Goal: Task Accomplishment & Management: Manage account settings

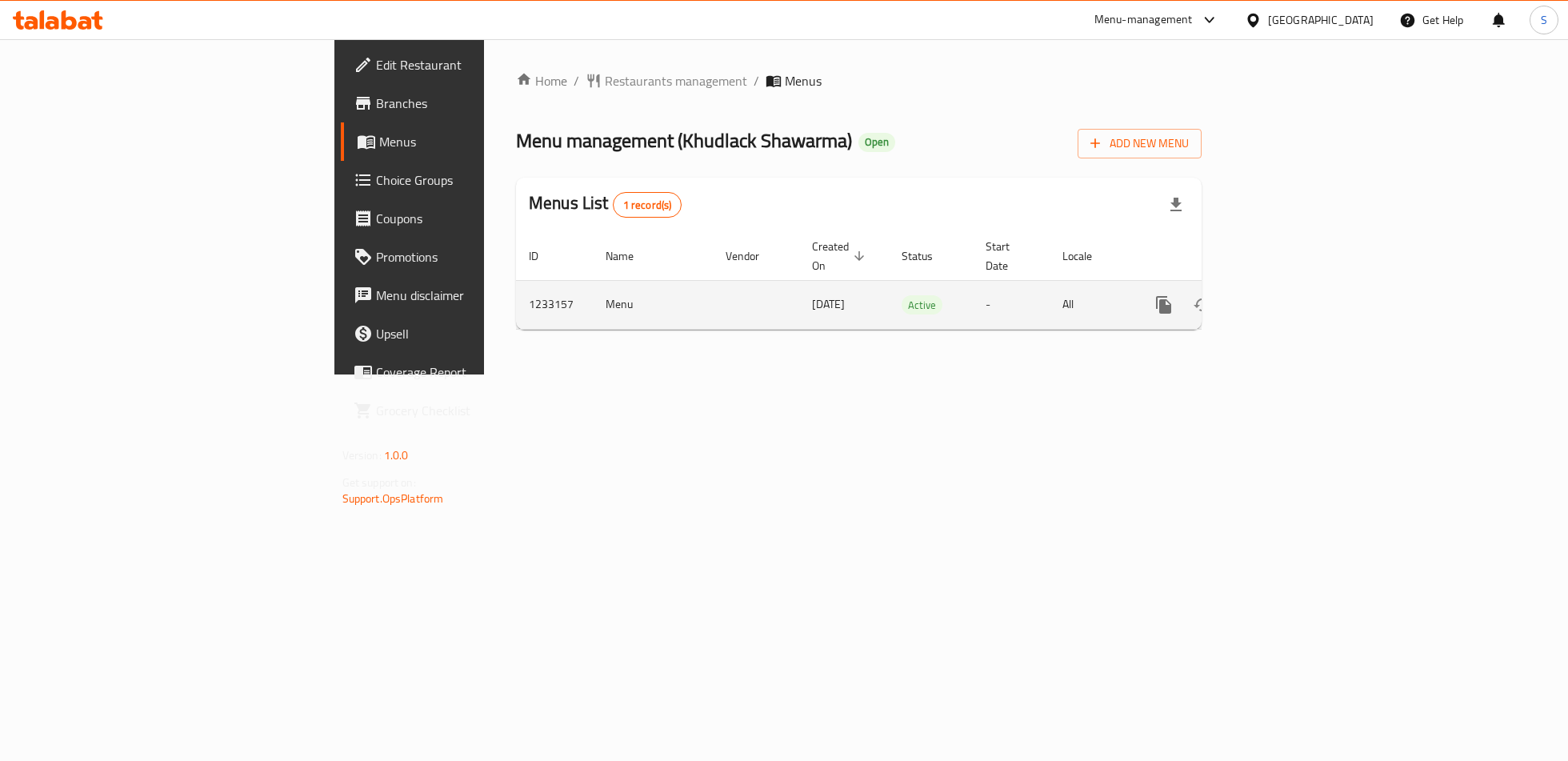
click at [1298, 287] on link "enhanced table" at bounding box center [1279, 305] width 38 height 38
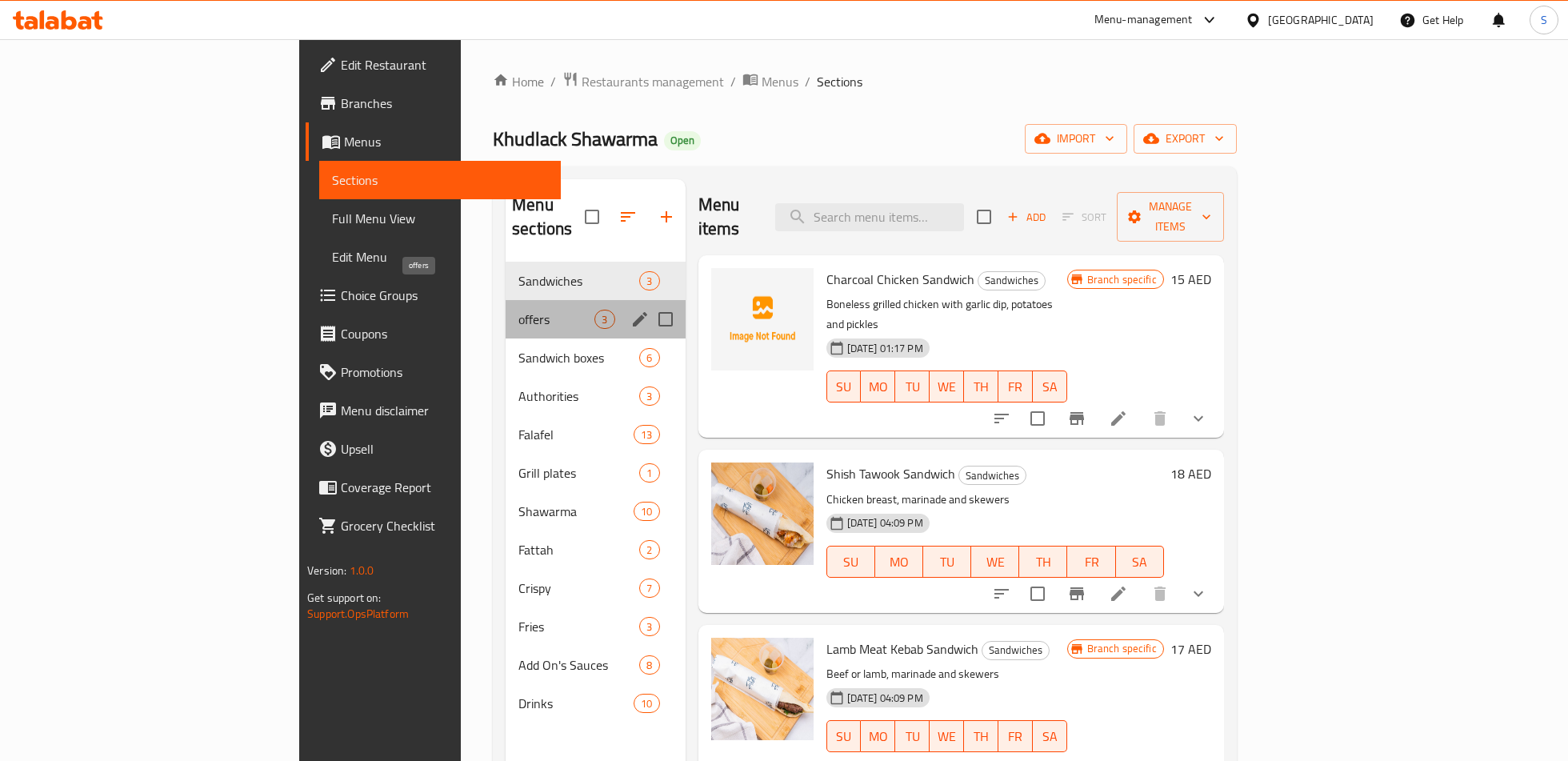
click at [518, 309] on span "offers" at bounding box center [556, 319] width 76 height 19
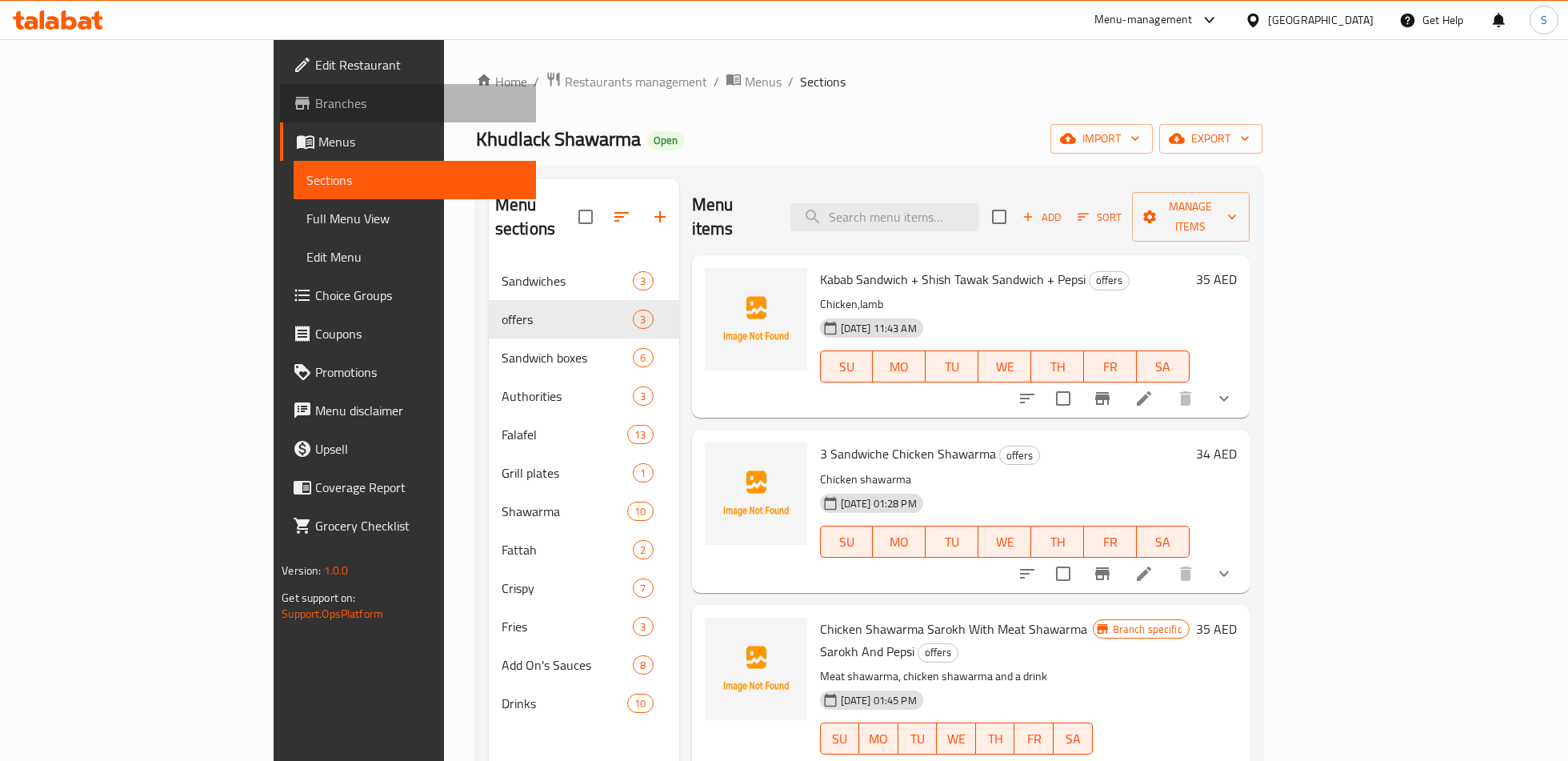
click at [315, 97] on span "Branches" at bounding box center [418, 103] width 207 height 19
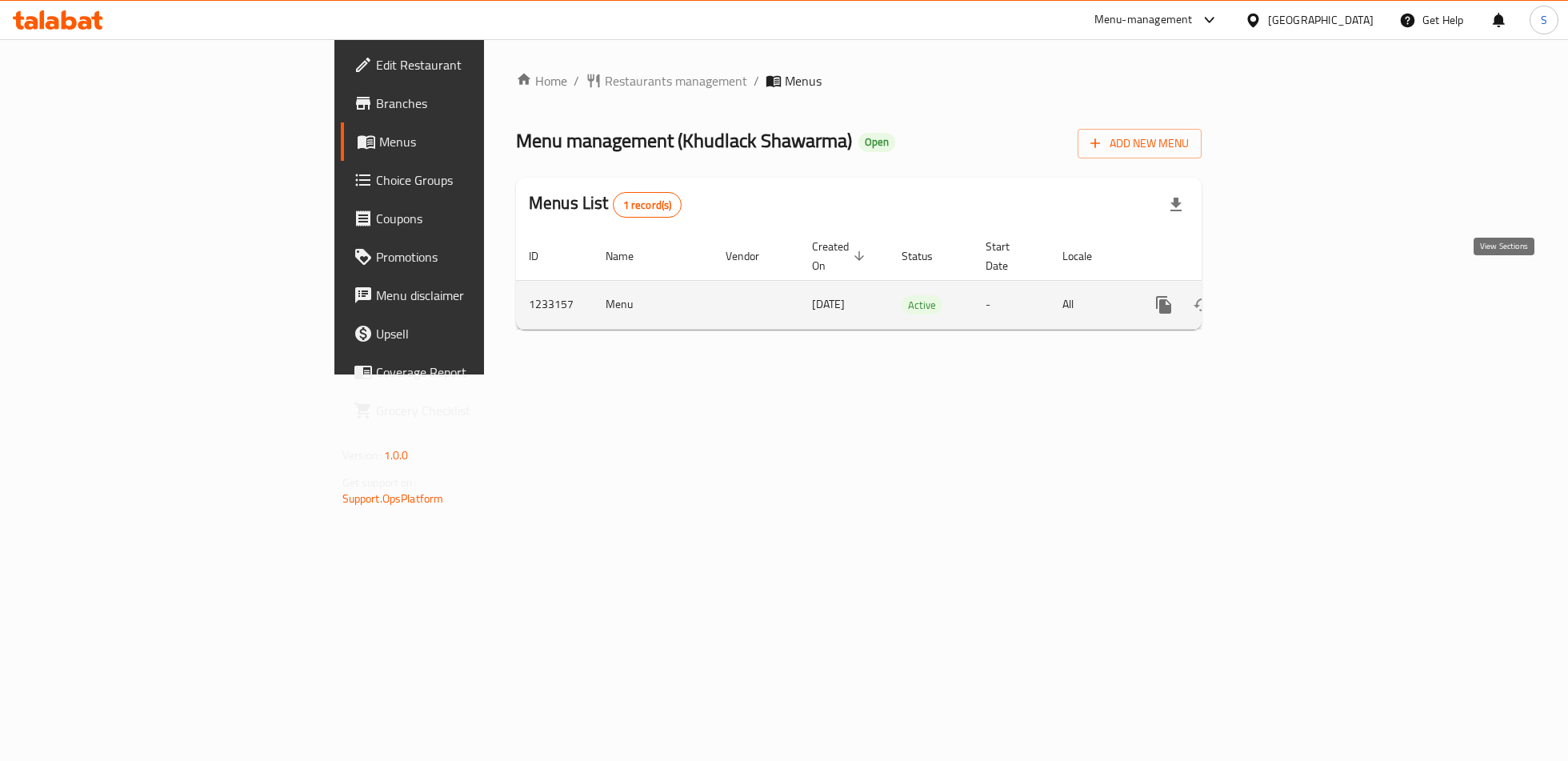
click at [1288, 295] on icon "enhanced table" at bounding box center [1279, 305] width 19 height 19
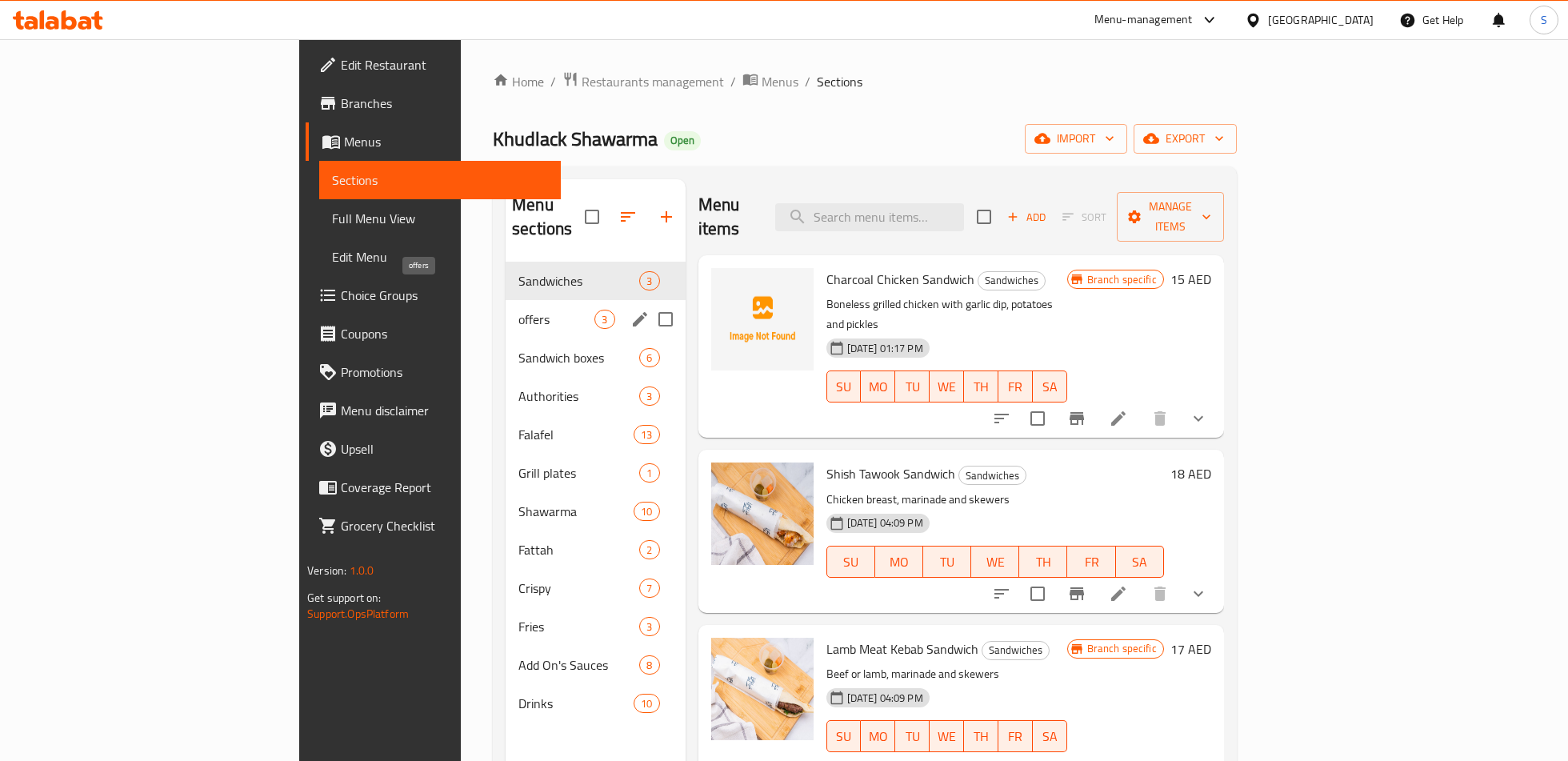
click at [518, 309] on span "offers" at bounding box center [556, 319] width 76 height 19
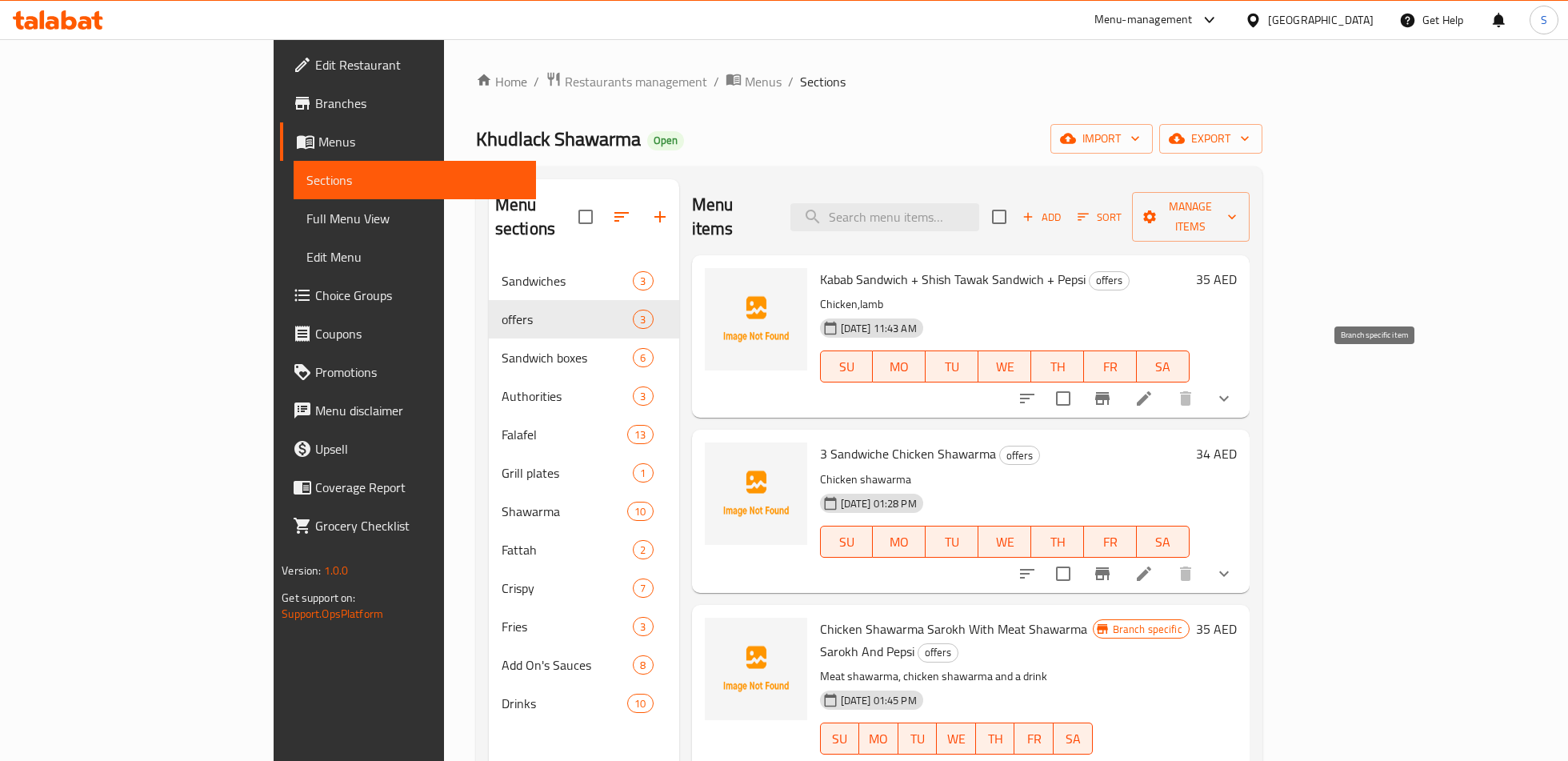
click at [1112, 389] on icon "Branch-specific-item" at bounding box center [1102, 398] width 19 height 19
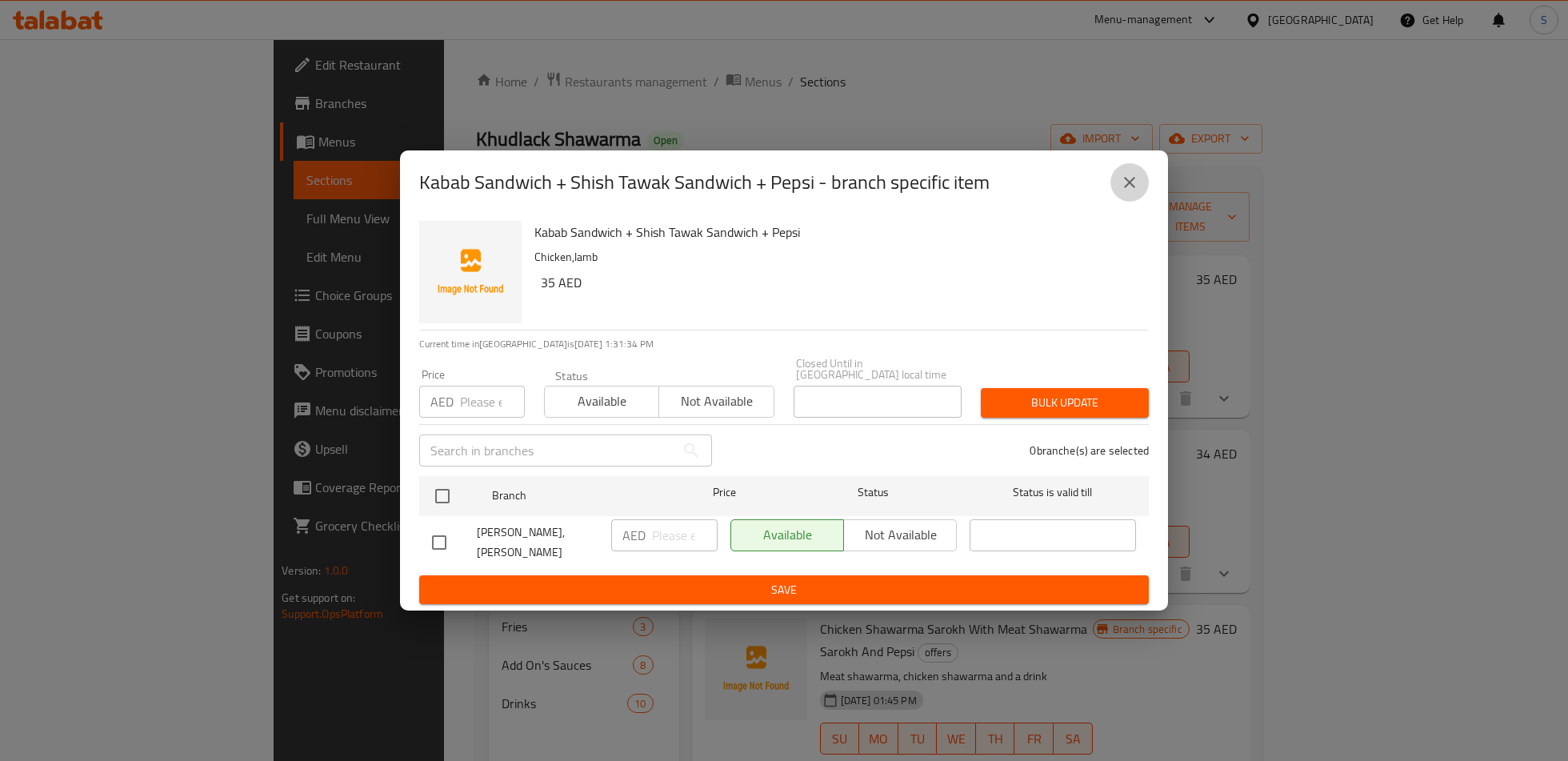
click at [1130, 181] on icon "close" at bounding box center [1129, 182] width 11 height 11
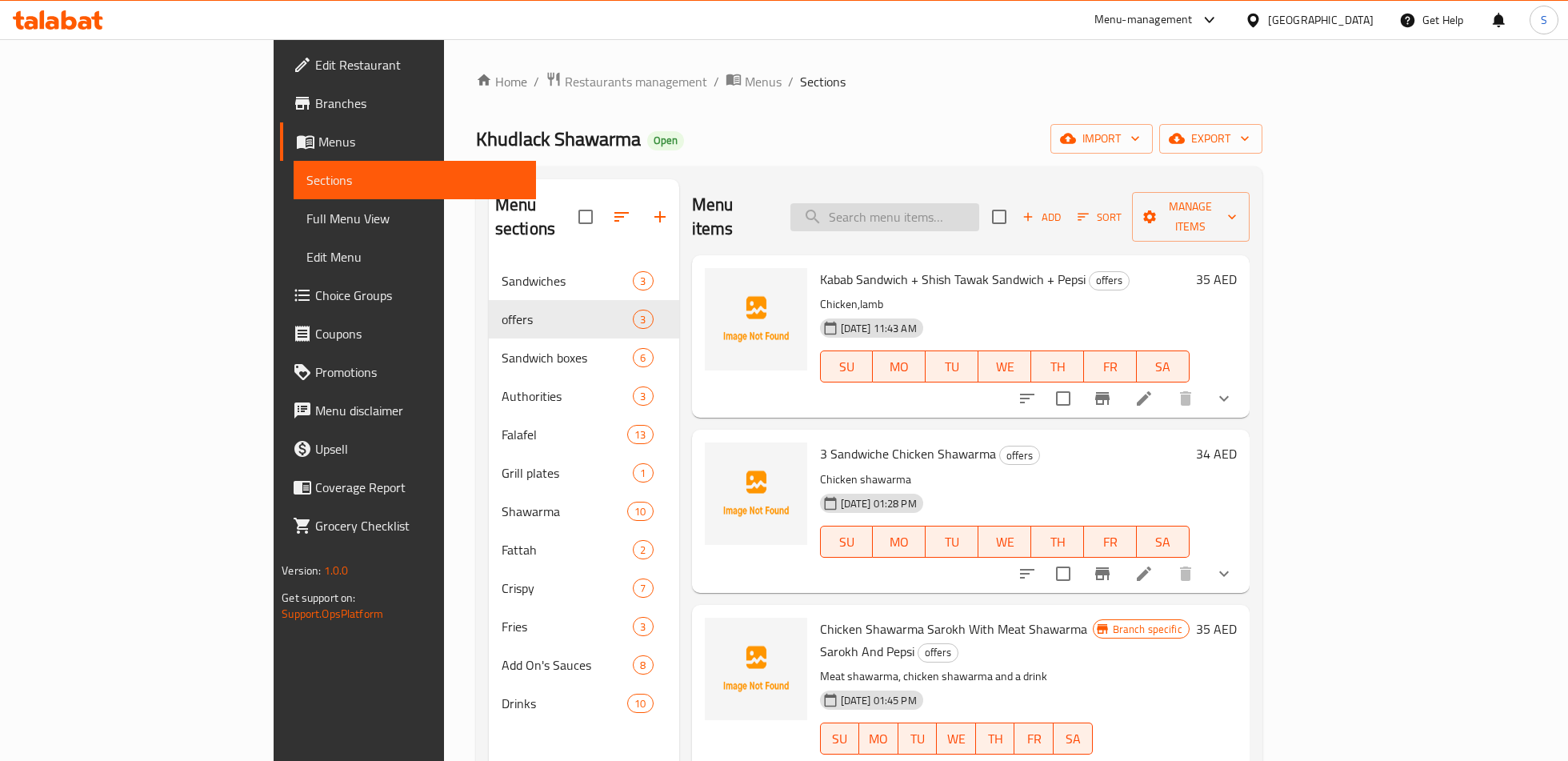
click at [979, 204] on input "search" at bounding box center [885, 218] width 189 height 28
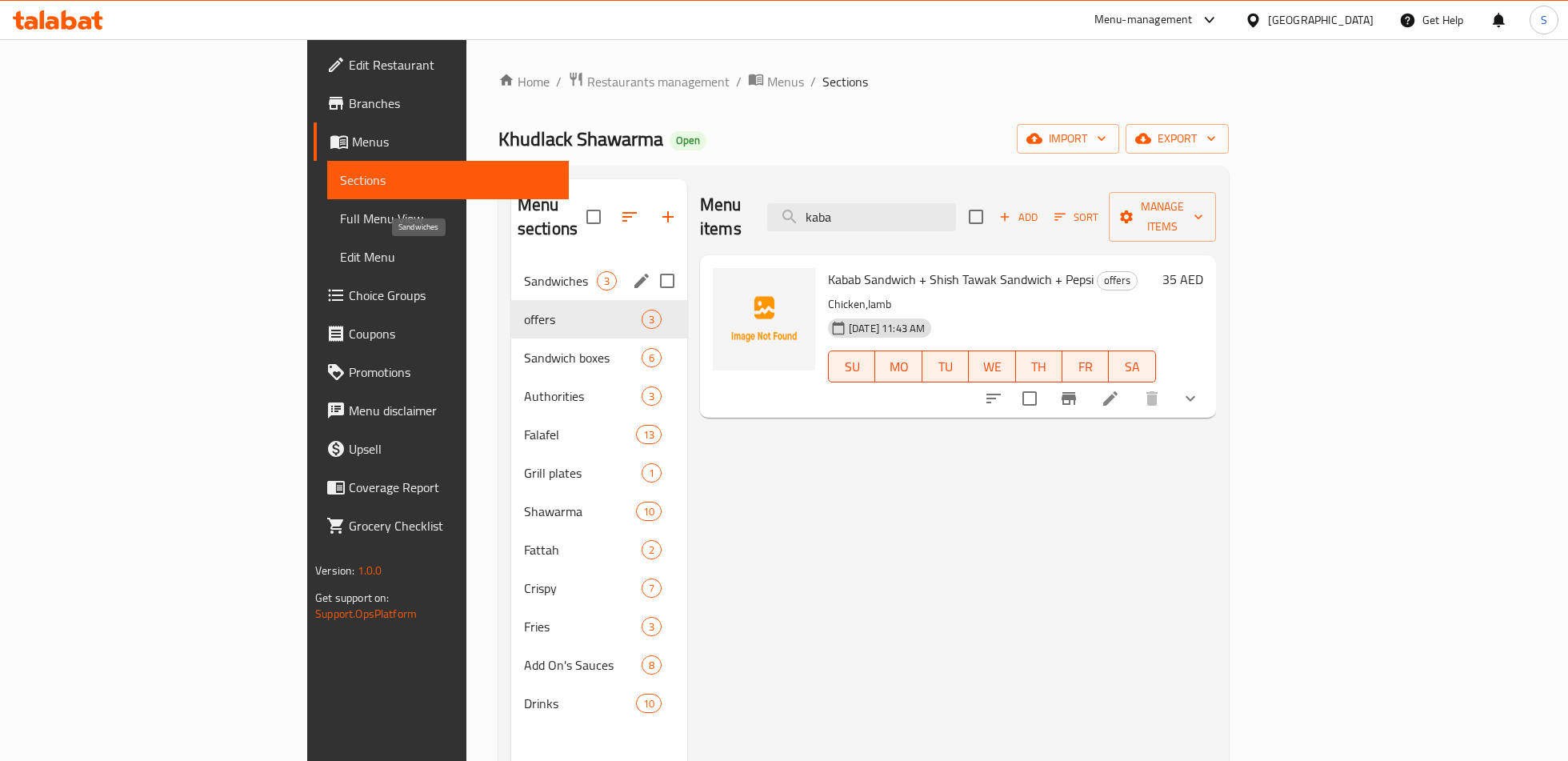
click at [524, 271] on span "Sandwiches" at bounding box center [560, 280] width 73 height 19
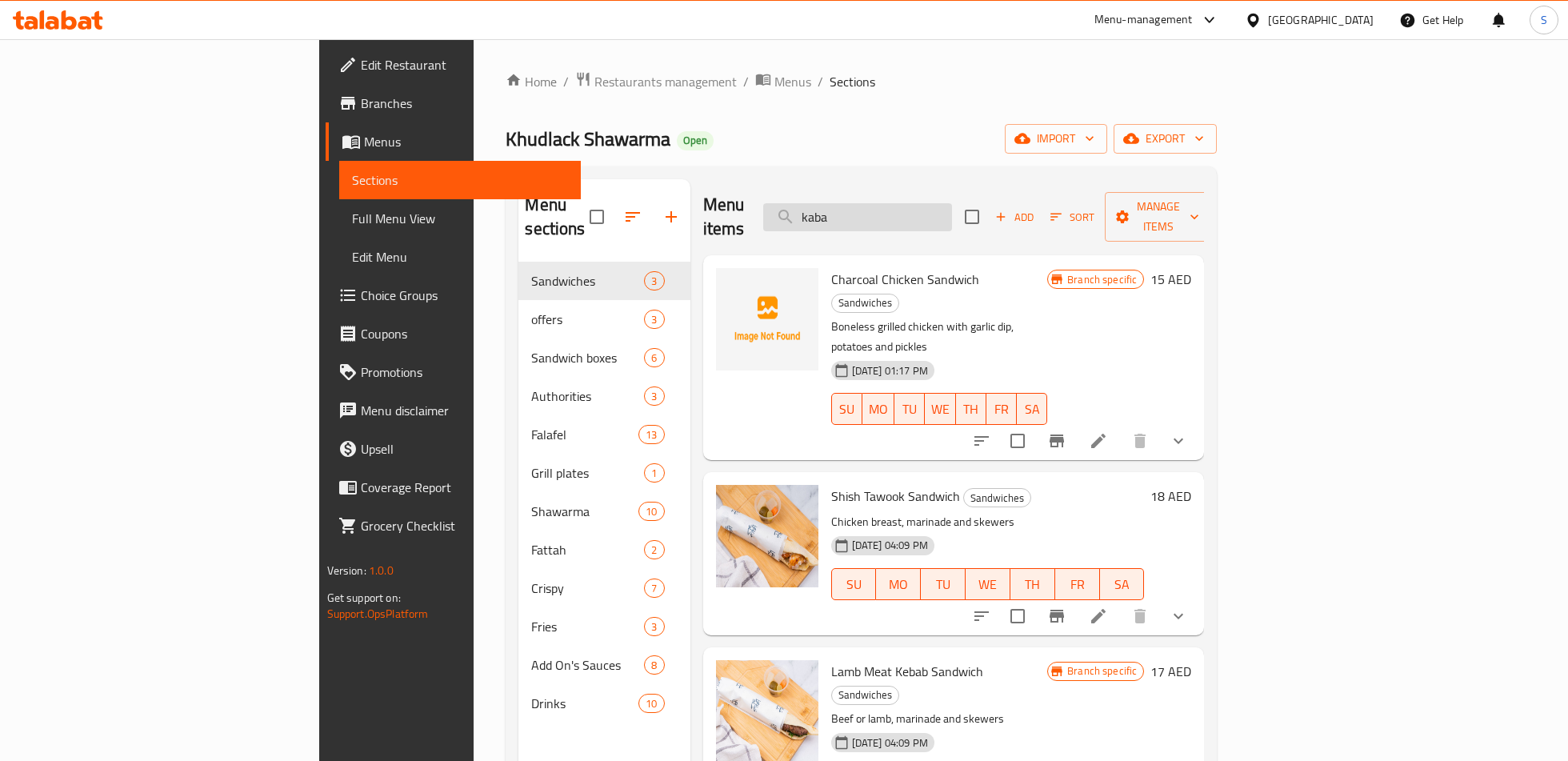
click at [952, 210] on input "kaba" at bounding box center [857, 218] width 189 height 28
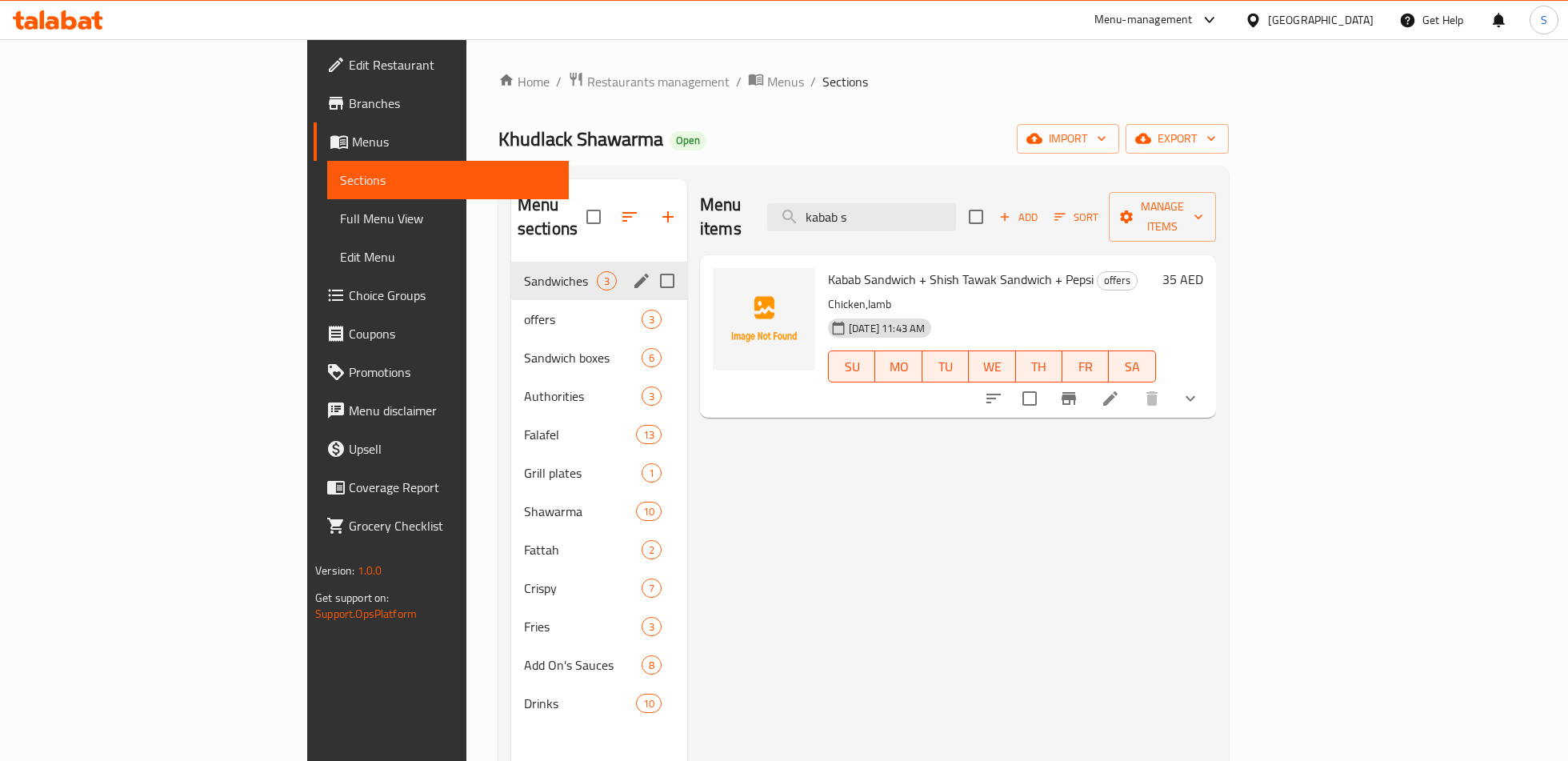
click at [524, 271] on span "Sandwiches" at bounding box center [560, 280] width 73 height 19
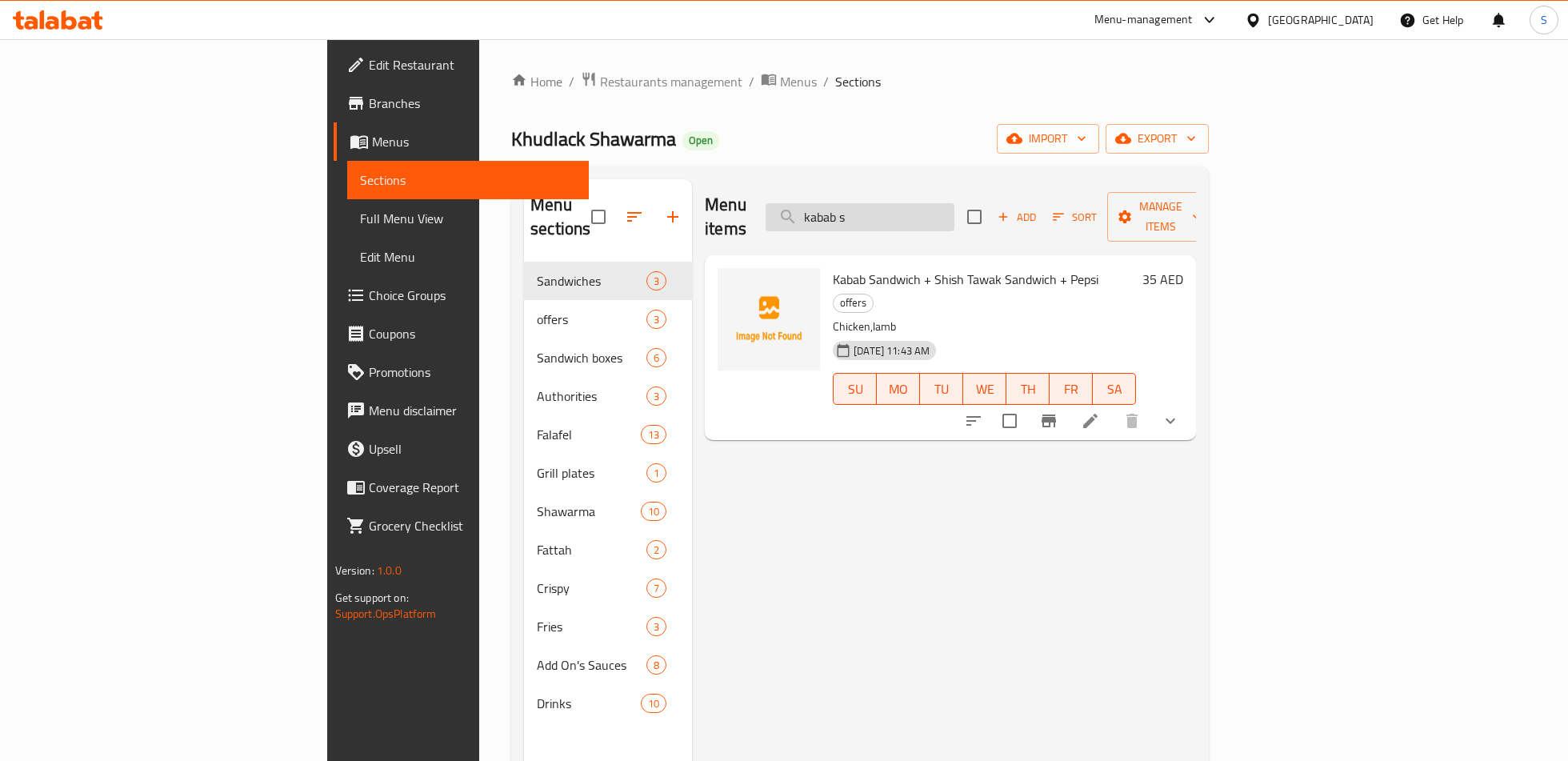
click at [944, 204] on input "kabab s" at bounding box center [860, 218] width 189 height 28
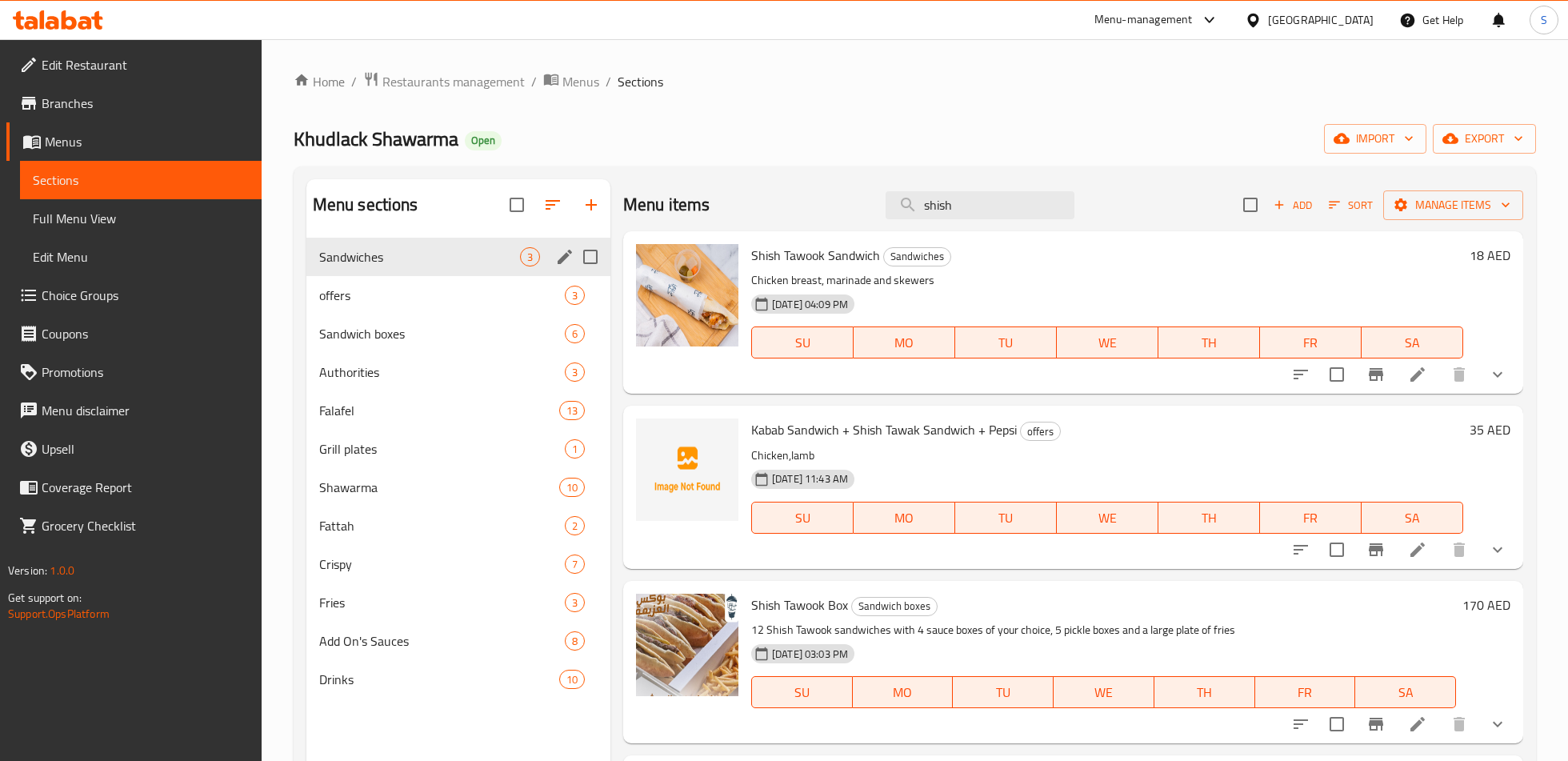
type input "shish"
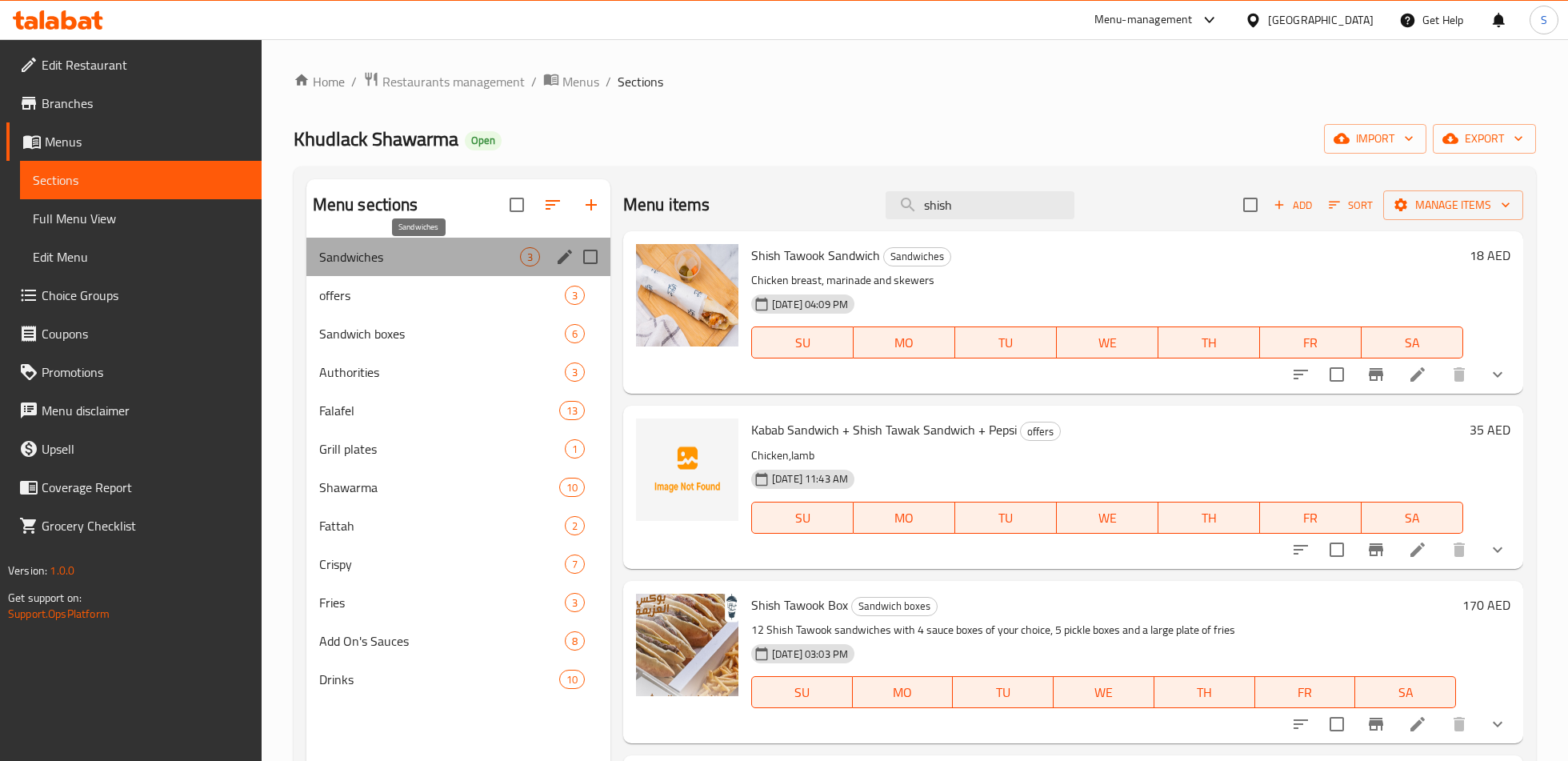
click at [438, 249] on span "Sandwiches" at bounding box center [419, 257] width 201 height 19
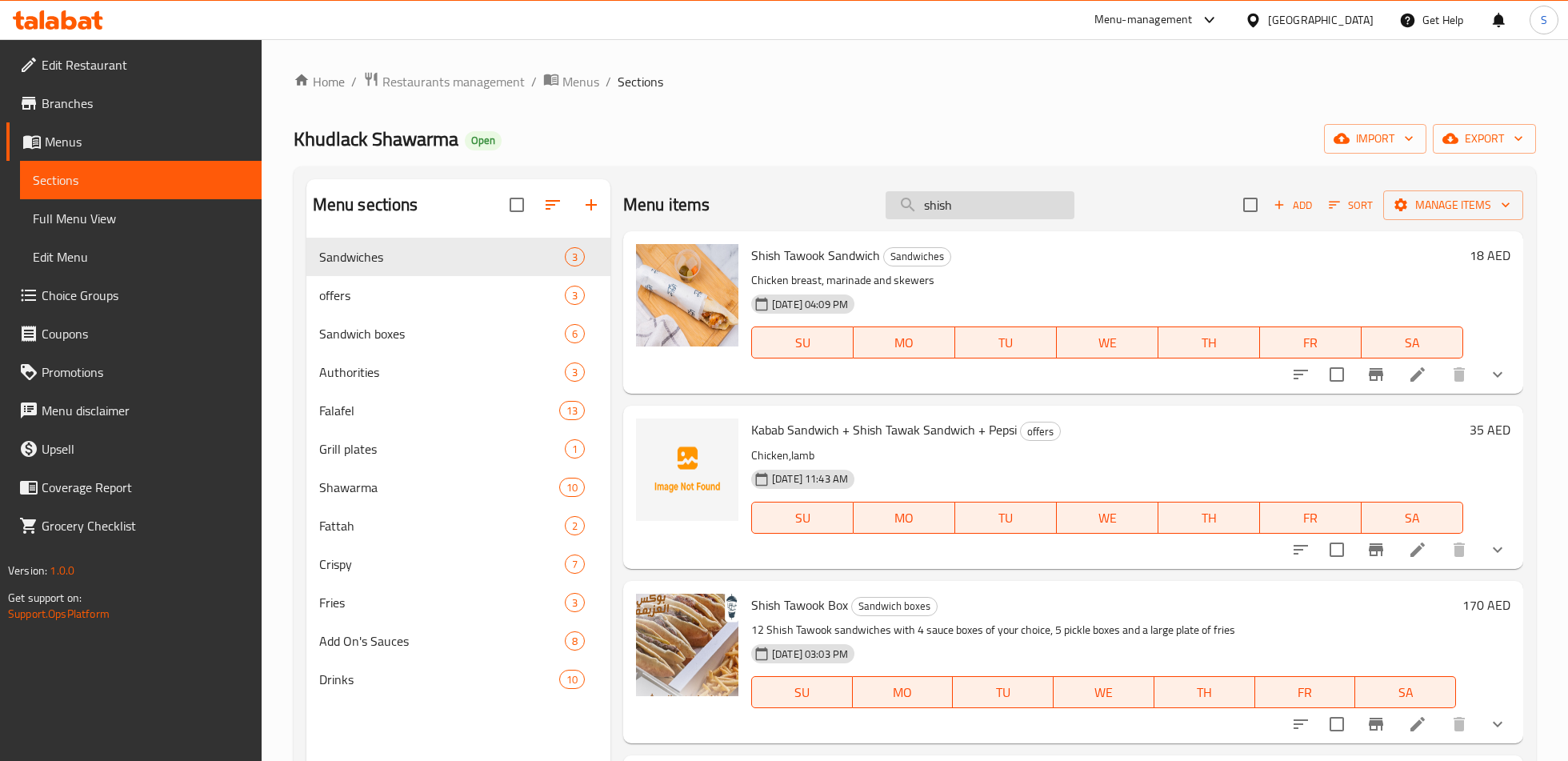
click at [930, 214] on input "shish" at bounding box center [980, 205] width 189 height 28
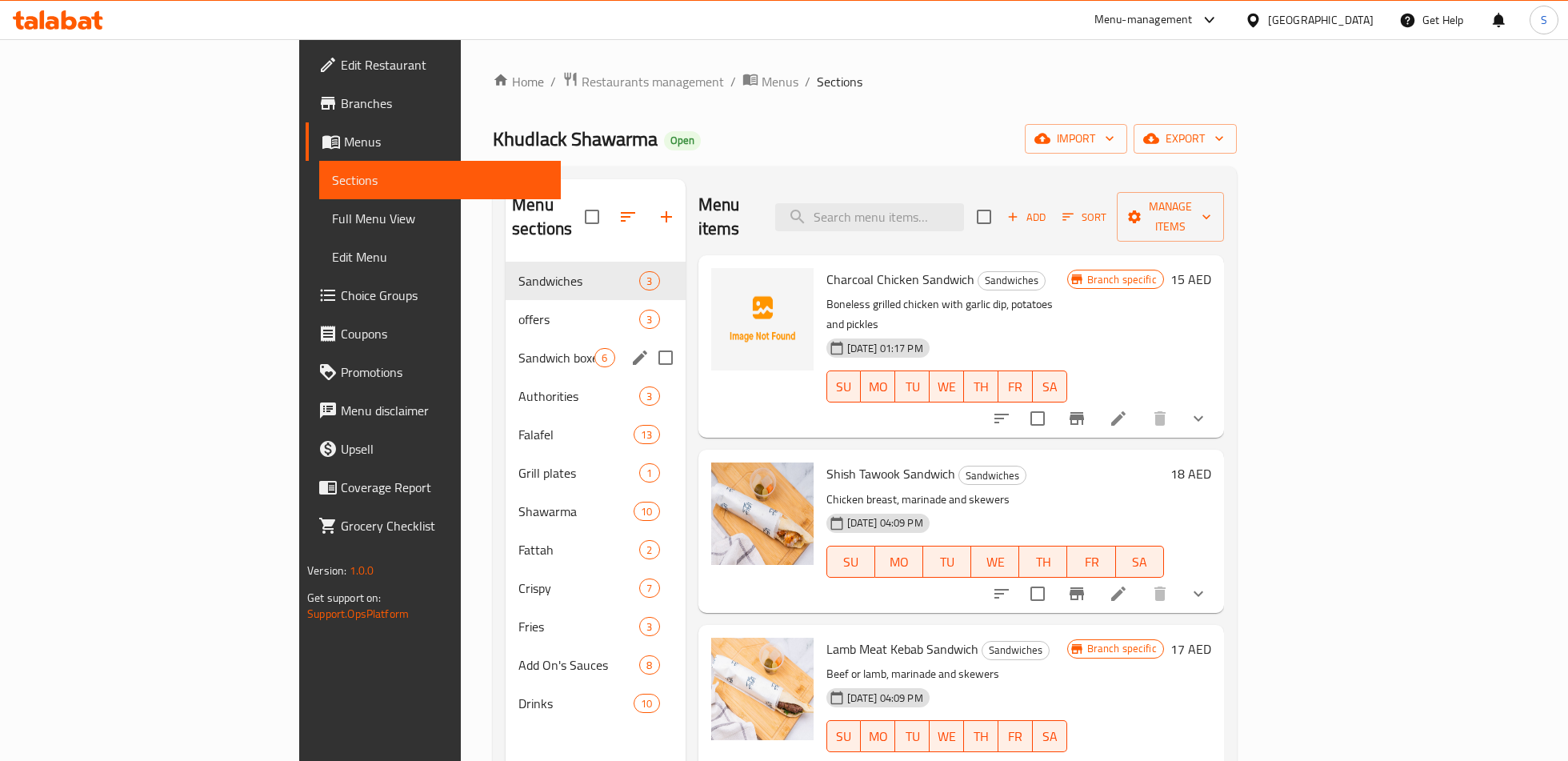
click at [506, 338] on div "Sandwich boxes 6" at bounding box center [595, 357] width 179 height 38
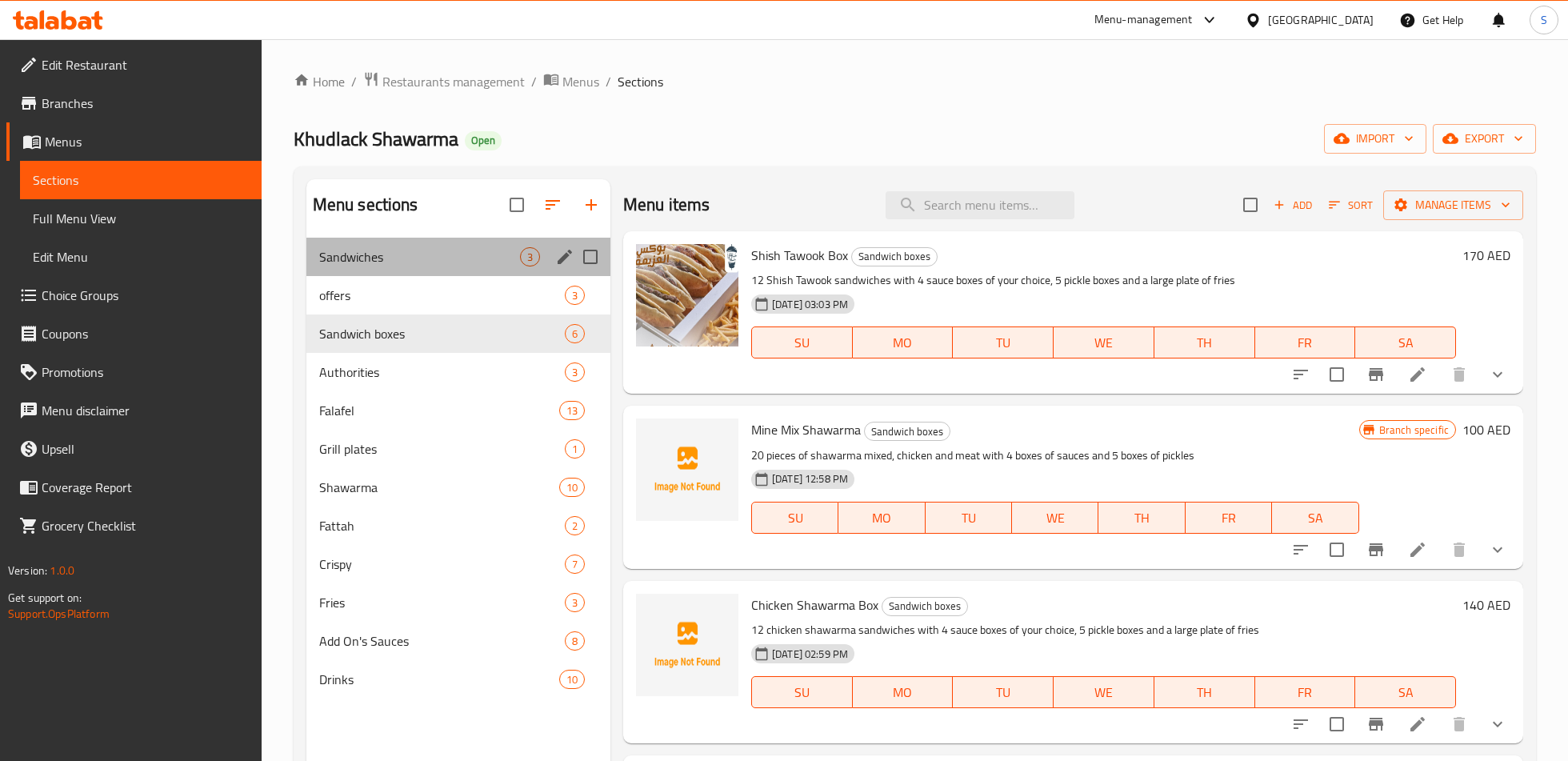
click at [426, 273] on div "Sandwiches 3" at bounding box center [459, 257] width 304 height 38
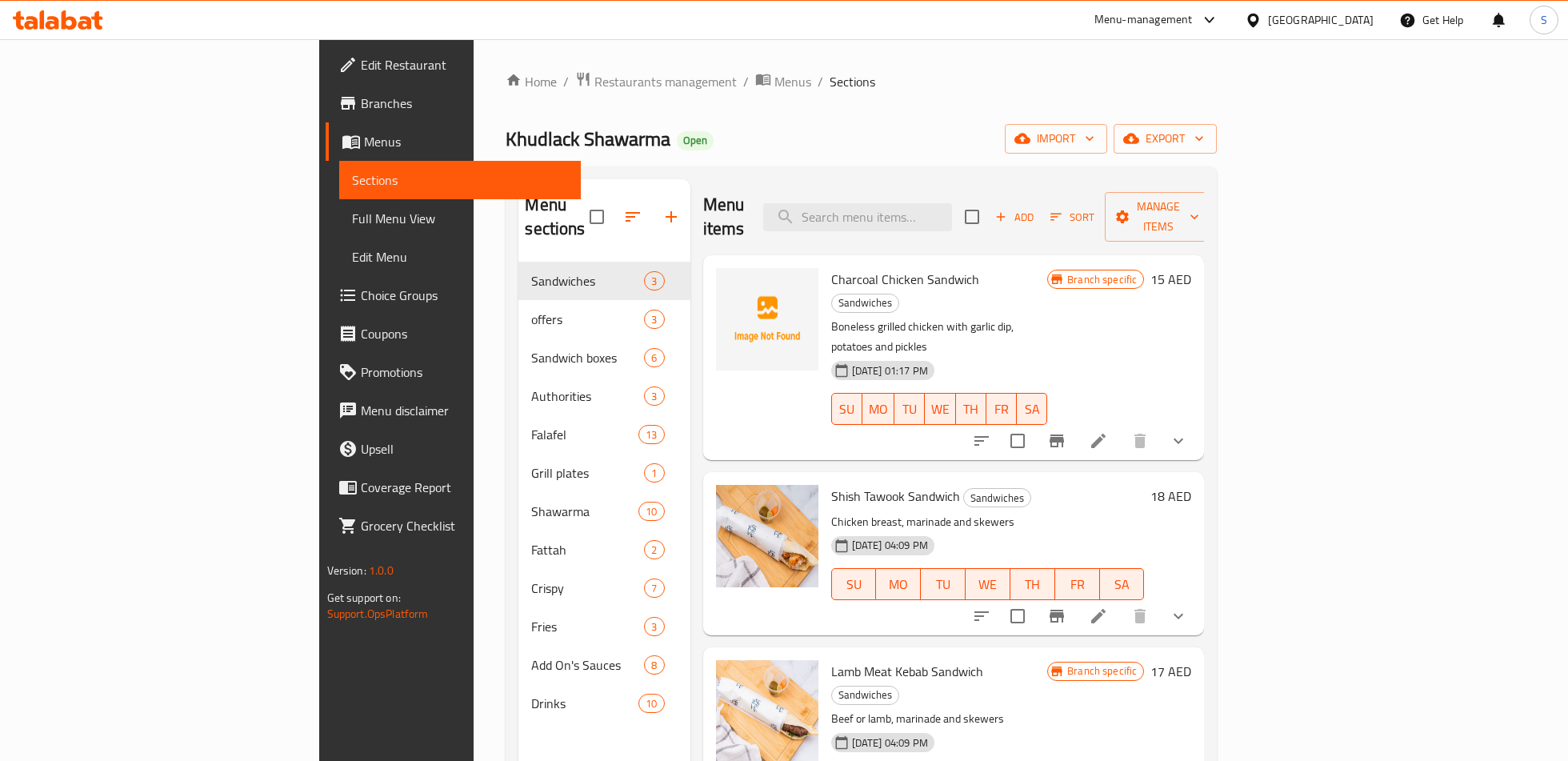
click at [1066, 606] on icon "Branch-specific-item" at bounding box center [1056, 616] width 19 height 19
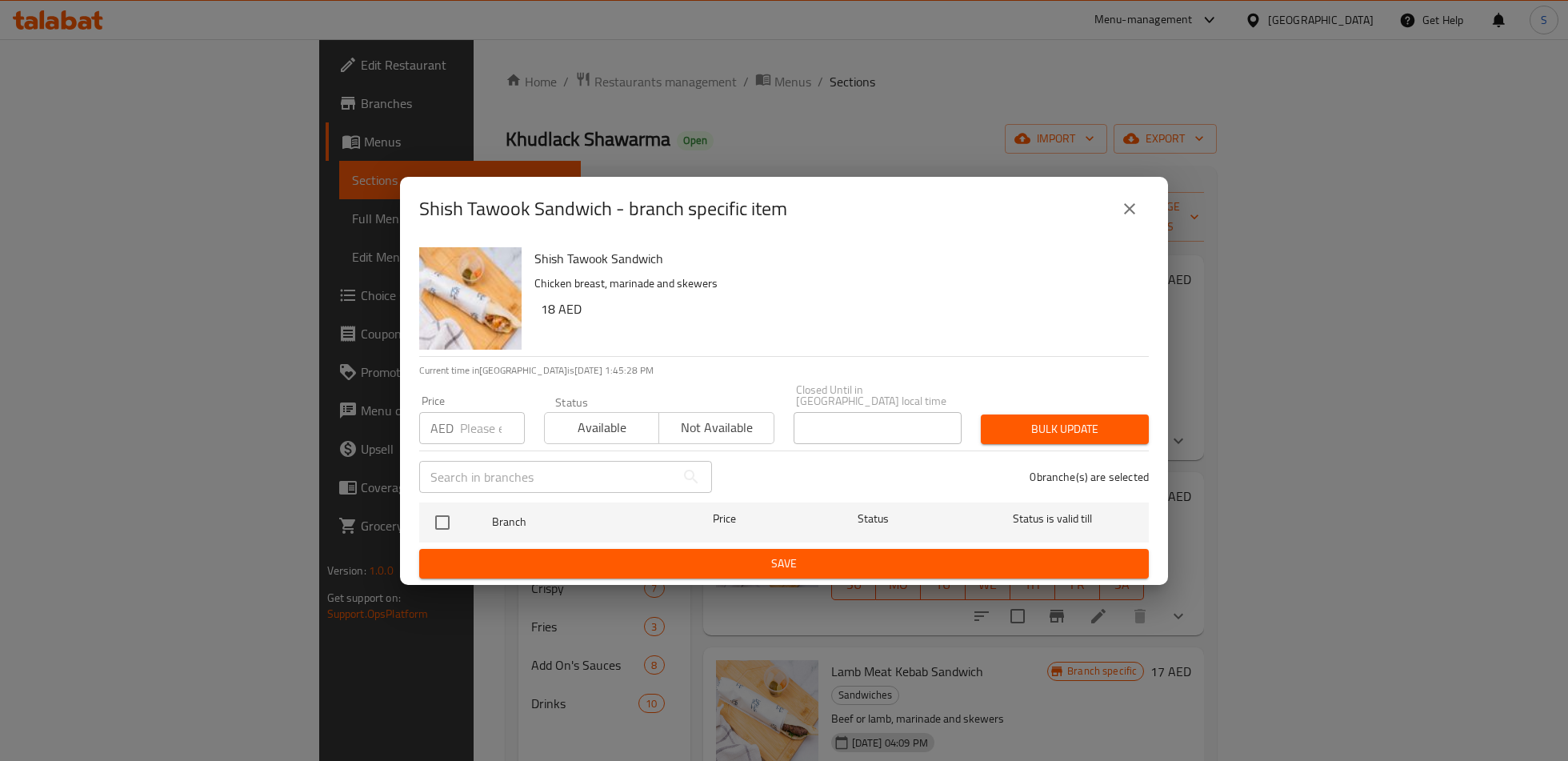
click at [1129, 205] on icon "close" at bounding box center [1129, 209] width 19 height 19
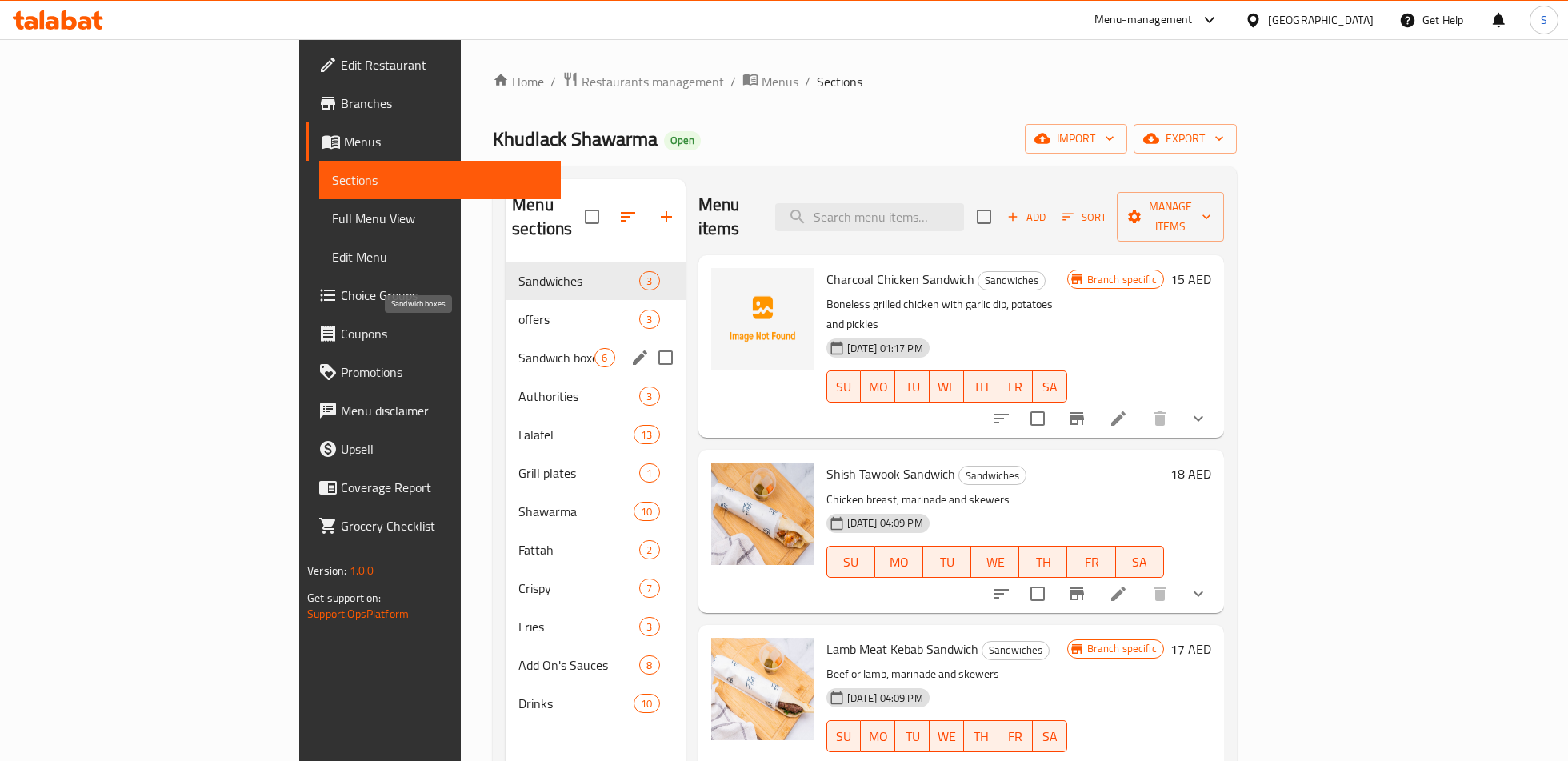
click at [518, 348] on span "Sandwich boxes" at bounding box center [556, 357] width 76 height 19
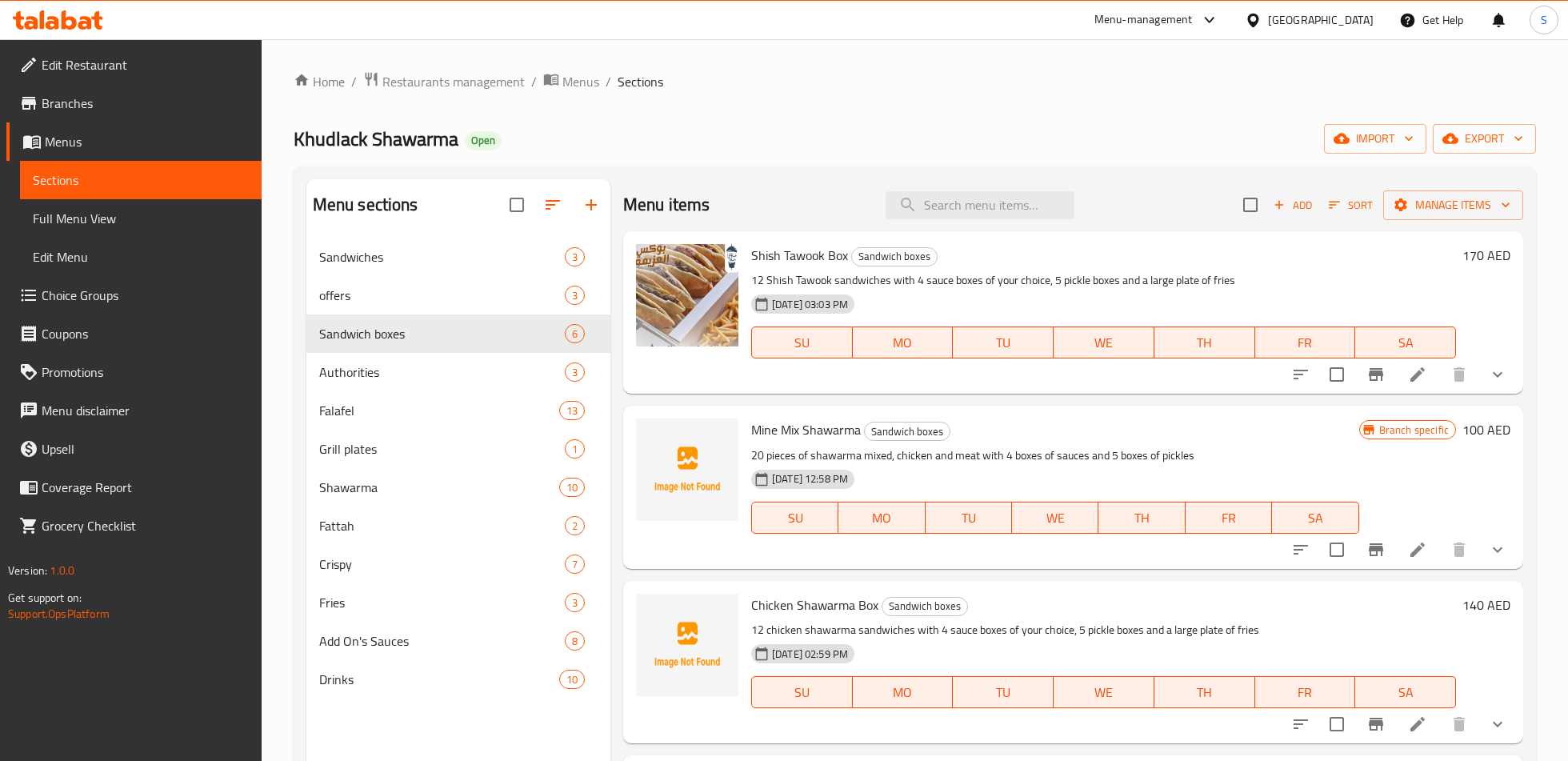
click at [347, 136] on span "Khudlack Shawarma" at bounding box center [376, 138] width 165 height 36
copy span "Khudlack Shawarma"
click at [452, 91] on span "Restaurants management" at bounding box center [453, 81] width 142 height 19
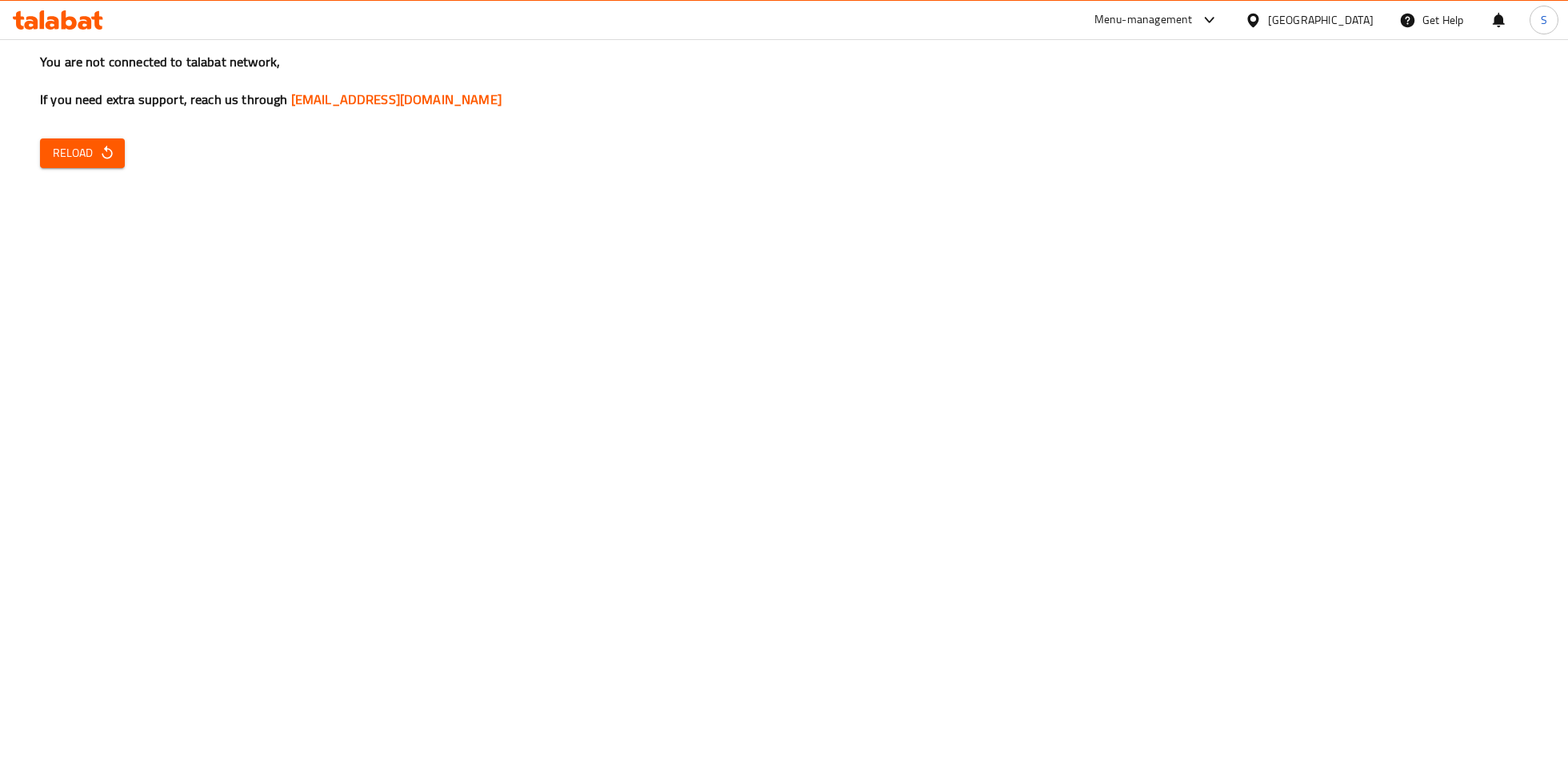
click at [100, 160] on icon "button" at bounding box center [107, 153] width 16 height 16
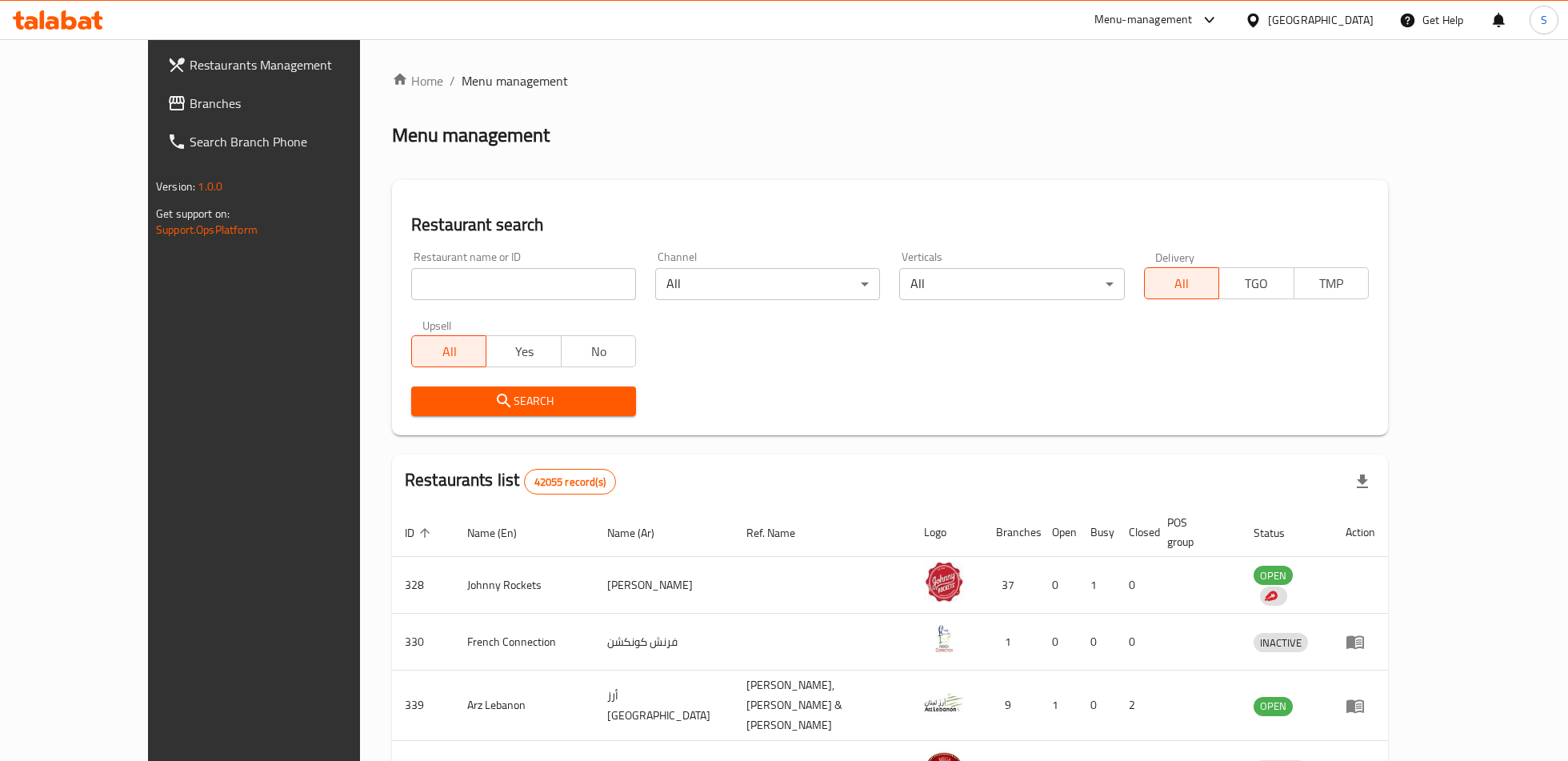
click at [568, 274] on input "search" at bounding box center [523, 284] width 224 height 32
type input "maz 77"
click button "Search" at bounding box center [523, 401] width 224 height 30
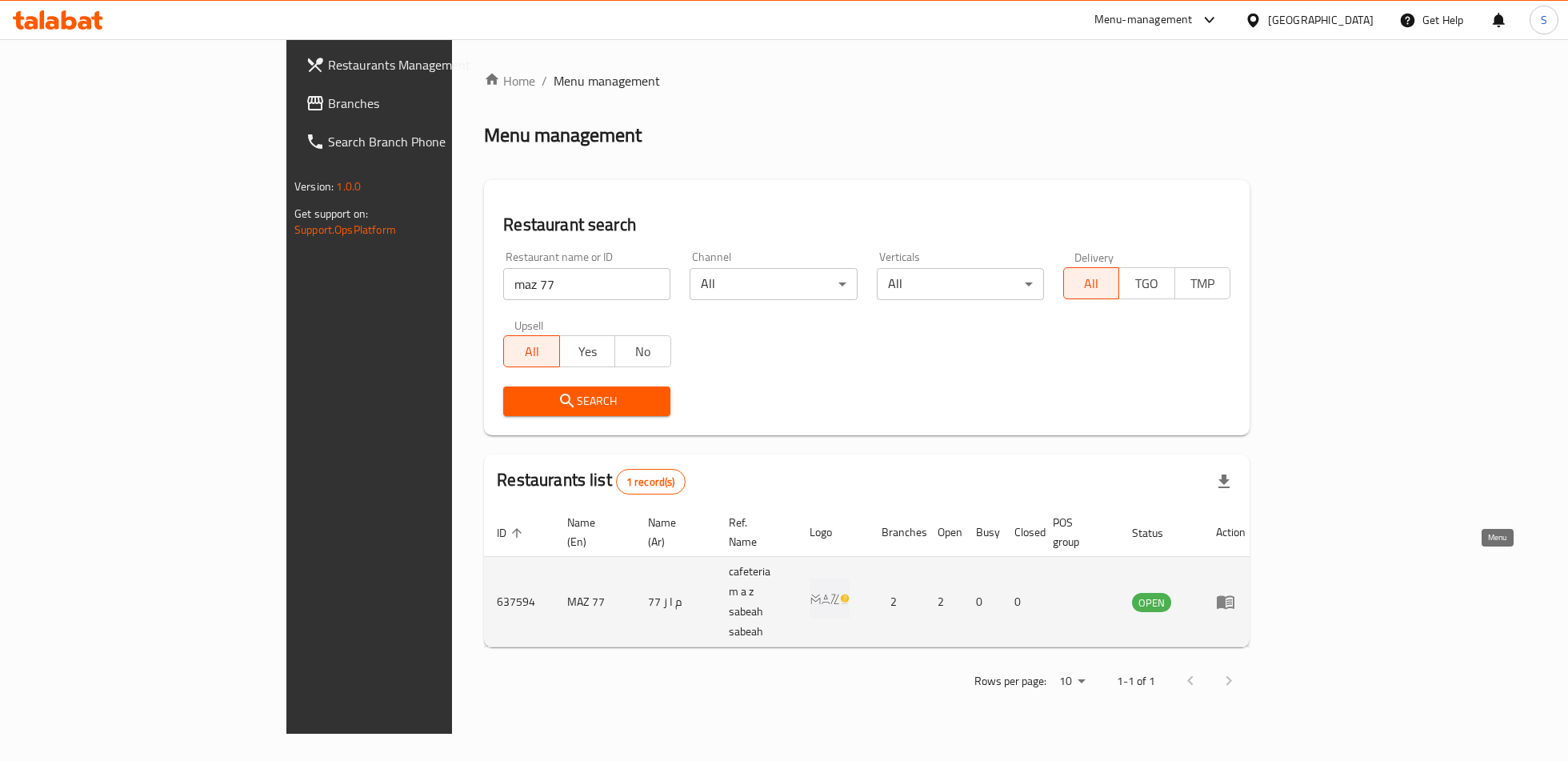
click at [1235, 592] on icon "enhanced table" at bounding box center [1226, 602] width 19 height 19
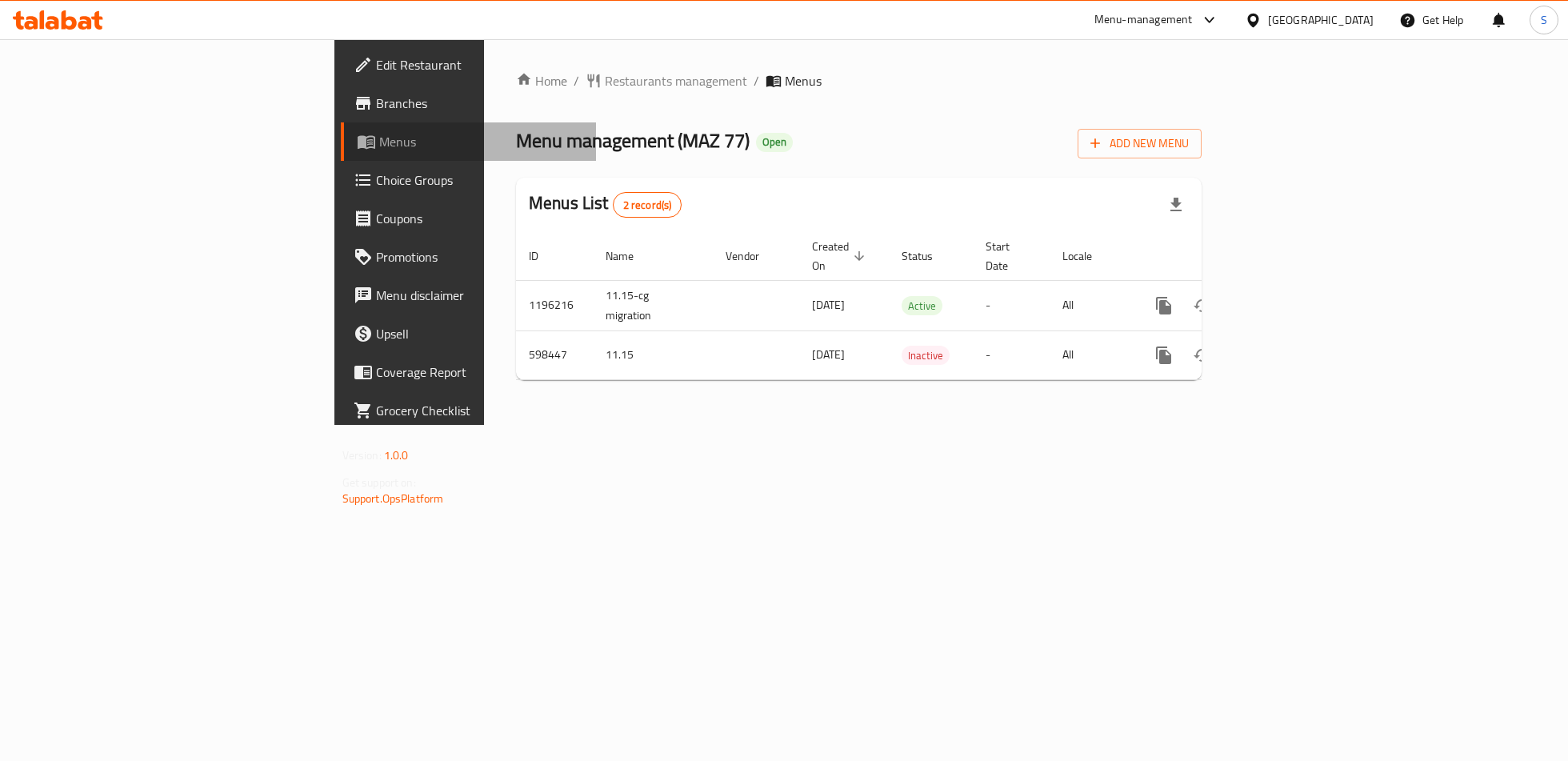
click at [379, 135] on span "Menus" at bounding box center [480, 142] width 204 height 19
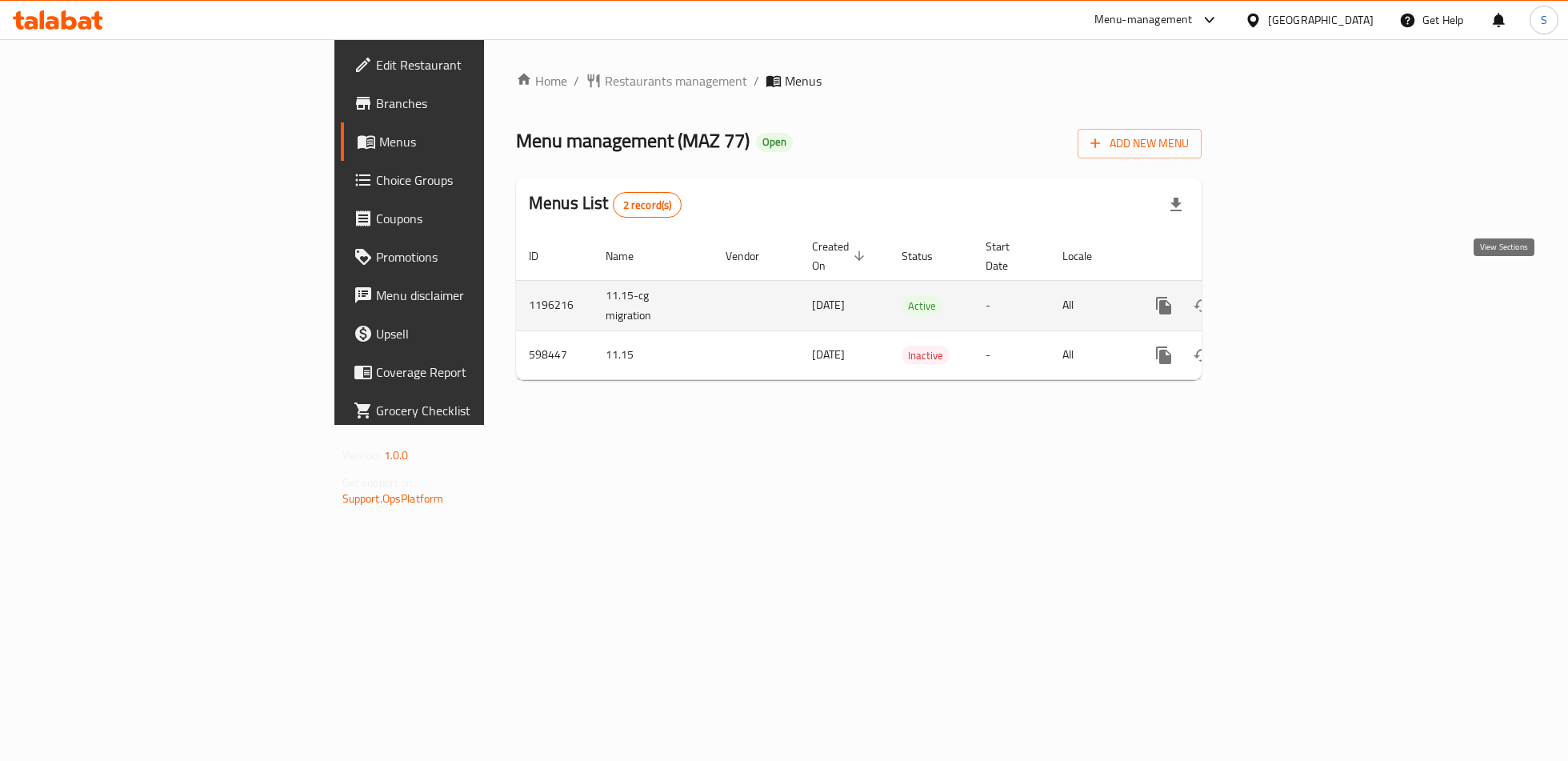
click at [1288, 296] on icon "enhanced table" at bounding box center [1279, 306] width 19 height 19
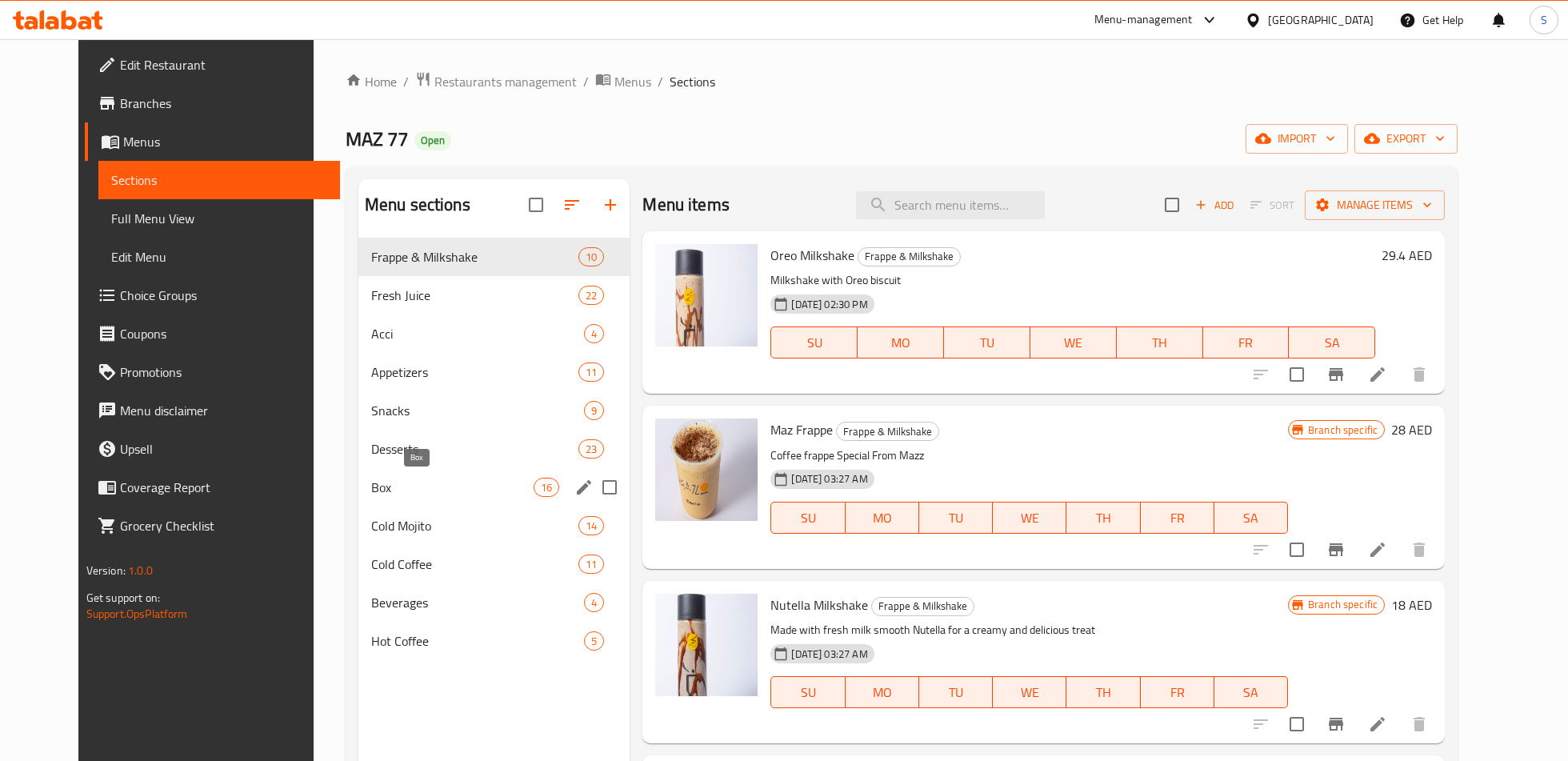
click at [430, 486] on span "Box" at bounding box center [452, 488] width 162 height 19
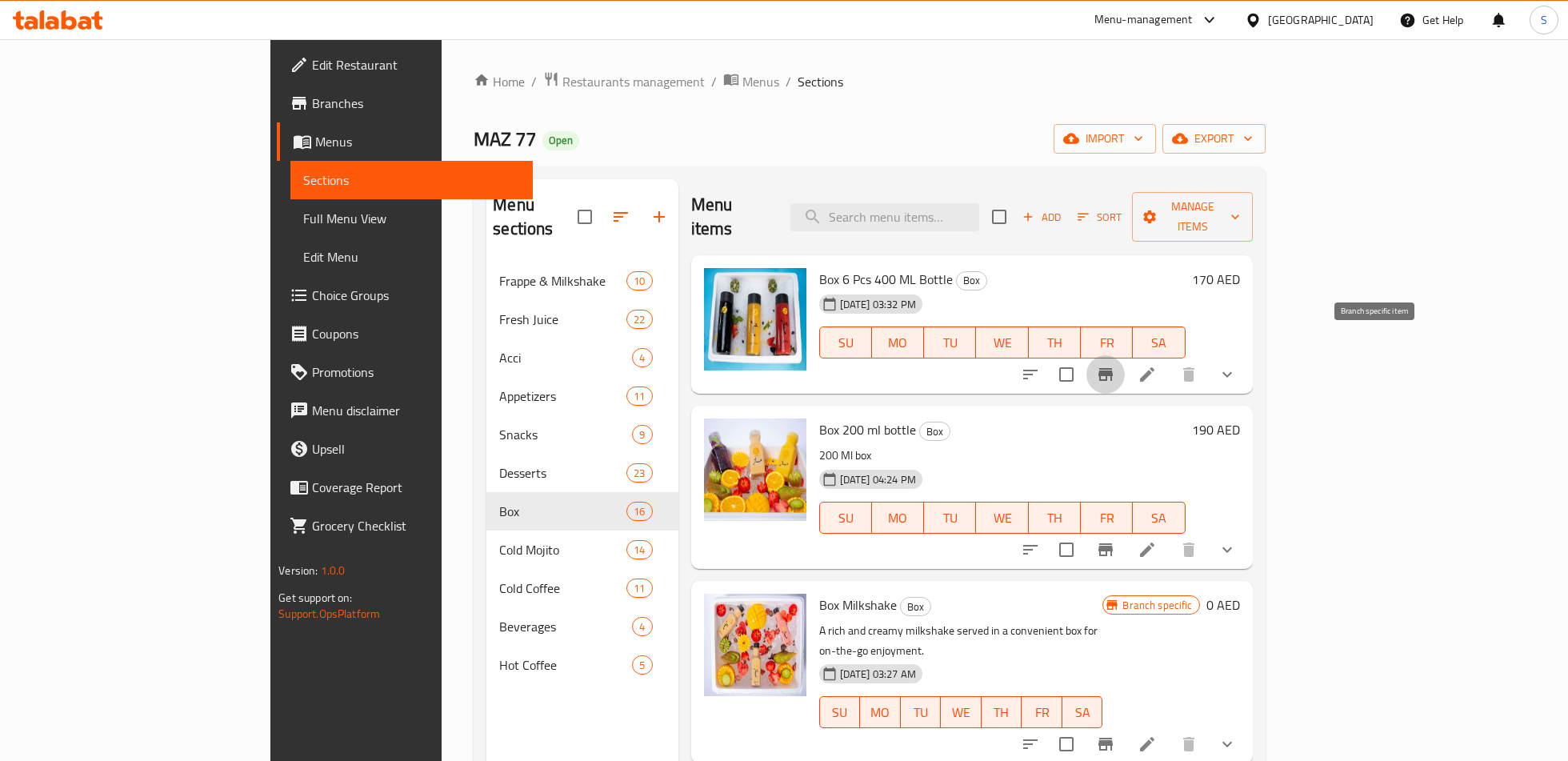
click at [1124, 361] on button "Branch-specific-item" at bounding box center [1105, 375] width 38 height 38
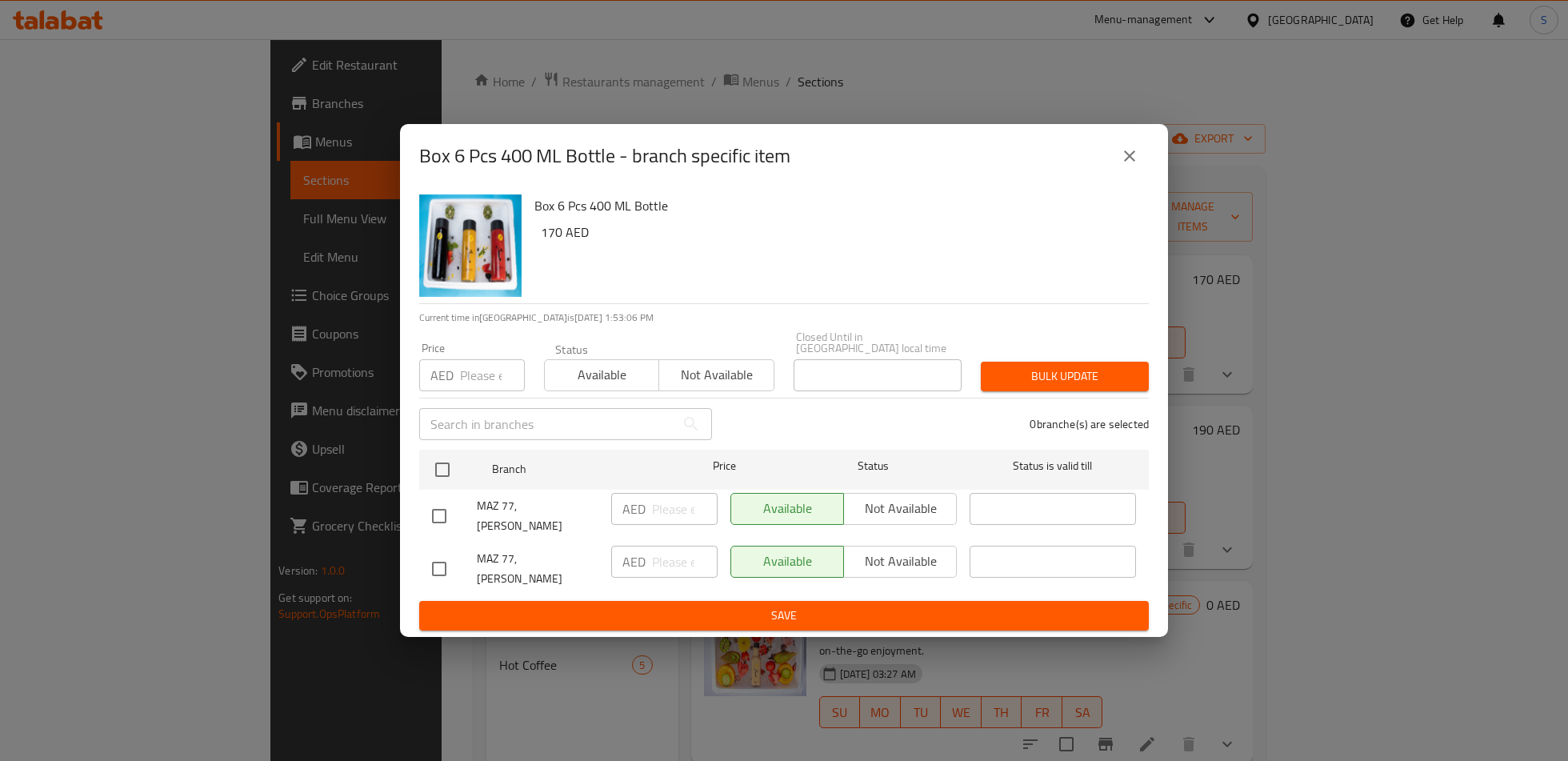
click at [1126, 176] on button "close" at bounding box center [1129, 156] width 38 height 38
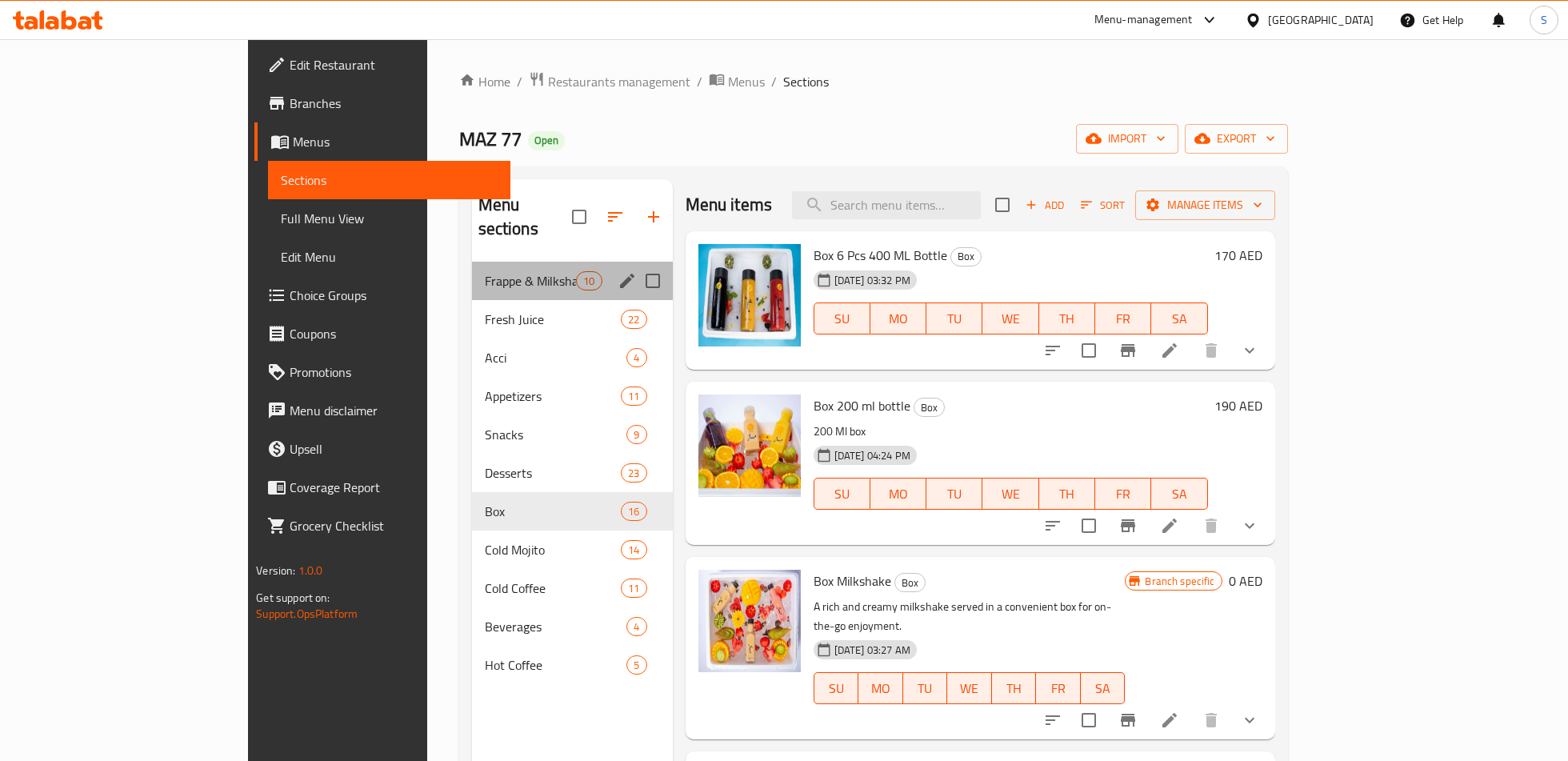
click at [477, 270] on div "Frappe & Milkshake 10" at bounding box center [572, 280] width 201 height 38
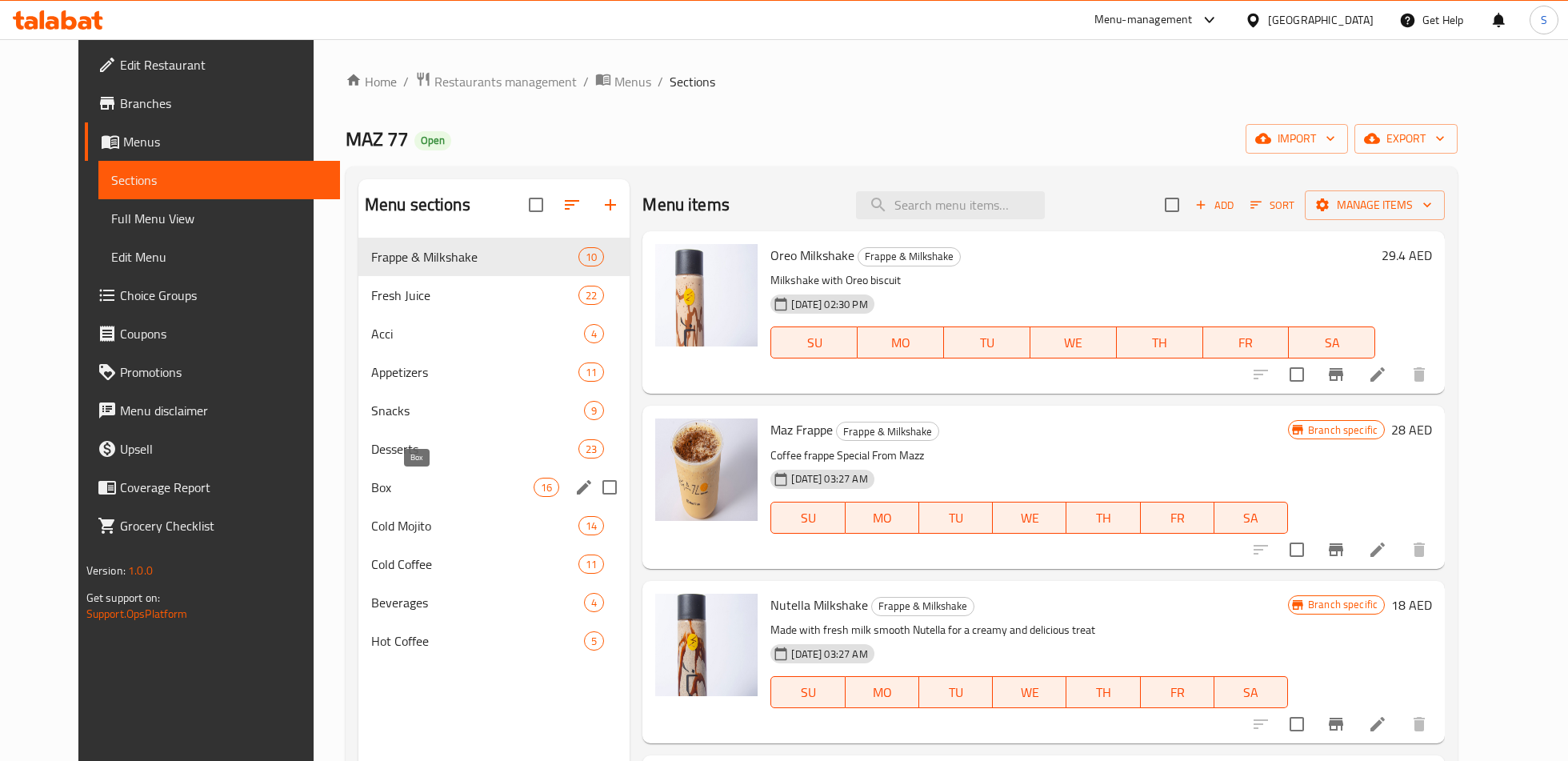
click at [413, 494] on span "Box" at bounding box center [452, 488] width 162 height 19
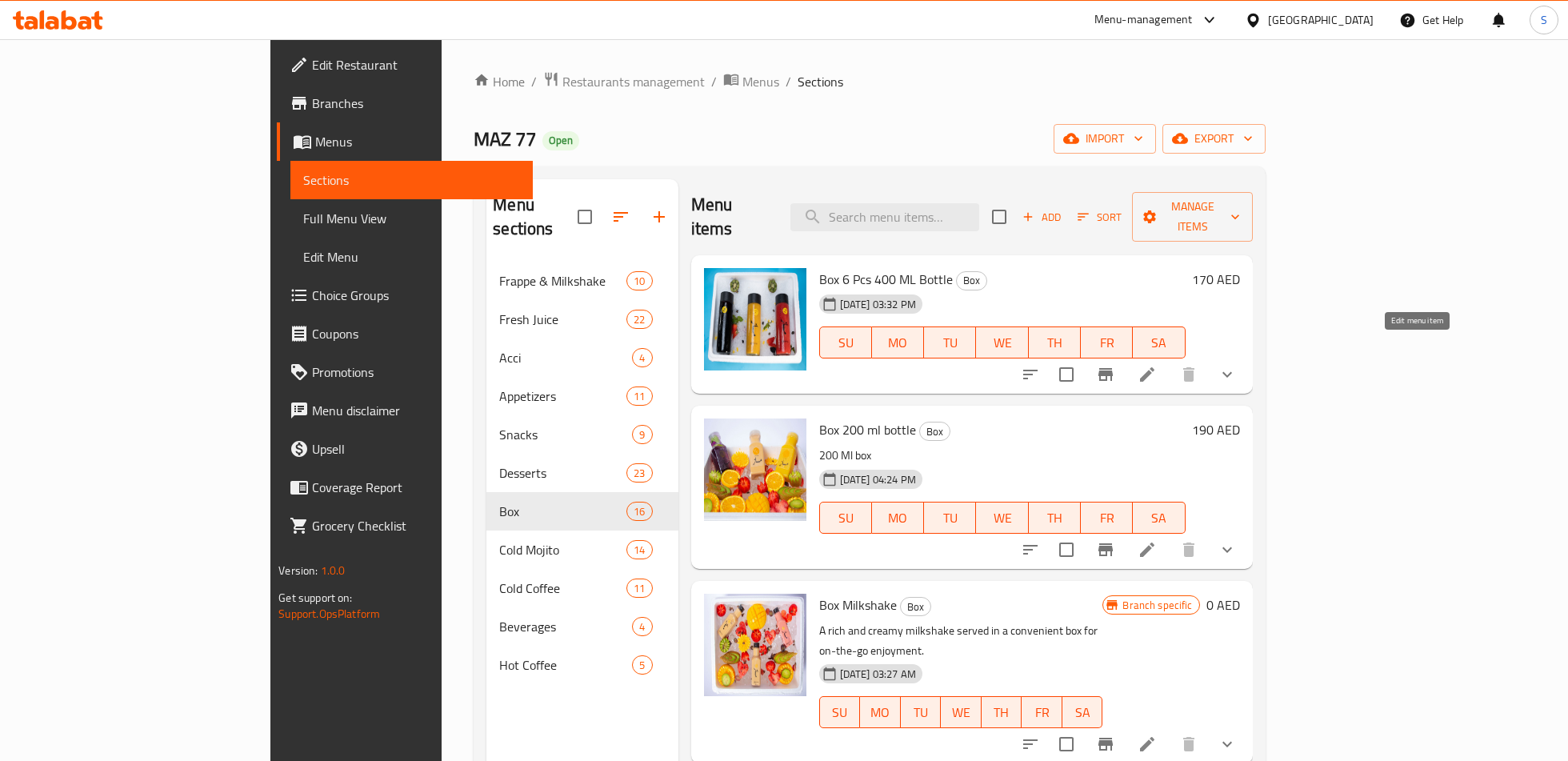
click at [1157, 364] on icon at bounding box center [1147, 374] width 19 height 19
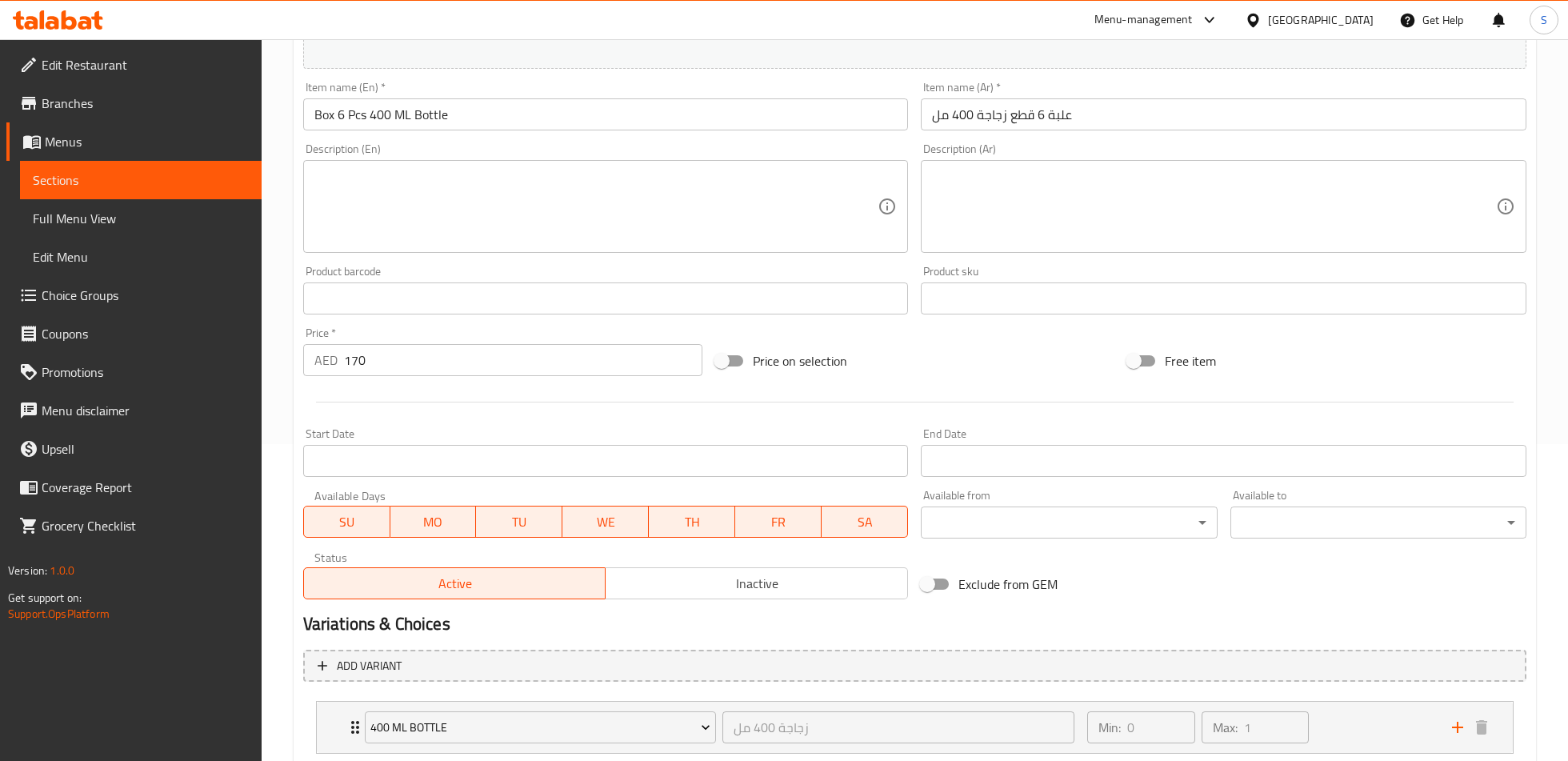
scroll to position [419, 0]
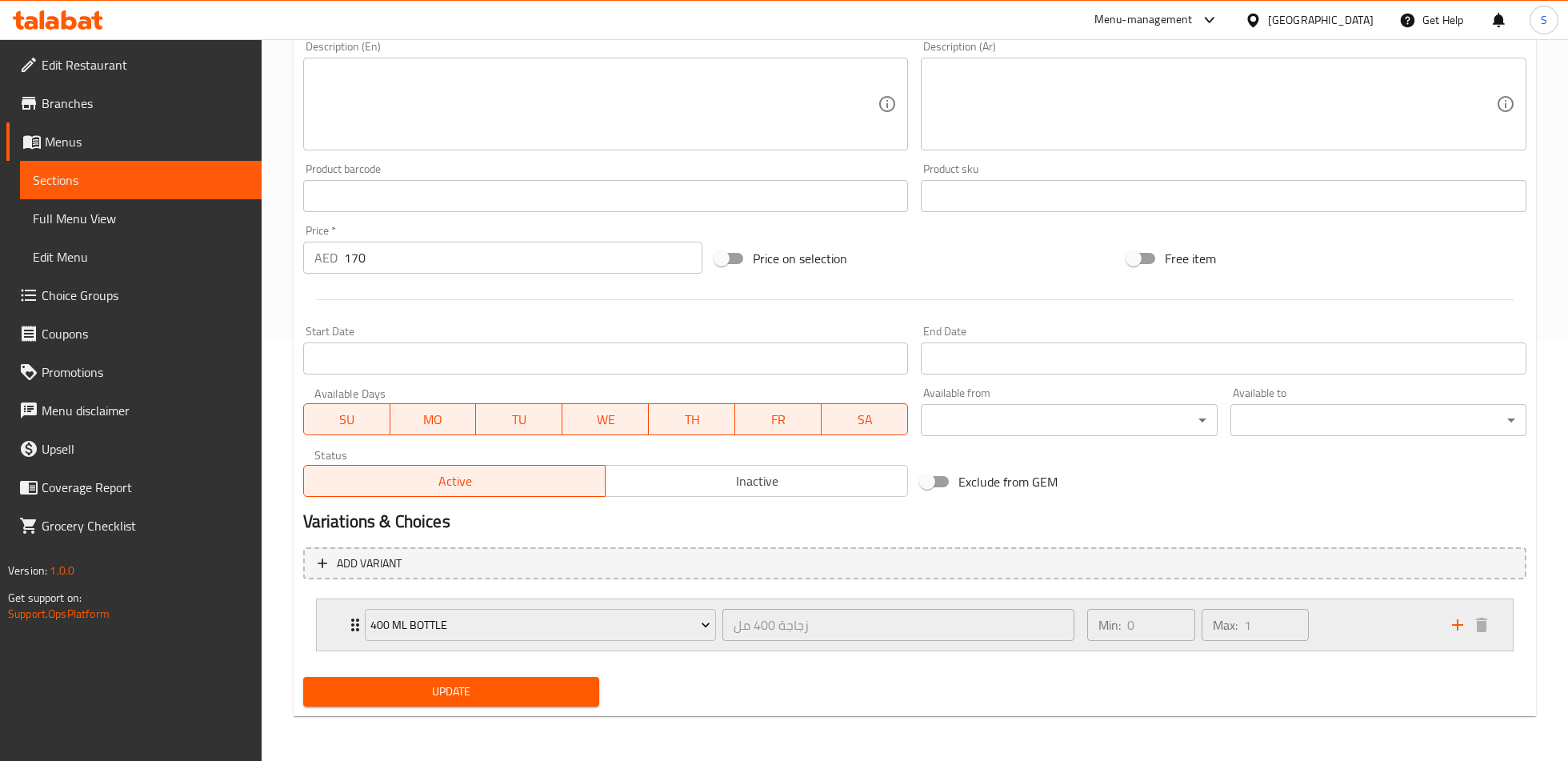
click at [332, 631] on div "400 Ml Bottle زجاجة 400 مل ​ Min: 0 ​ Max: 1 ​" at bounding box center [915, 625] width 1196 height 52
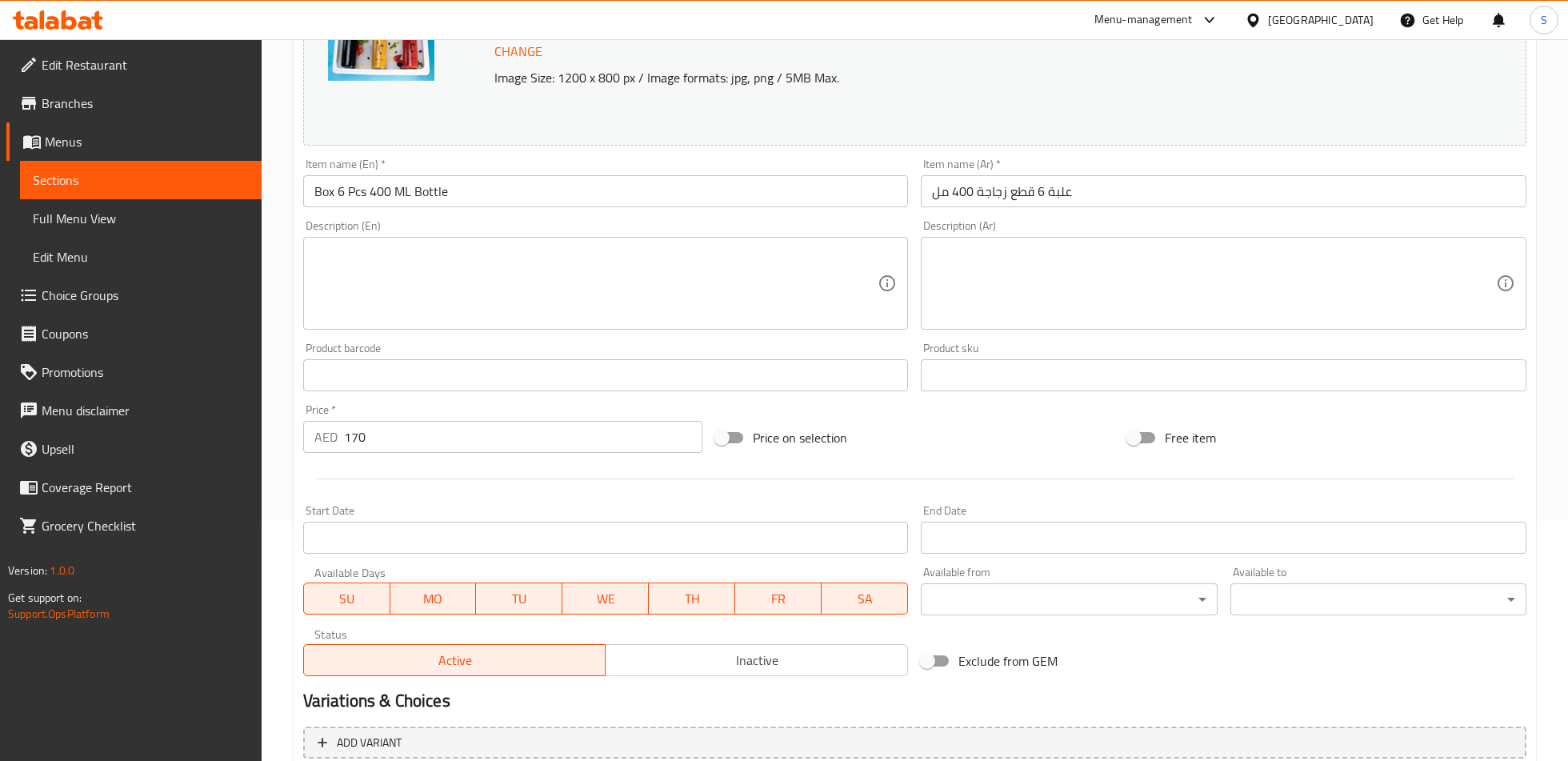
scroll to position [0, 0]
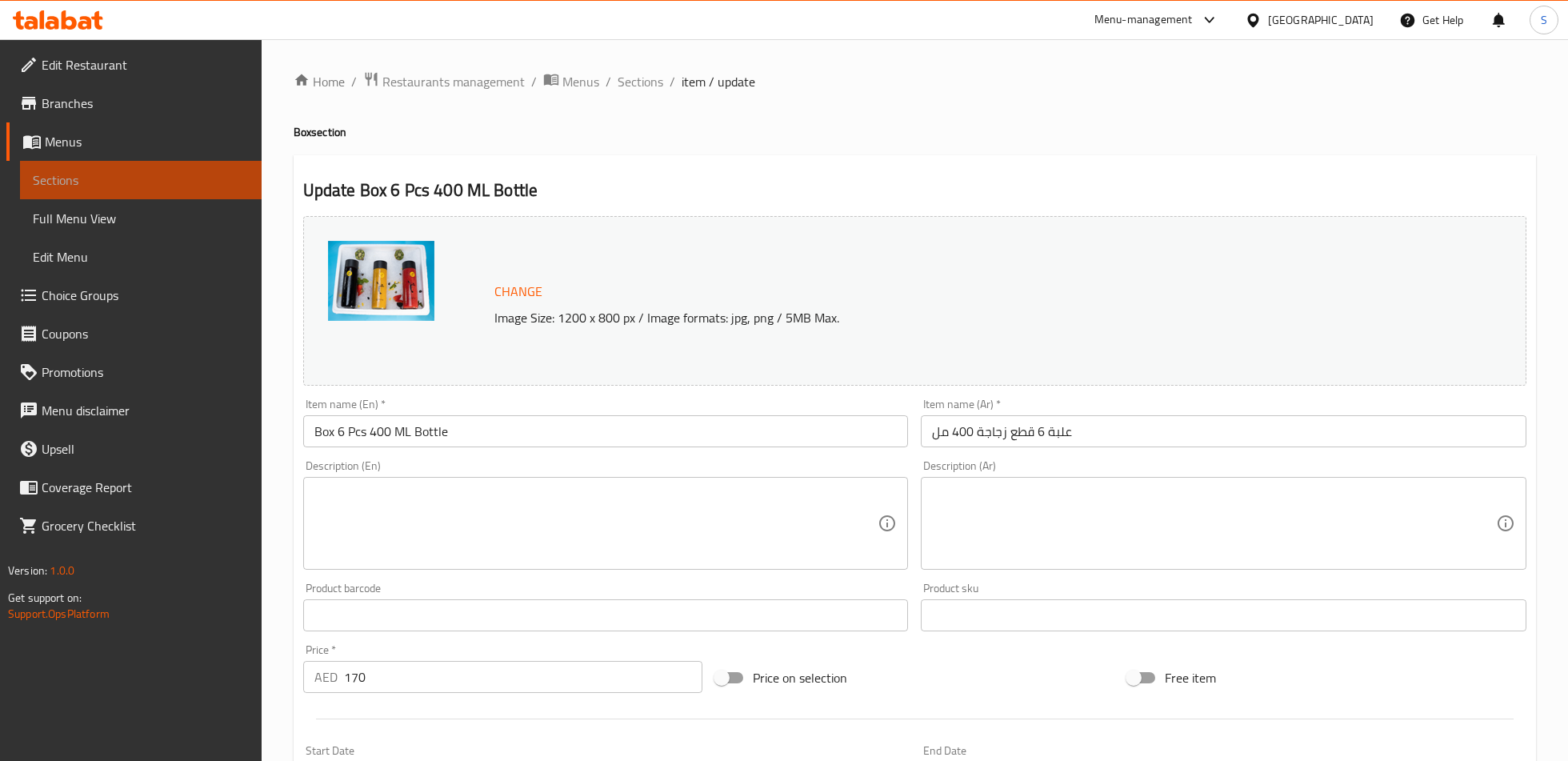
click at [152, 167] on link "Sections" at bounding box center [141, 180] width 242 height 38
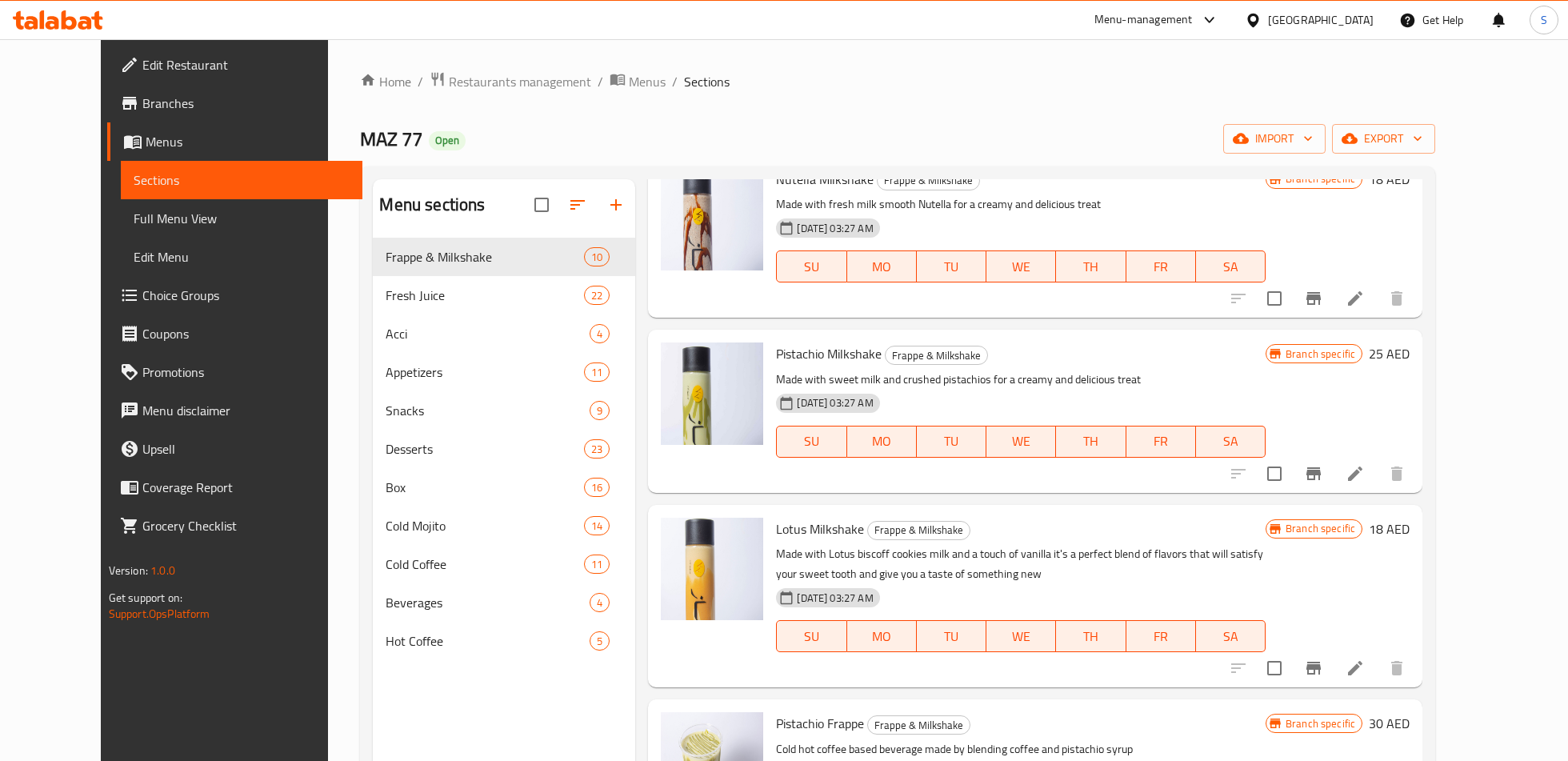
scroll to position [510, 0]
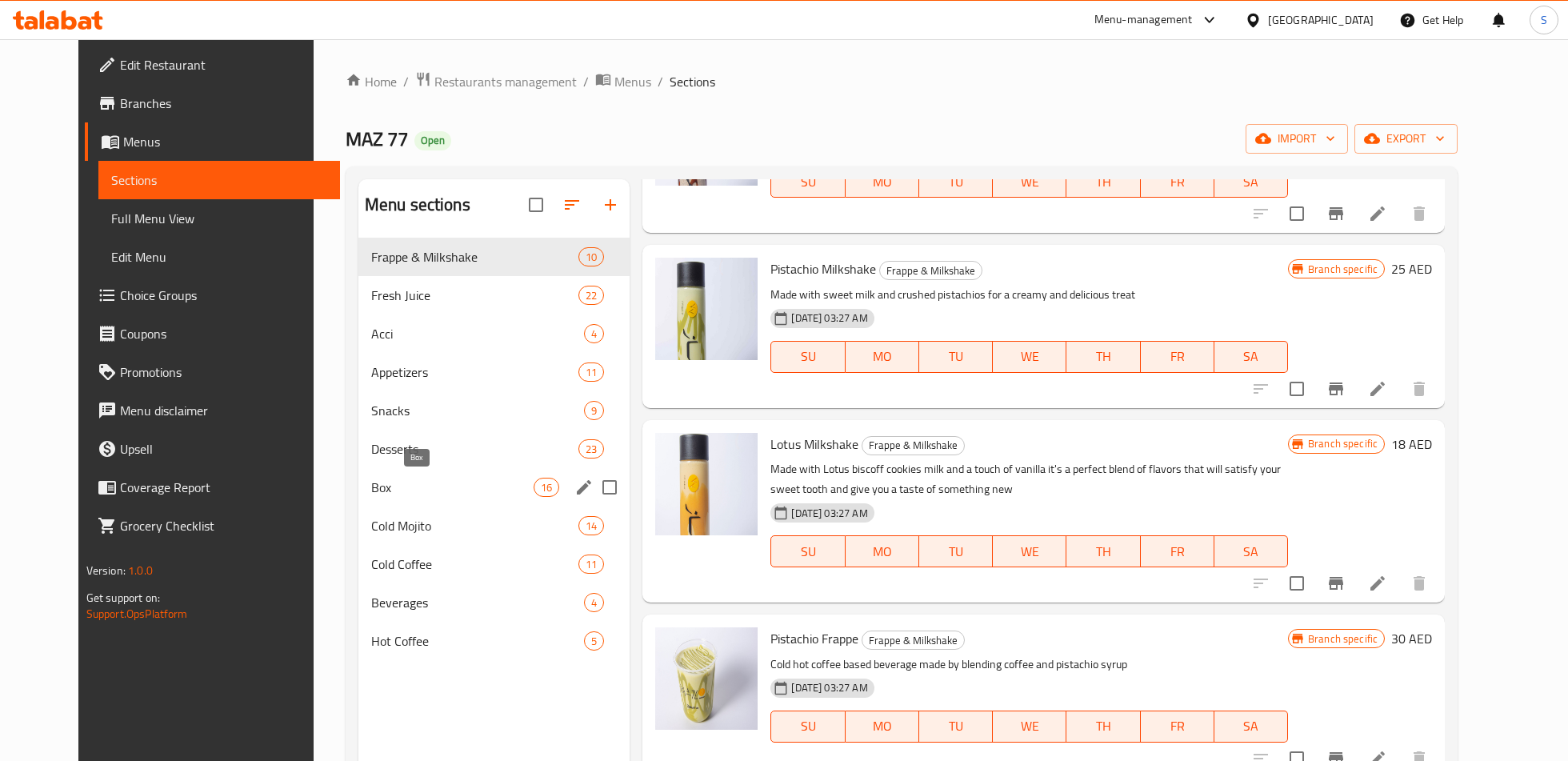
click at [371, 489] on span "Box" at bounding box center [452, 488] width 162 height 19
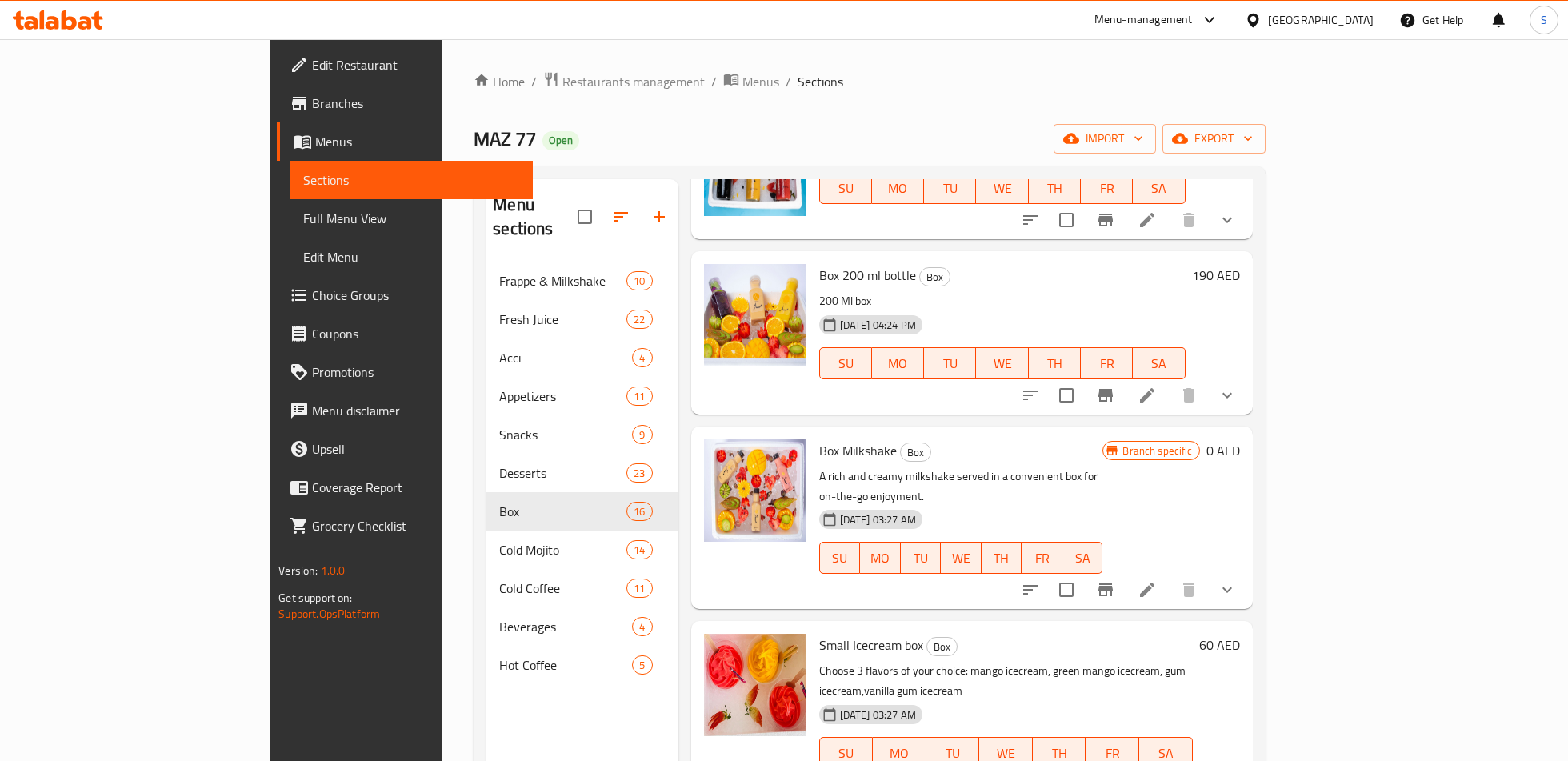
scroll to position [157, 0]
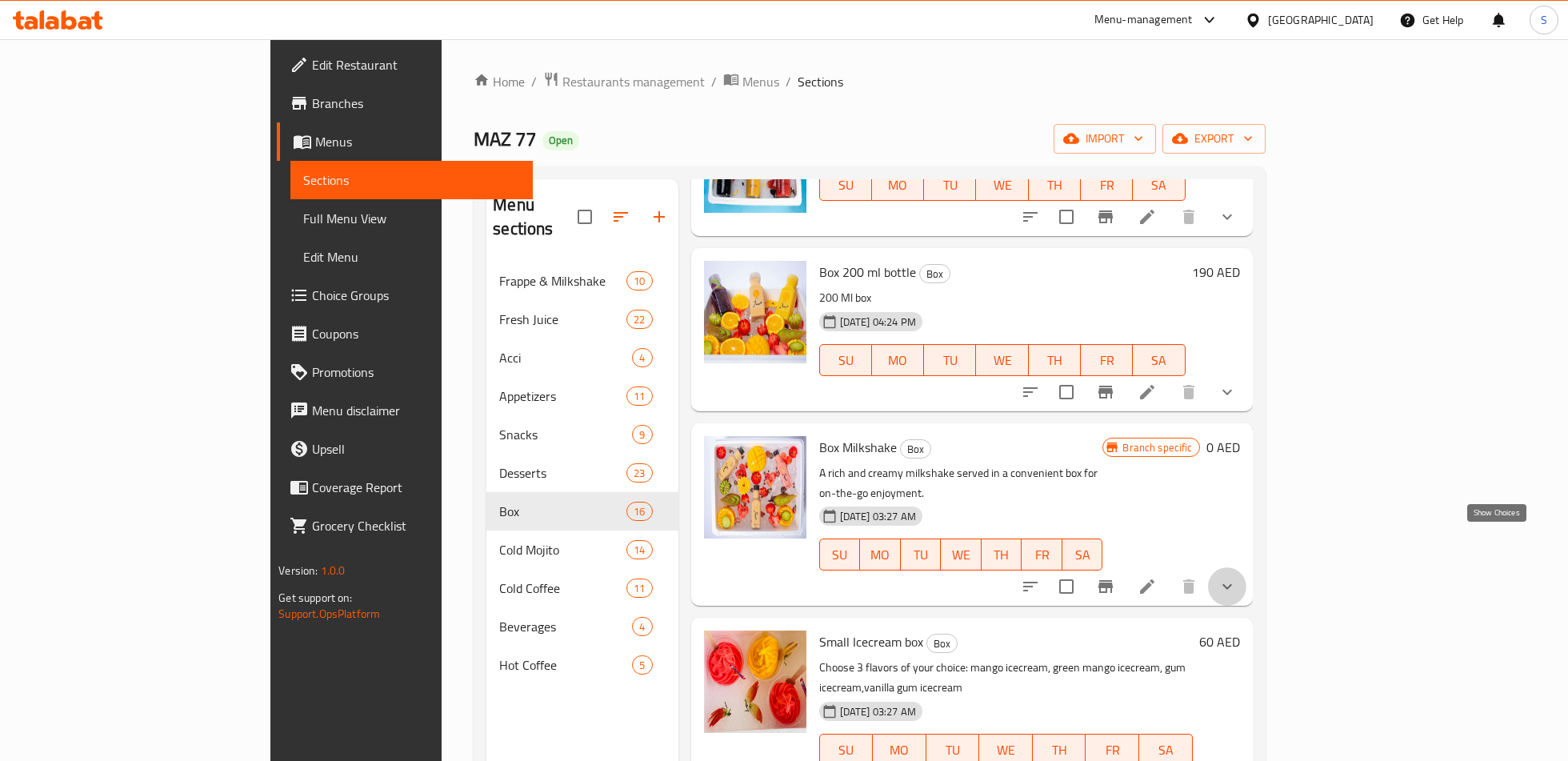
click at [1236, 577] on icon "show more" at bounding box center [1226, 586] width 19 height 19
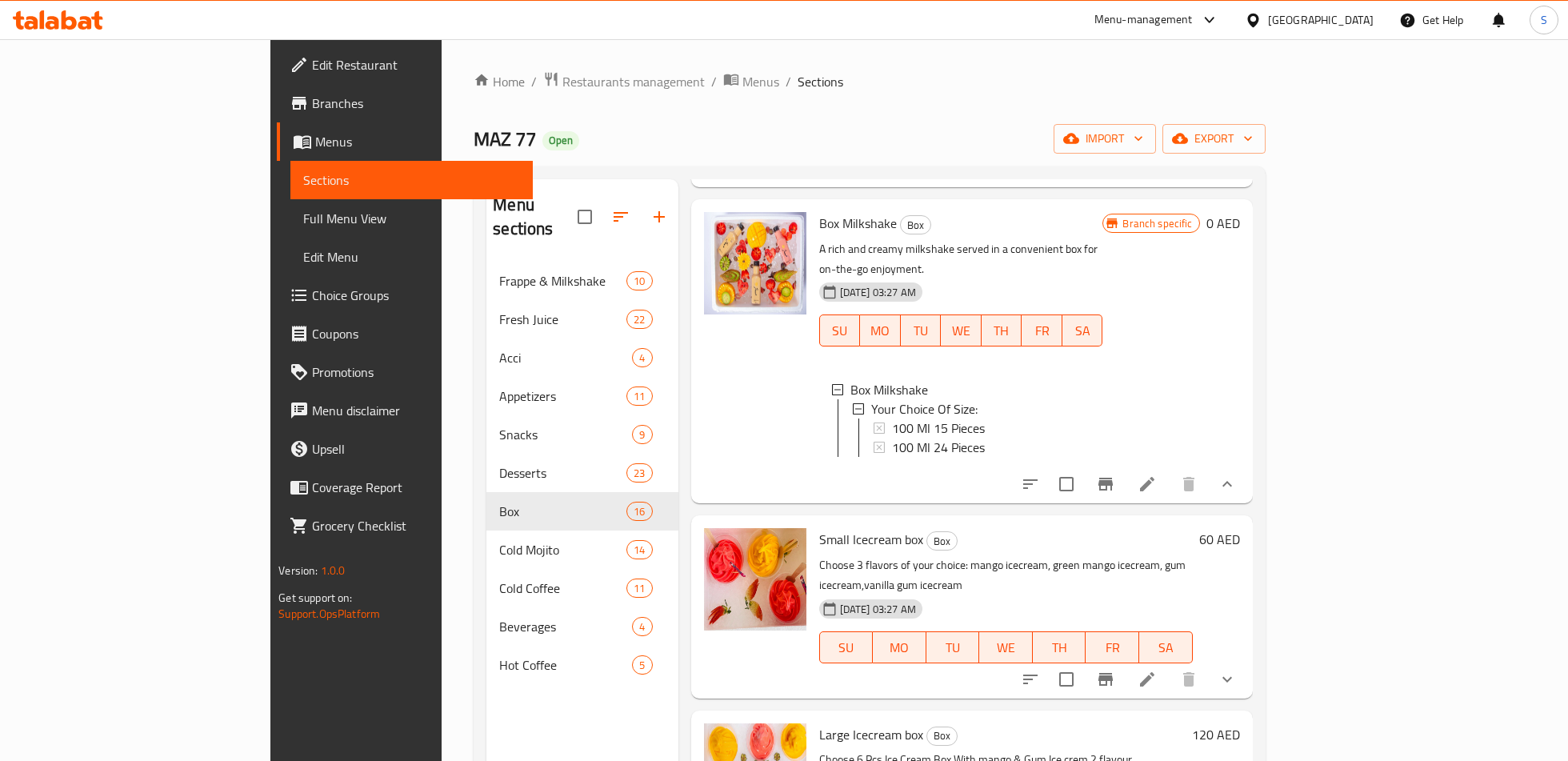
scroll to position [385, 0]
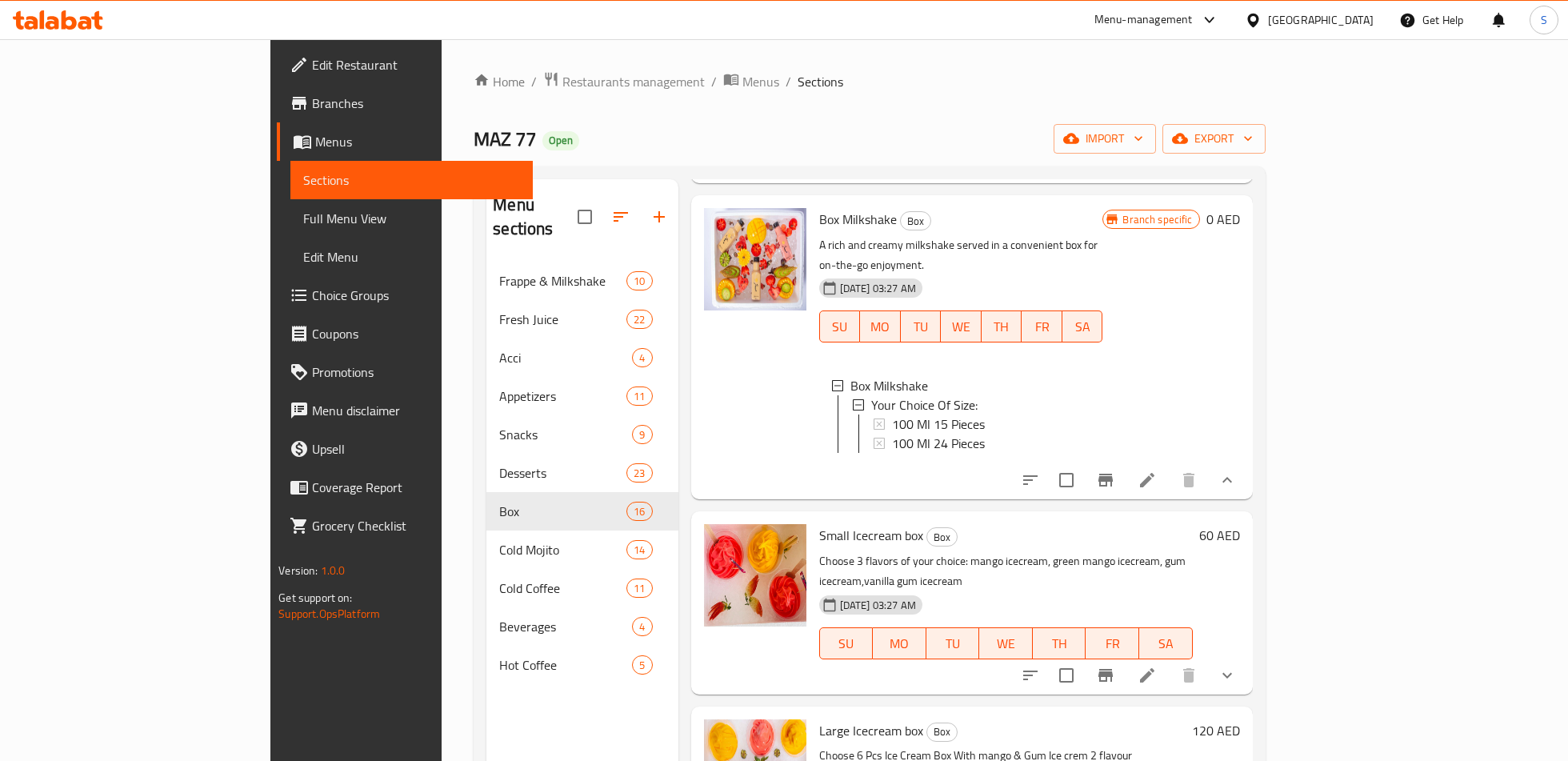
click at [1246, 656] on button "show more" at bounding box center [1227, 675] width 38 height 38
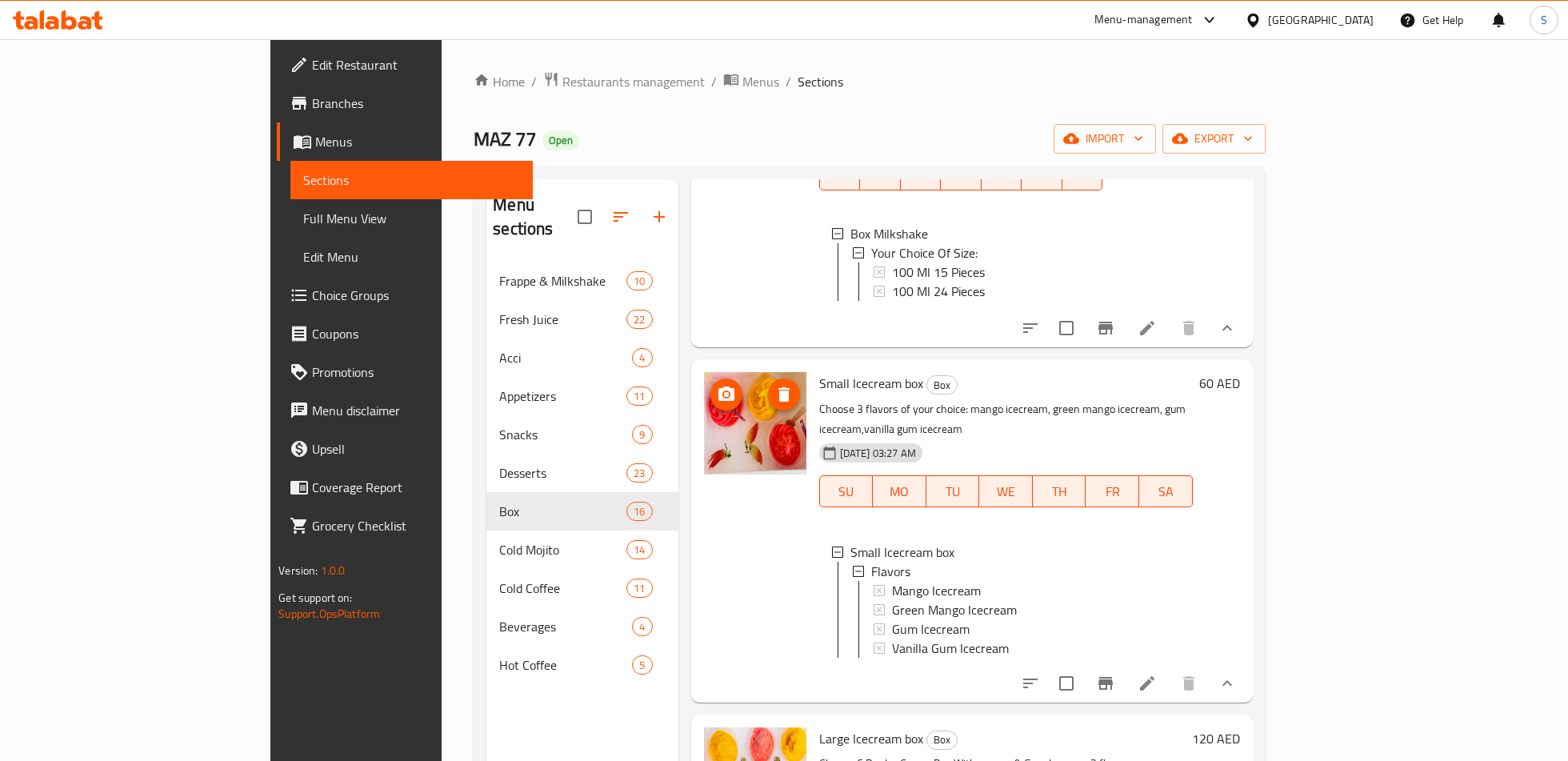
scroll to position [0, 0]
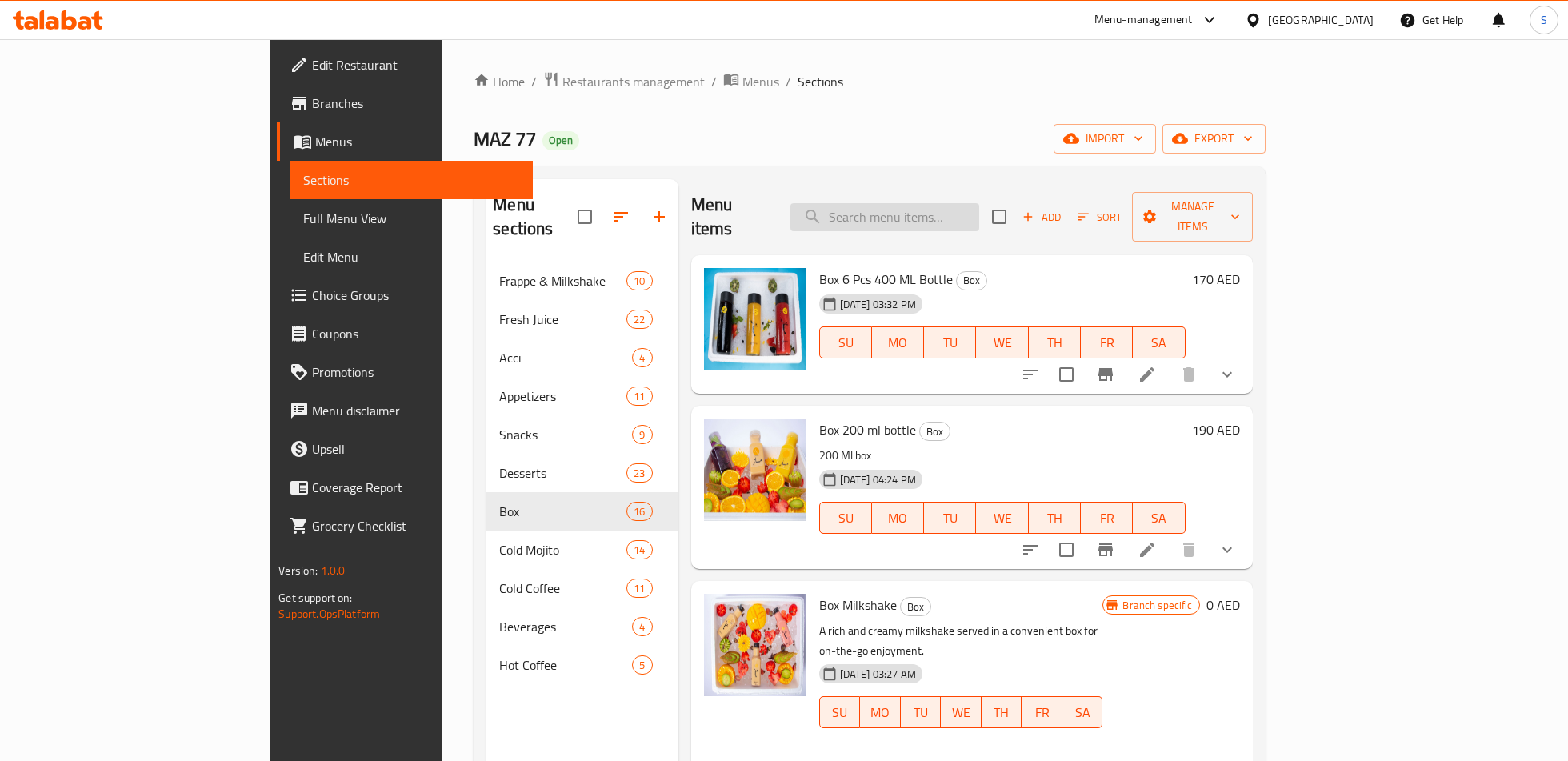
click at [936, 210] on input "search" at bounding box center [885, 218] width 189 height 28
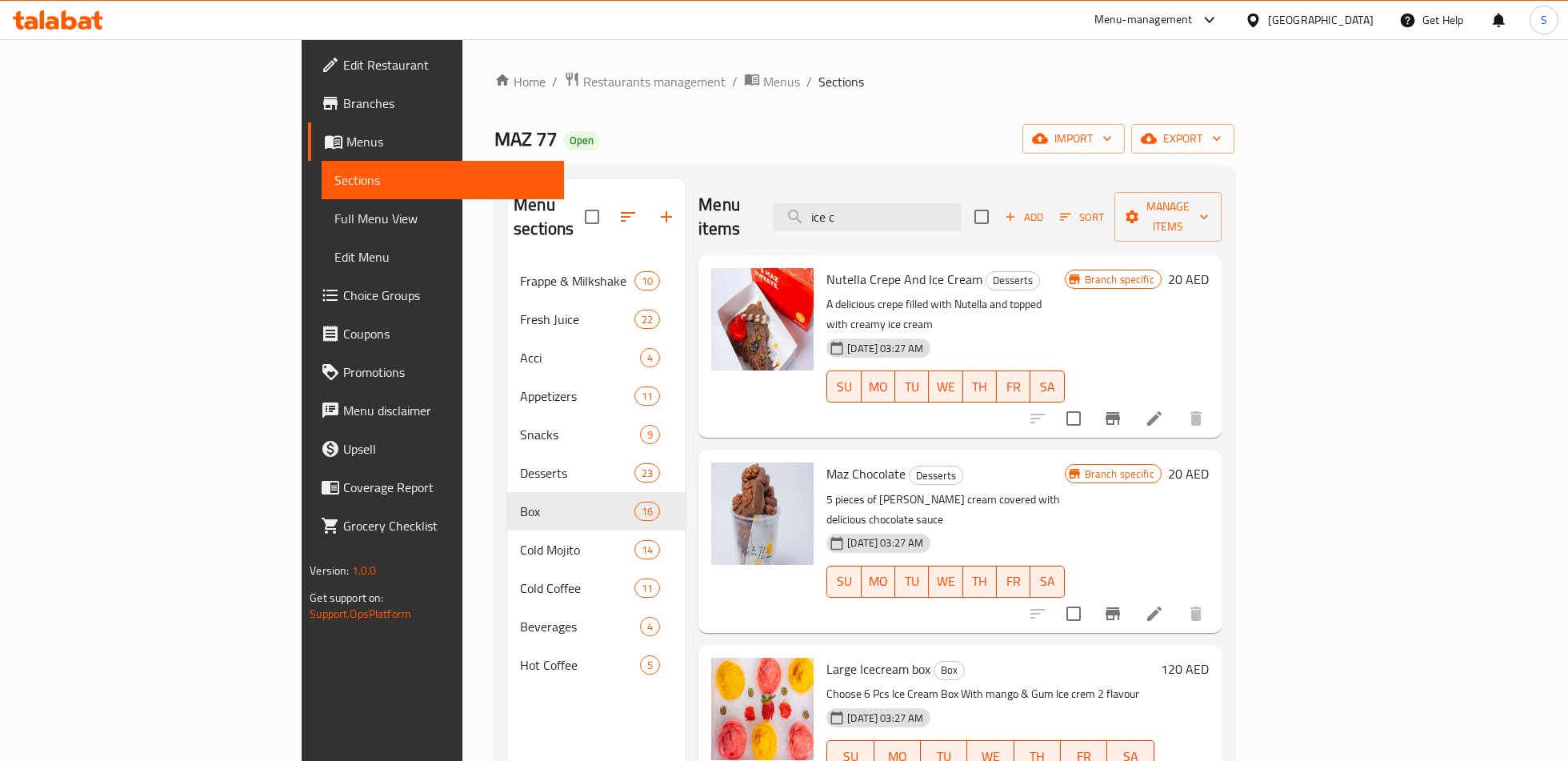
type input "ice c"
click at [343, 109] on span "Branches" at bounding box center [446, 103] width 207 height 19
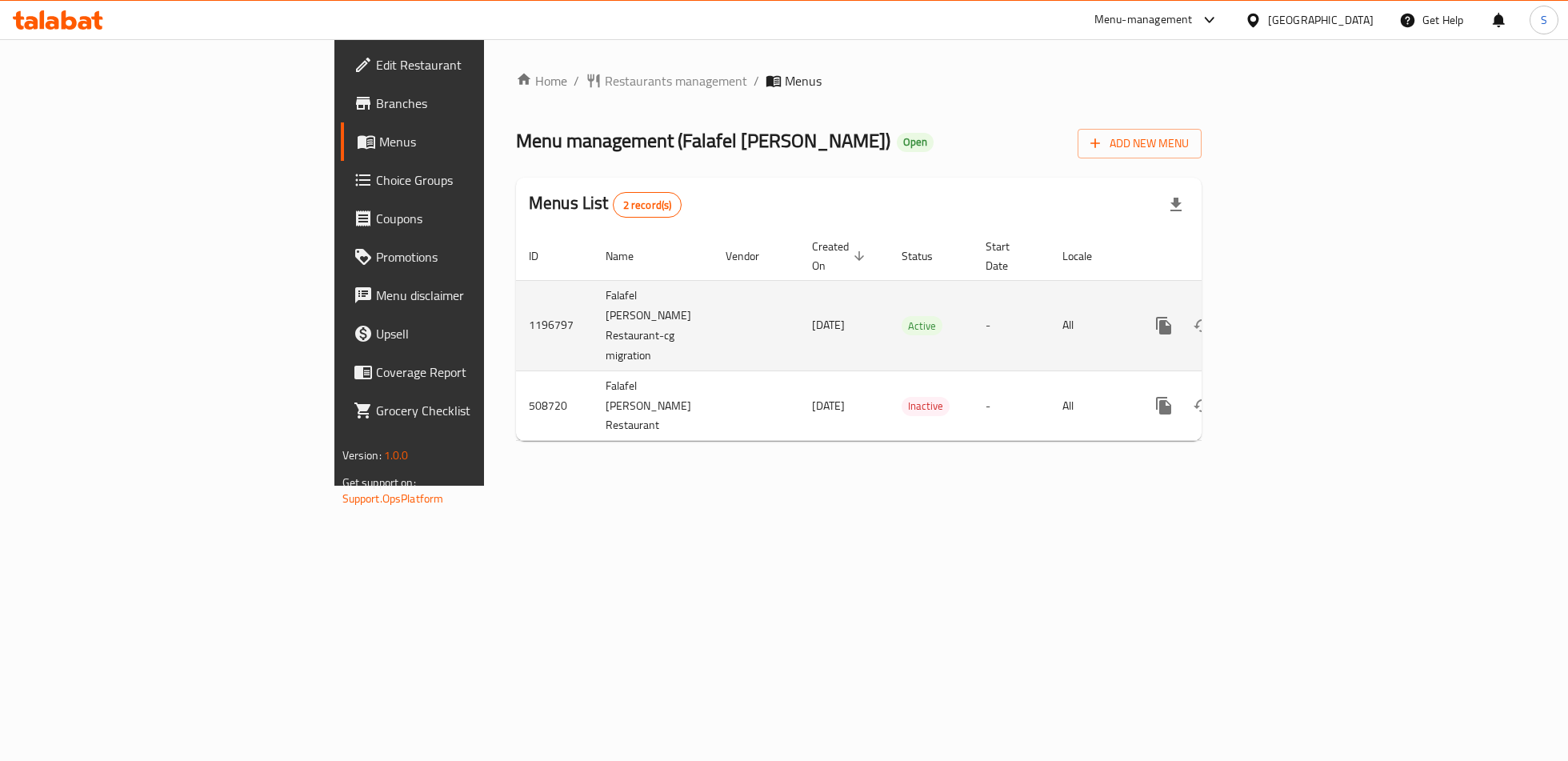
click at [1298, 307] on link "enhanced table" at bounding box center [1279, 326] width 38 height 38
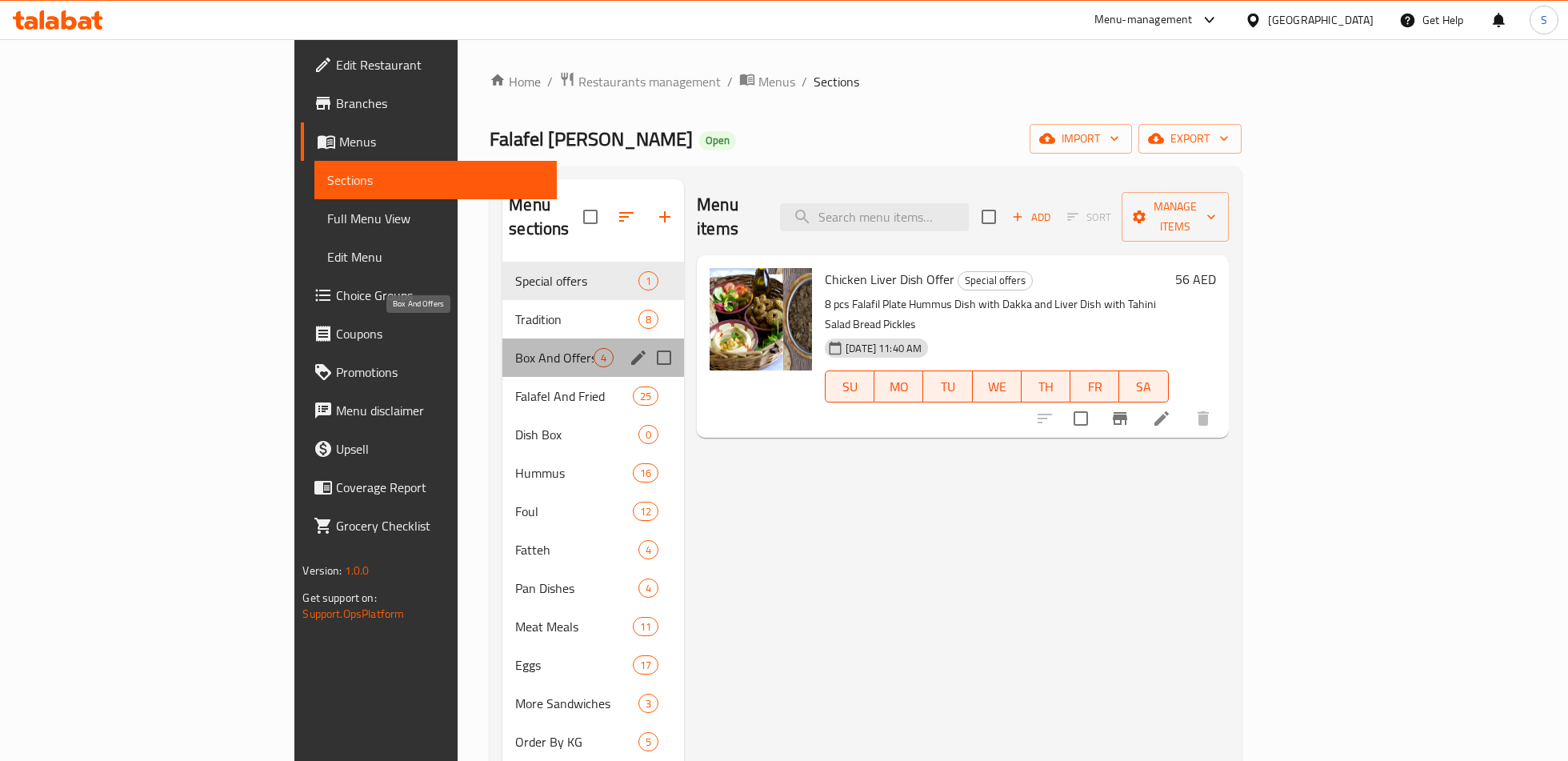
click at [515, 348] on span "Box And Offers" at bounding box center [555, 357] width 79 height 19
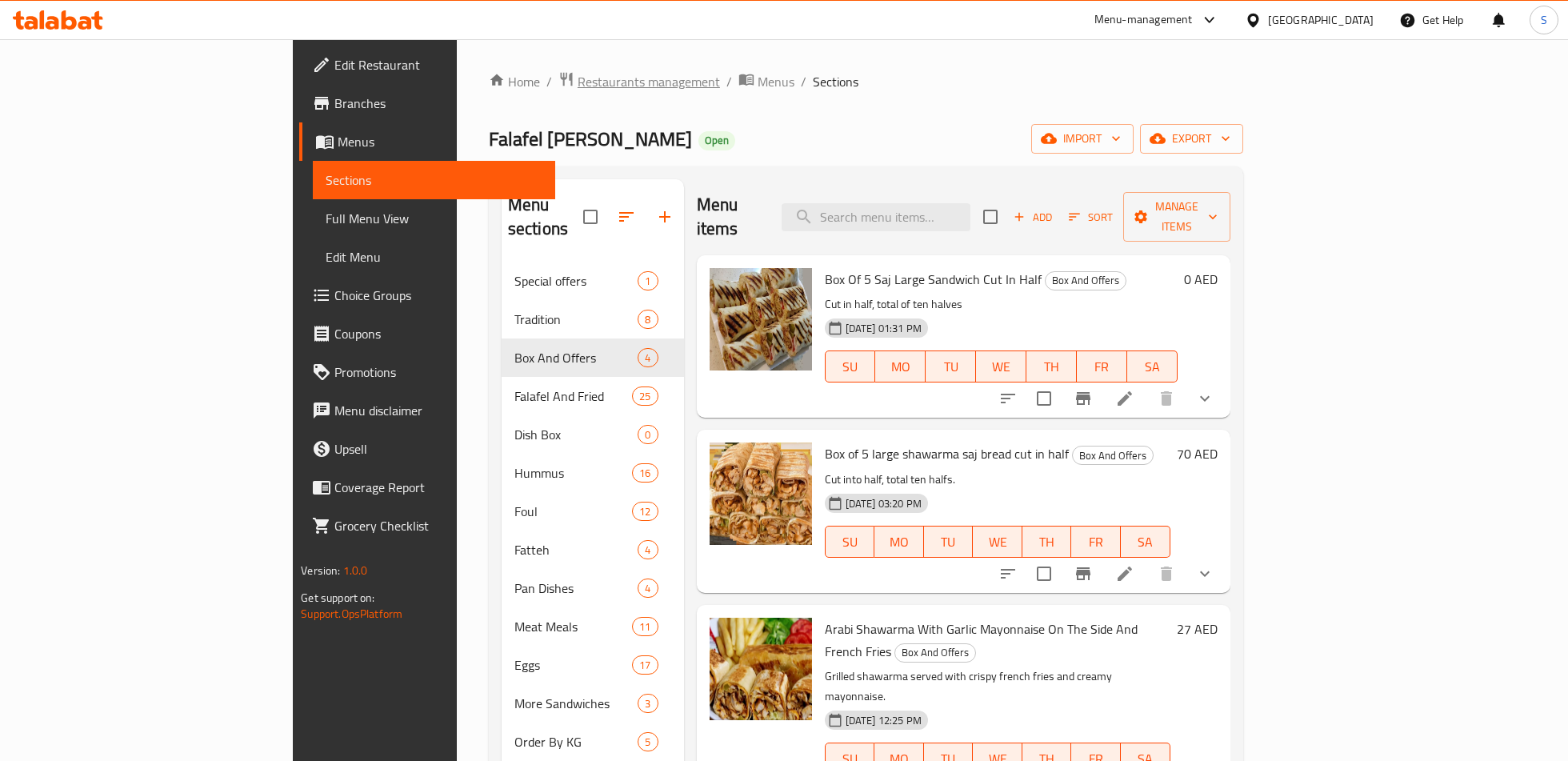
click at [577, 84] on span "Restaurants management" at bounding box center [648, 81] width 142 height 19
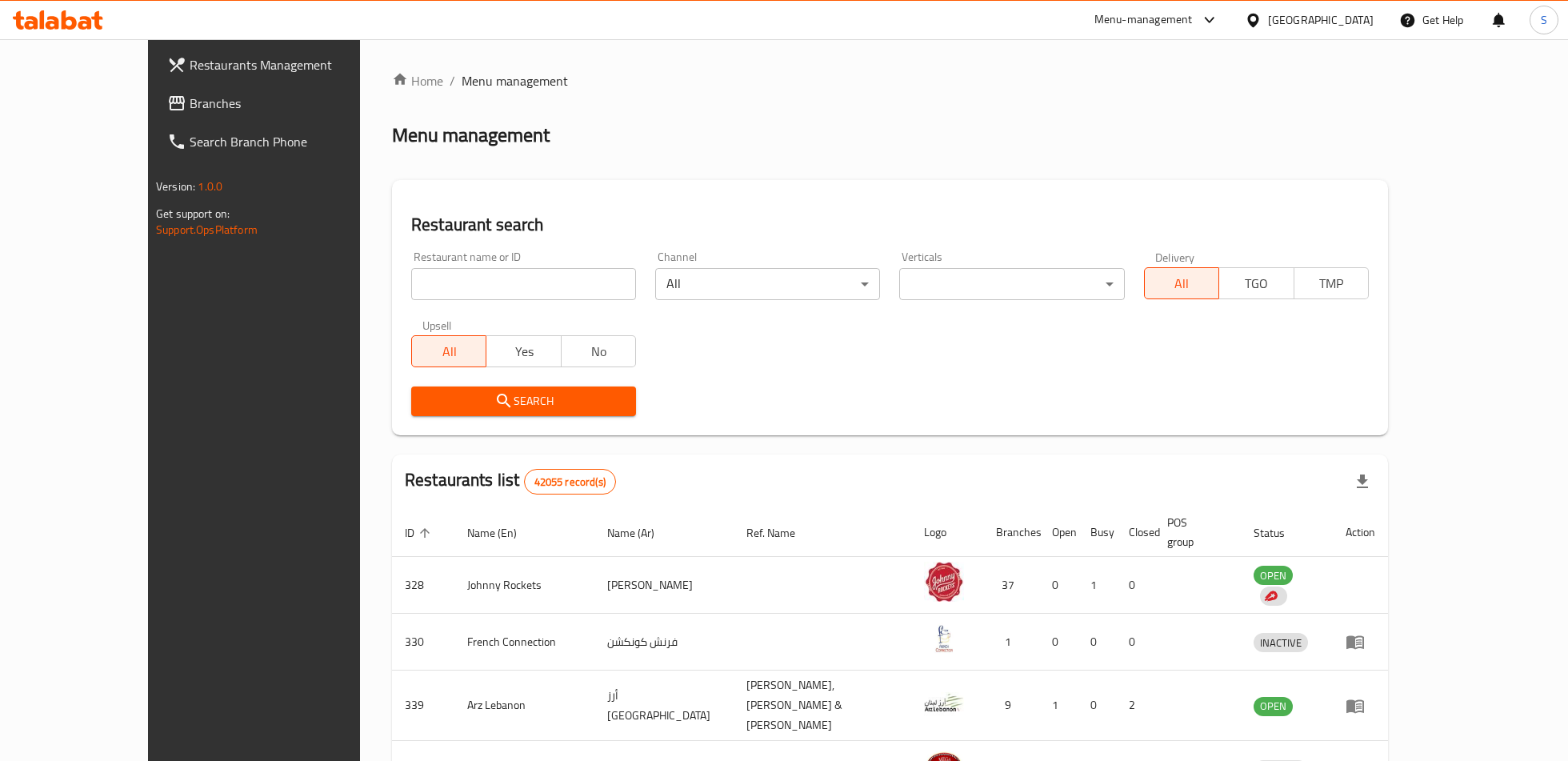
click at [440, 265] on div "Restaurant name or ID Restaurant name or ID" at bounding box center [523, 275] width 224 height 49
click at [440, 279] on input "search" at bounding box center [523, 284] width 224 height 32
type input "AL DEWAN EXPRESS"
click button "Search" at bounding box center [523, 401] width 224 height 30
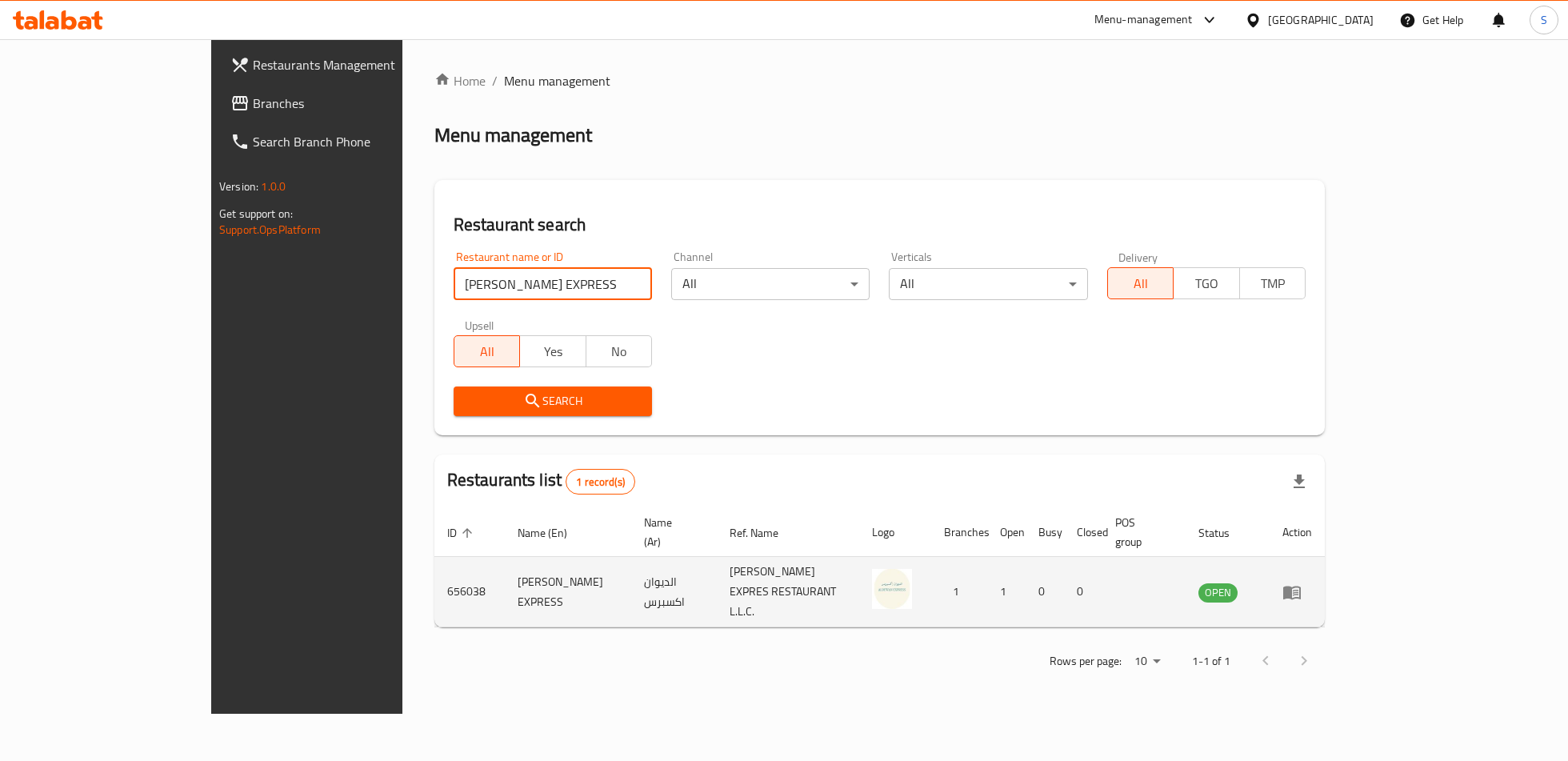
click at [1302, 583] on icon "enhanced table" at bounding box center [1292, 592] width 19 height 19
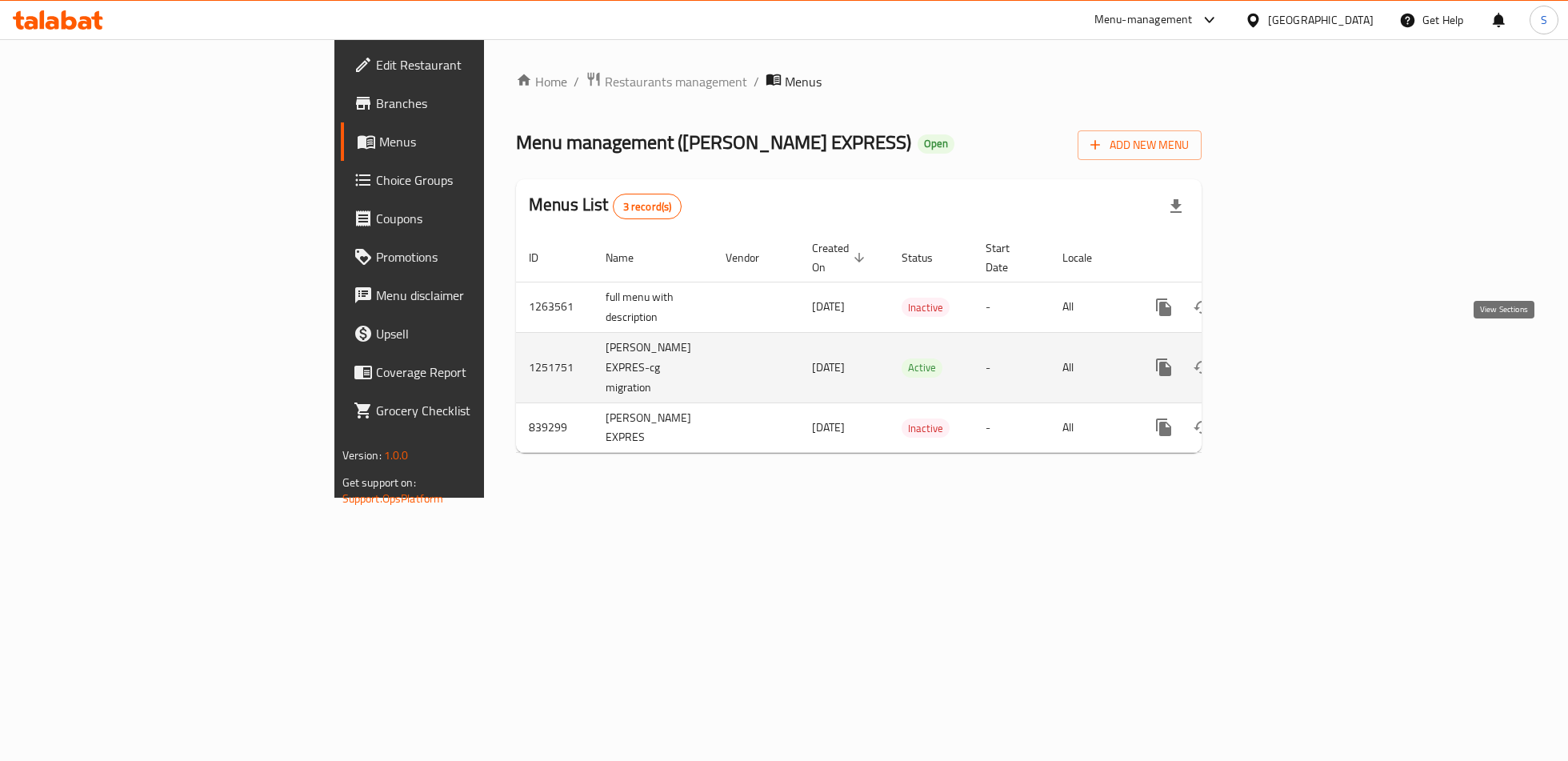
click at [1288, 357] on icon "enhanced table" at bounding box center [1279, 367] width 19 height 19
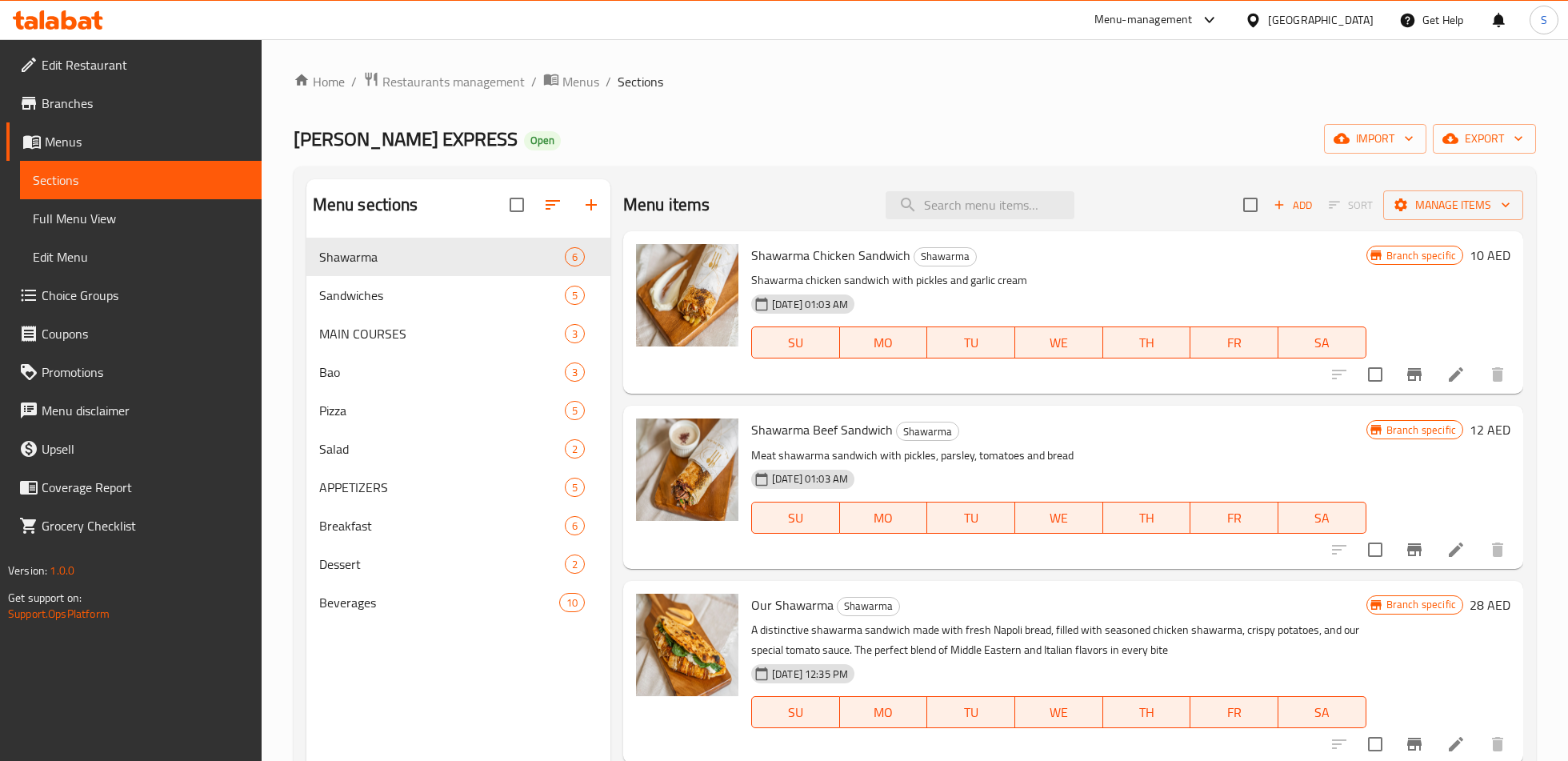
scroll to position [388, 0]
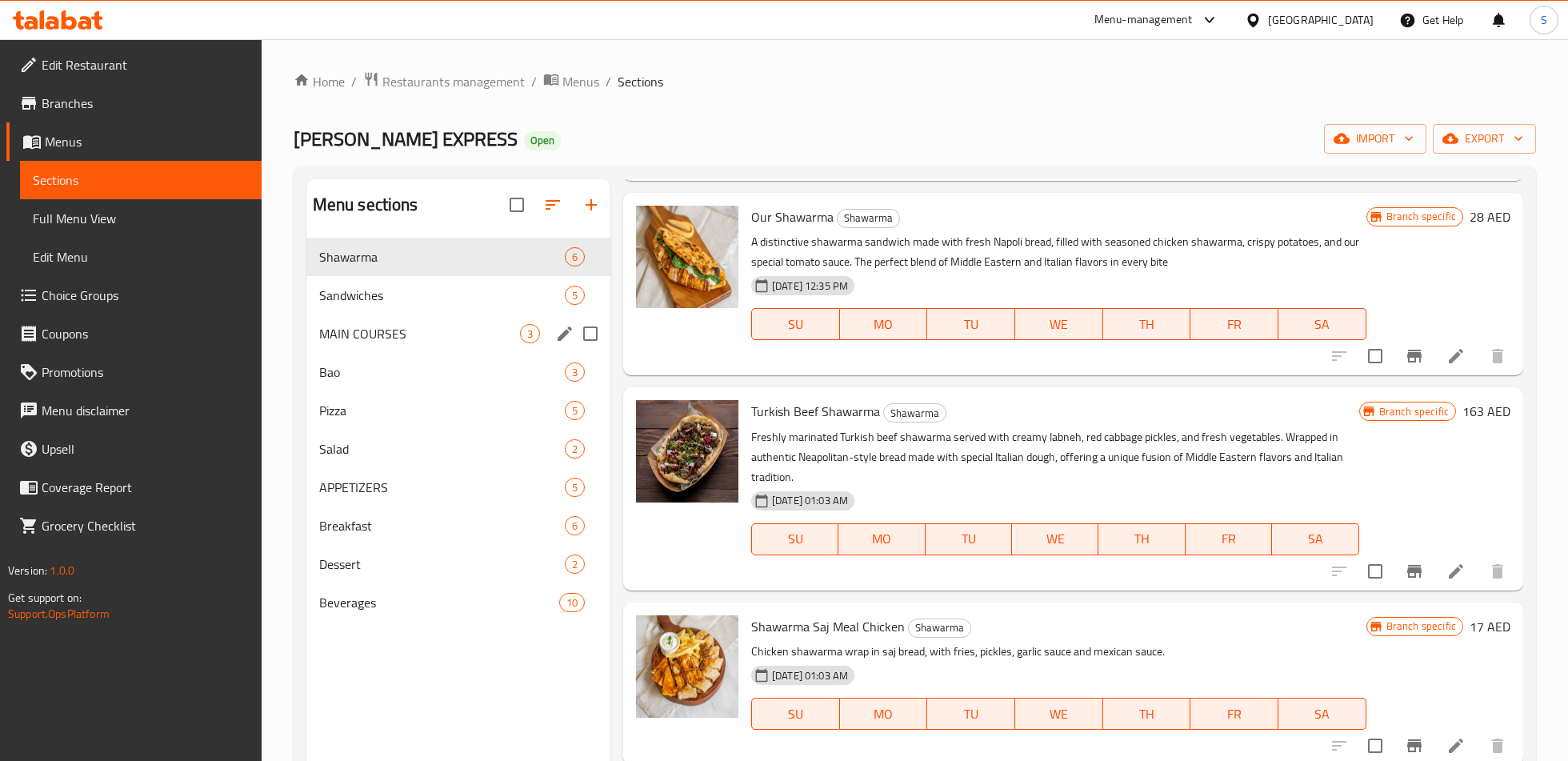
click at [403, 289] on span "Sandwiches" at bounding box center [441, 295] width 245 height 19
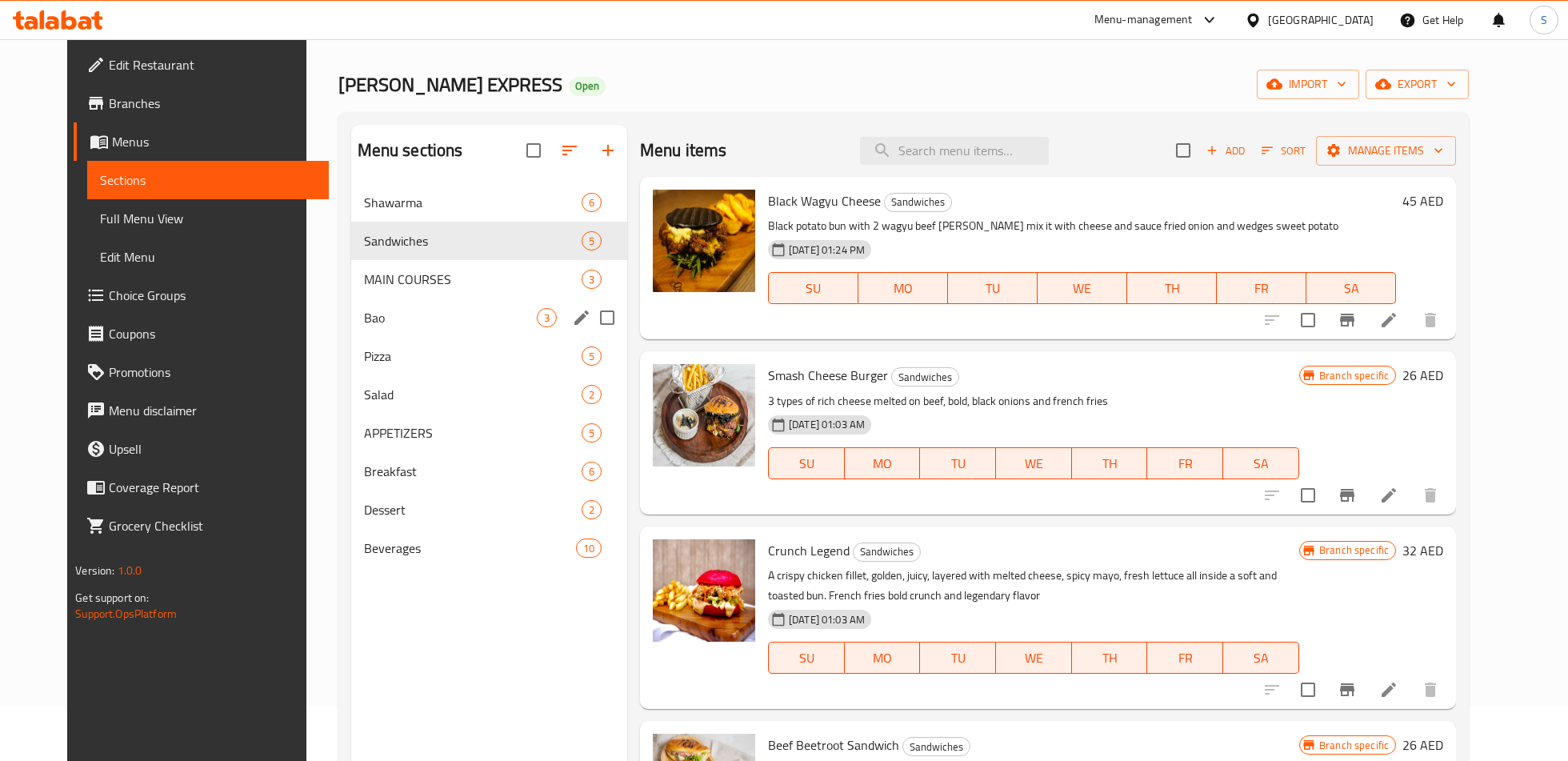
scroll to position [52, 0]
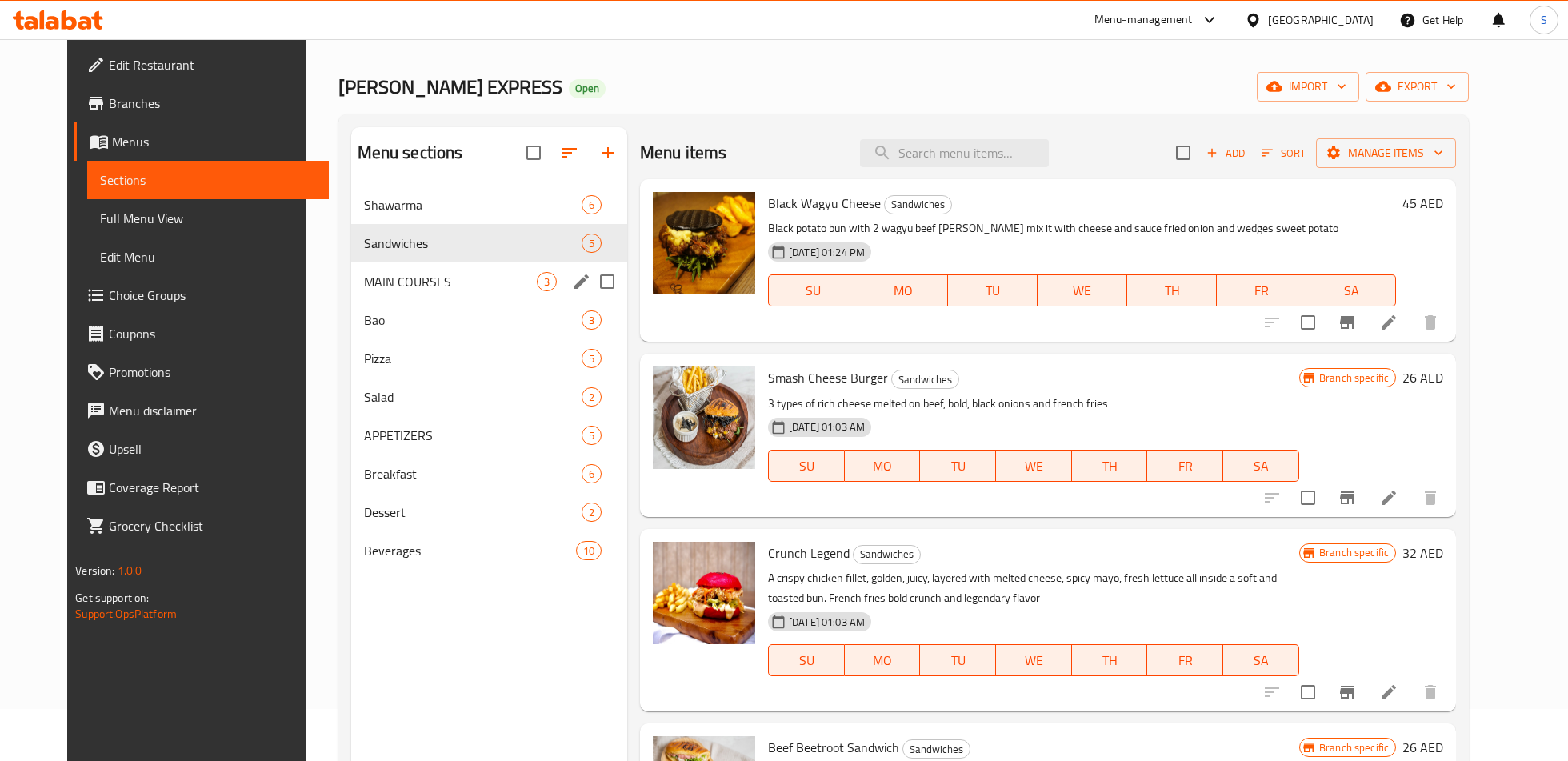
click at [380, 282] on span "MAIN COURSES" at bounding box center [451, 281] width 173 height 19
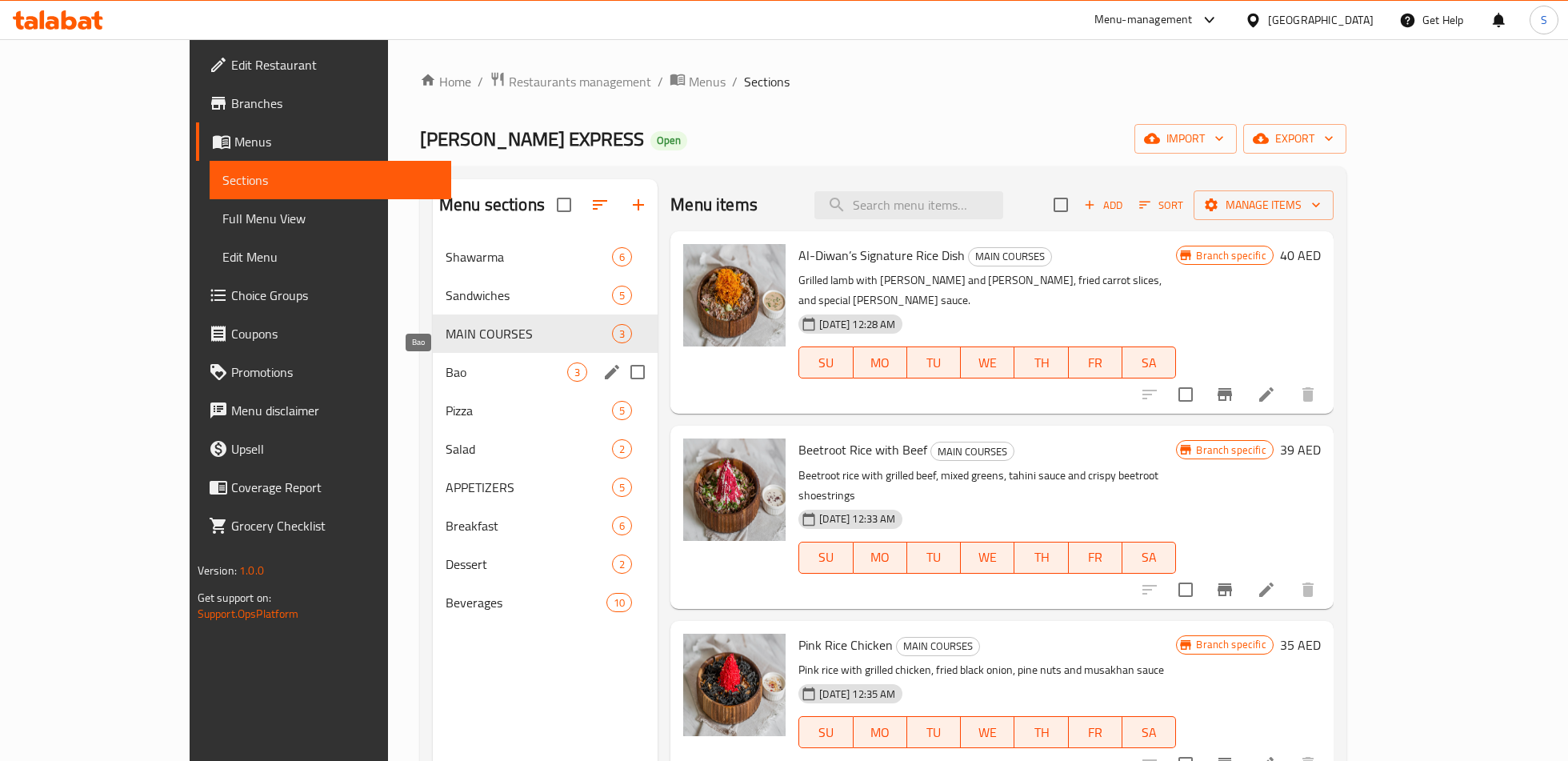
click at [446, 366] on span "Bao" at bounding box center [506, 372] width 121 height 19
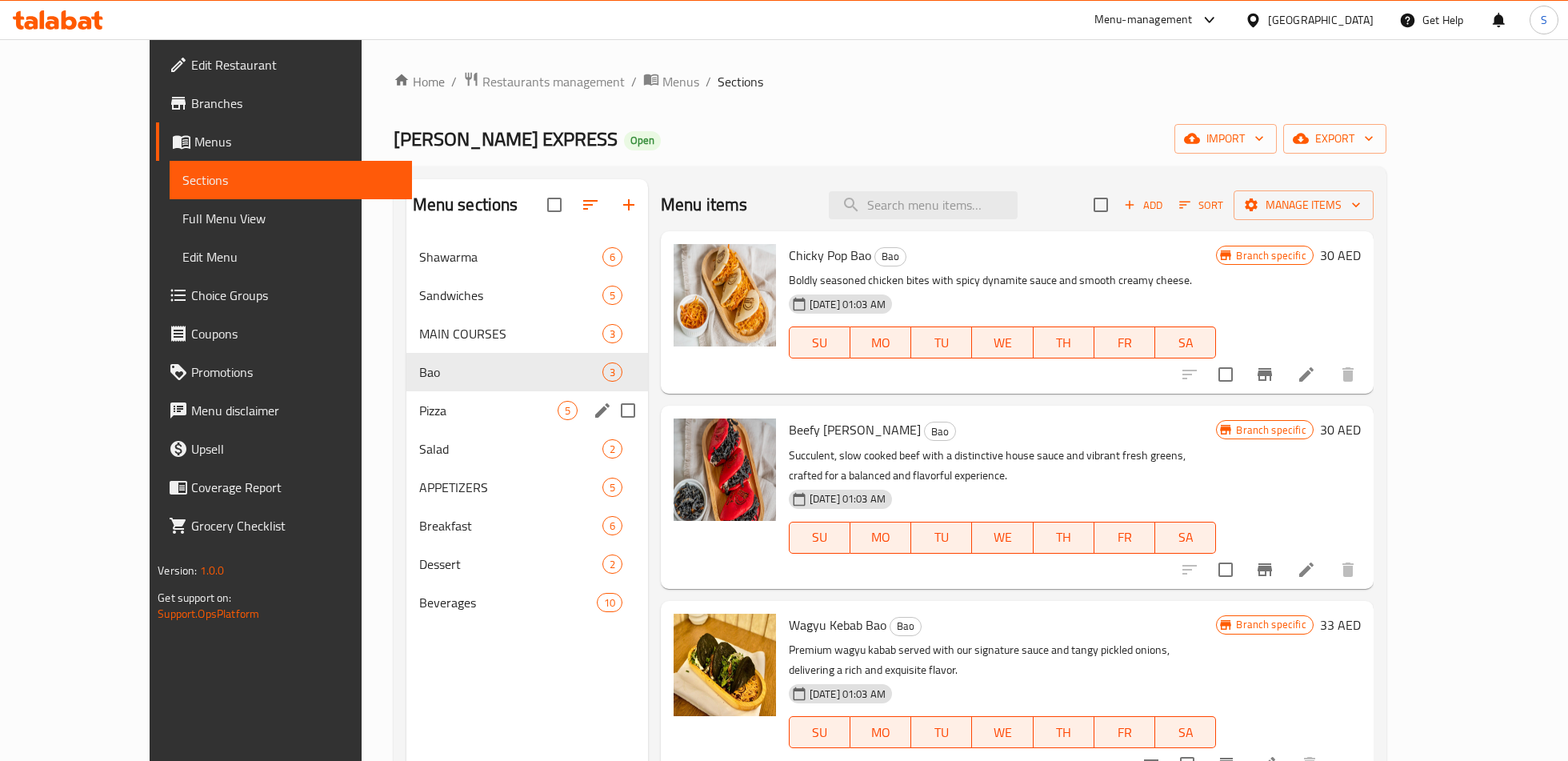
click at [406, 398] on div "Pizza 5" at bounding box center [527, 411] width 242 height 38
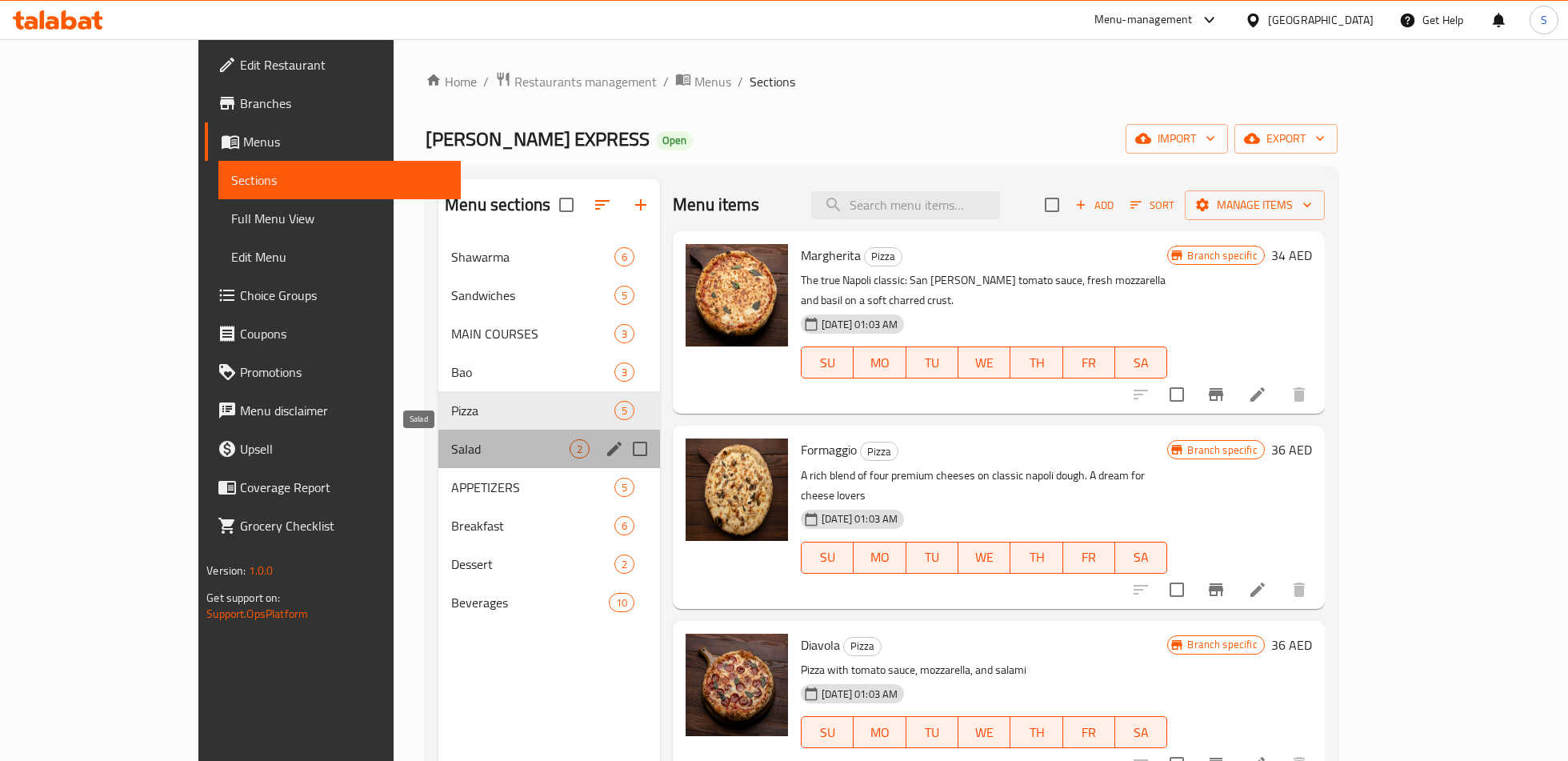
click at [451, 451] on span "Salad" at bounding box center [510, 449] width 119 height 19
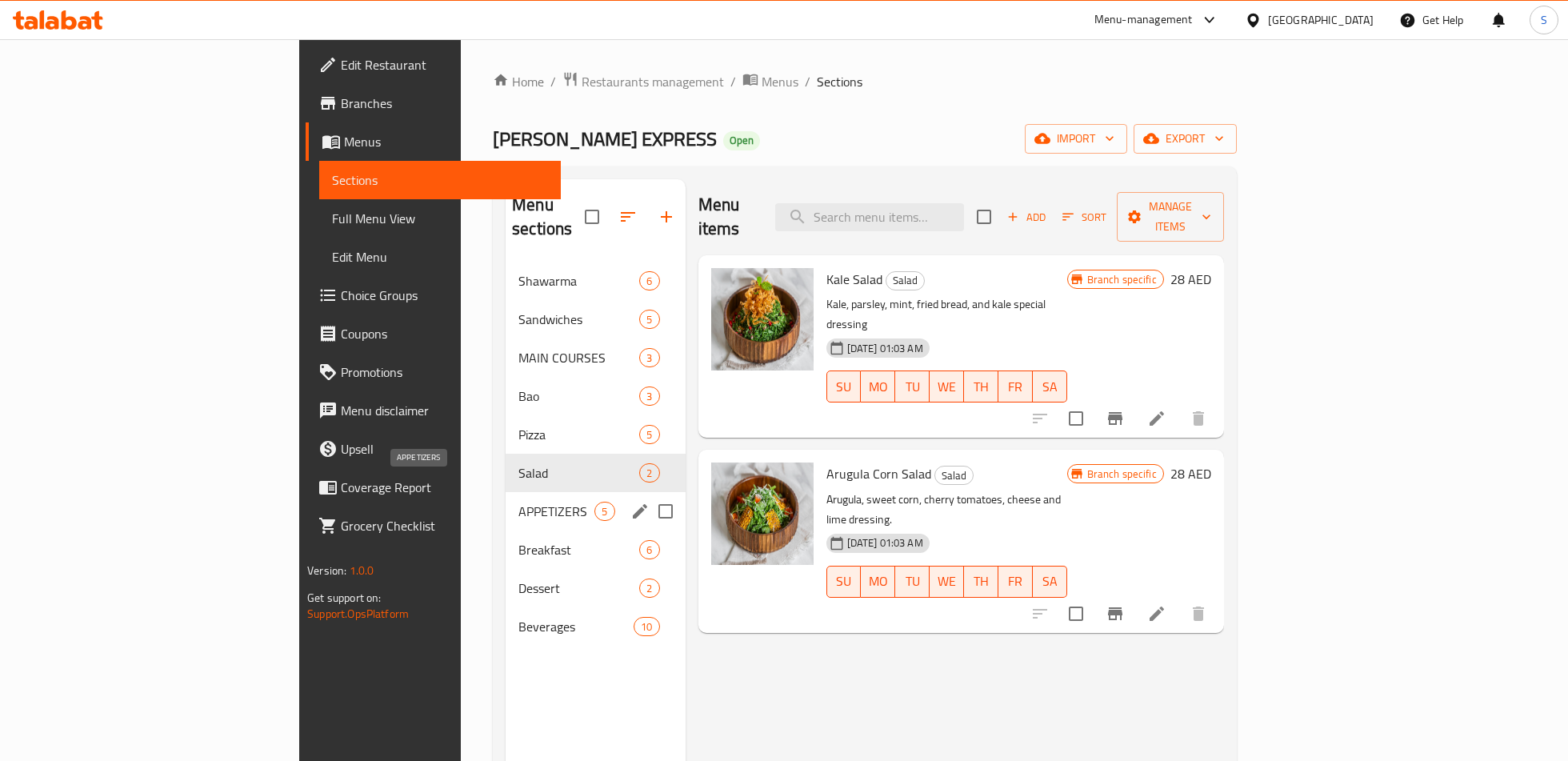
click at [518, 502] on span "APPETIZERS" at bounding box center [556, 511] width 76 height 19
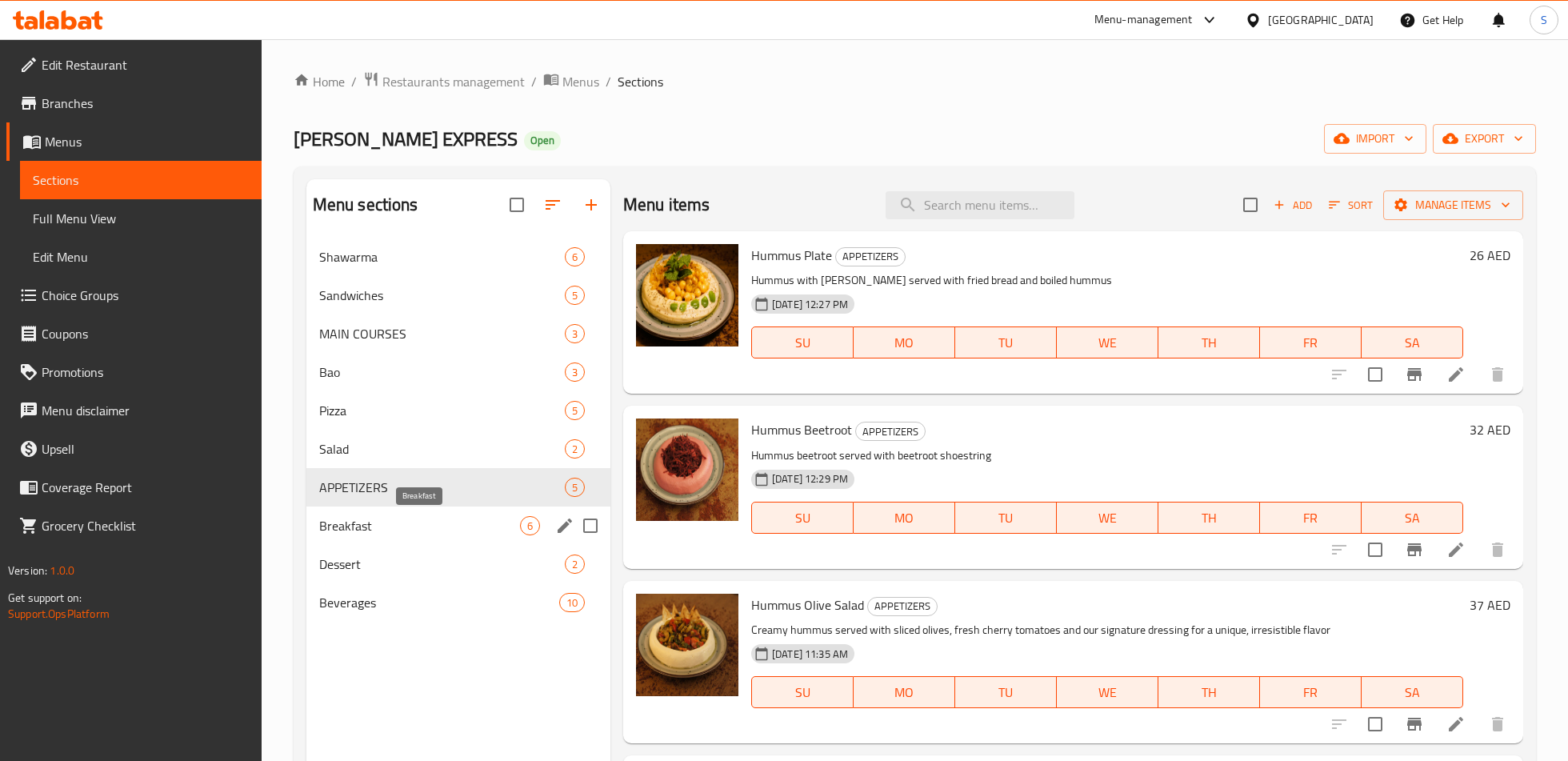
click at [400, 527] on span "Breakfast" at bounding box center [419, 526] width 201 height 19
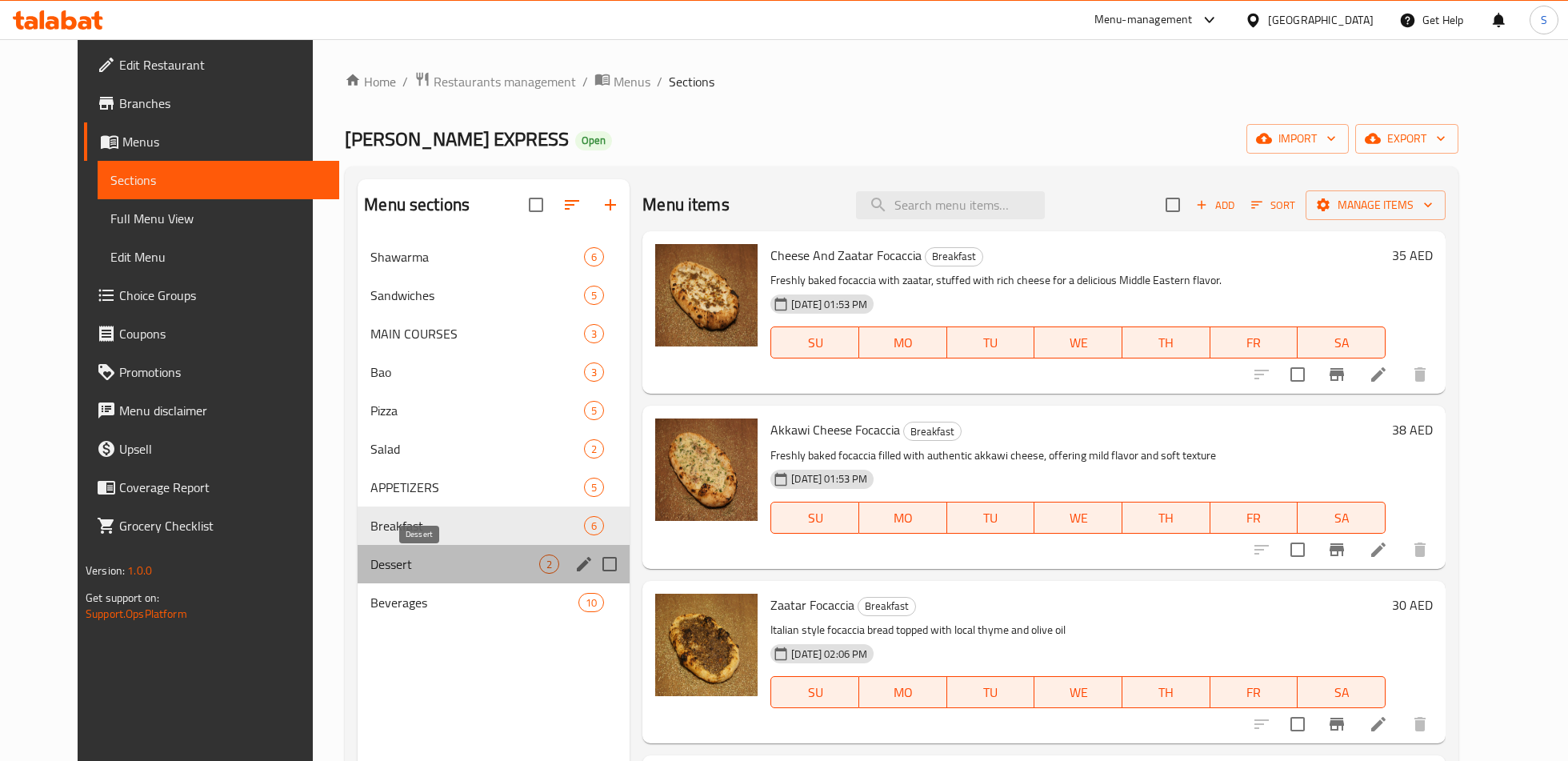
click at [422, 564] on span "Dessert" at bounding box center [454, 564] width 169 height 19
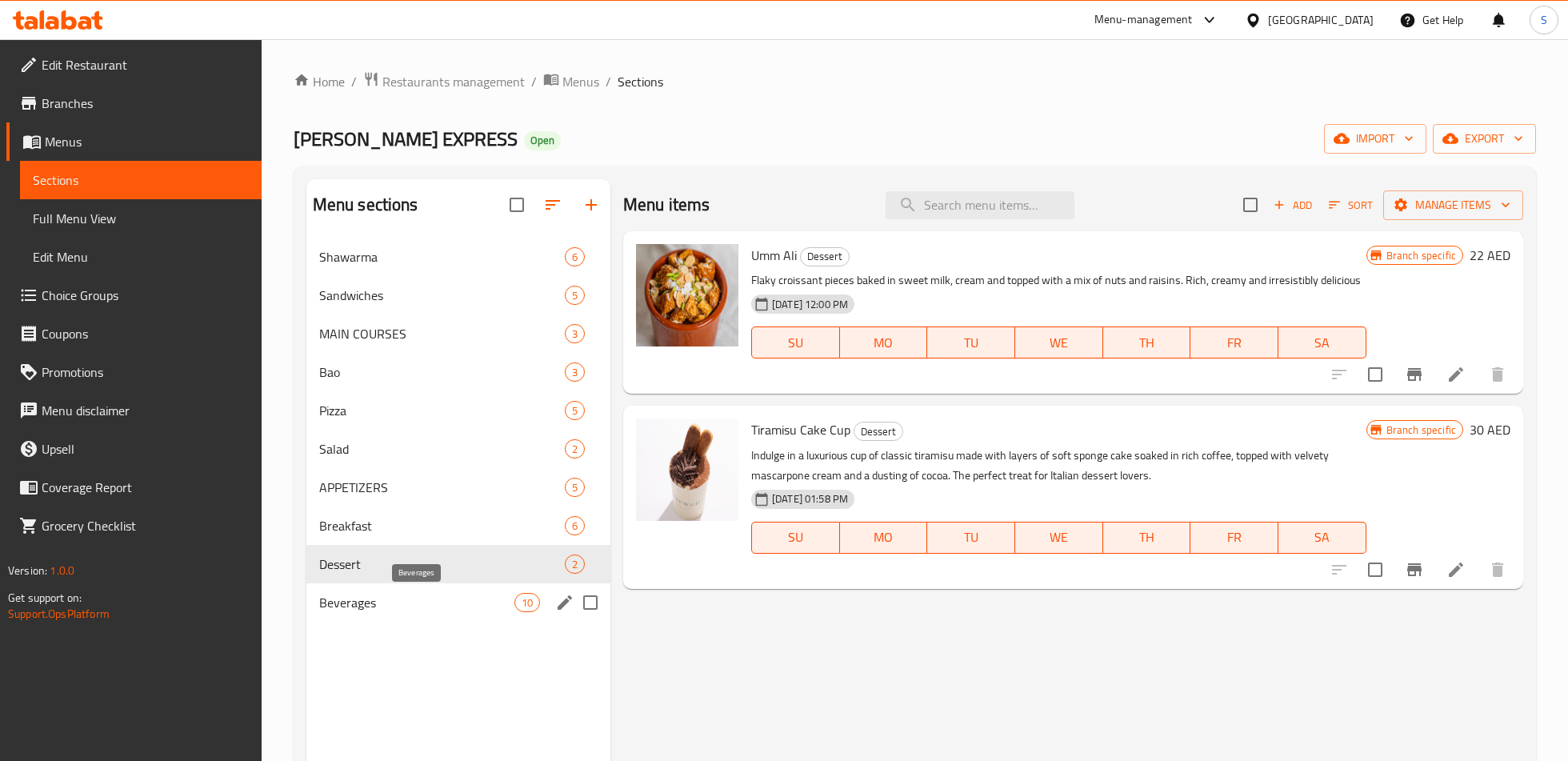
click at [404, 599] on span "Beverages" at bounding box center [416, 602] width 195 height 19
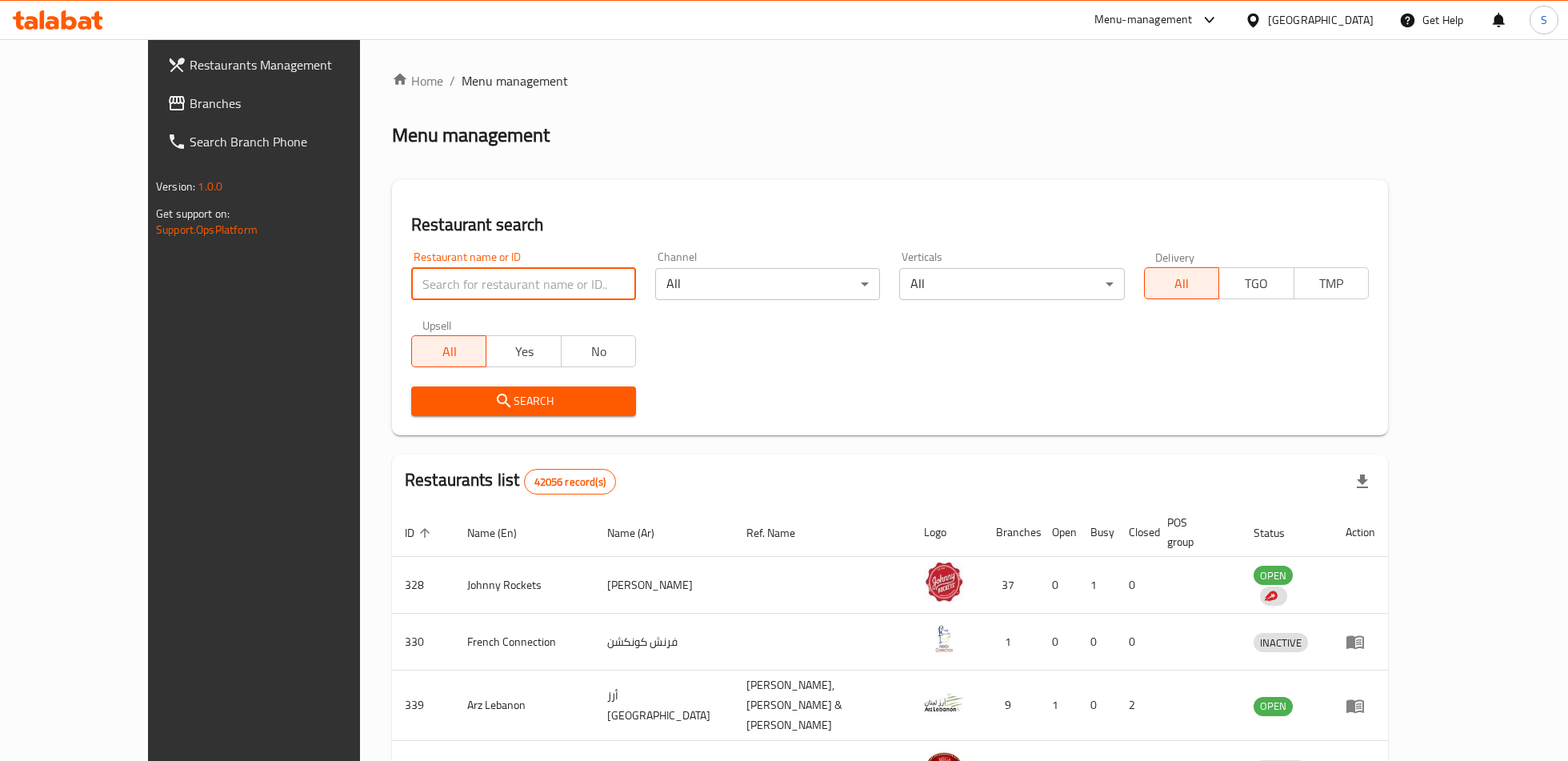
click at [411, 275] on input "search" at bounding box center [523, 284] width 224 height 32
type input "bait byot"
click button "Search" at bounding box center [523, 401] width 224 height 30
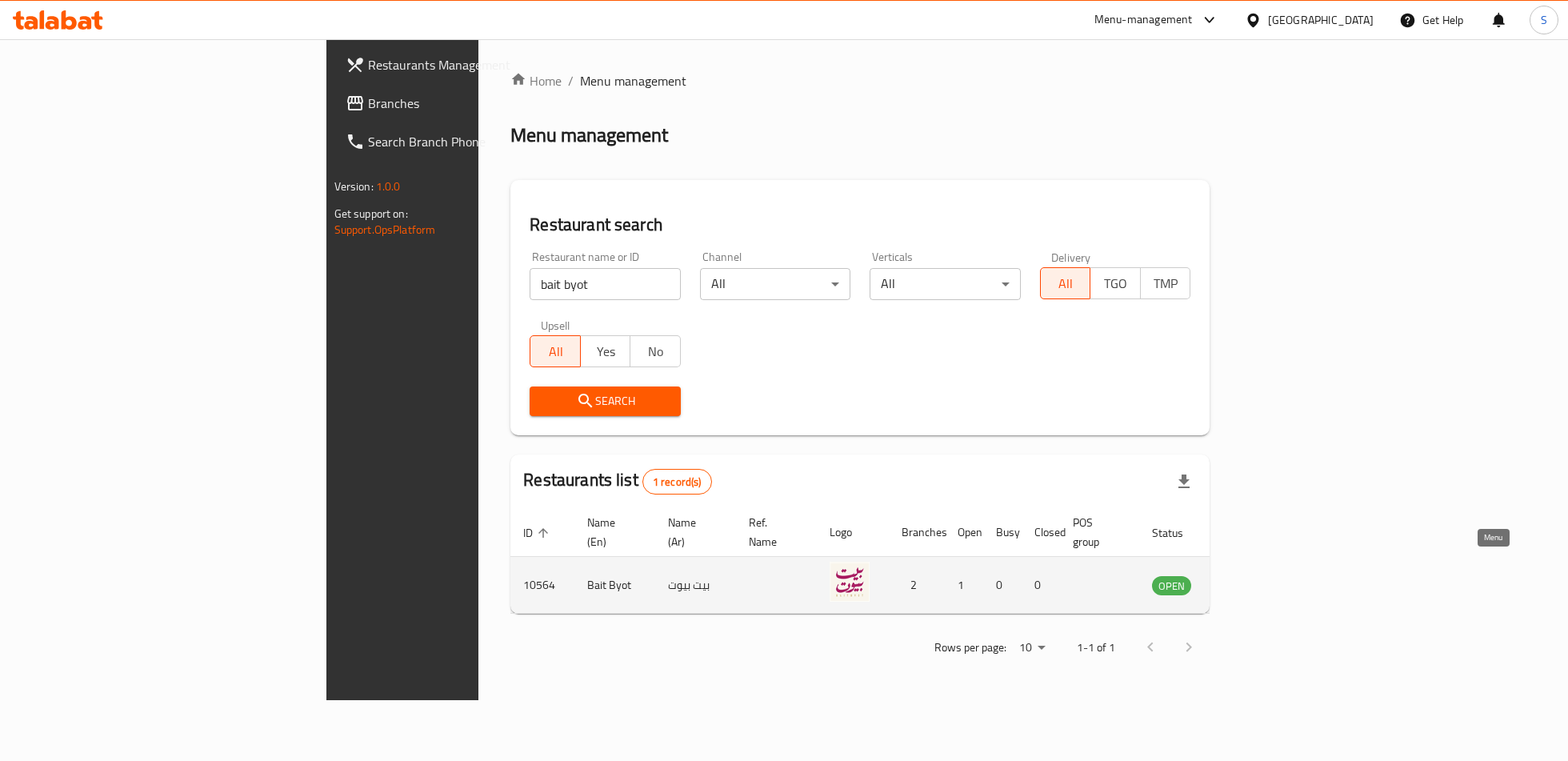
click at [1255, 575] on icon "enhanced table" at bounding box center [1246, 585] width 19 height 19
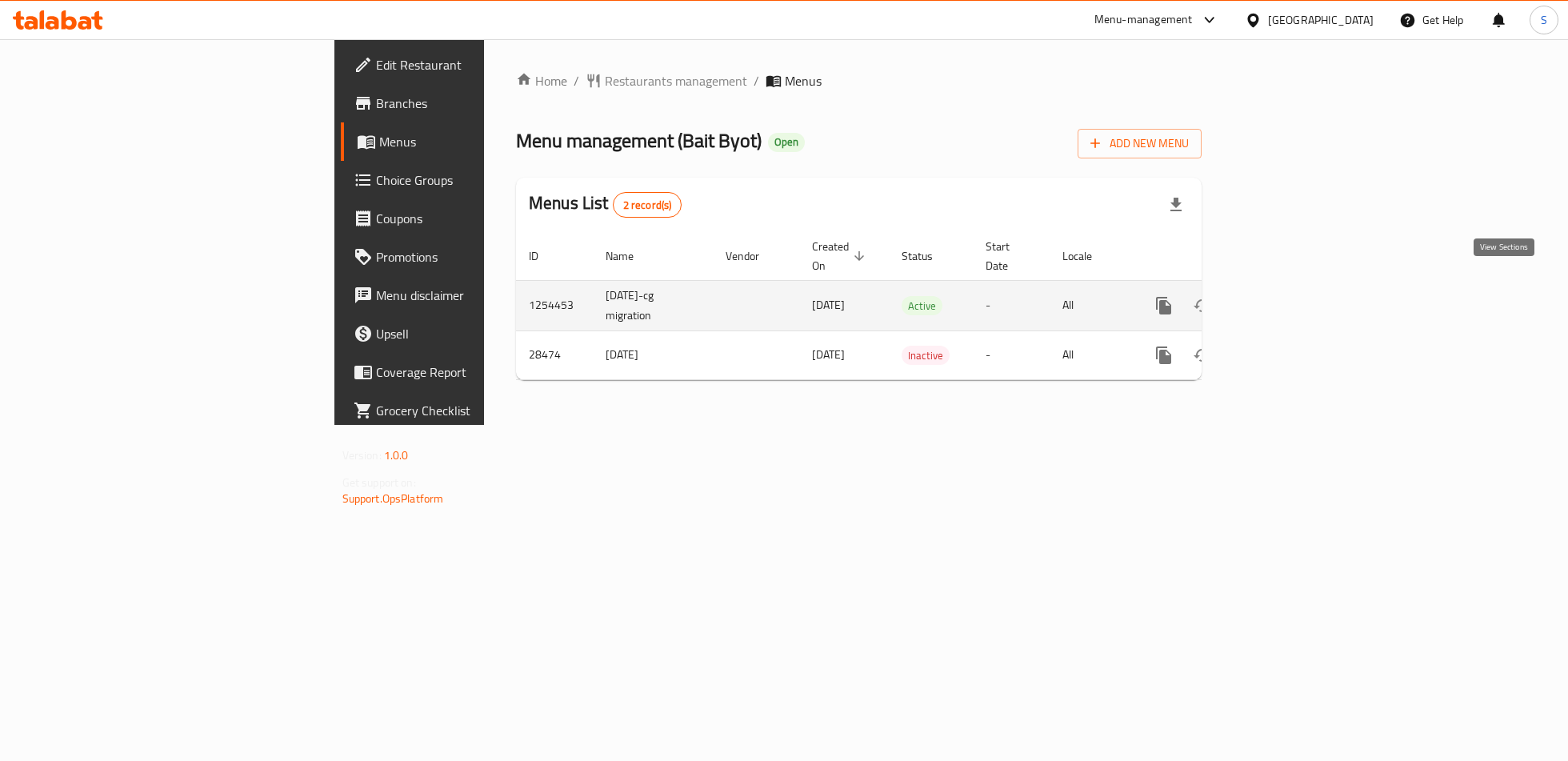
click at [1288, 296] on icon "enhanced table" at bounding box center [1279, 306] width 19 height 19
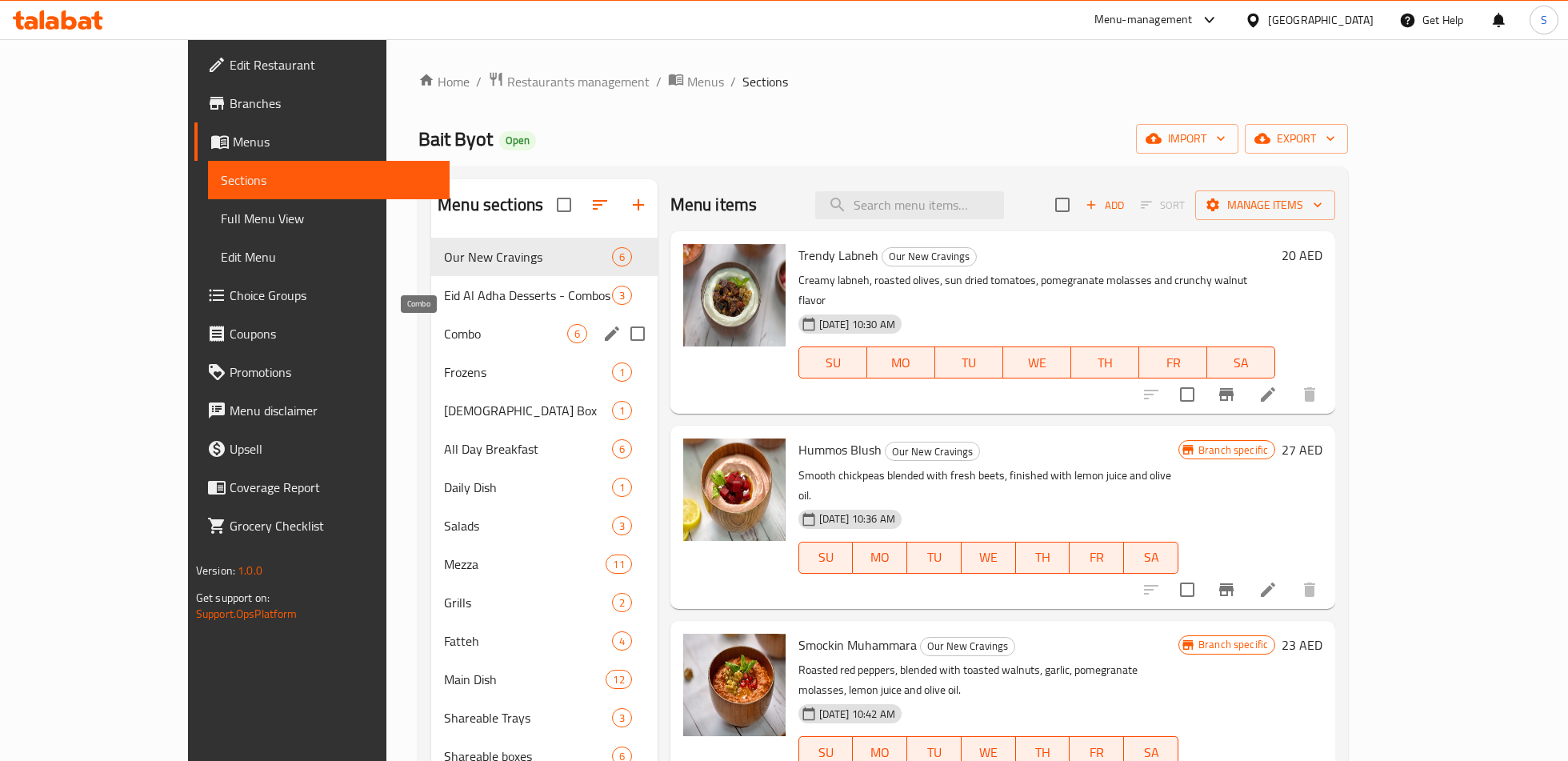
click at [444, 329] on span "Combo" at bounding box center [505, 334] width 122 height 19
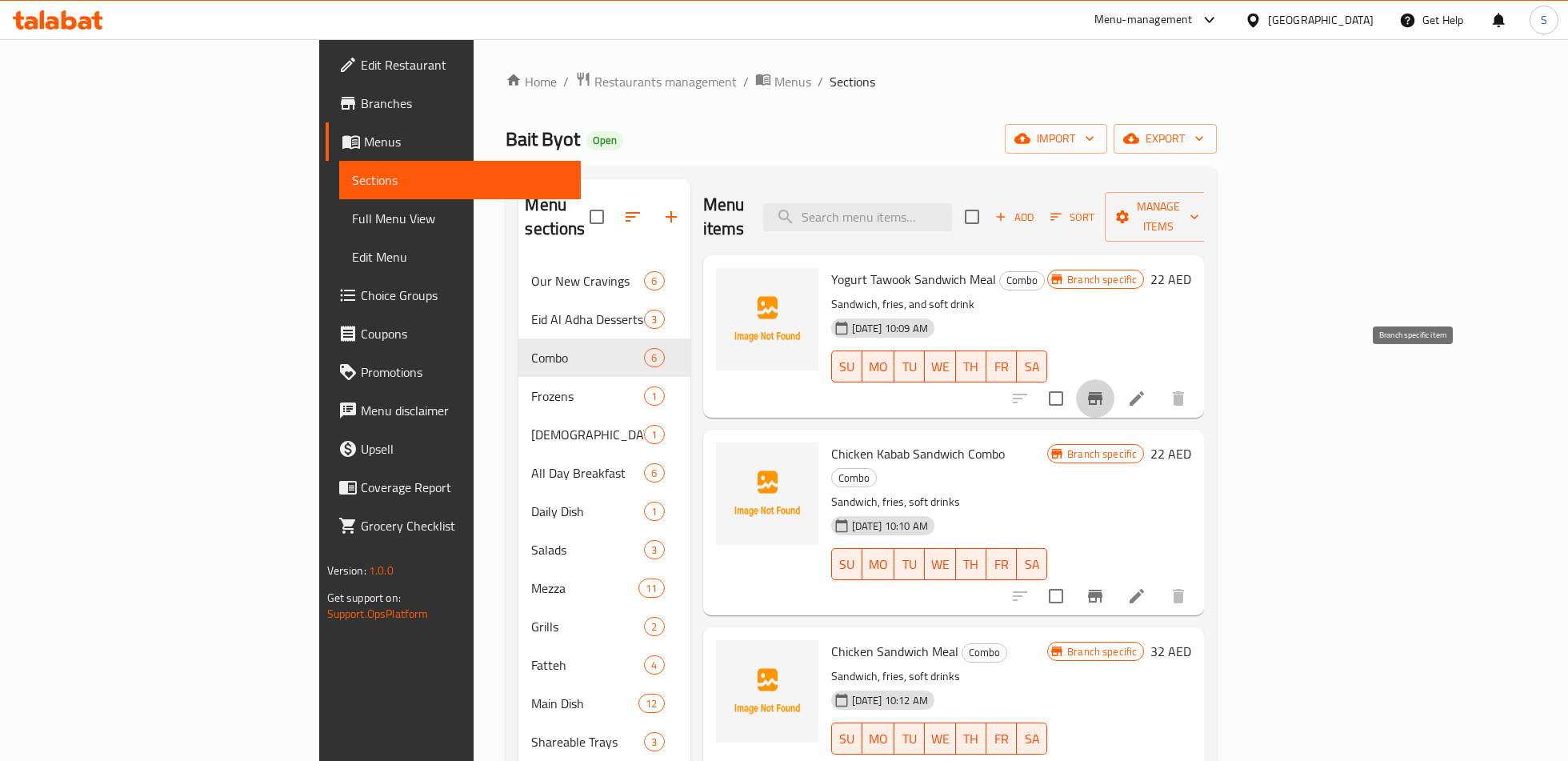
click at [1102, 392] on icon "Branch-specific-item" at bounding box center [1095, 398] width 14 height 13
click at [1114, 577] on button "Branch-specific-item" at bounding box center [1095, 596] width 38 height 38
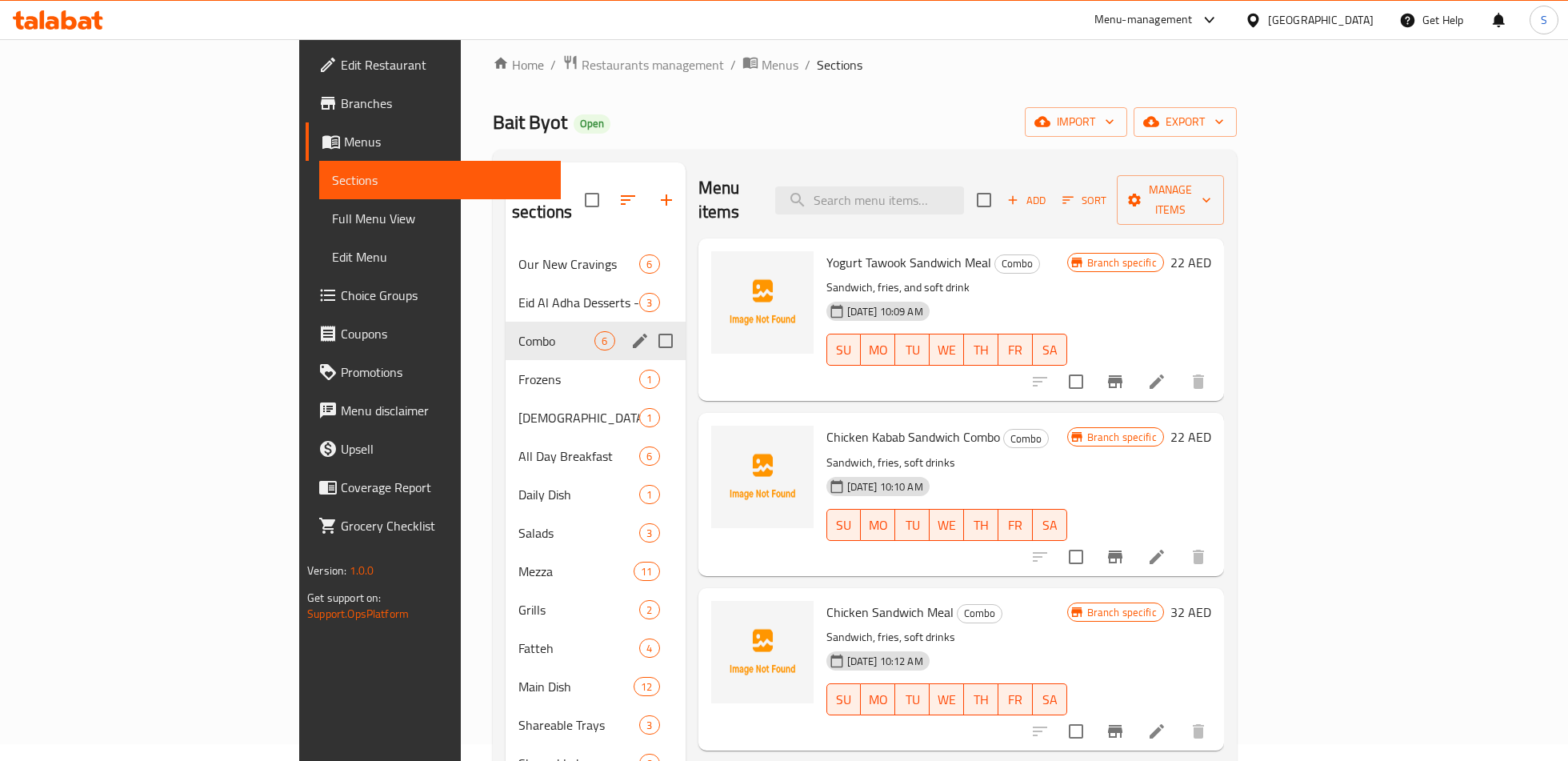
scroll to position [21, 0]
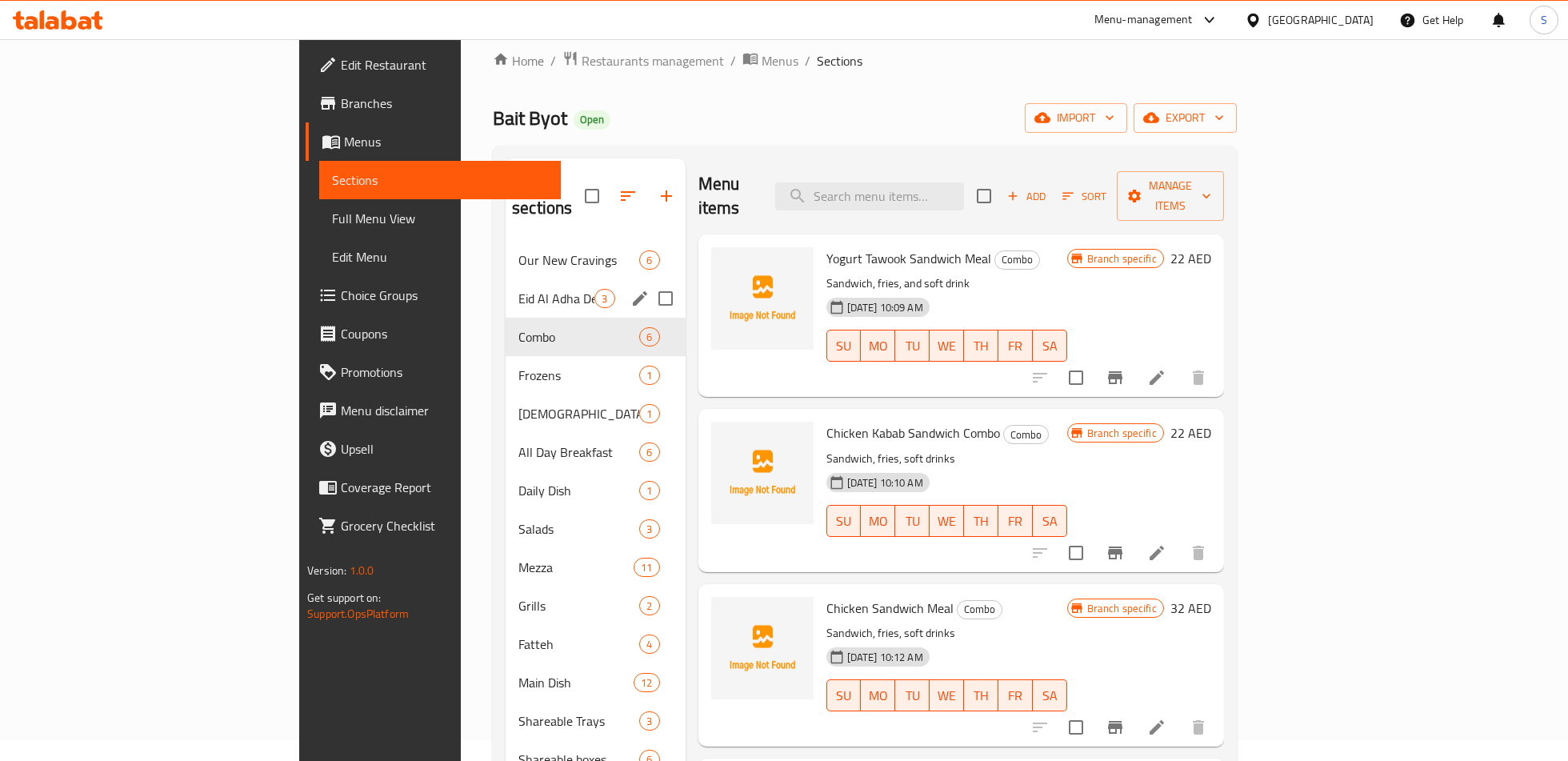
click at [506, 285] on div "Eid Al Adha Desserts - Combos 3" at bounding box center [595, 299] width 179 height 38
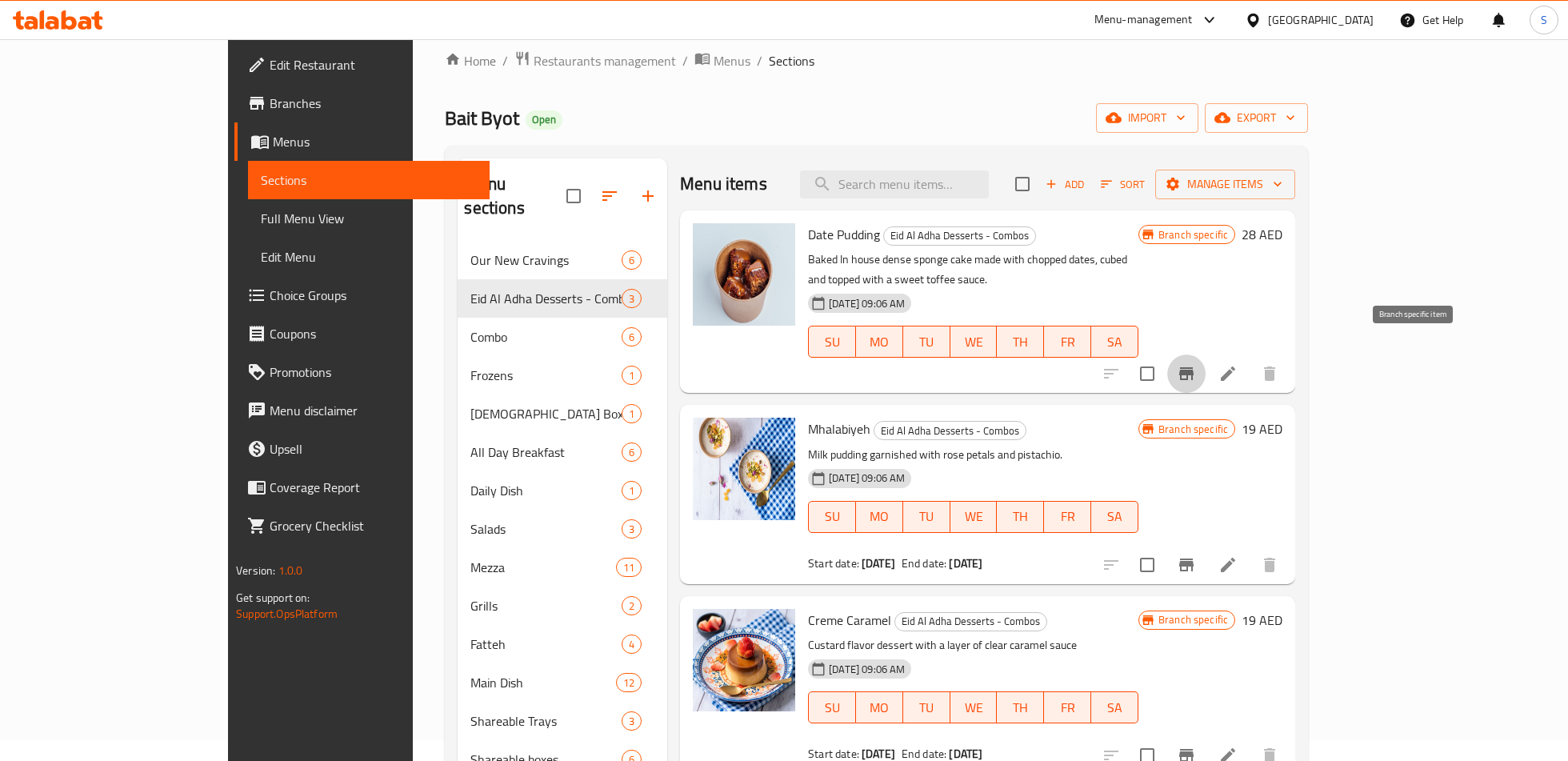
click at [1196, 364] on icon "Branch-specific-item" at bounding box center [1186, 374] width 19 height 19
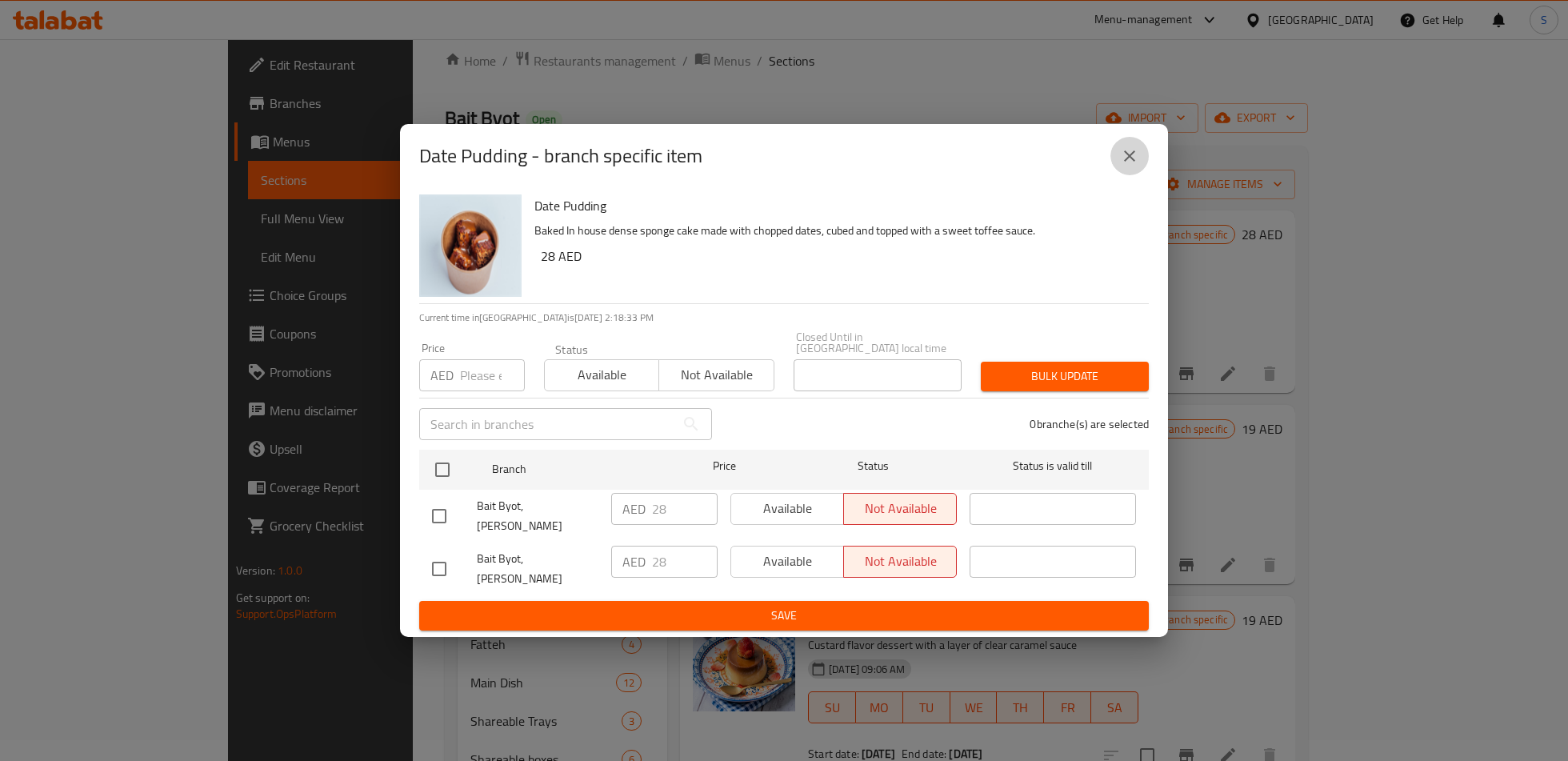
click at [1125, 166] on icon "close" at bounding box center [1129, 156] width 19 height 19
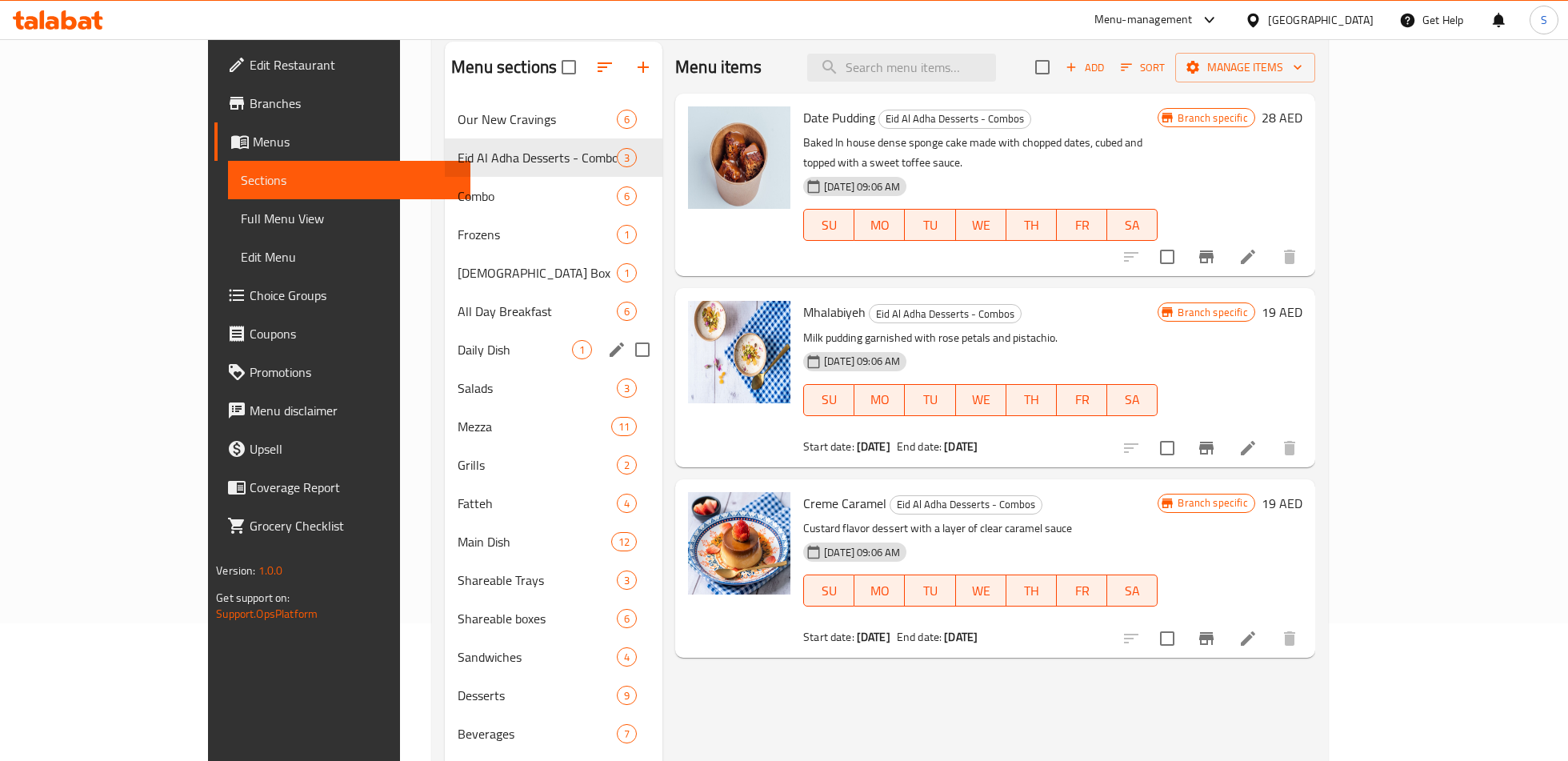
scroll to position [139, 0]
click at [445, 473] on div "Grills 2" at bounding box center [553, 463] width 218 height 38
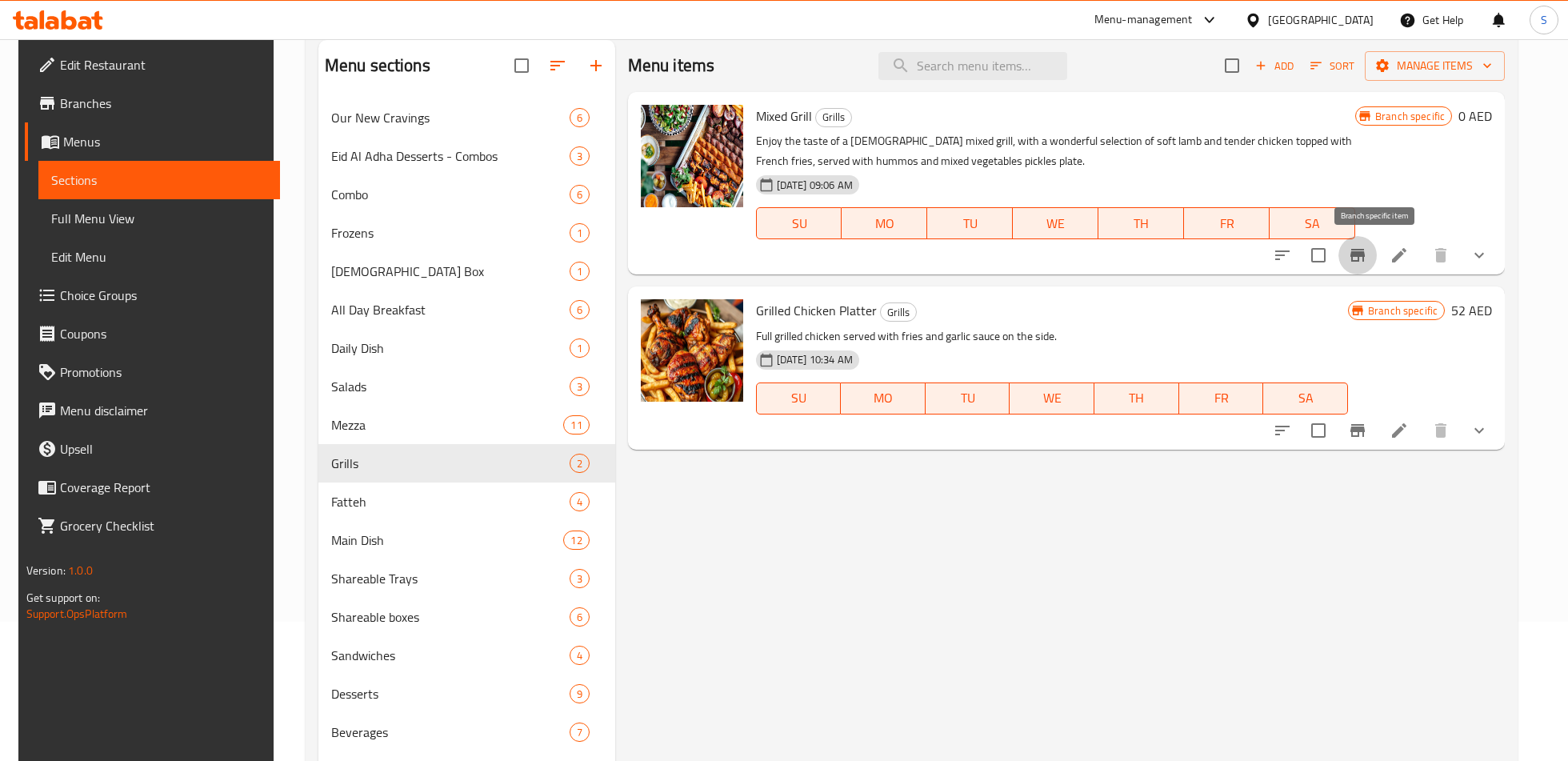
click at [1367, 246] on icon "Branch-specific-item" at bounding box center [1357, 255] width 19 height 19
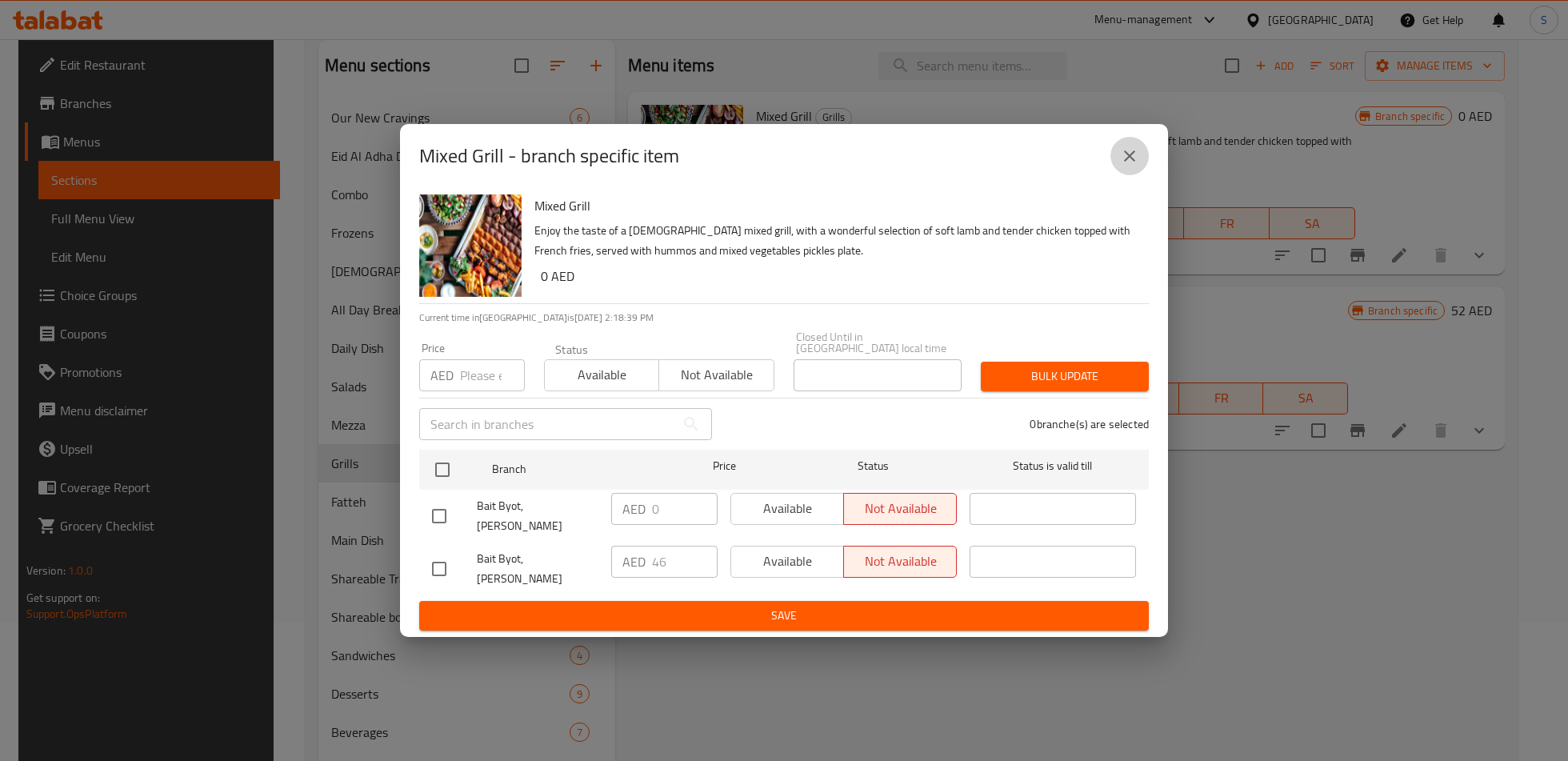
click at [1125, 166] on icon "close" at bounding box center [1129, 156] width 19 height 19
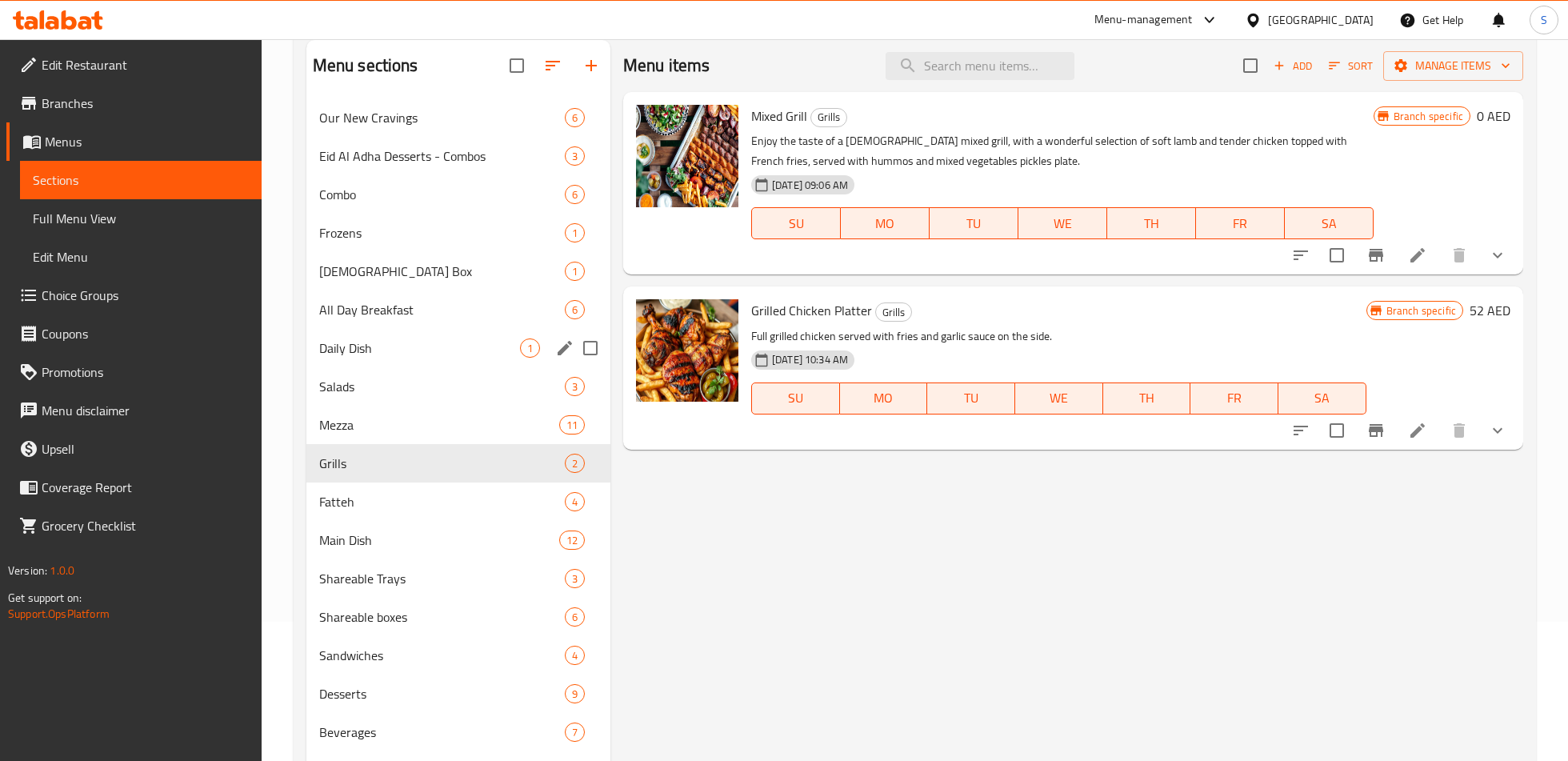
click at [376, 356] on span "Daily Dish" at bounding box center [419, 348] width 201 height 19
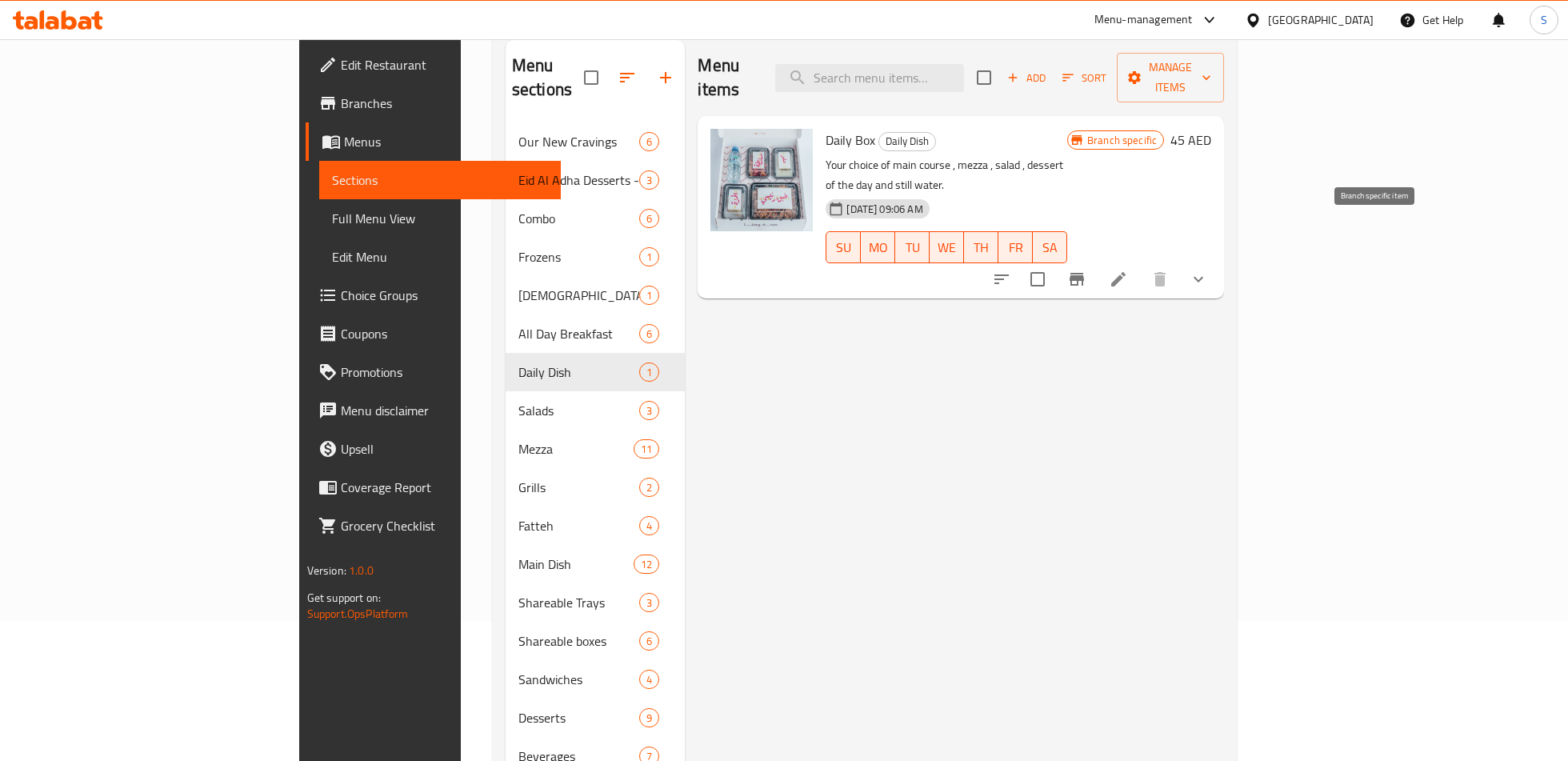
click at [1086, 270] on icon "Branch-specific-item" at bounding box center [1076, 280] width 19 height 19
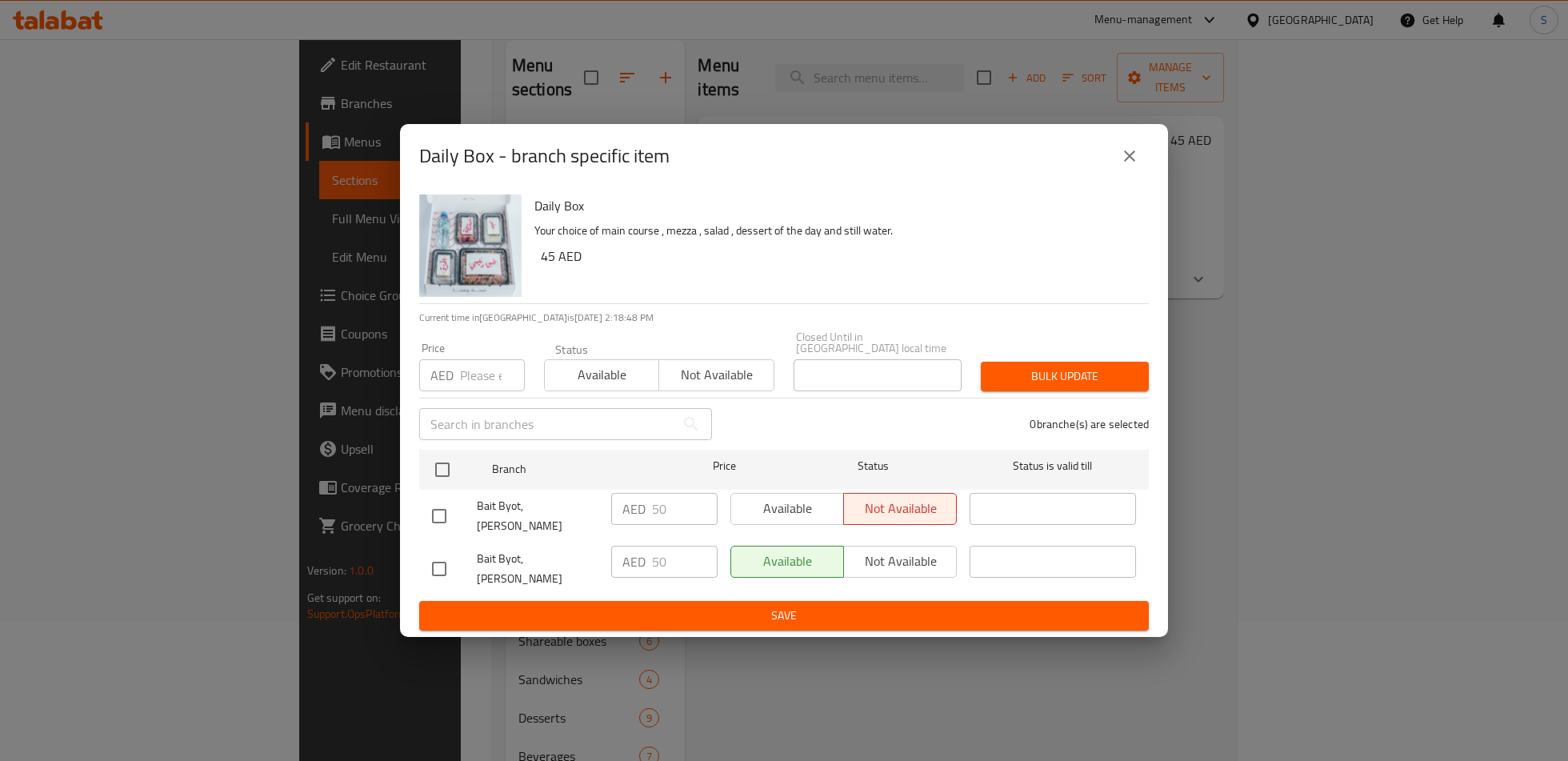
click at [1126, 162] on icon "close" at bounding box center [1129, 156] width 11 height 11
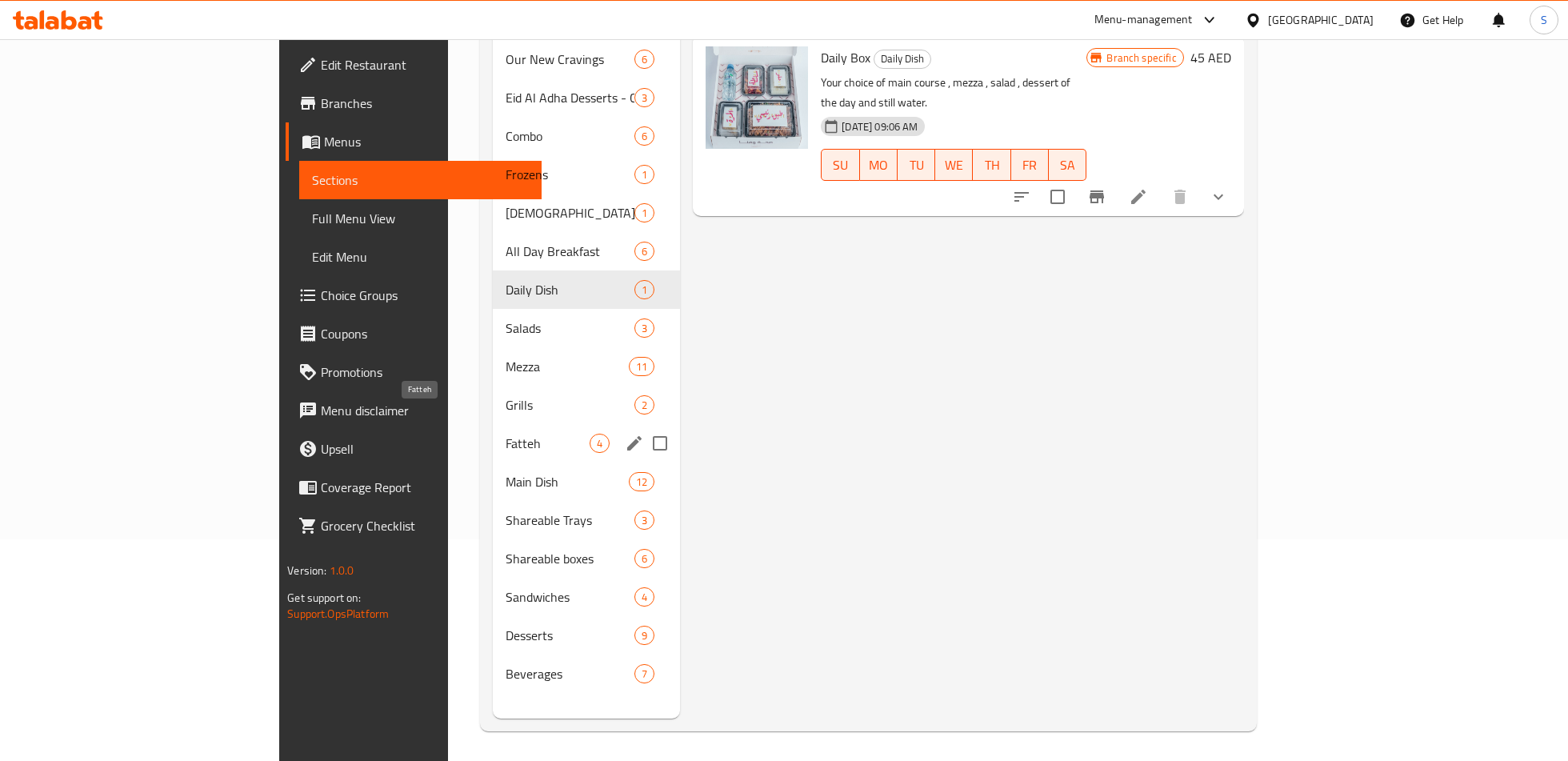
scroll to position [223, 0]
click at [506, 586] on span "Sandwiches" at bounding box center [548, 596] width 85 height 19
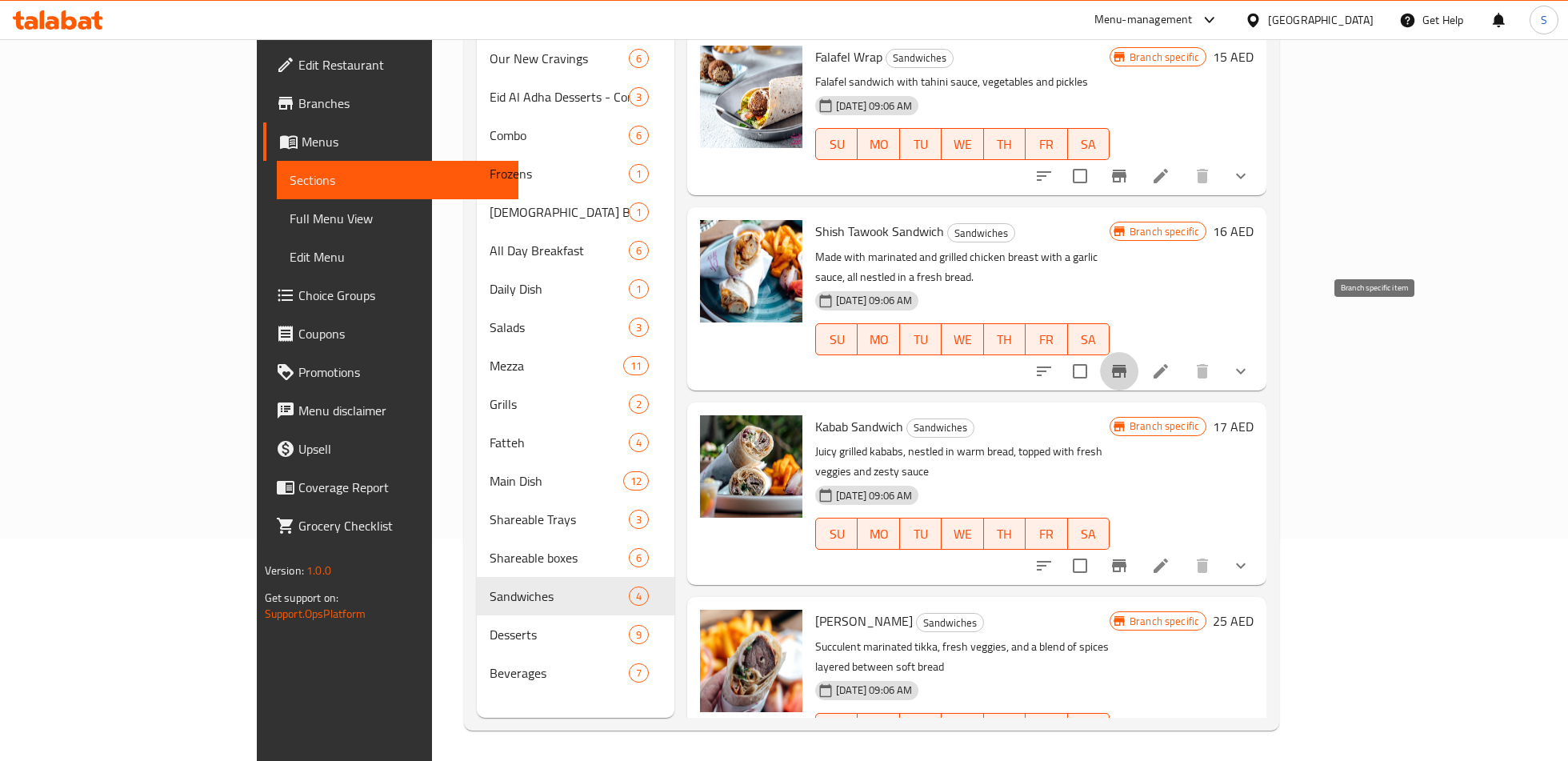
click at [1138, 352] on button "Branch-specific-item" at bounding box center [1119, 371] width 38 height 38
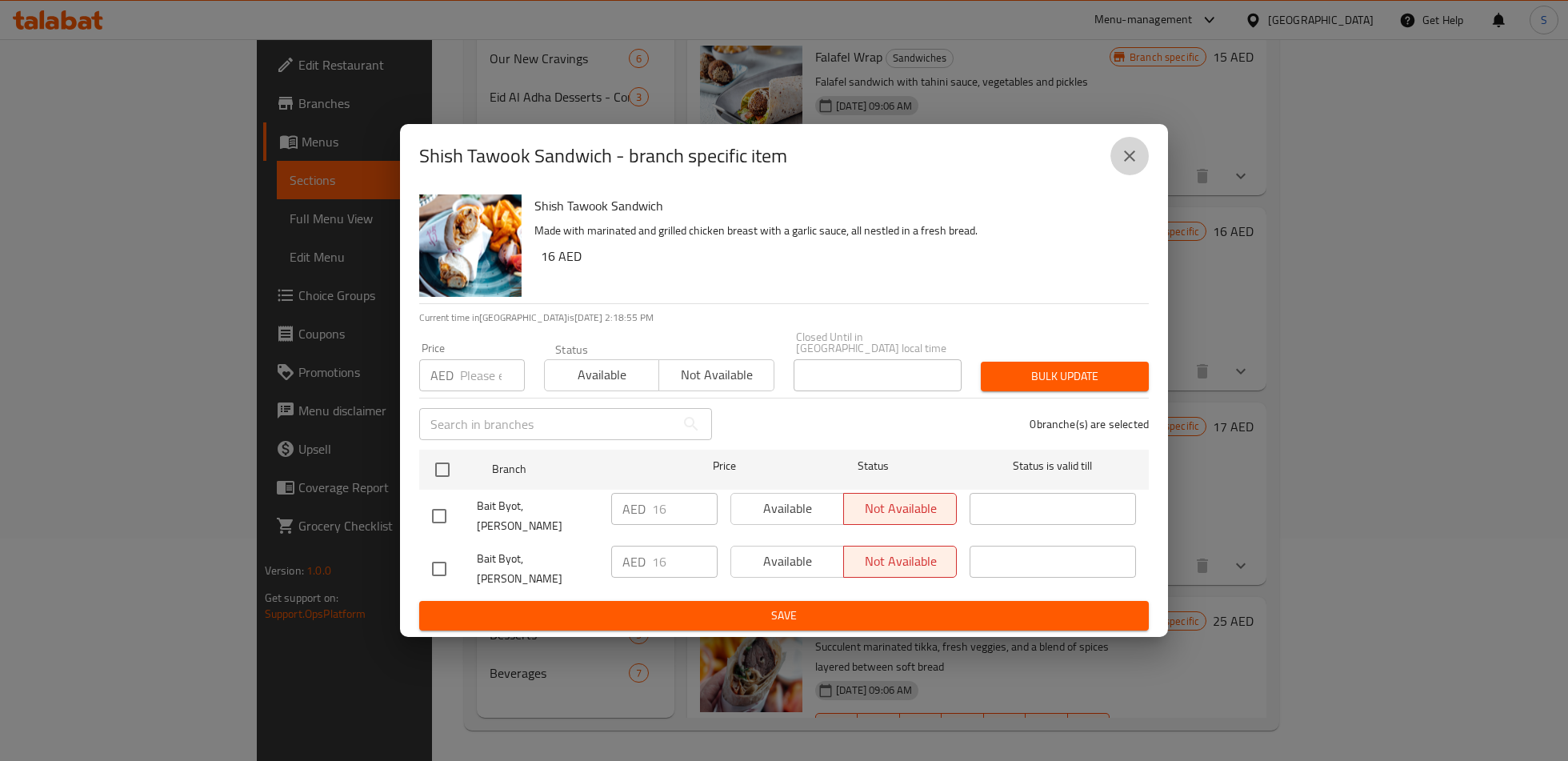
click at [1128, 166] on icon "close" at bounding box center [1129, 156] width 19 height 19
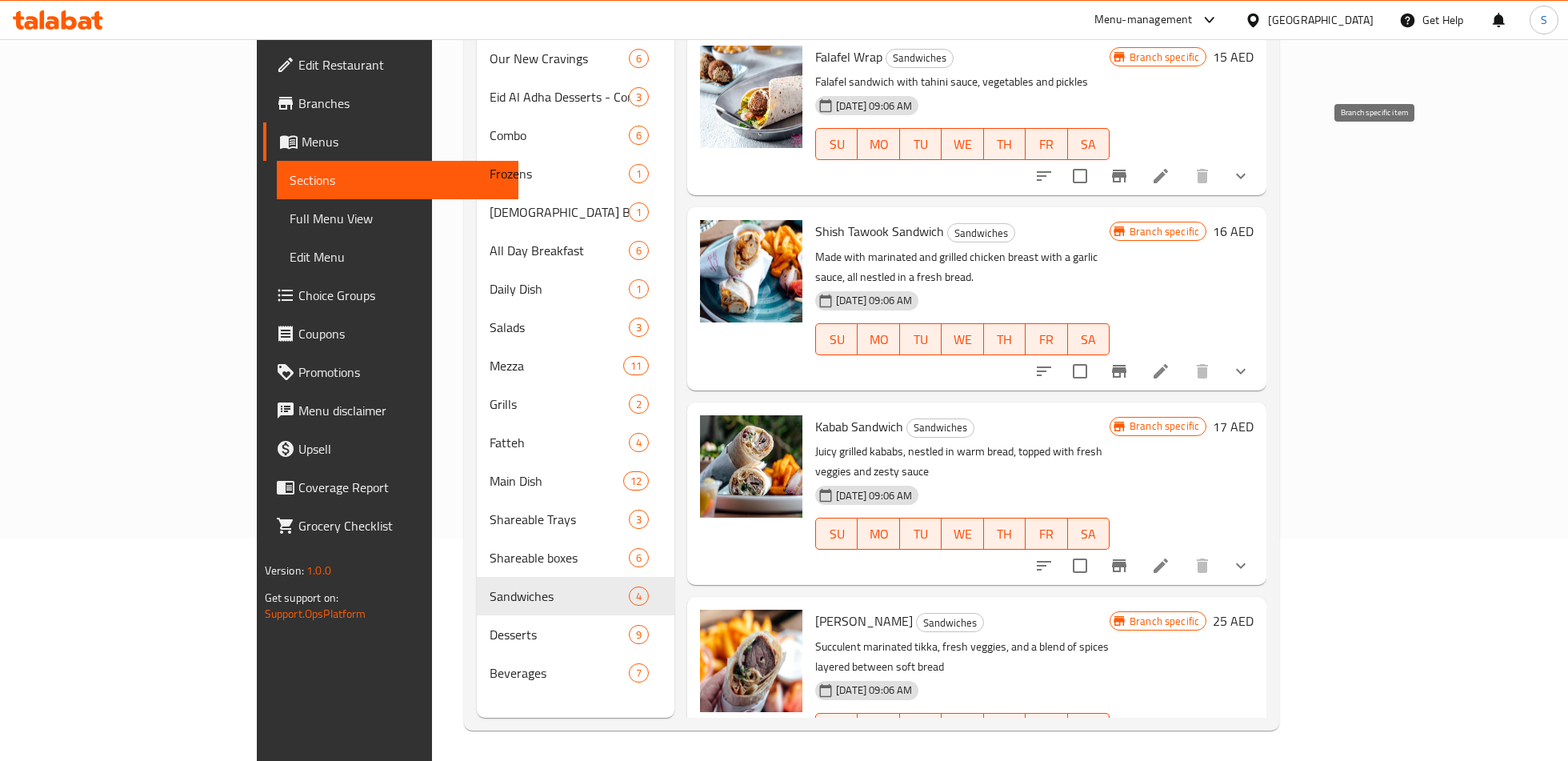
click at [1129, 166] on icon "Branch-specific-item" at bounding box center [1119, 176] width 19 height 19
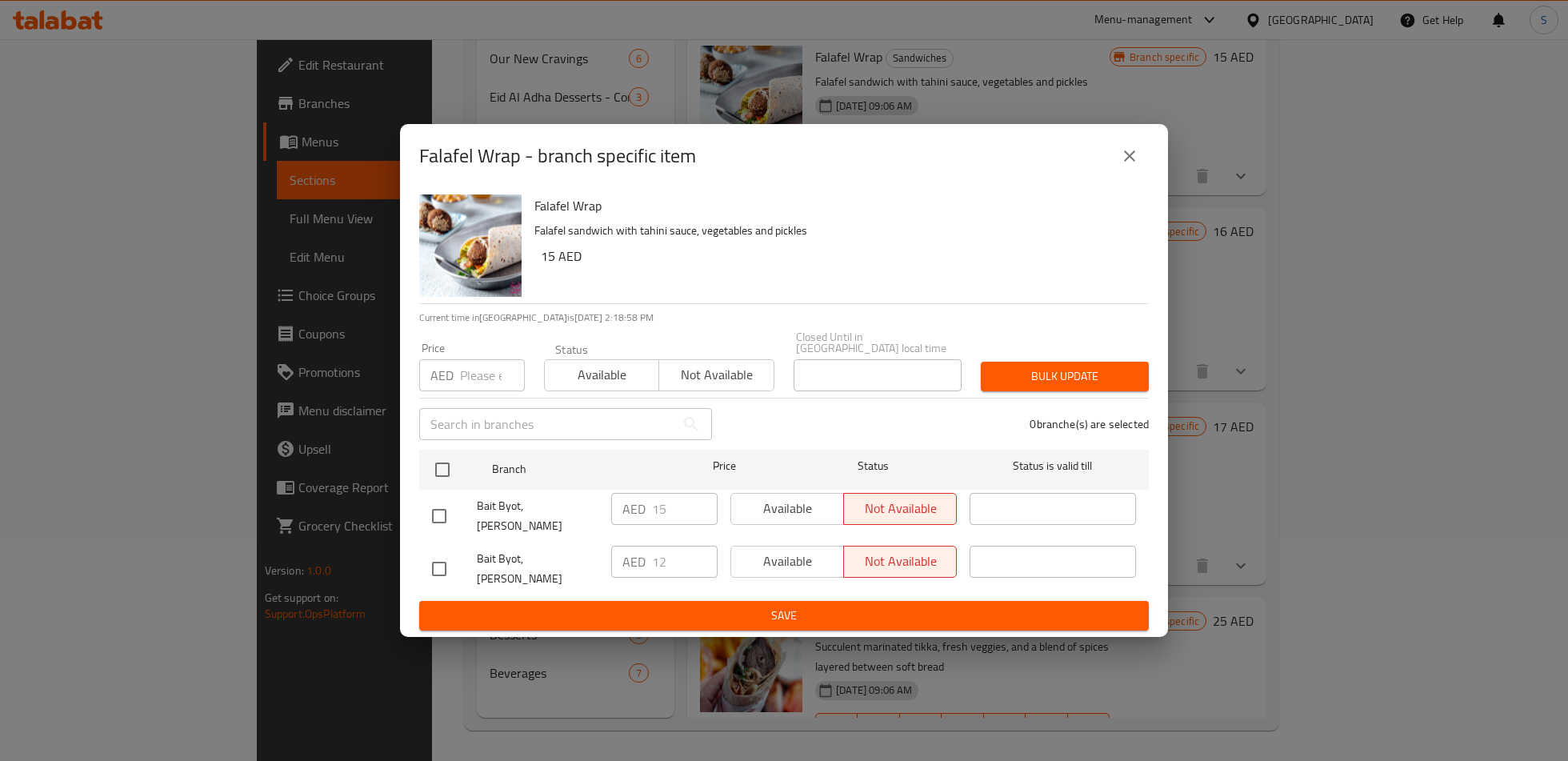
click at [1129, 162] on icon "close" at bounding box center [1129, 156] width 11 height 11
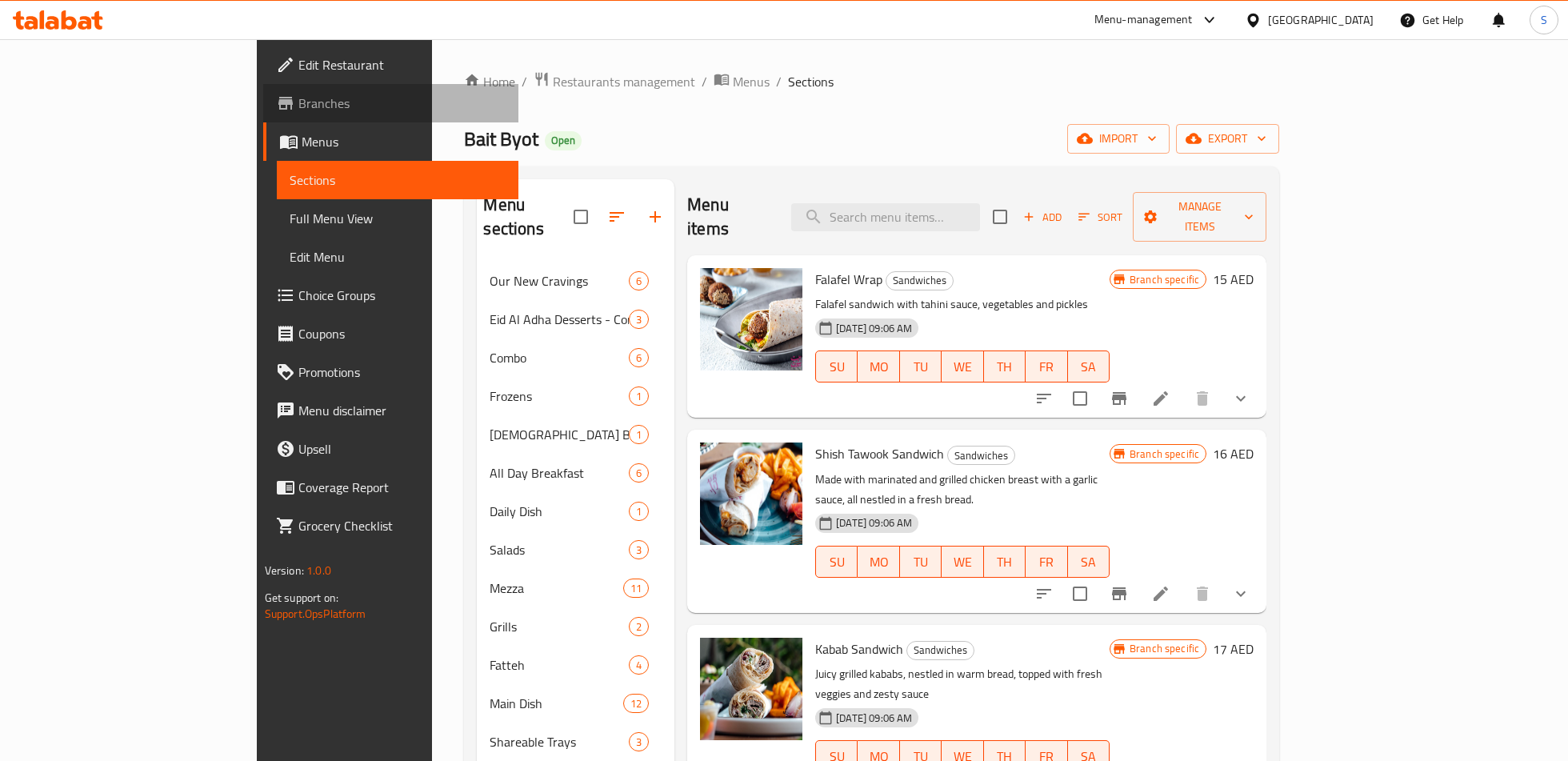
click at [299, 93] on span "Branches" at bounding box center [402, 103] width 207 height 19
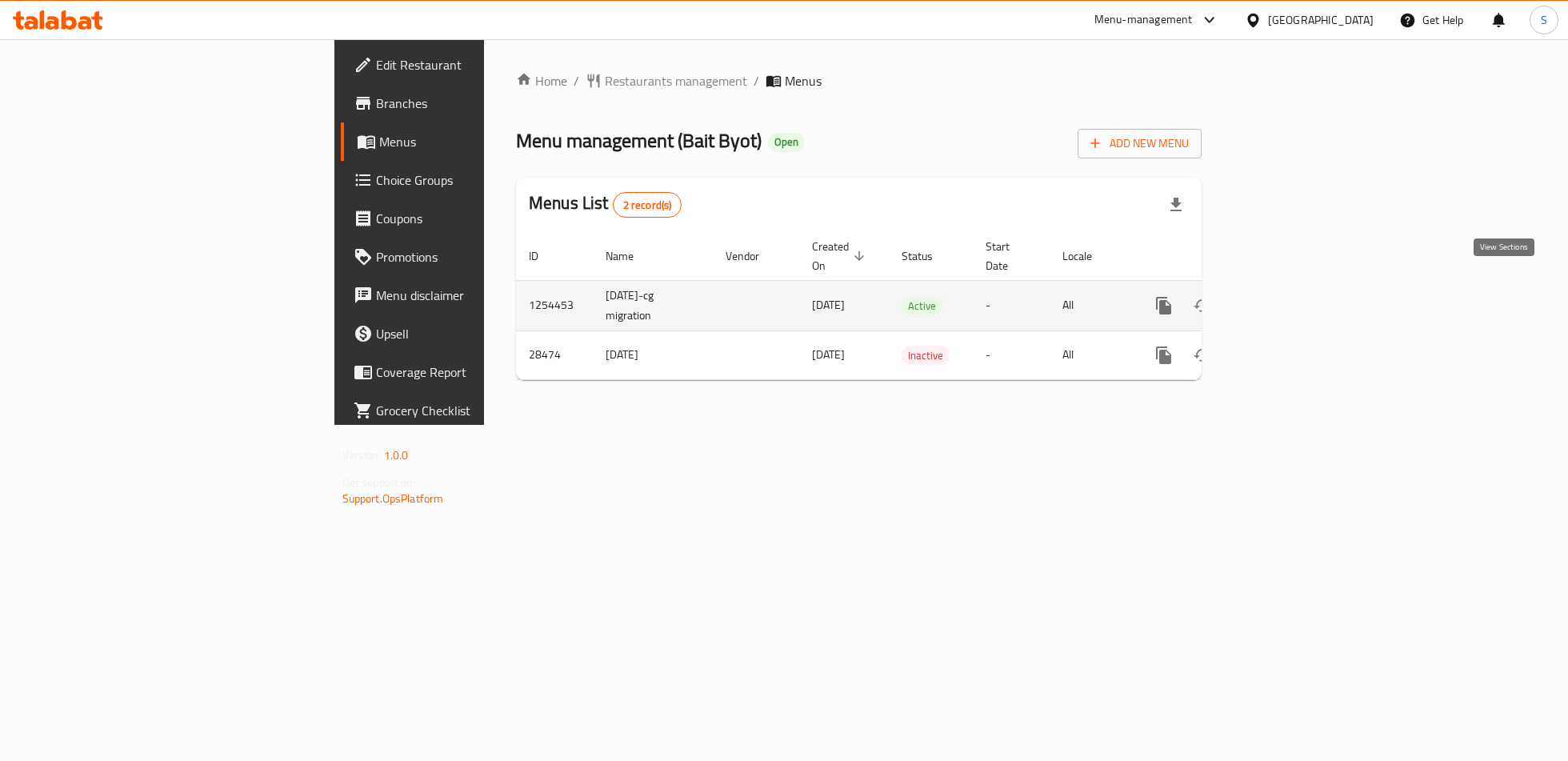
click at [1286, 299] on icon "enhanced table" at bounding box center [1279, 306] width 14 height 14
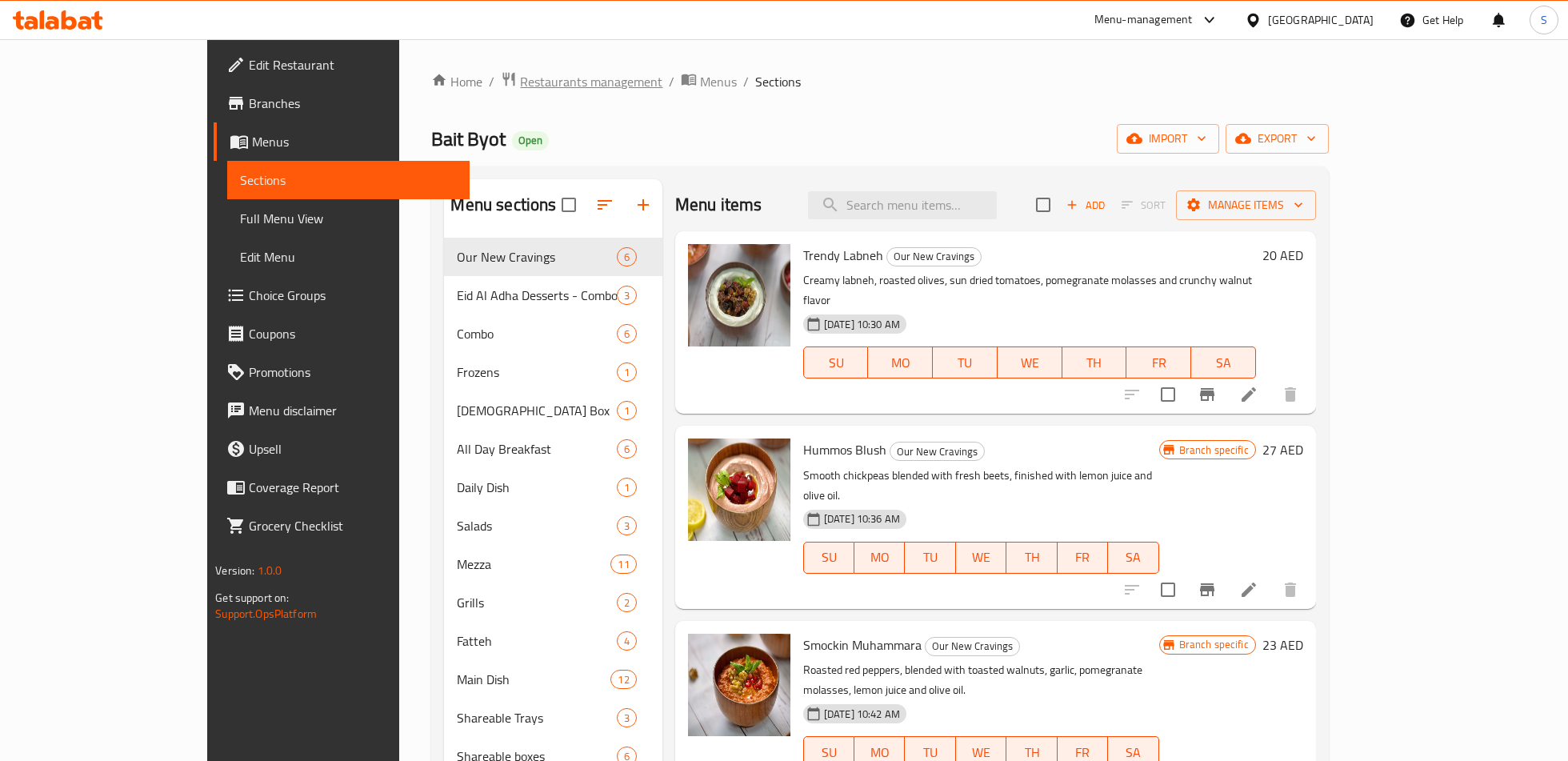
click at [520, 72] on span "Restaurants management" at bounding box center [591, 81] width 142 height 19
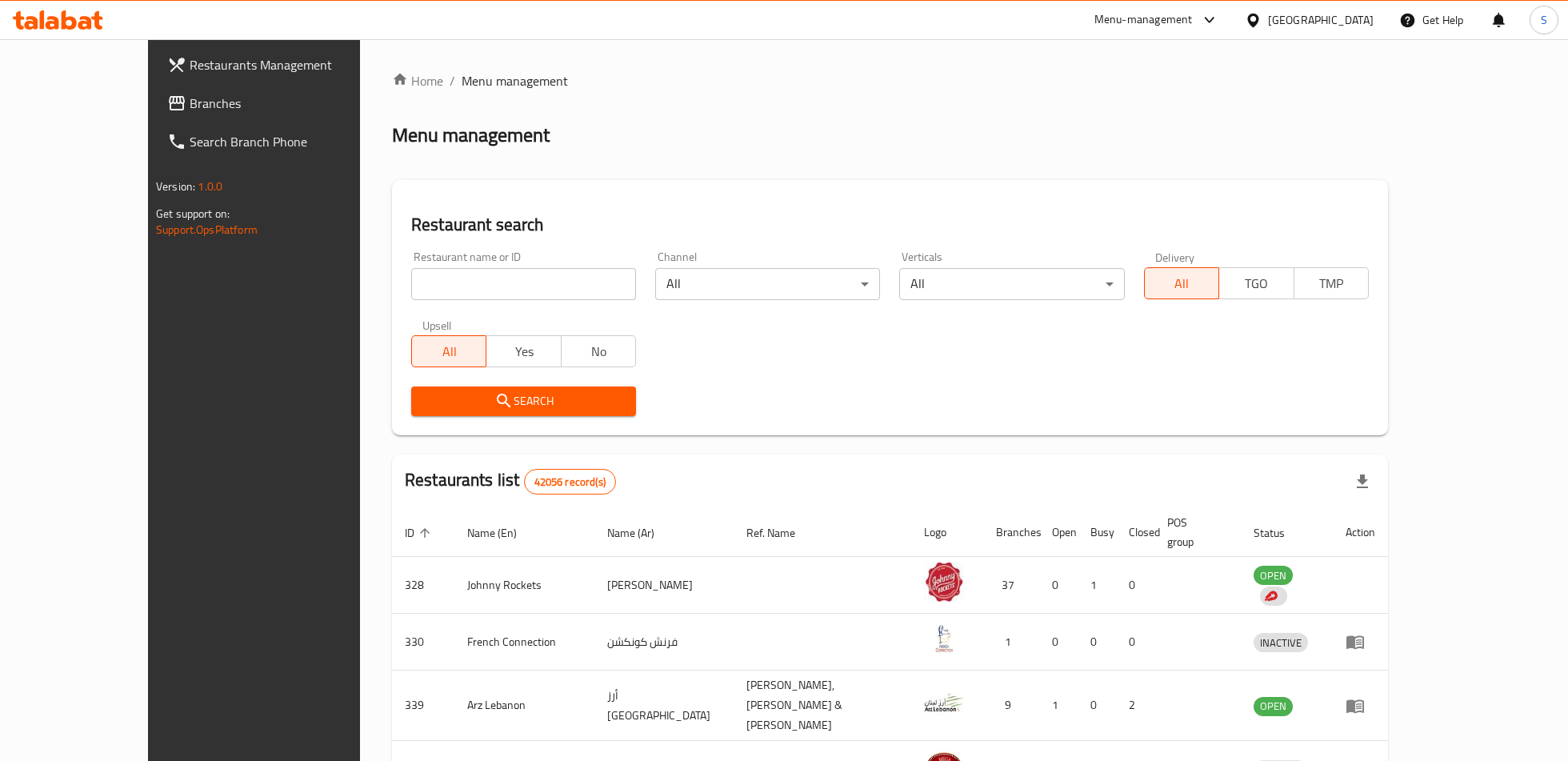
click at [522, 228] on h2 "Restaurant search" at bounding box center [890, 225] width 957 height 24
click at [530, 279] on input "search" at bounding box center [523, 284] width 224 height 32
click button "Search" at bounding box center [523, 401] width 224 height 30
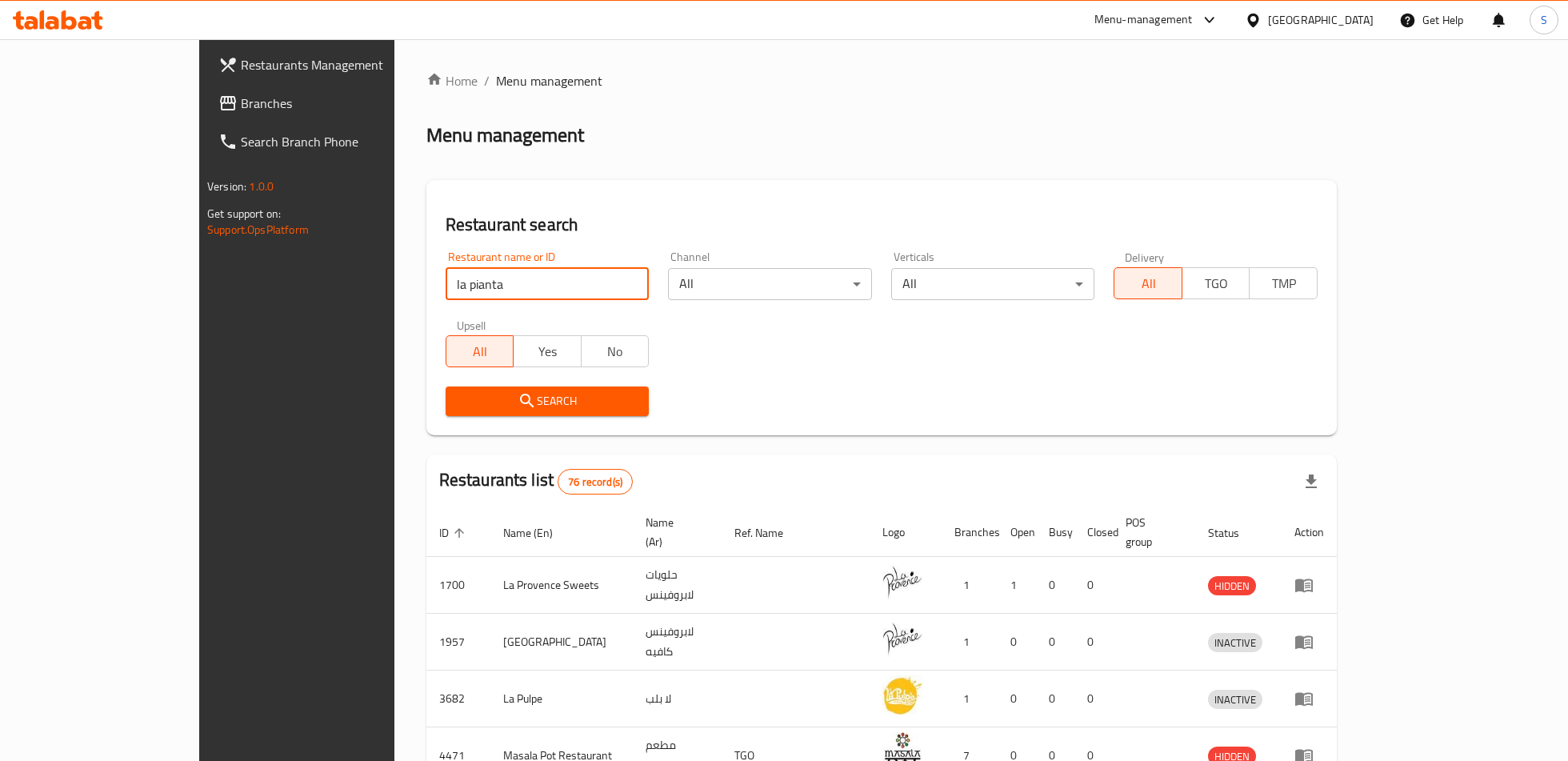
type input "la pianta"
click button "Search" at bounding box center [547, 401] width 204 height 30
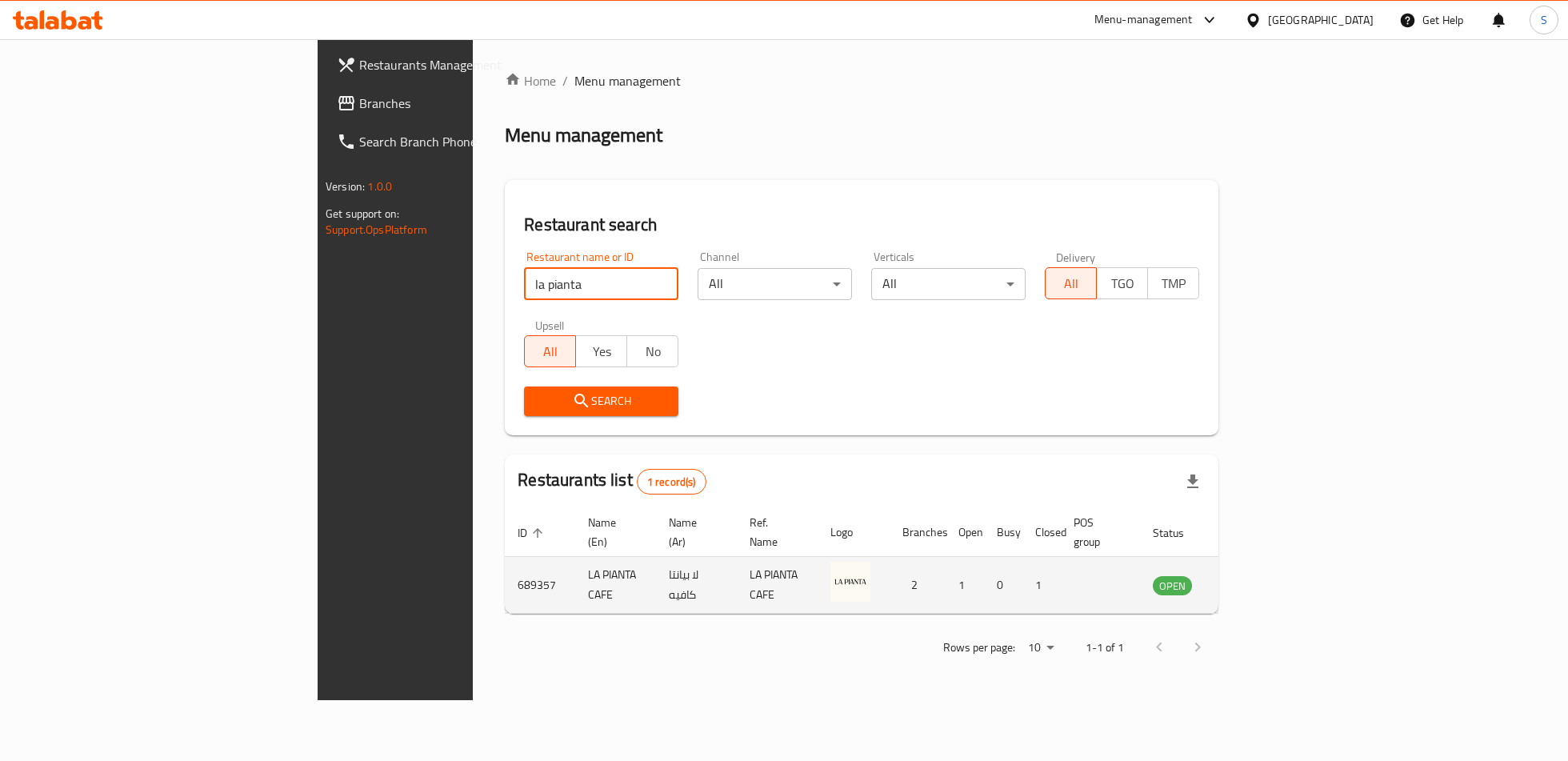
click at [1255, 579] on icon "enhanced table" at bounding box center [1246, 586] width 17 height 14
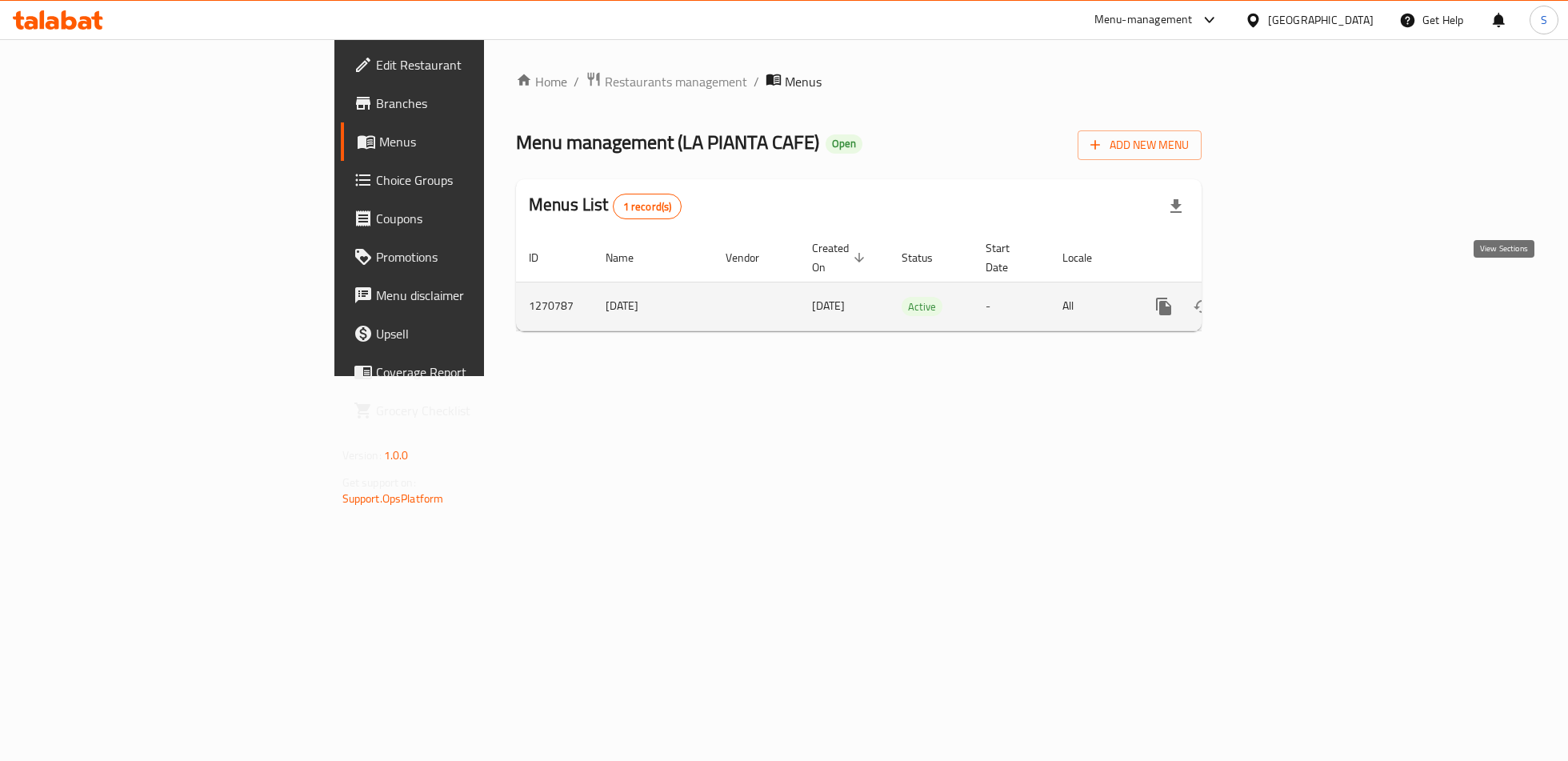
click at [1286, 299] on icon "enhanced table" at bounding box center [1279, 306] width 14 height 14
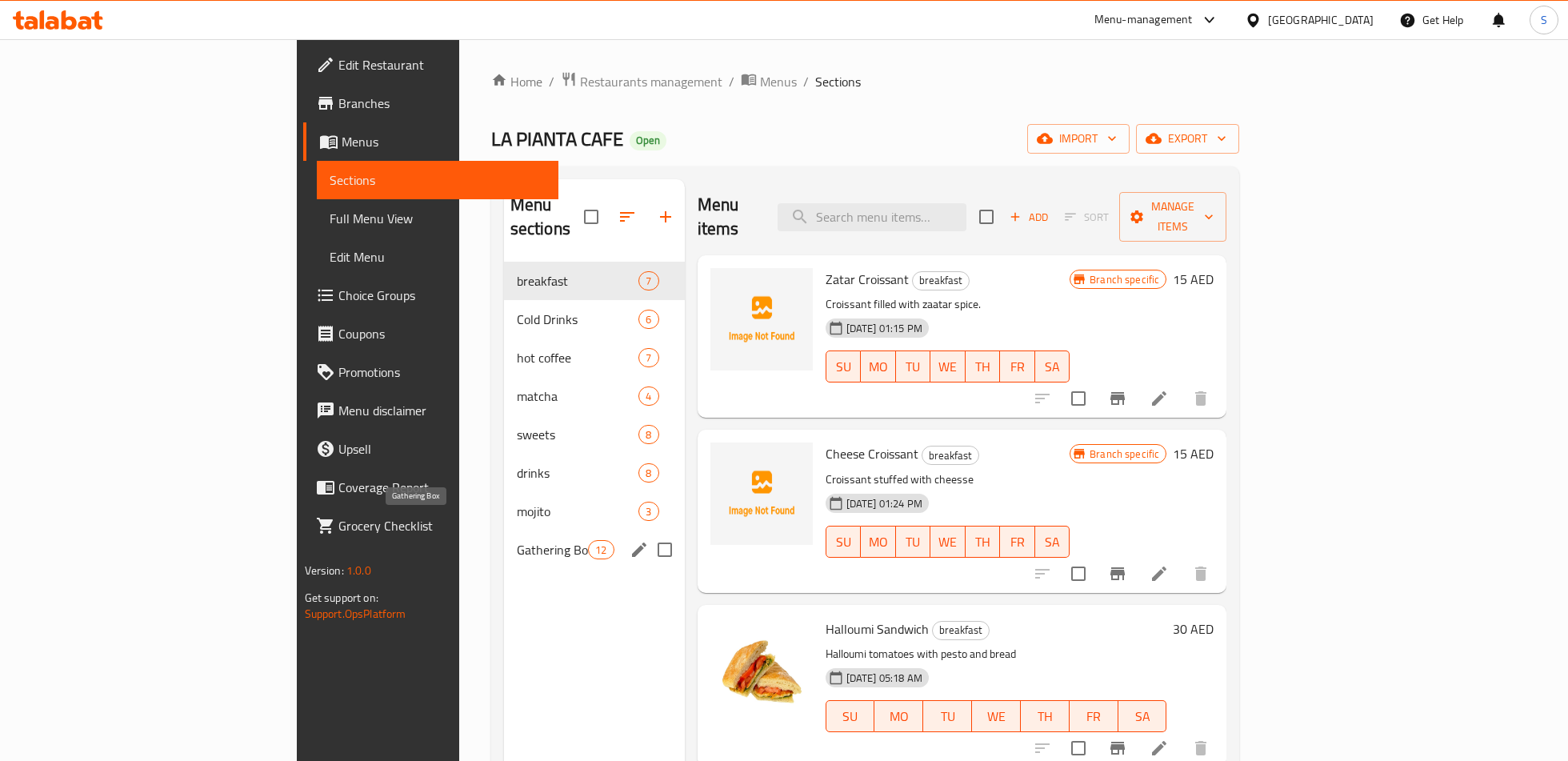
click at [516, 540] on span "Gathering Box" at bounding box center [552, 550] width 72 height 19
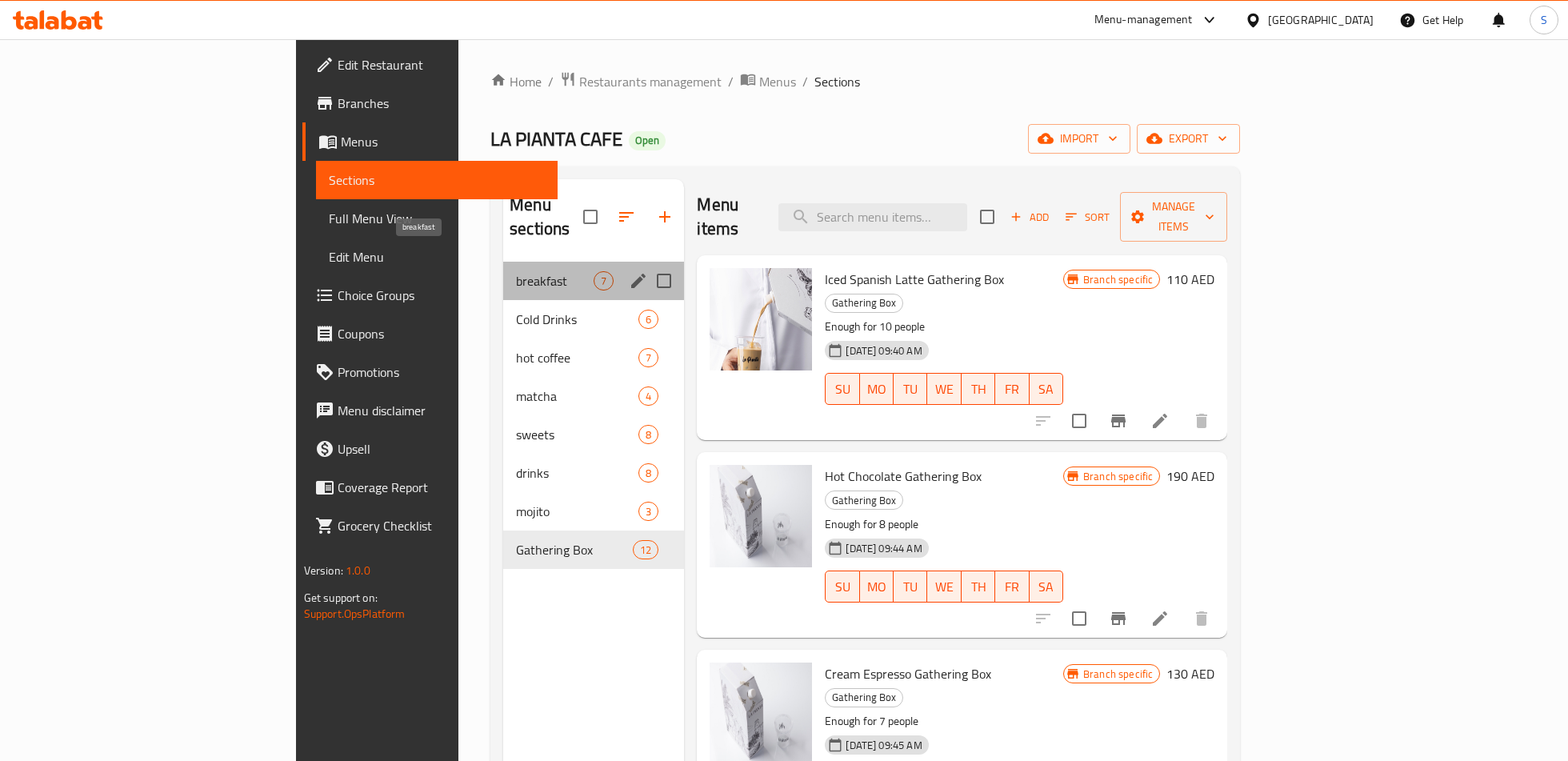
click at [516, 271] on span "breakfast" at bounding box center [555, 280] width 78 height 19
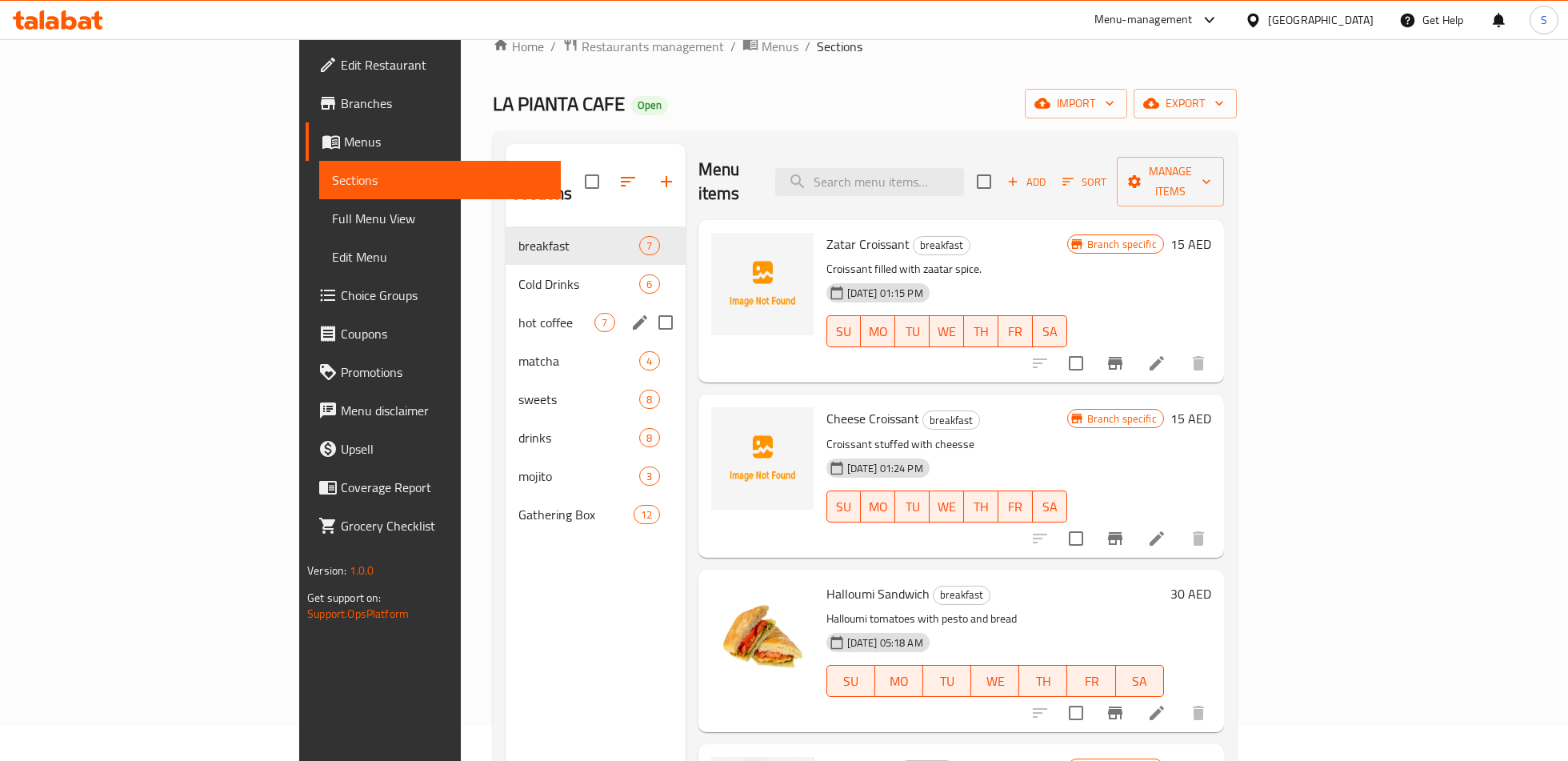
scroll to position [19, 0]
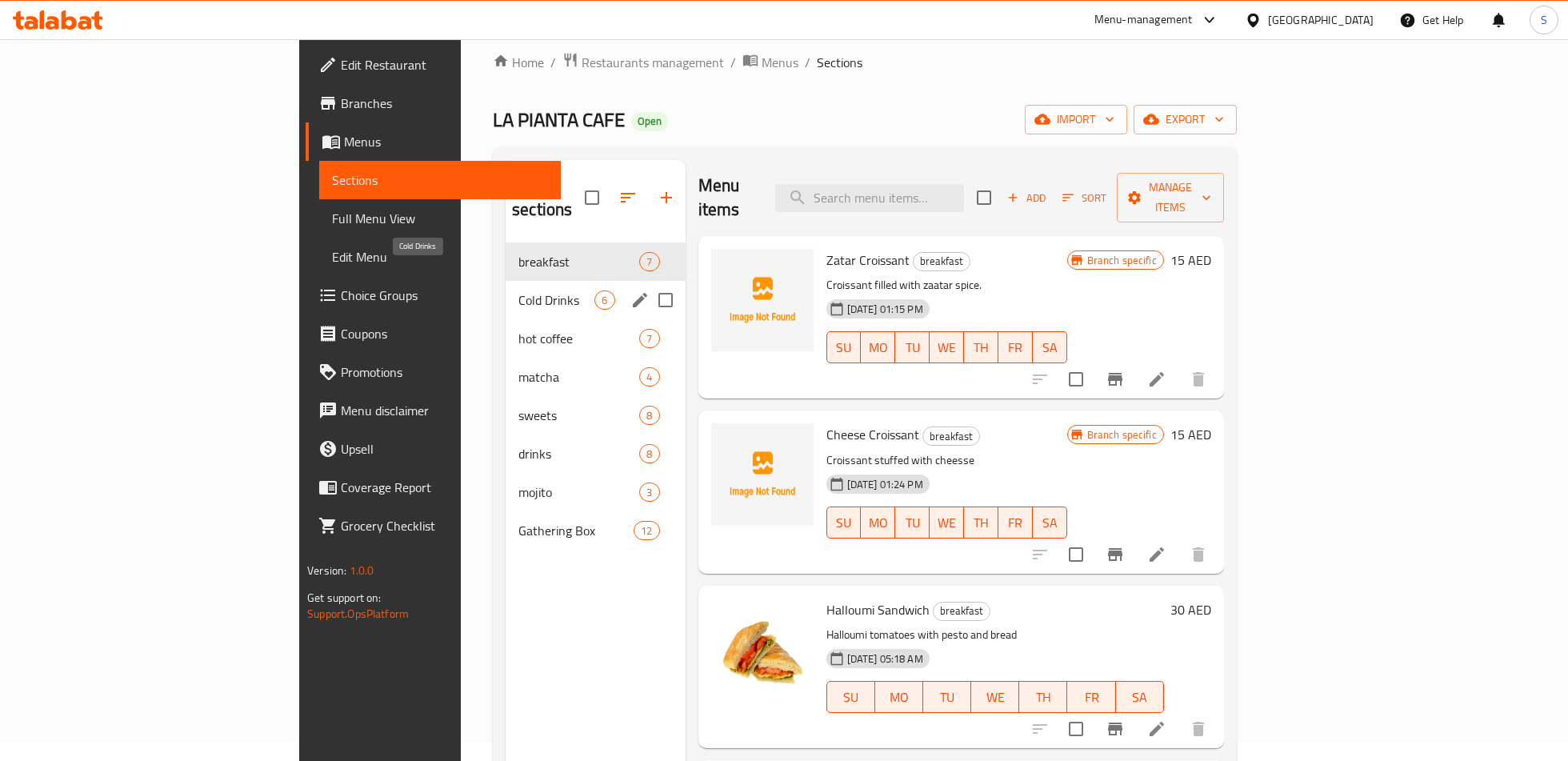
click at [518, 290] on span "Cold Drinks" at bounding box center [556, 300] width 76 height 19
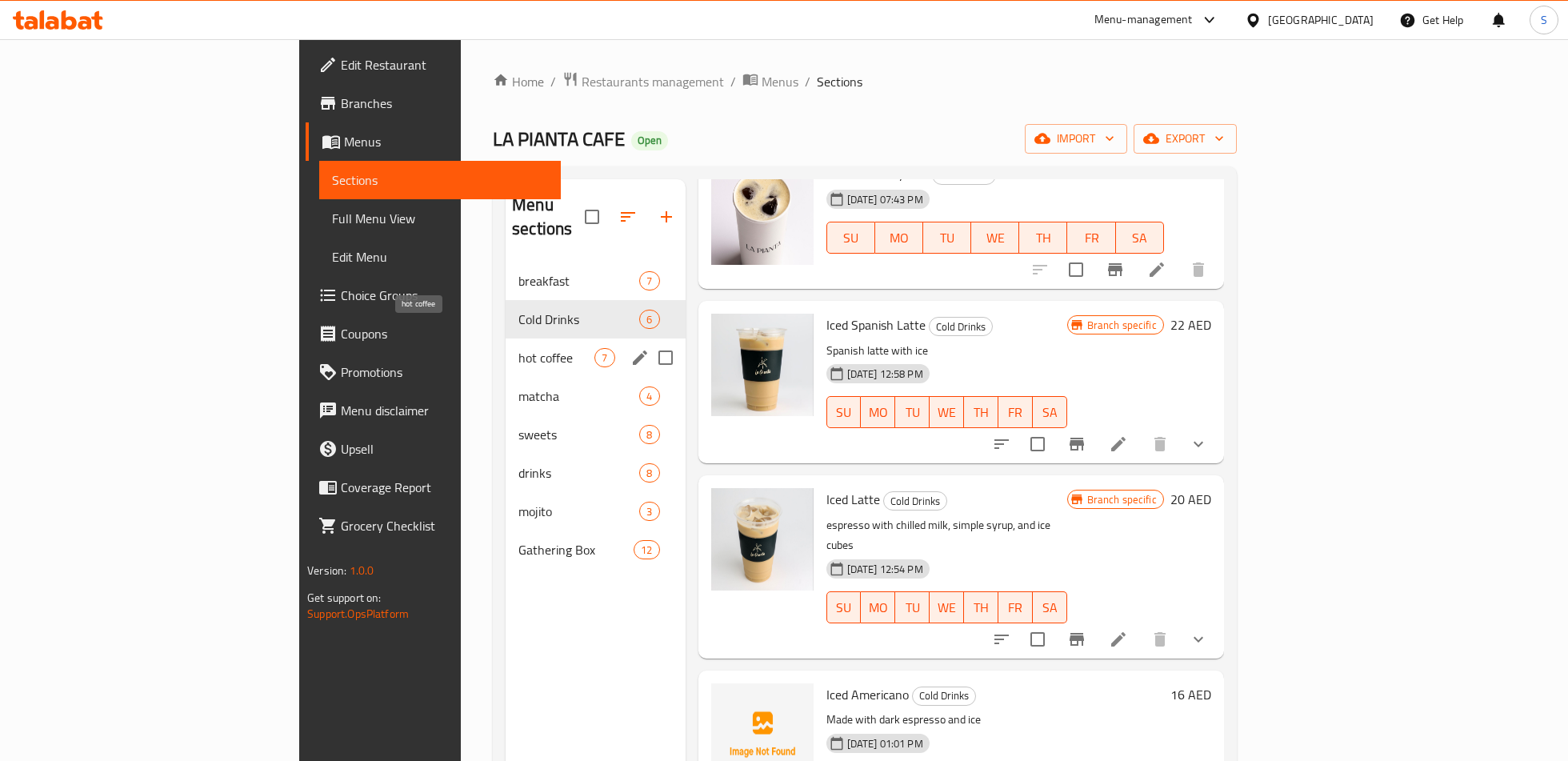
click at [518, 348] on span "hot coffee" at bounding box center [556, 357] width 76 height 19
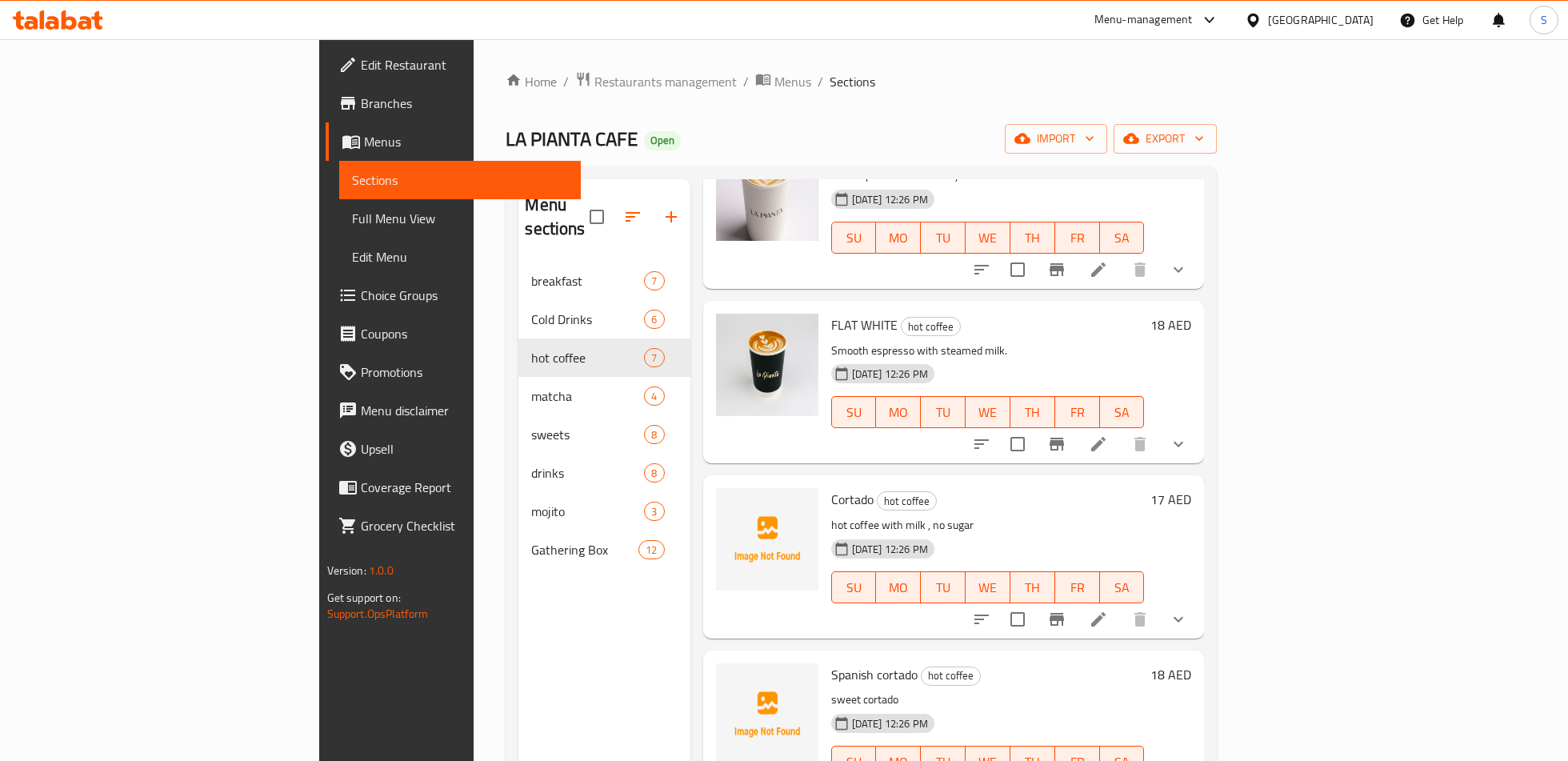
scroll to position [479, 0]
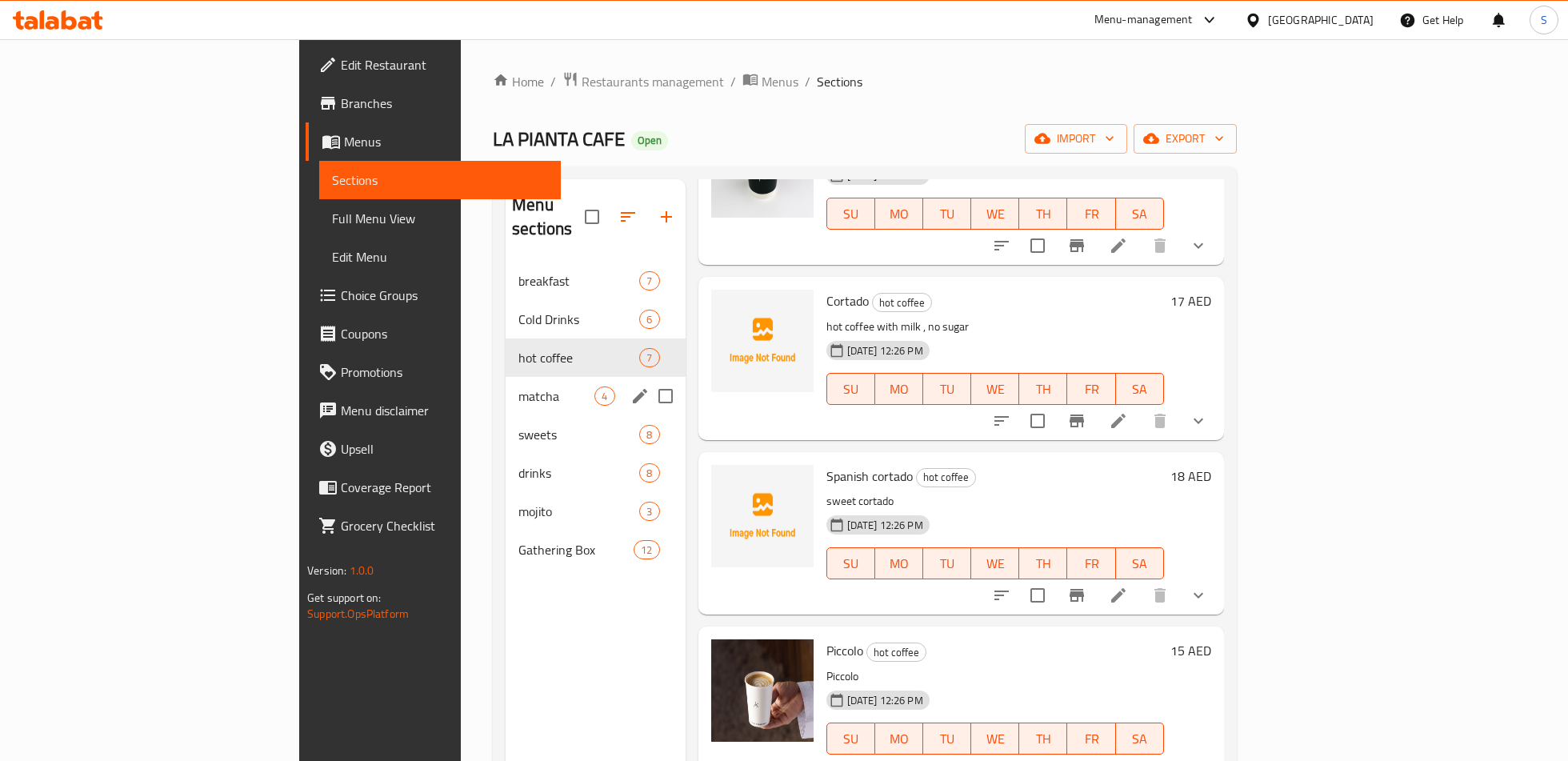
click at [518, 386] on span "matcha" at bounding box center [556, 396] width 76 height 19
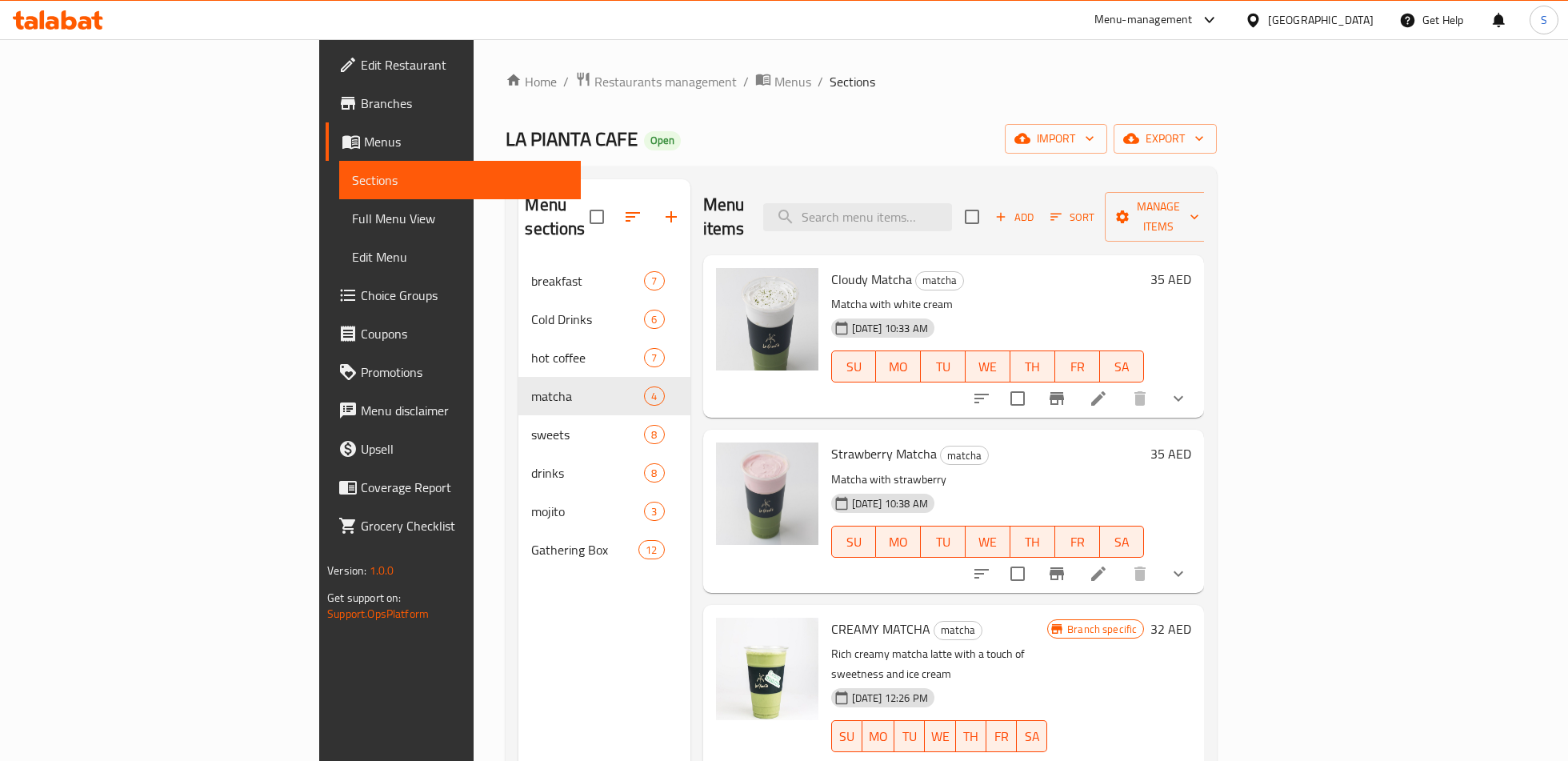
scroll to position [224, 0]
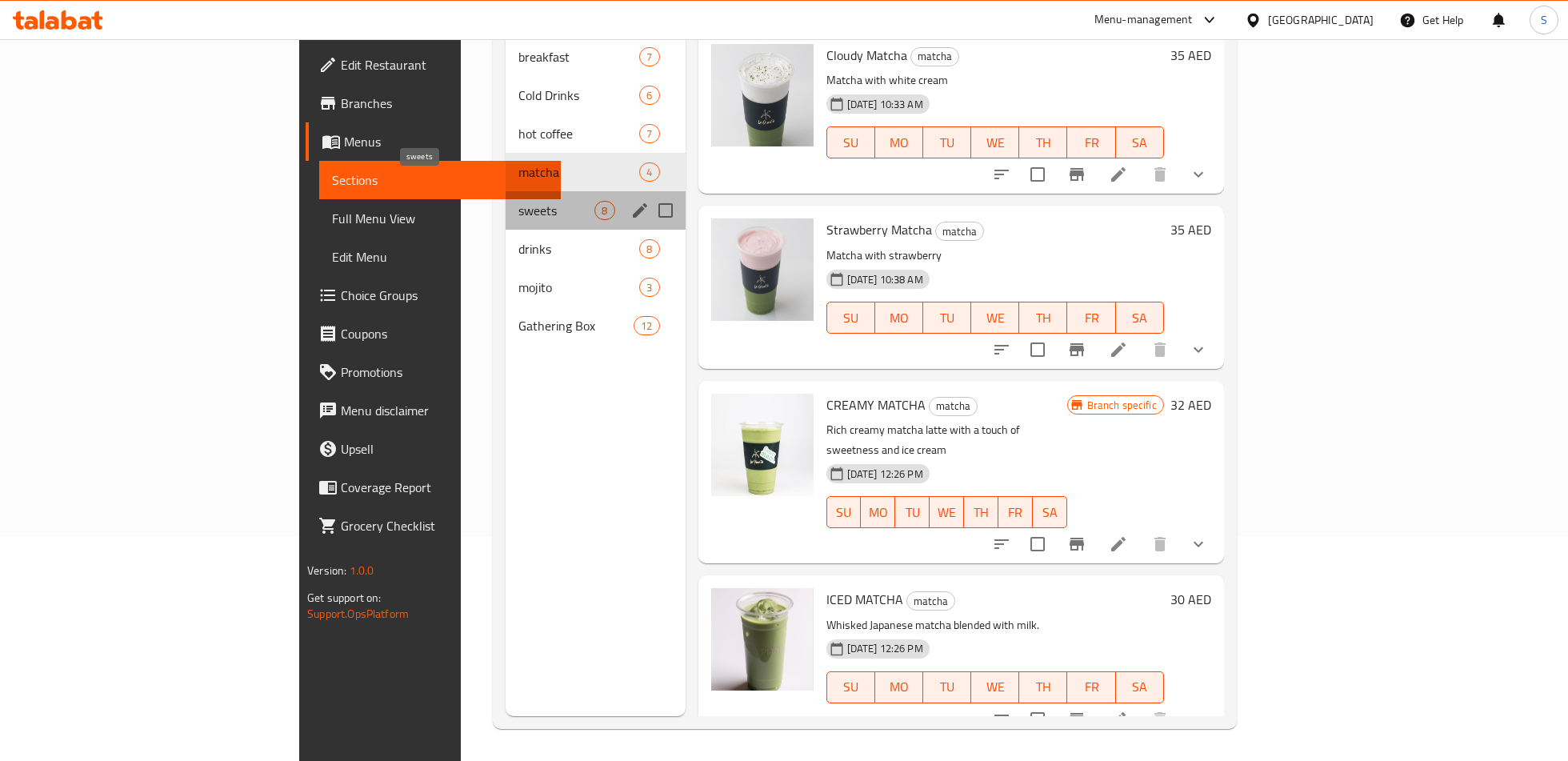
click at [518, 201] on span "sweets" at bounding box center [556, 211] width 76 height 19
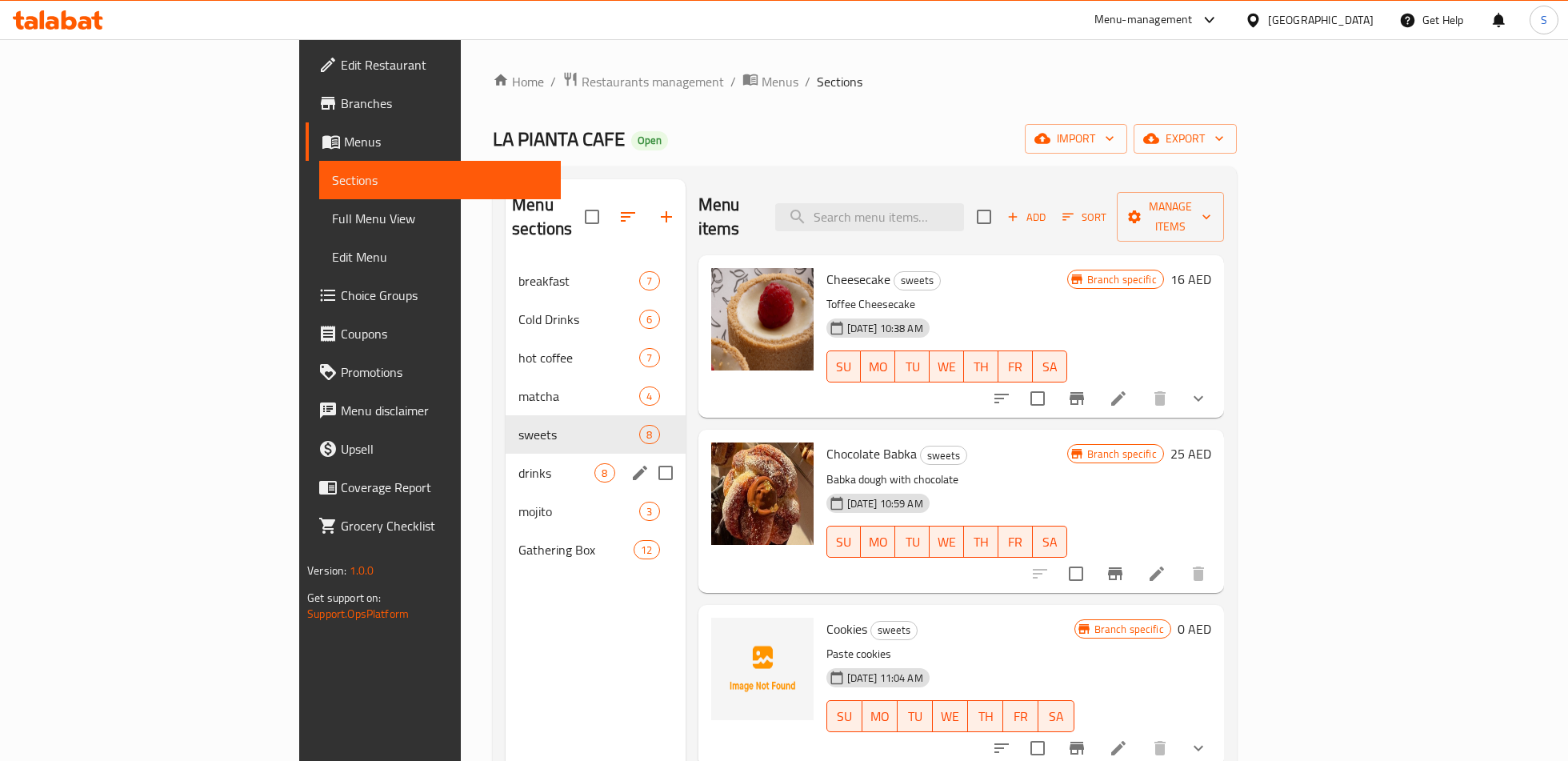
click at [518, 463] on span "drinks" at bounding box center [556, 473] width 76 height 19
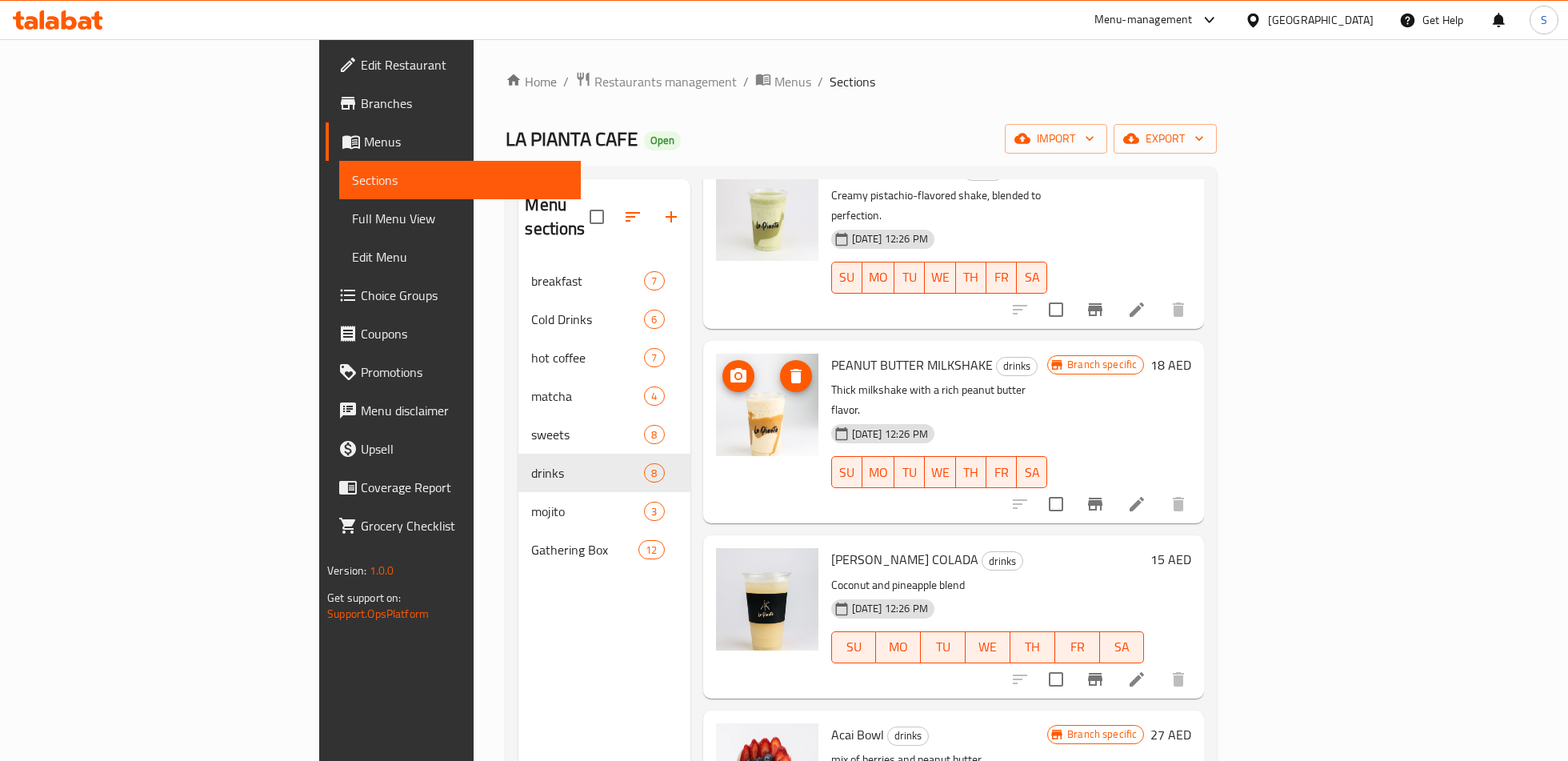
scroll to position [224, 0]
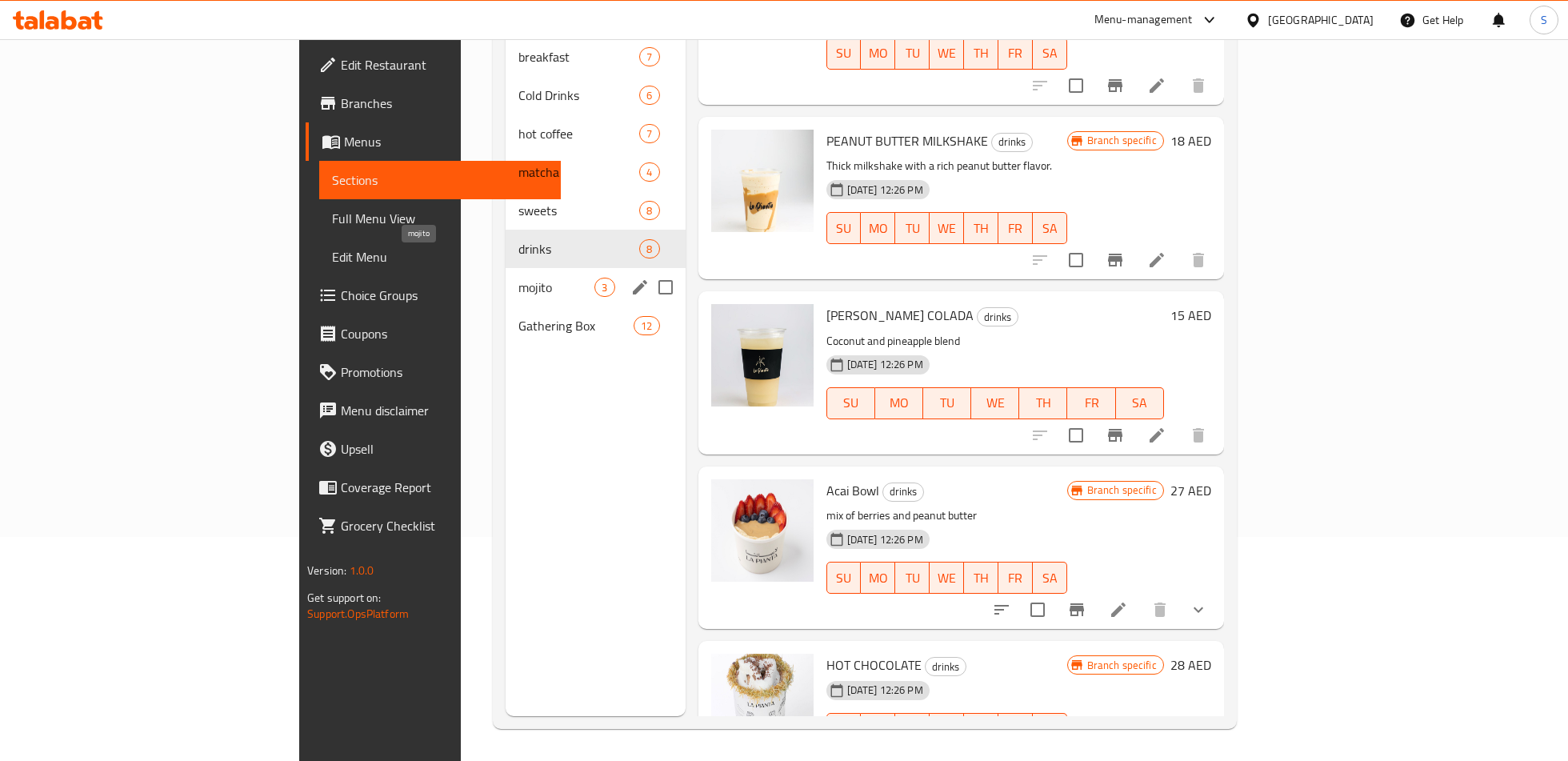
click at [518, 278] on span "mojito" at bounding box center [556, 287] width 76 height 19
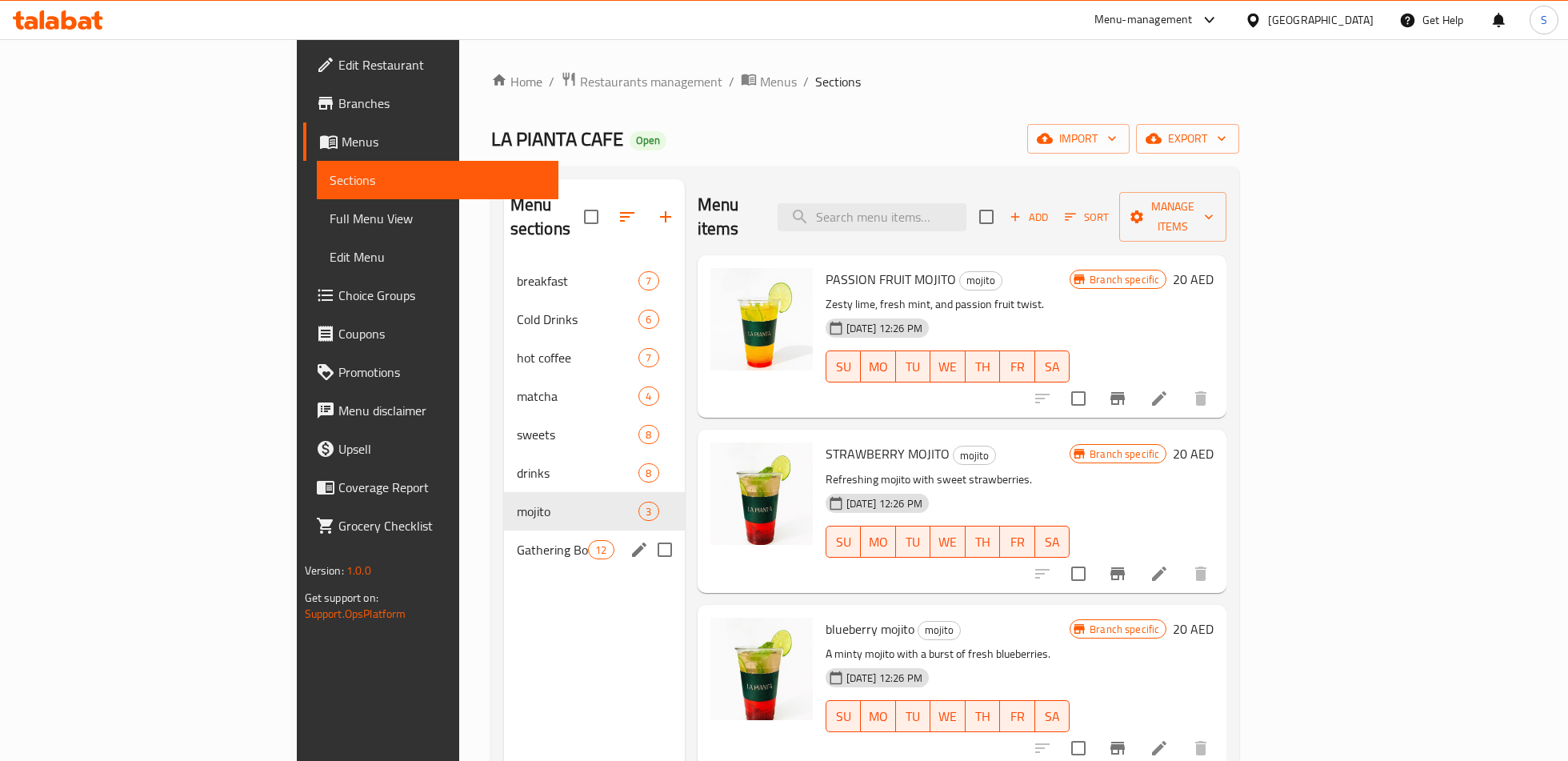
click at [516, 540] on span "Gathering Box" at bounding box center [552, 550] width 72 height 19
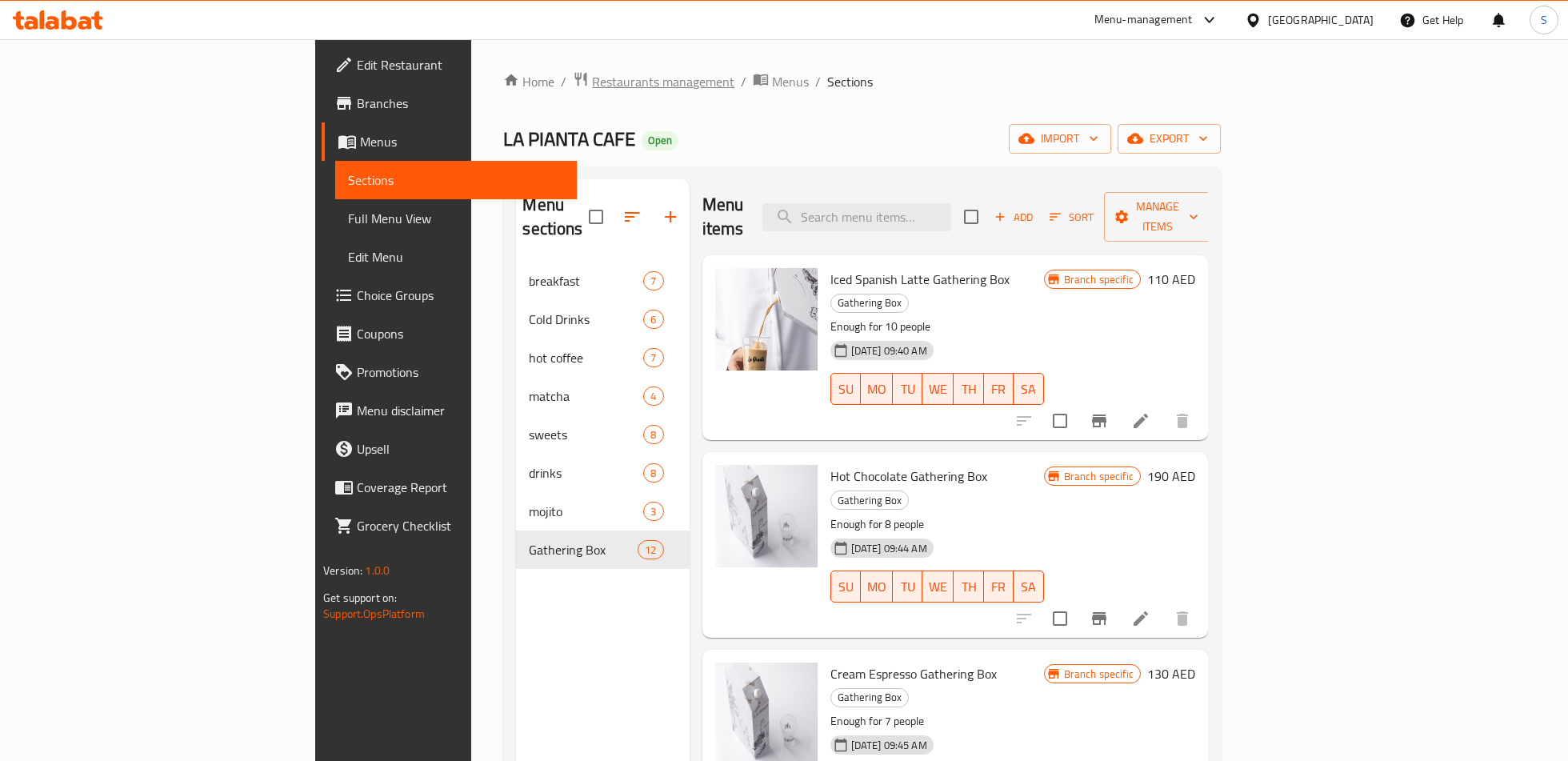
click at [592, 76] on span "Restaurants management" at bounding box center [663, 81] width 142 height 19
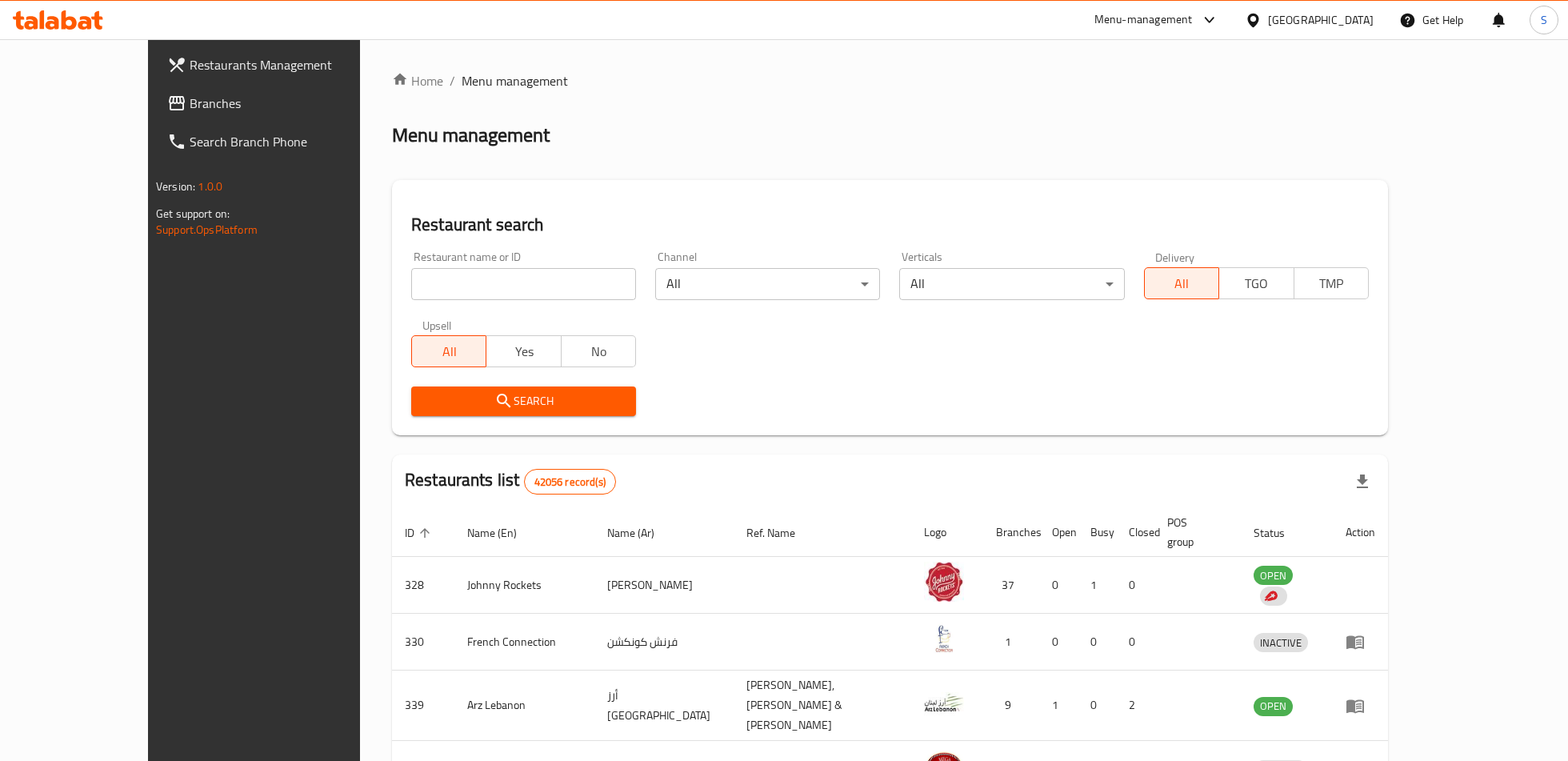
click at [535, 307] on div "Restaurant name or ID Restaurant name or ID" at bounding box center [523, 276] width 244 height 68
click at [529, 270] on input "search" at bounding box center [523, 284] width 224 height 32
type input "enab toot"
click button "Search" at bounding box center [523, 401] width 224 height 30
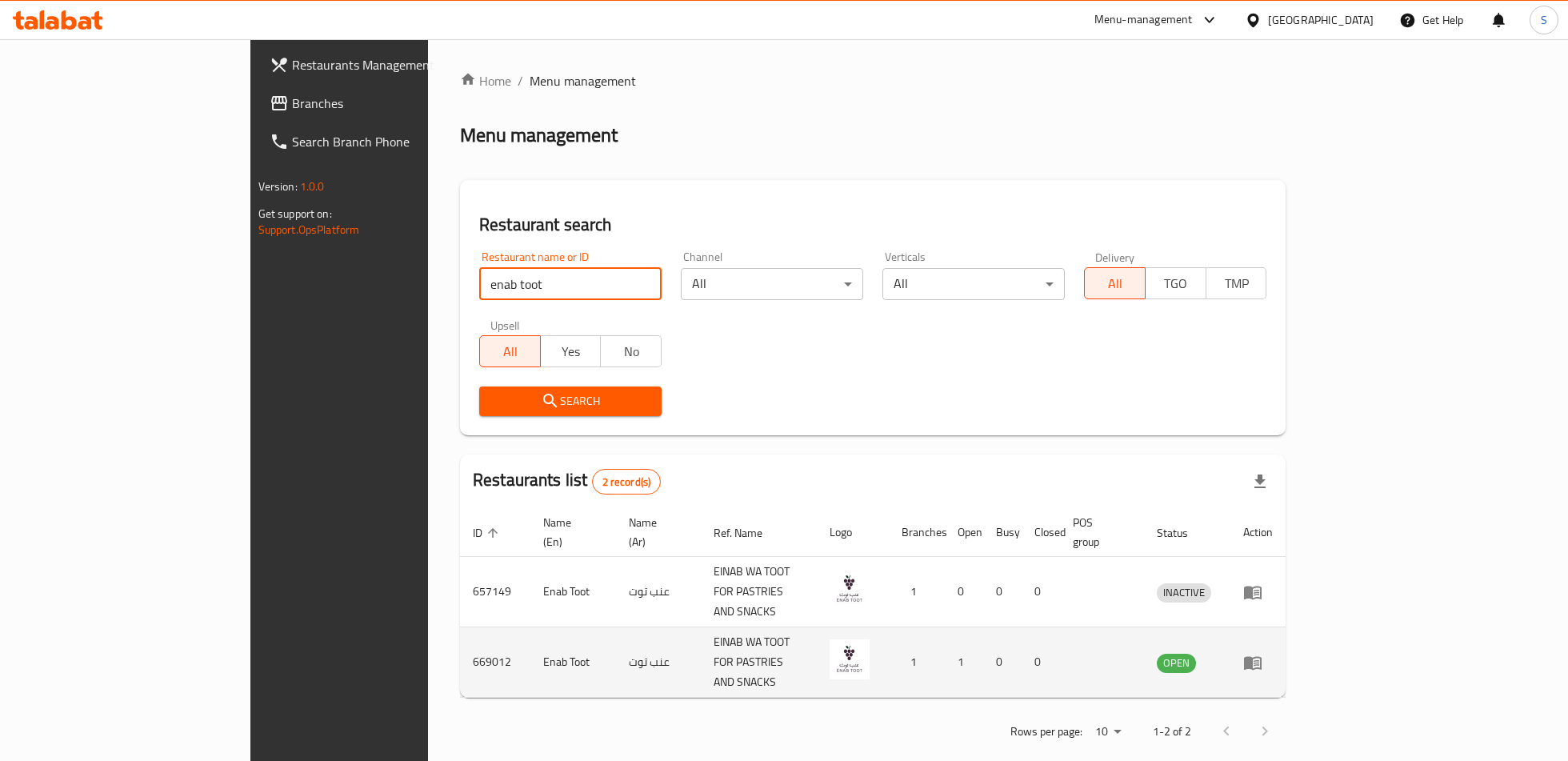
click at [1285, 627] on td "enhanced table" at bounding box center [1257, 662] width 55 height 71
click at [1261, 656] on icon "enhanced table" at bounding box center [1253, 663] width 17 height 14
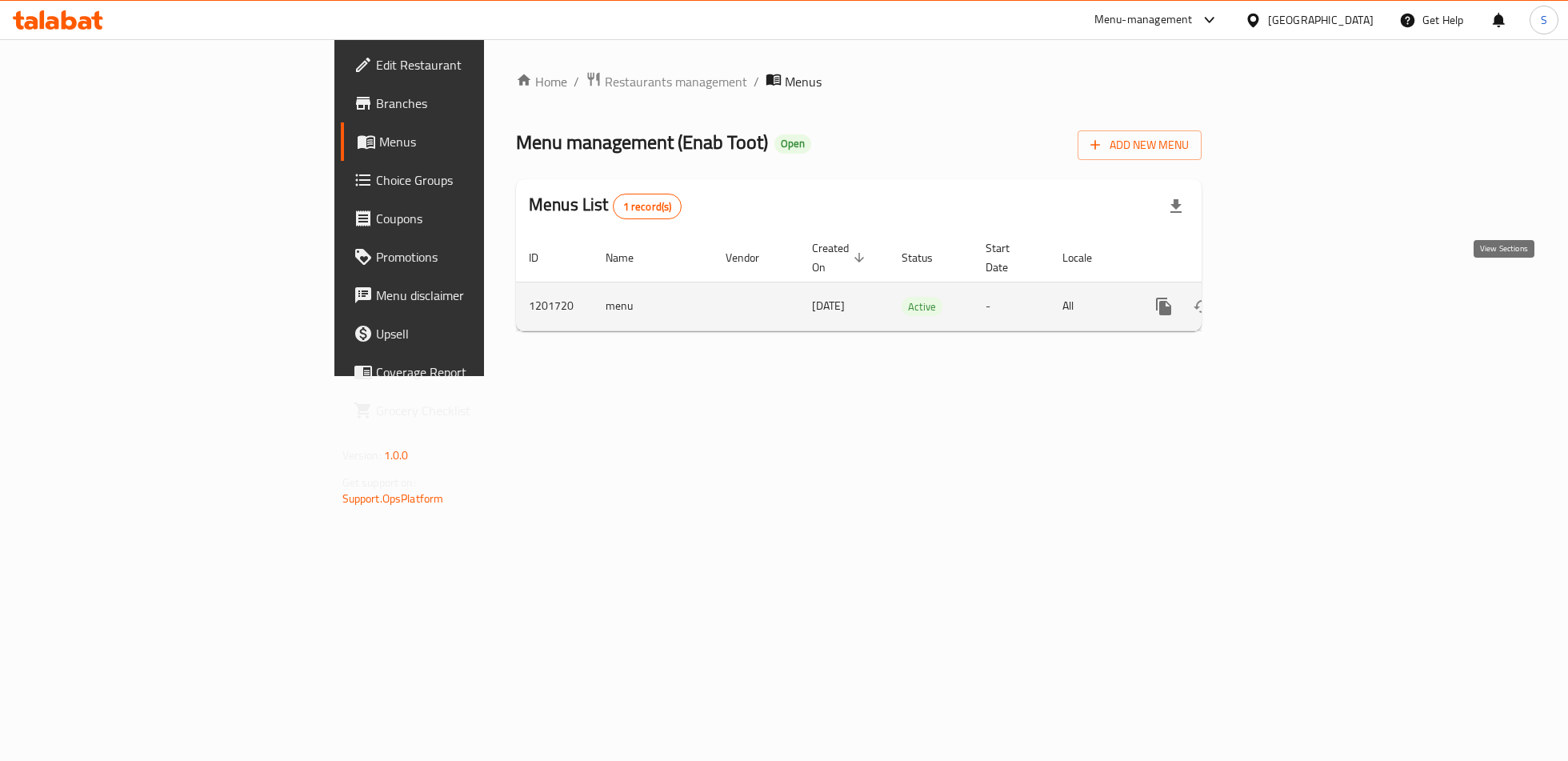
click at [1288, 297] on icon "enhanced table" at bounding box center [1279, 307] width 19 height 19
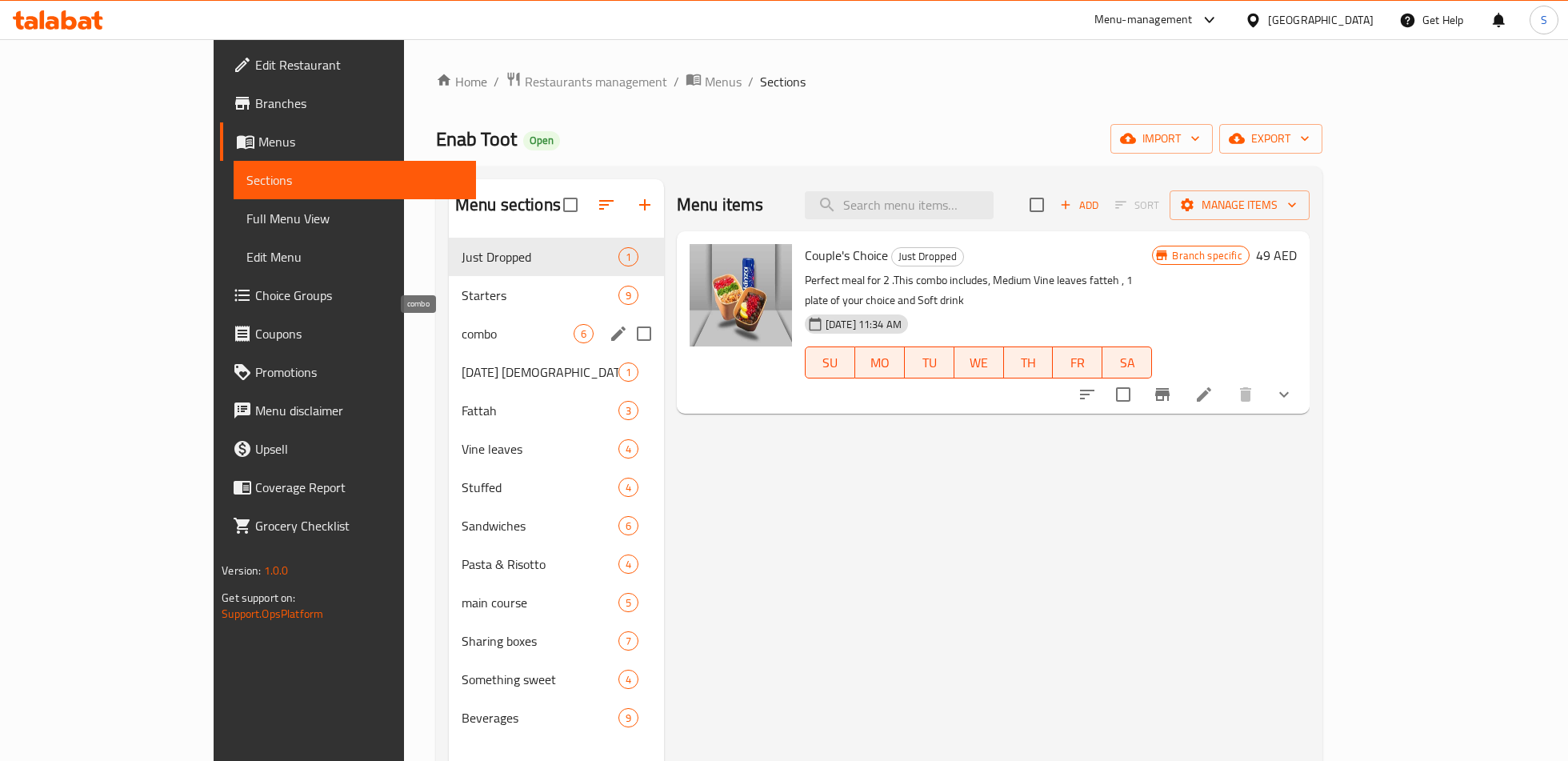
click at [461, 334] on span "combo" at bounding box center [517, 334] width 112 height 19
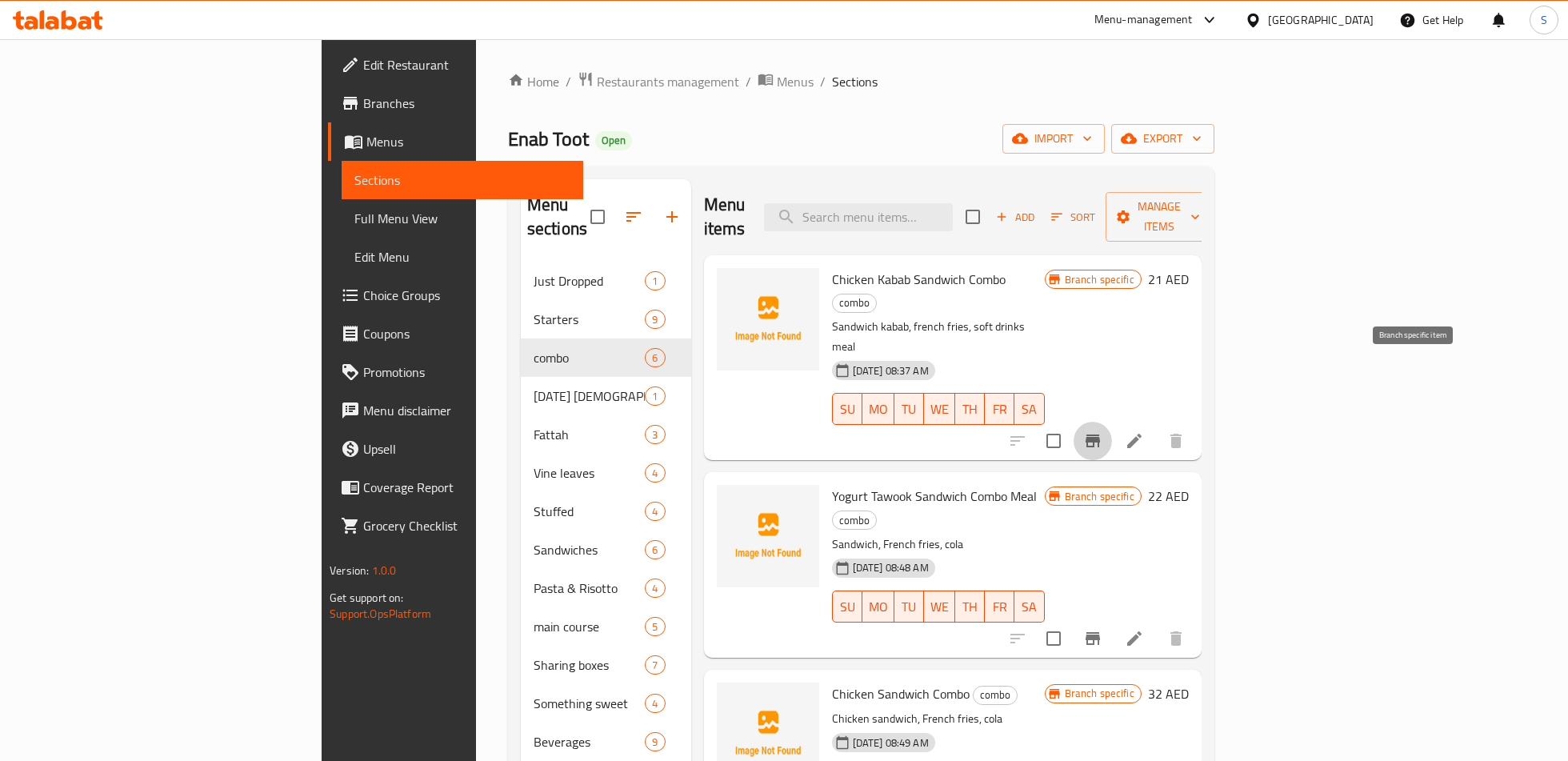
click at [1102, 431] on icon "Branch-specific-item" at bounding box center [1093, 440] width 19 height 19
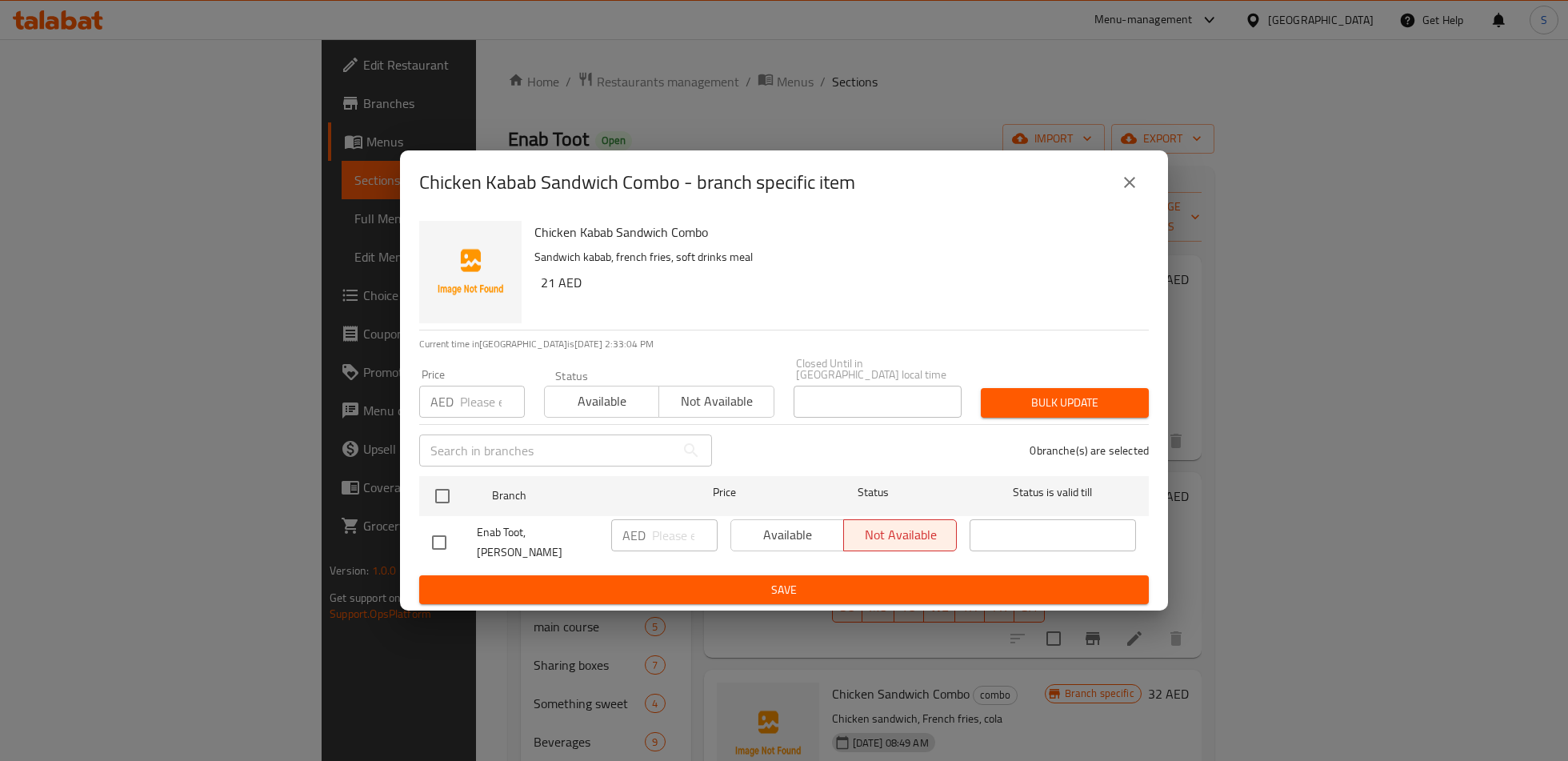
click at [1122, 197] on button "close" at bounding box center [1129, 183] width 38 height 38
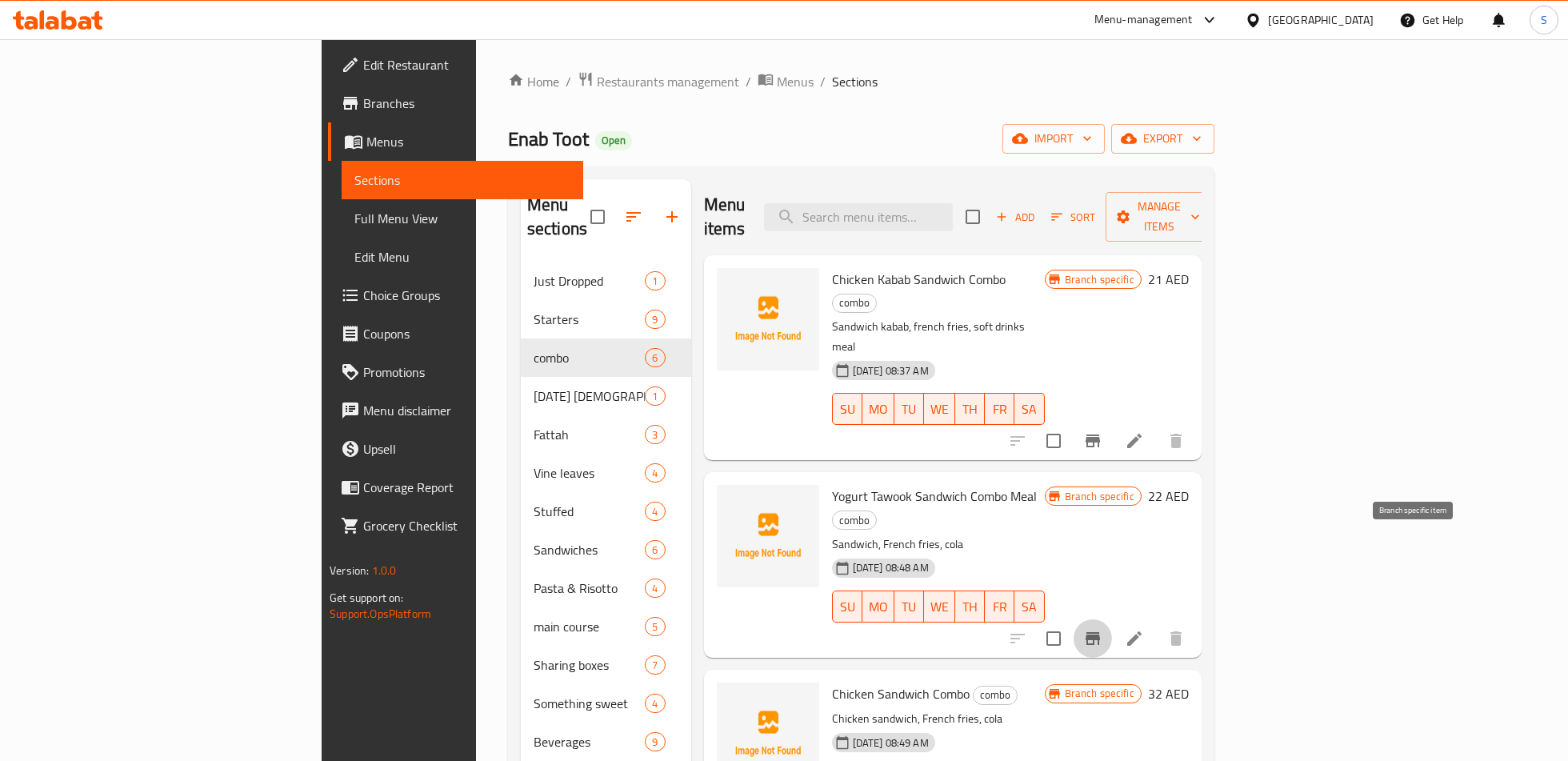
click at [1100, 632] on icon "Branch-specific-item" at bounding box center [1092, 638] width 14 height 13
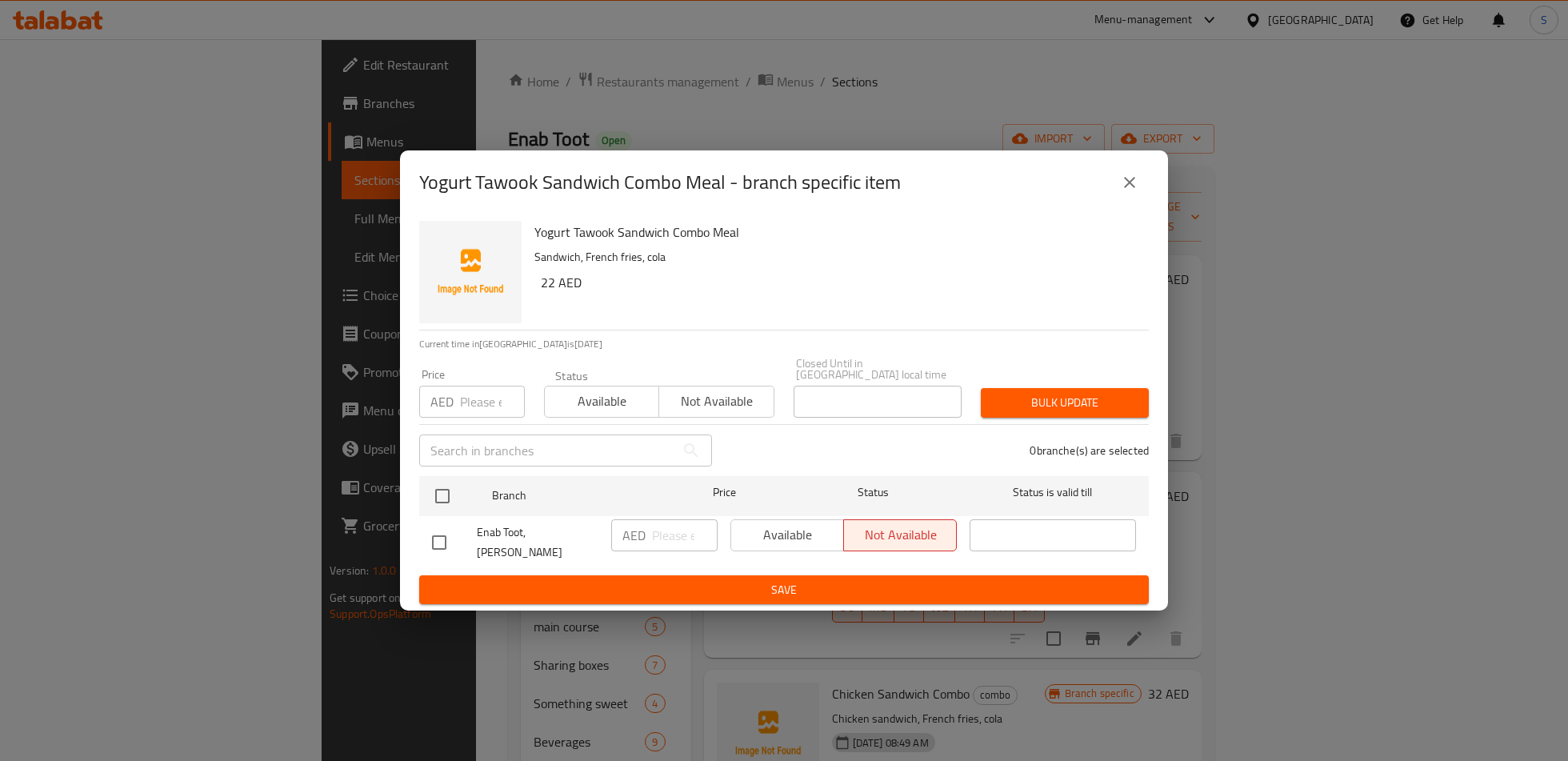
click at [1132, 184] on icon "close" at bounding box center [1129, 182] width 11 height 11
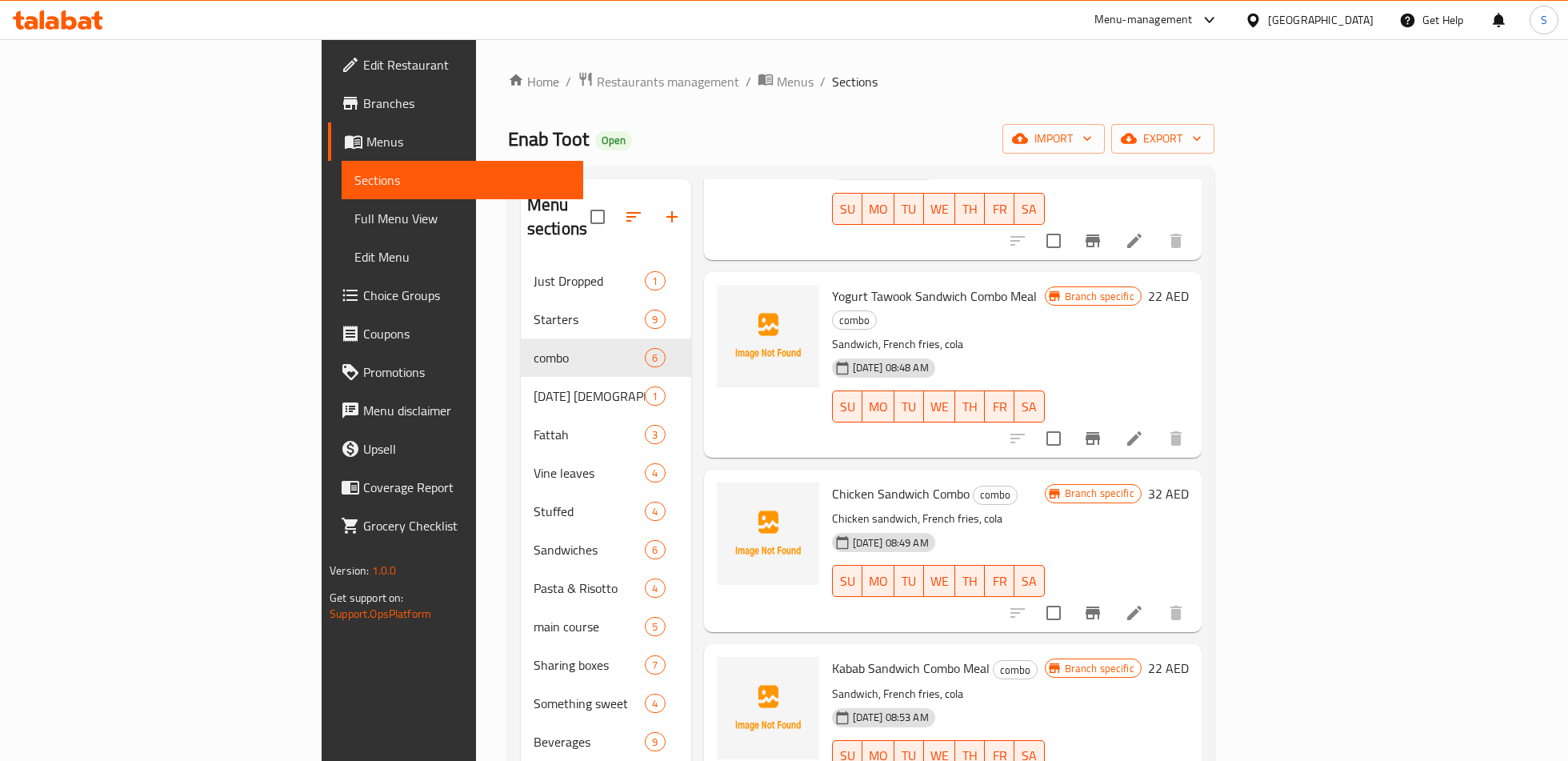
scroll to position [202, 0]
click at [1102, 602] on icon "Branch-specific-item" at bounding box center [1093, 612] width 19 height 19
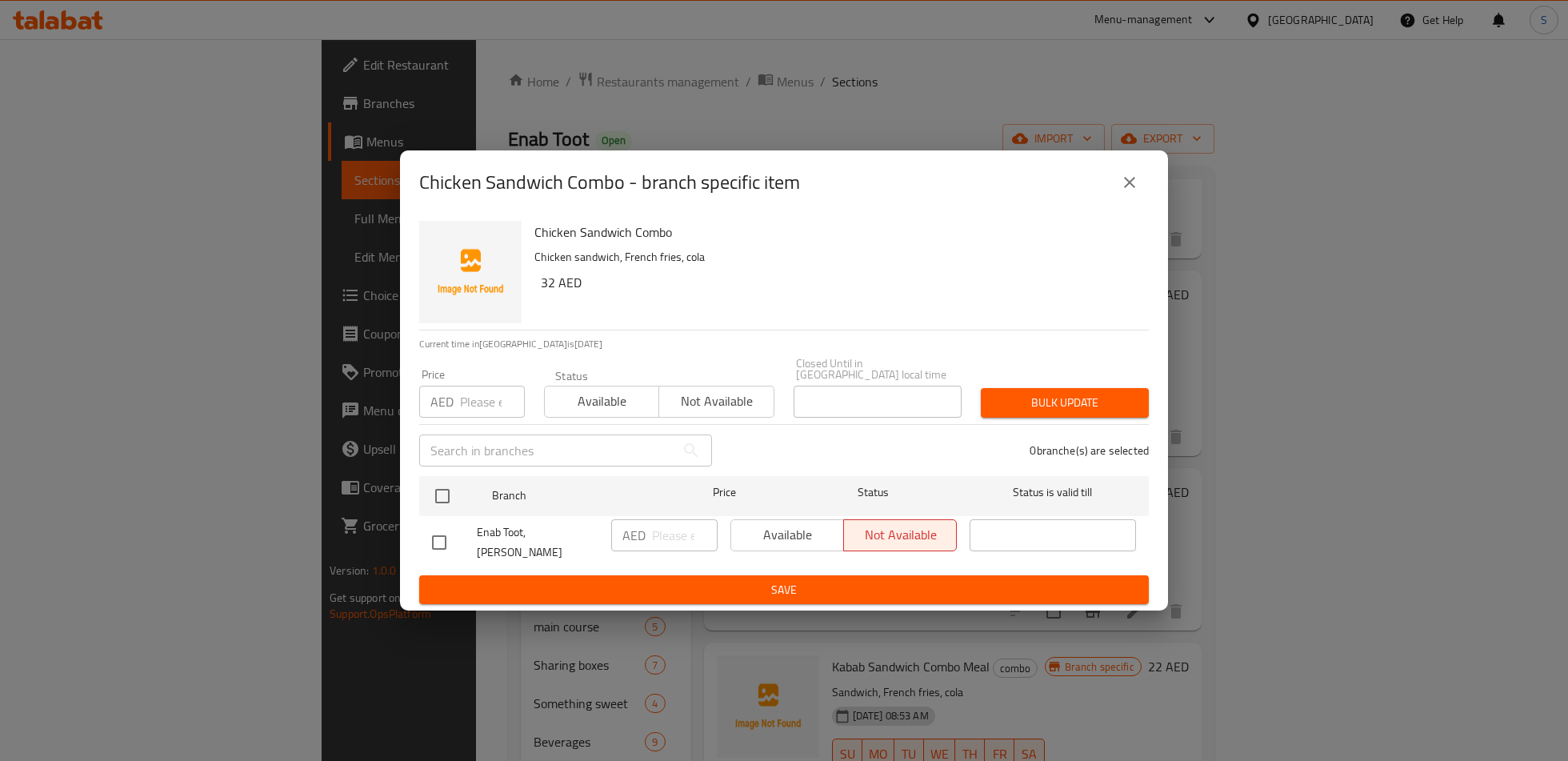
click at [1130, 202] on button "close" at bounding box center [1129, 183] width 38 height 38
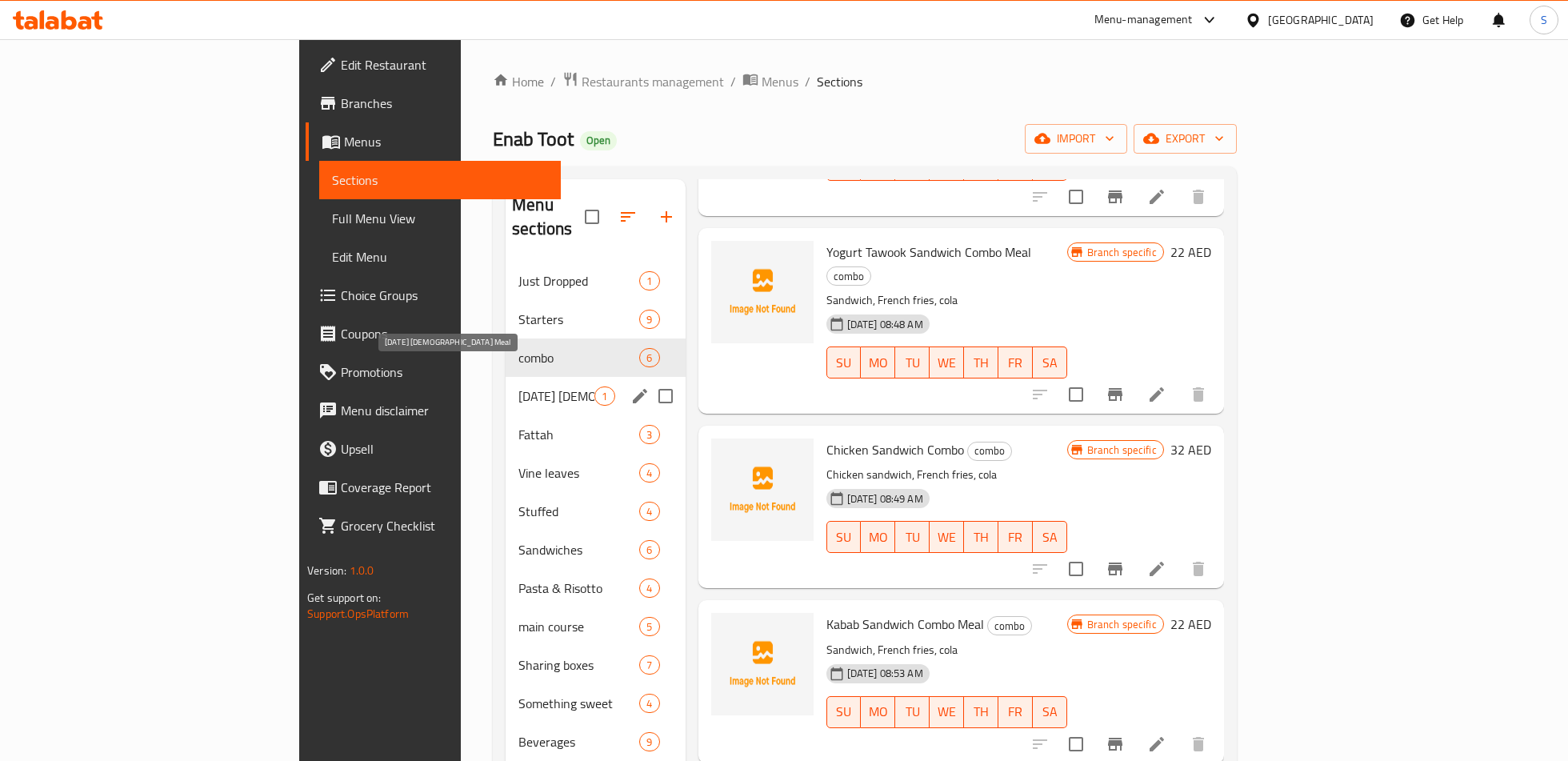
click at [518, 386] on span "[DATE] [DEMOGRAPHIC_DATA] Meal" at bounding box center [556, 396] width 76 height 19
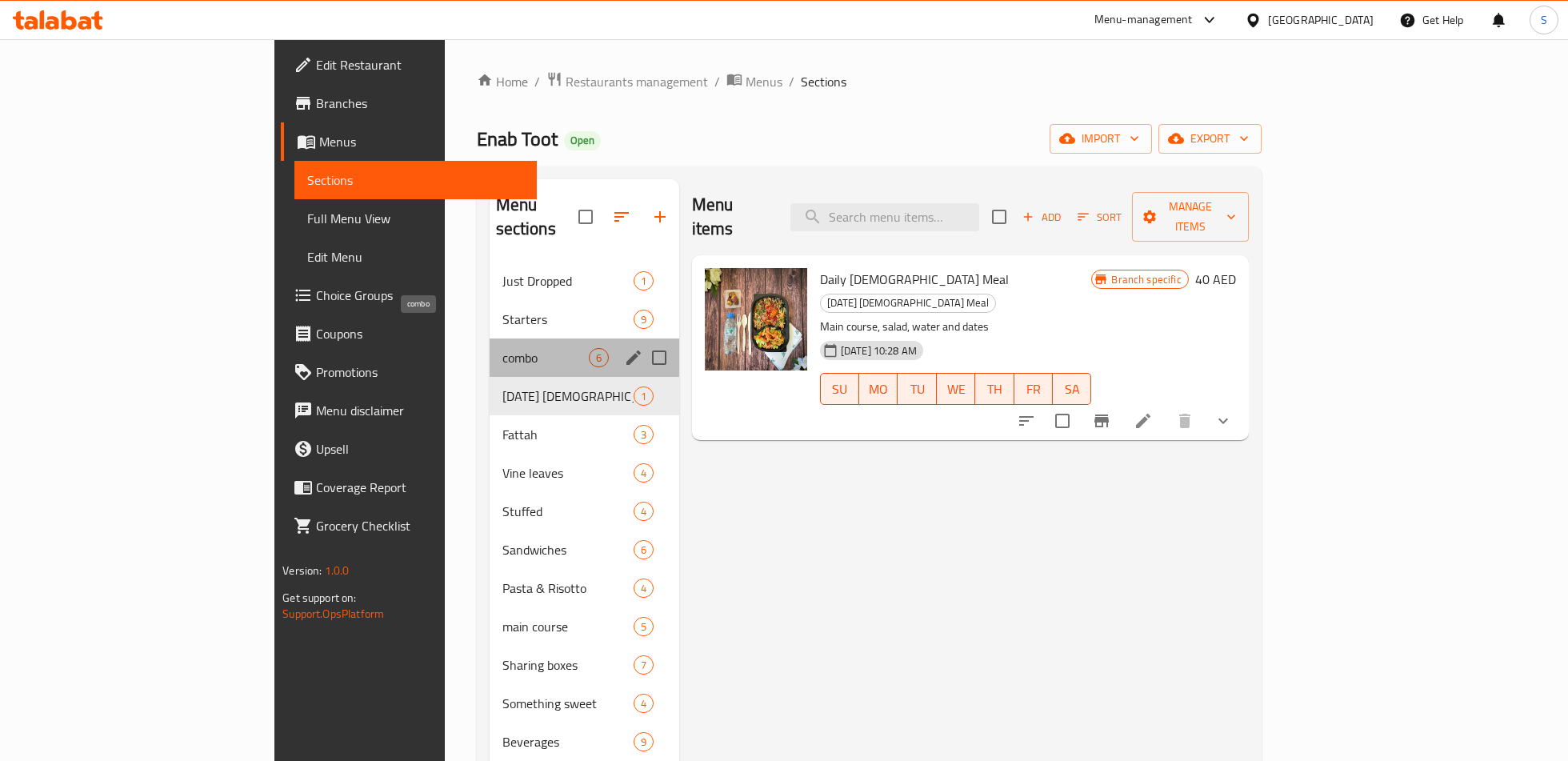
click at [502, 348] on span "combo" at bounding box center [545, 357] width 86 height 19
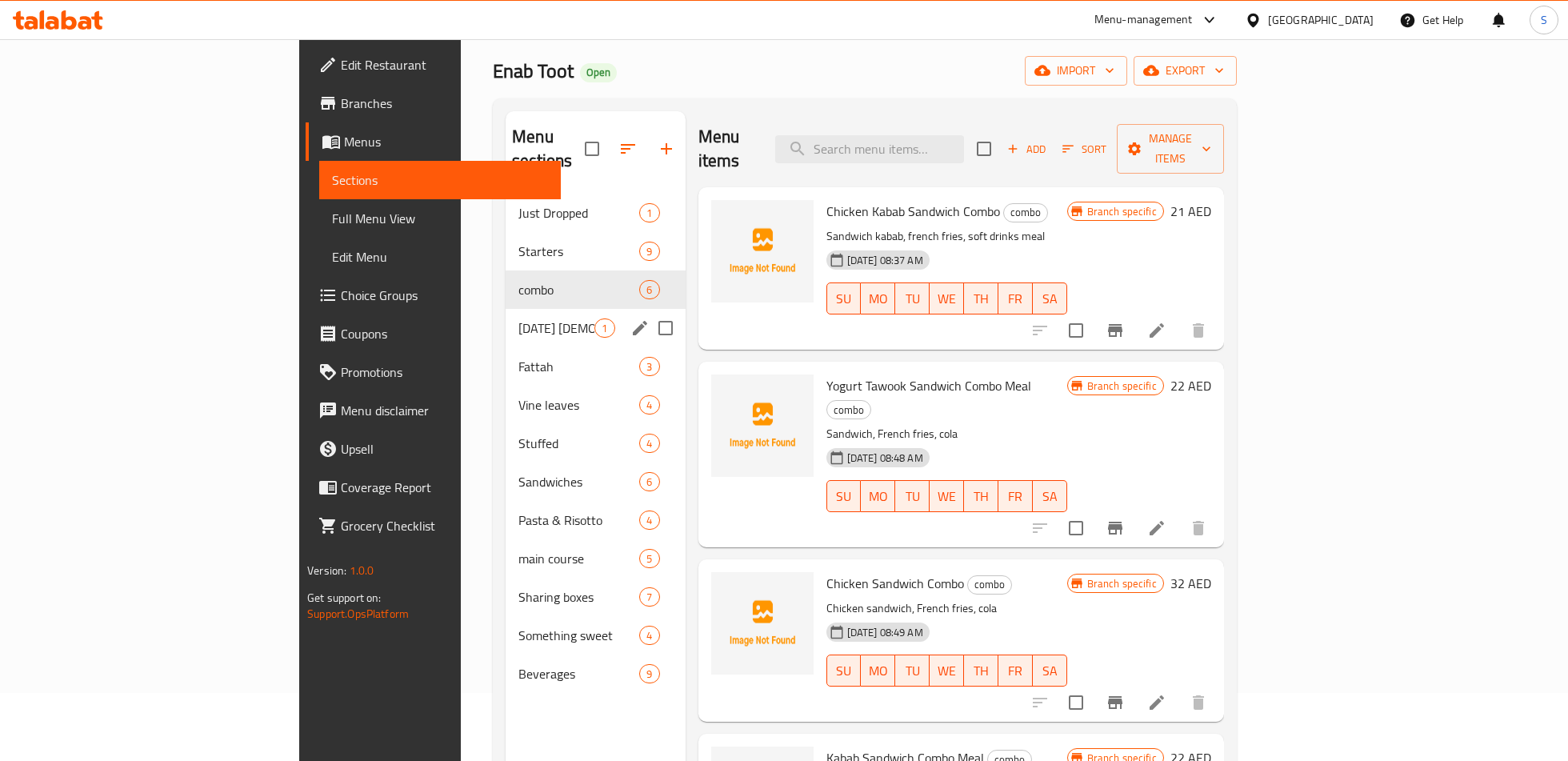
scroll to position [72, 0]
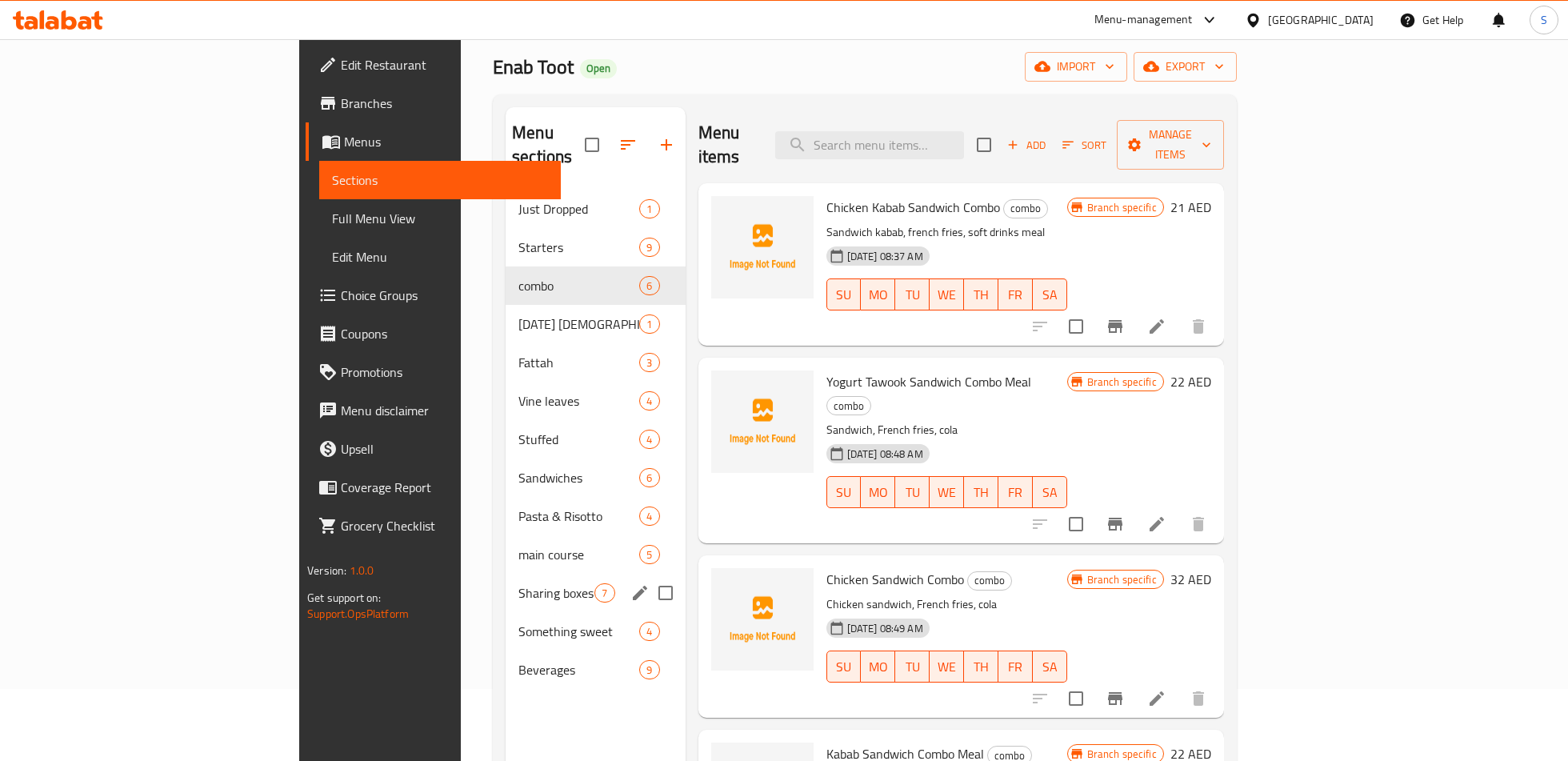
click at [506, 612] on div "Something sweet 4" at bounding box center [595, 631] width 179 height 38
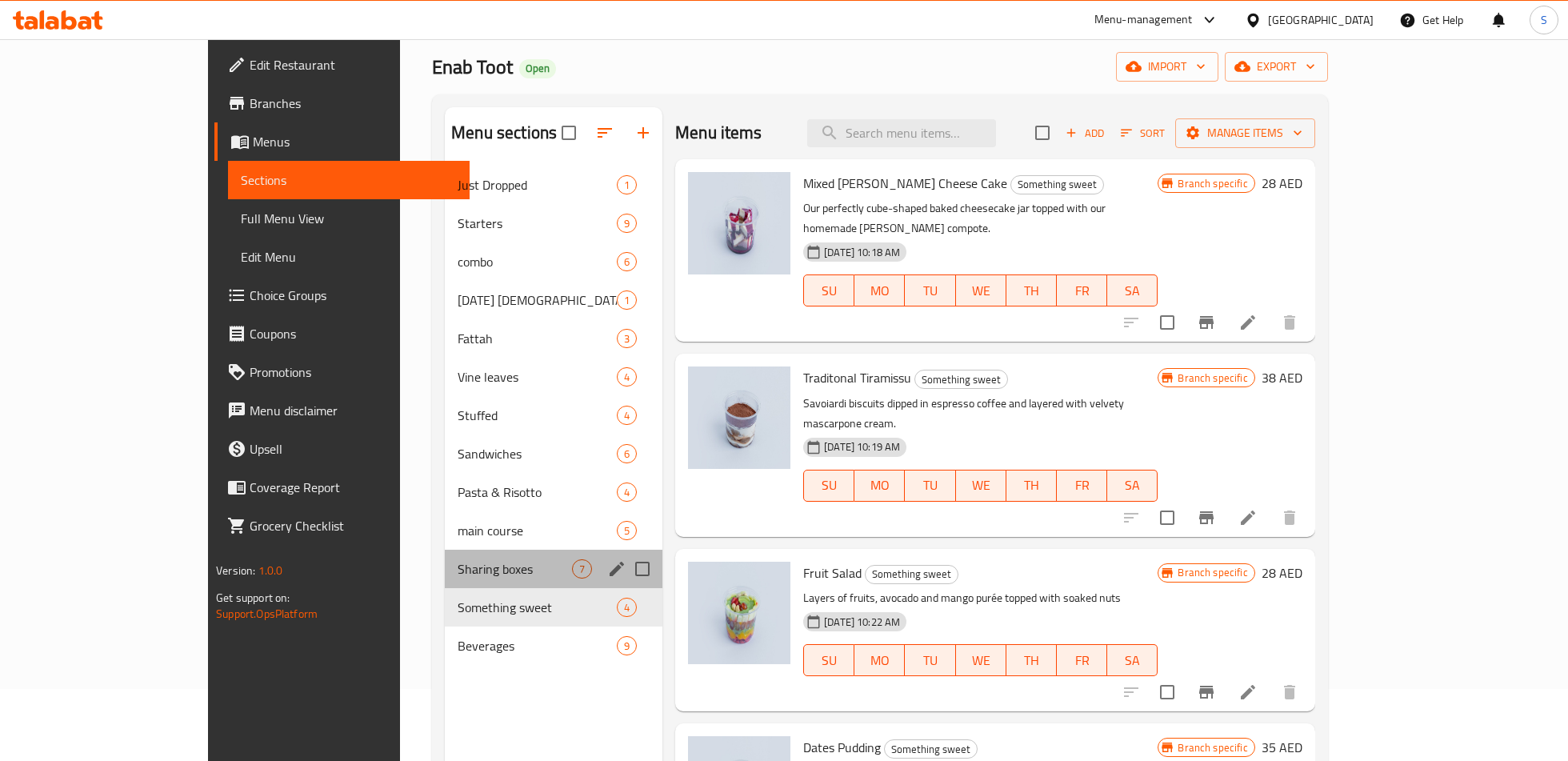
click at [445, 556] on div "Sharing boxes 7" at bounding box center [553, 569] width 218 height 38
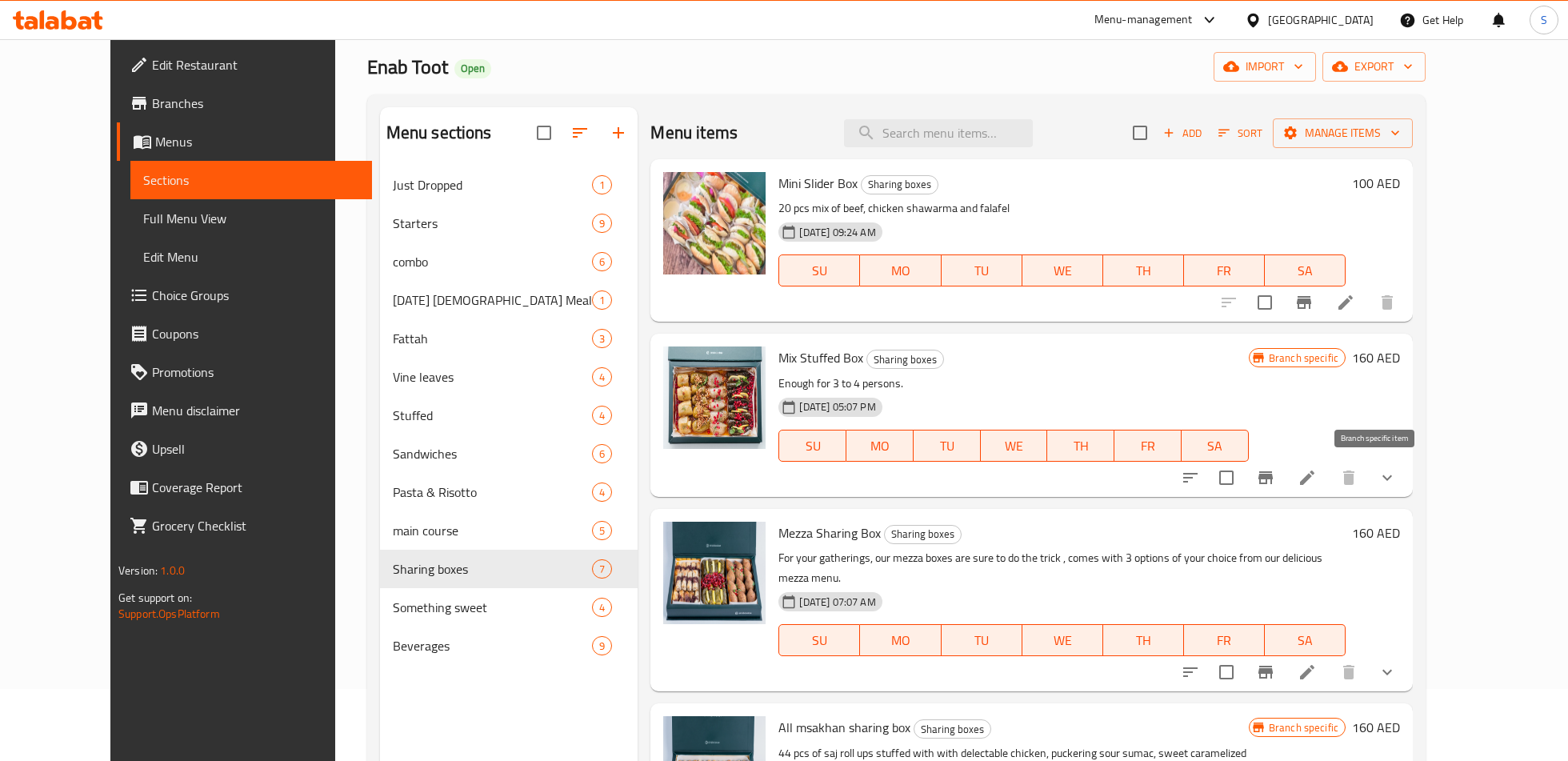
click at [1273, 476] on icon "Branch-specific-item" at bounding box center [1265, 477] width 14 height 13
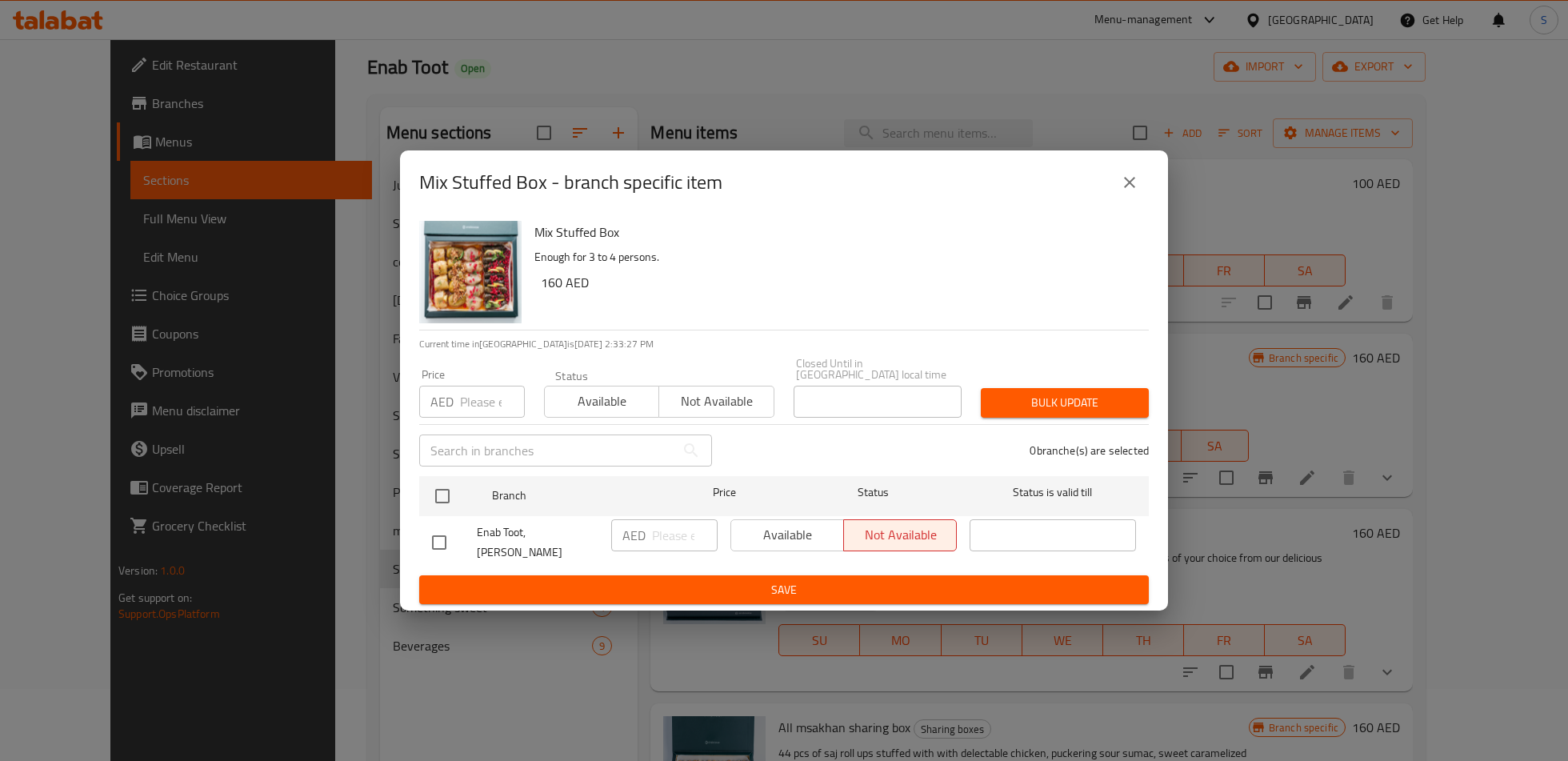
click at [1136, 192] on icon "close" at bounding box center [1129, 183] width 19 height 19
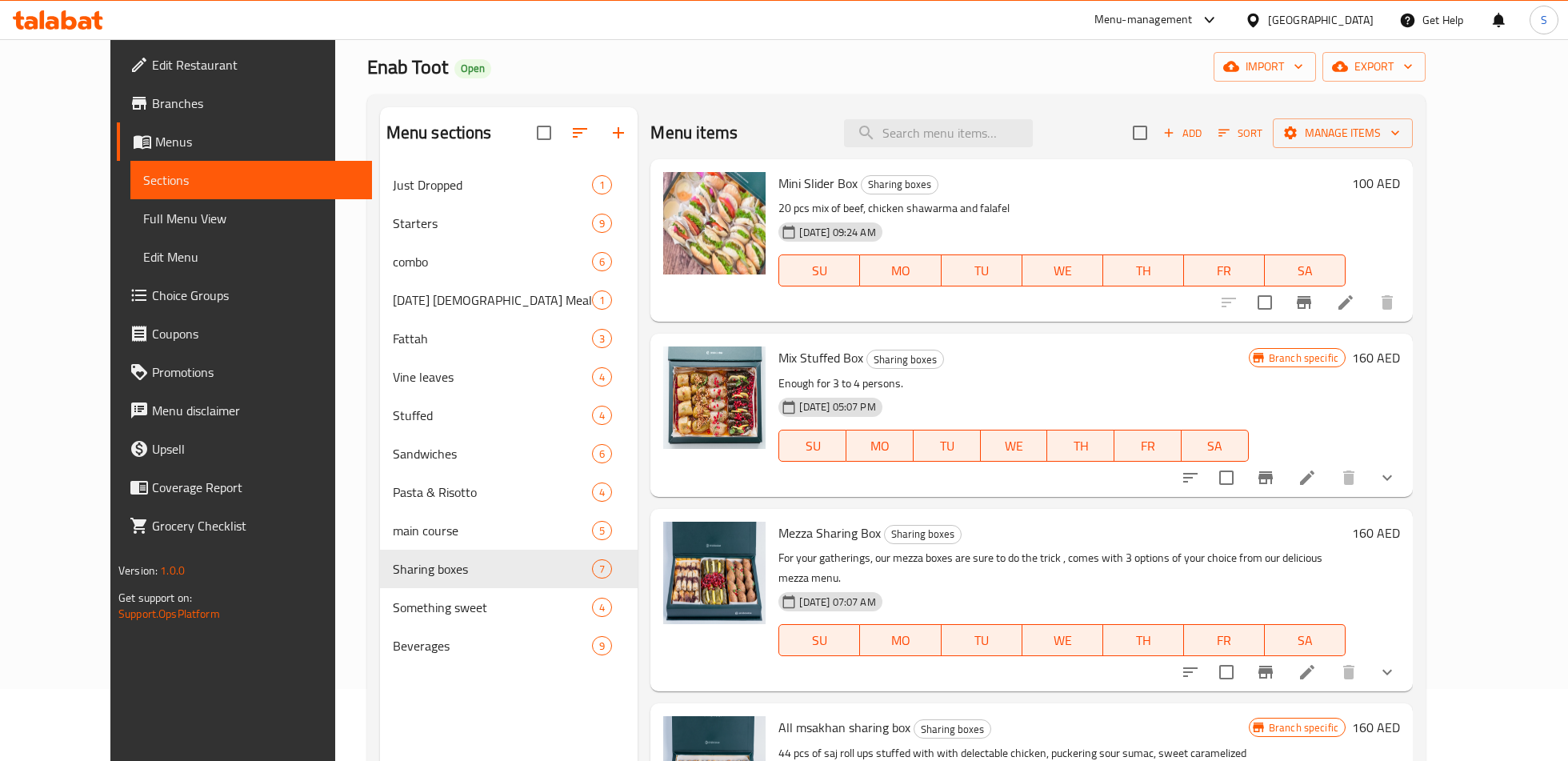
click at [1323, 312] on button "Branch-specific-item" at bounding box center [1303, 302] width 38 height 38
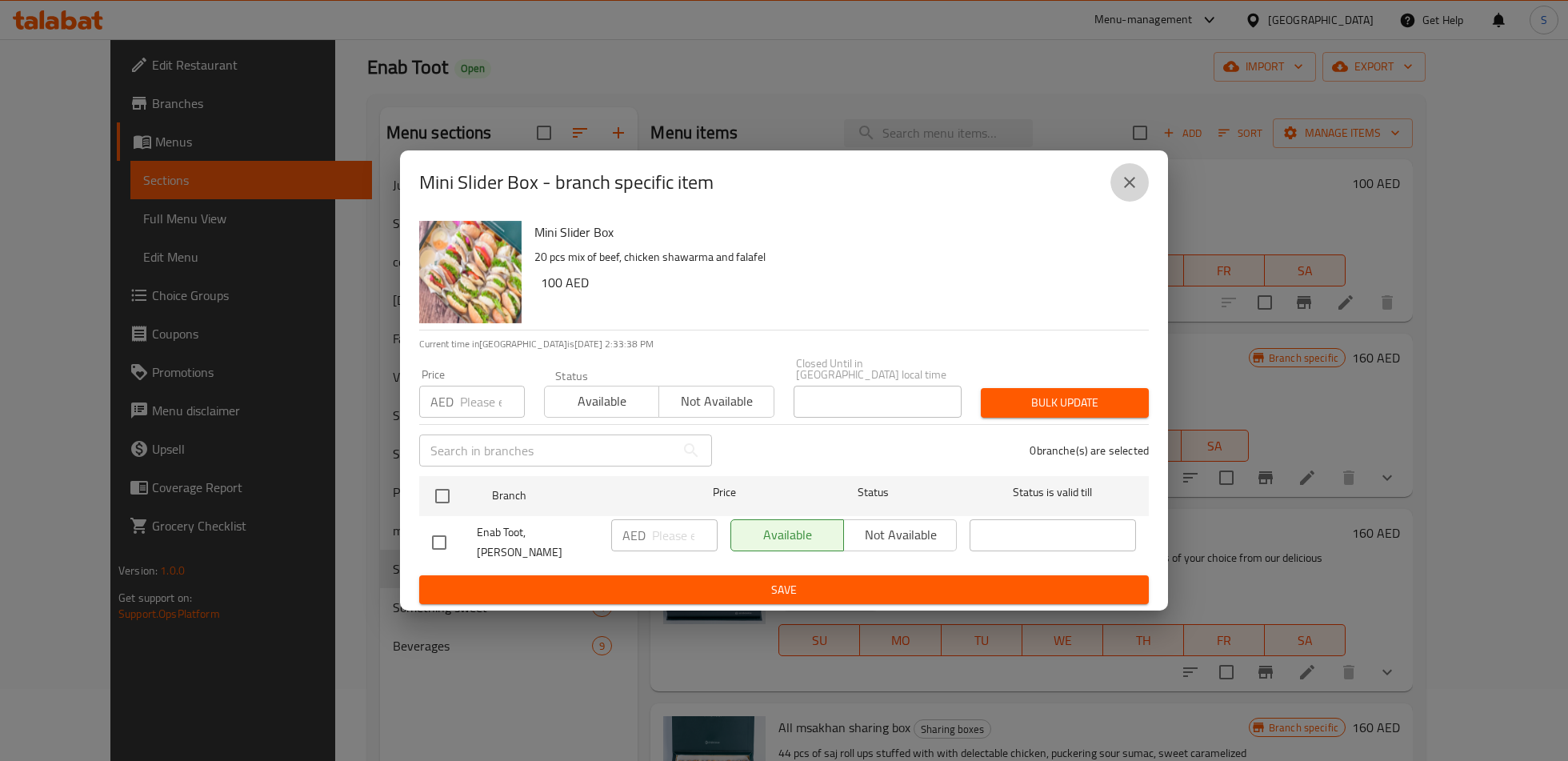
click at [1130, 192] on icon "close" at bounding box center [1129, 183] width 19 height 19
